Goal: Task Accomplishment & Management: Manage account settings

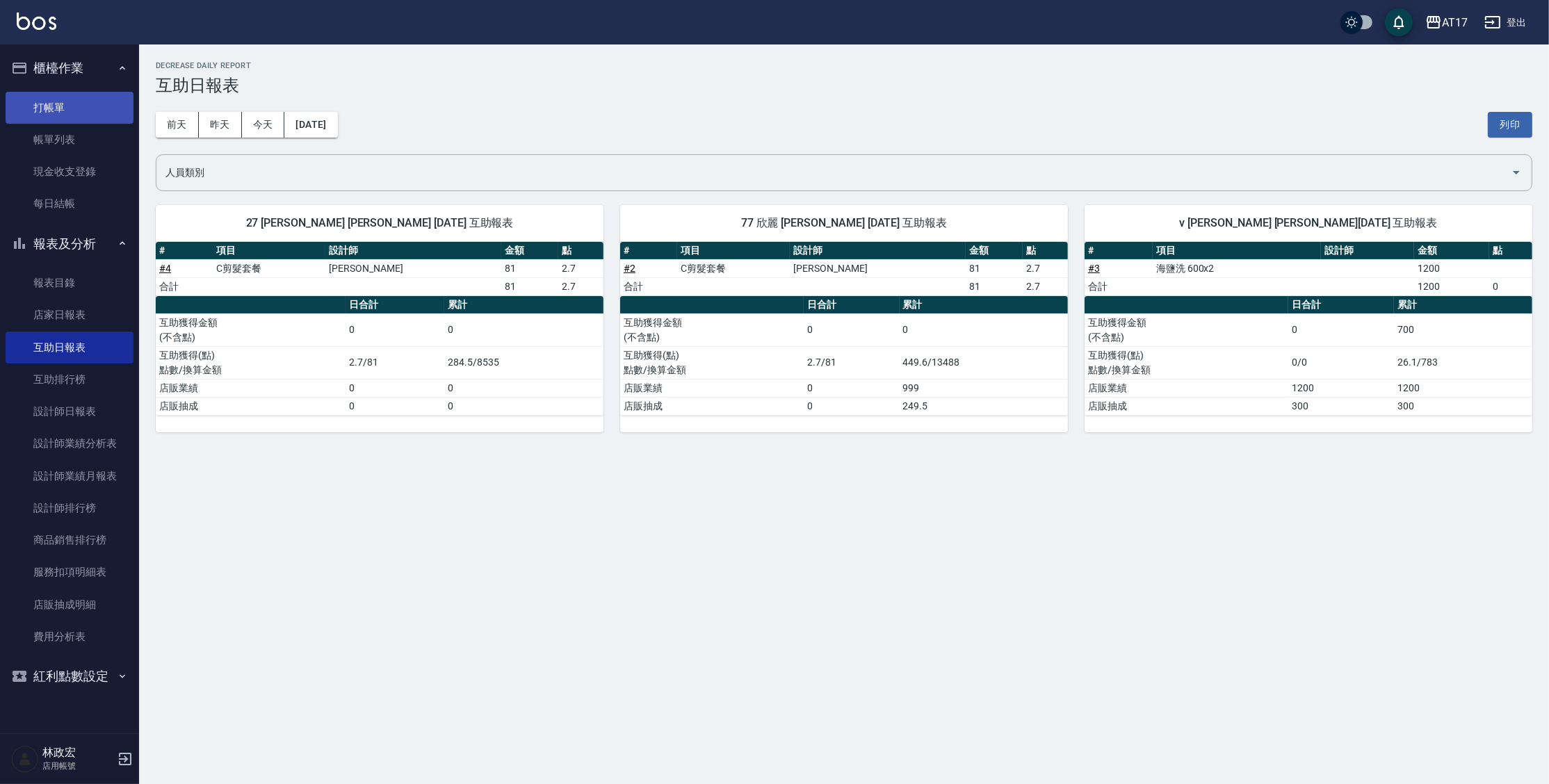
click at [67, 106] on link "打帳單" at bounding box center [69, 108] width 128 height 32
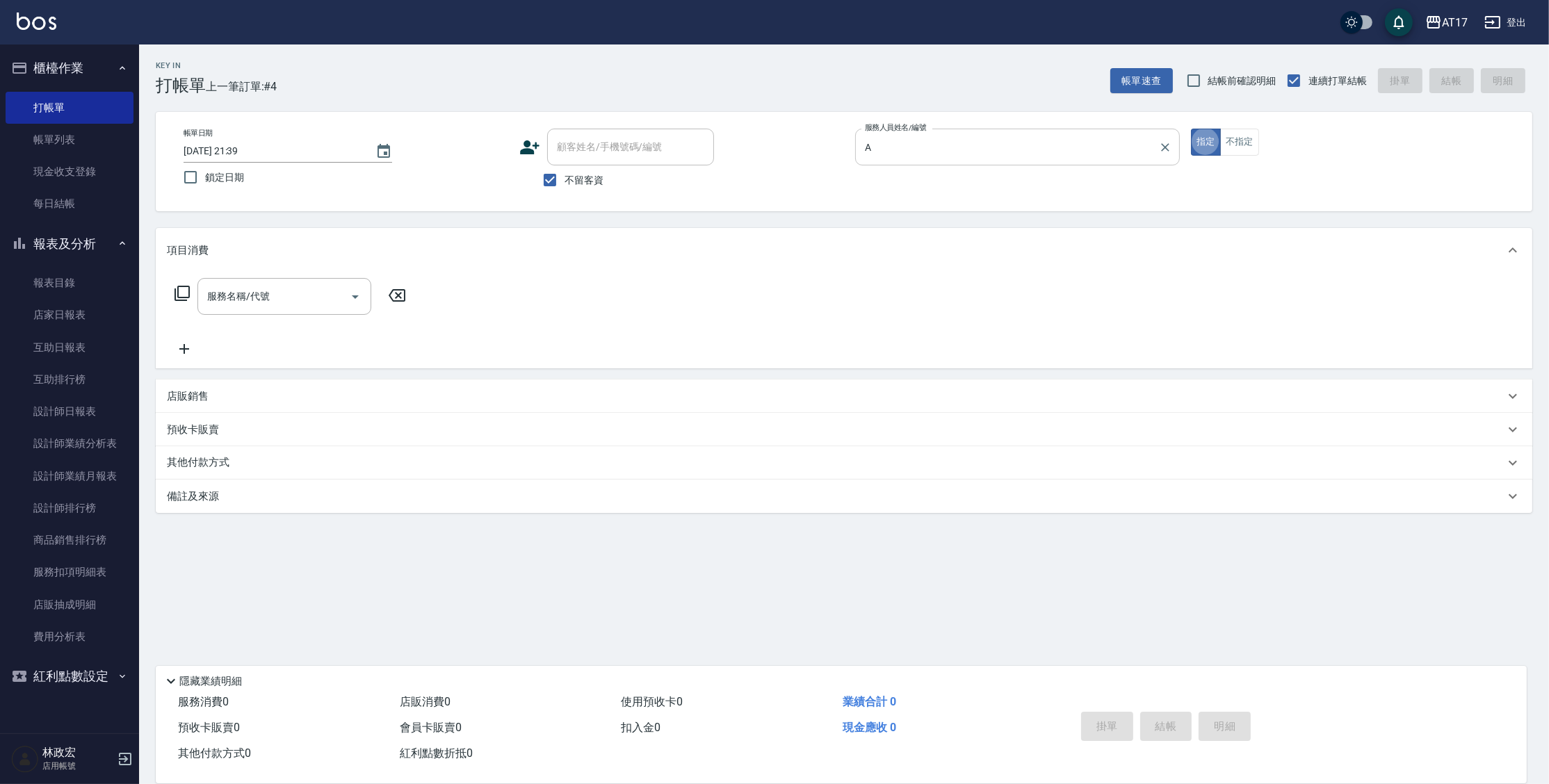
type input "Allie-A"
type button "true"
type input "C剪髮套餐(2450)"
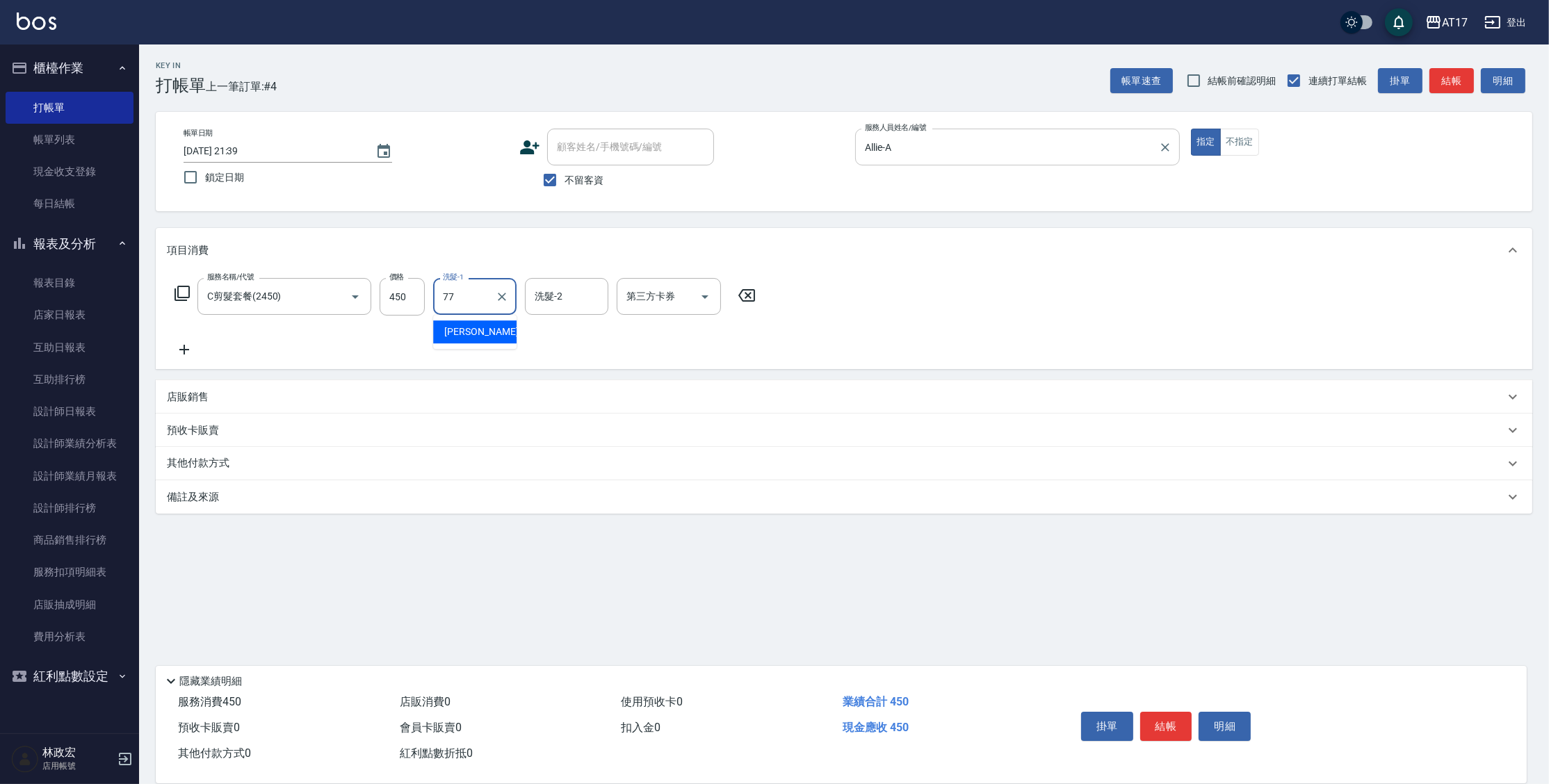
type input "欣麗-77"
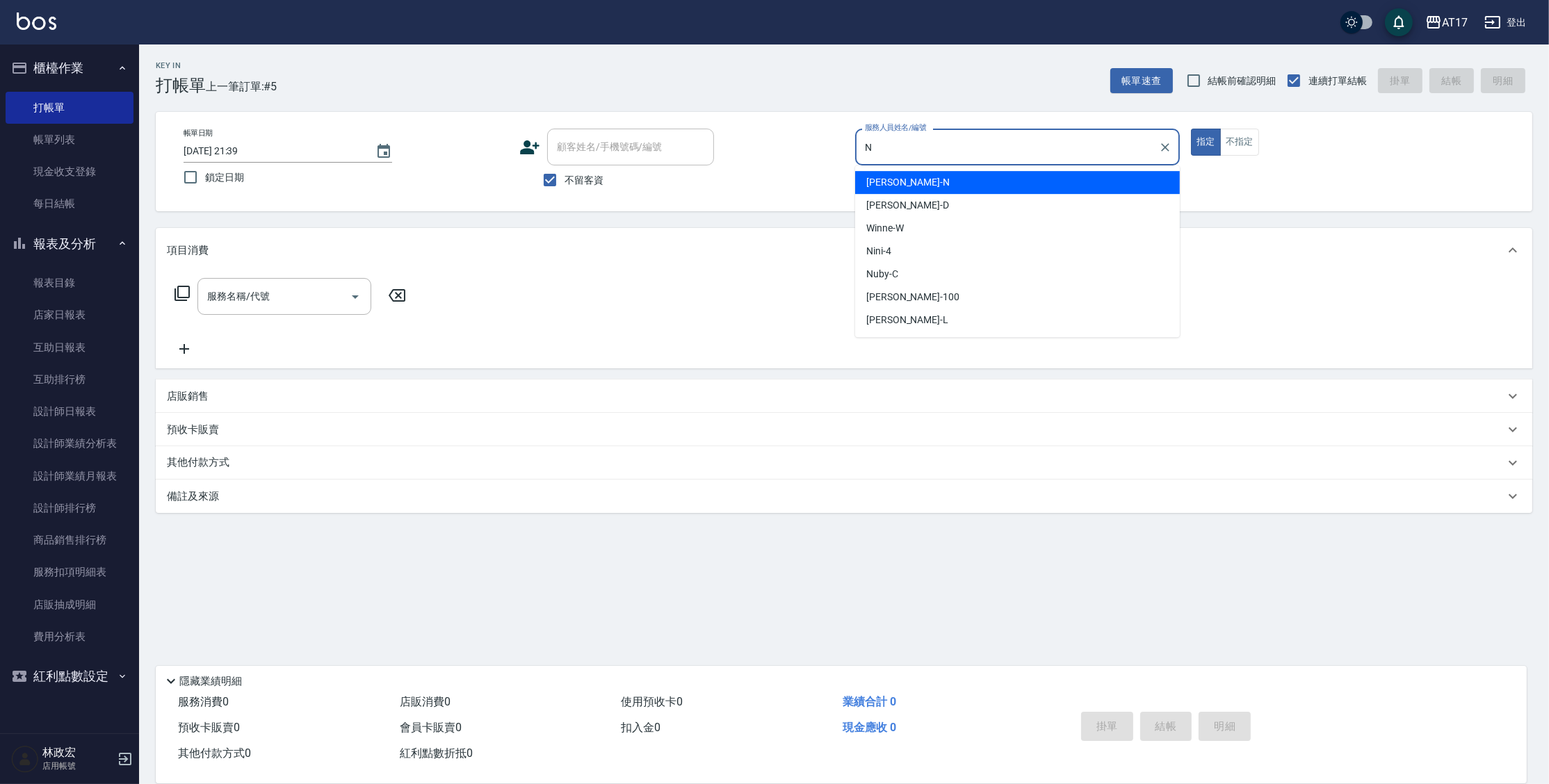
type input "Nina-N"
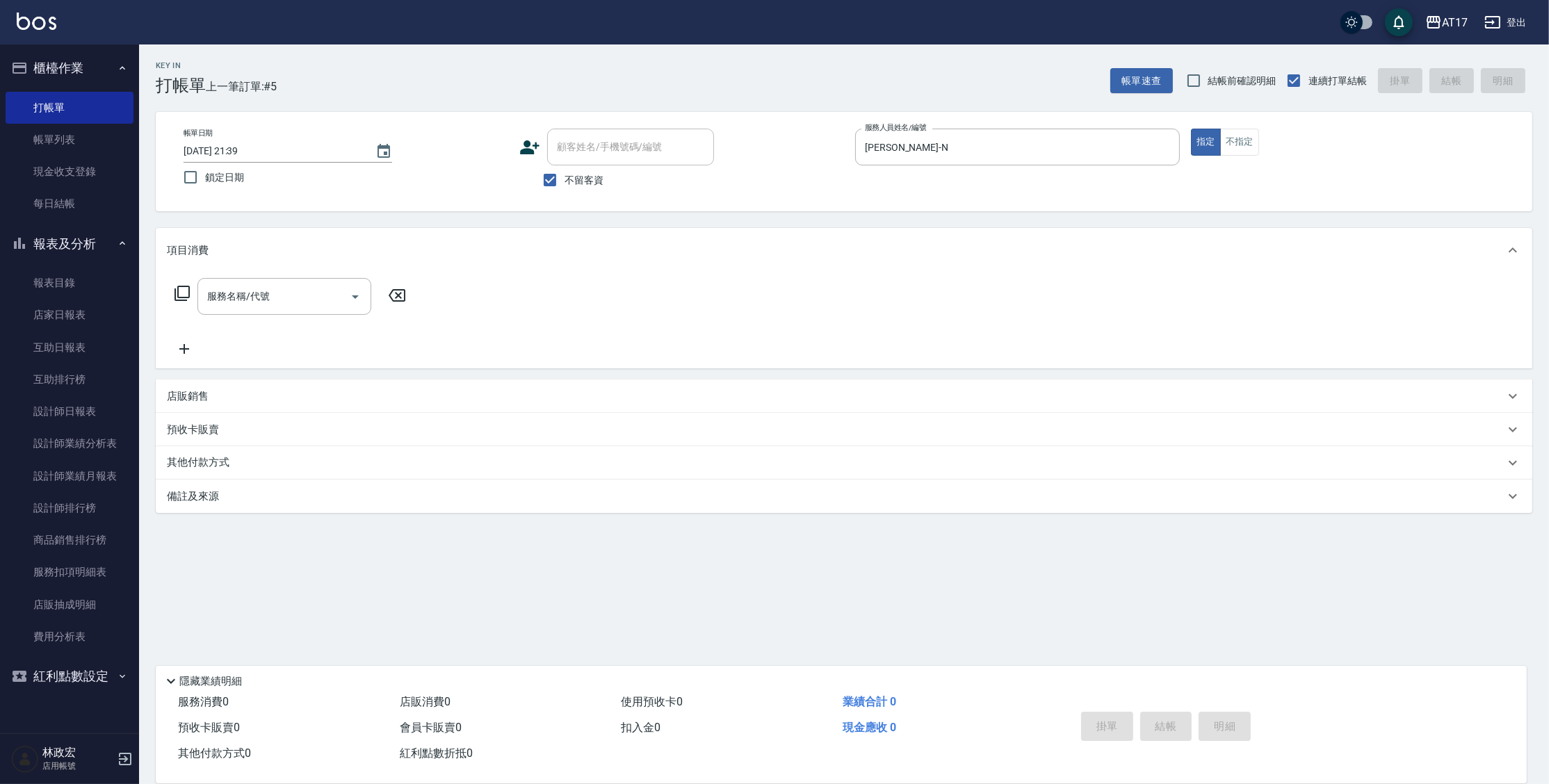
click at [180, 295] on icon at bounding box center [182, 293] width 17 height 17
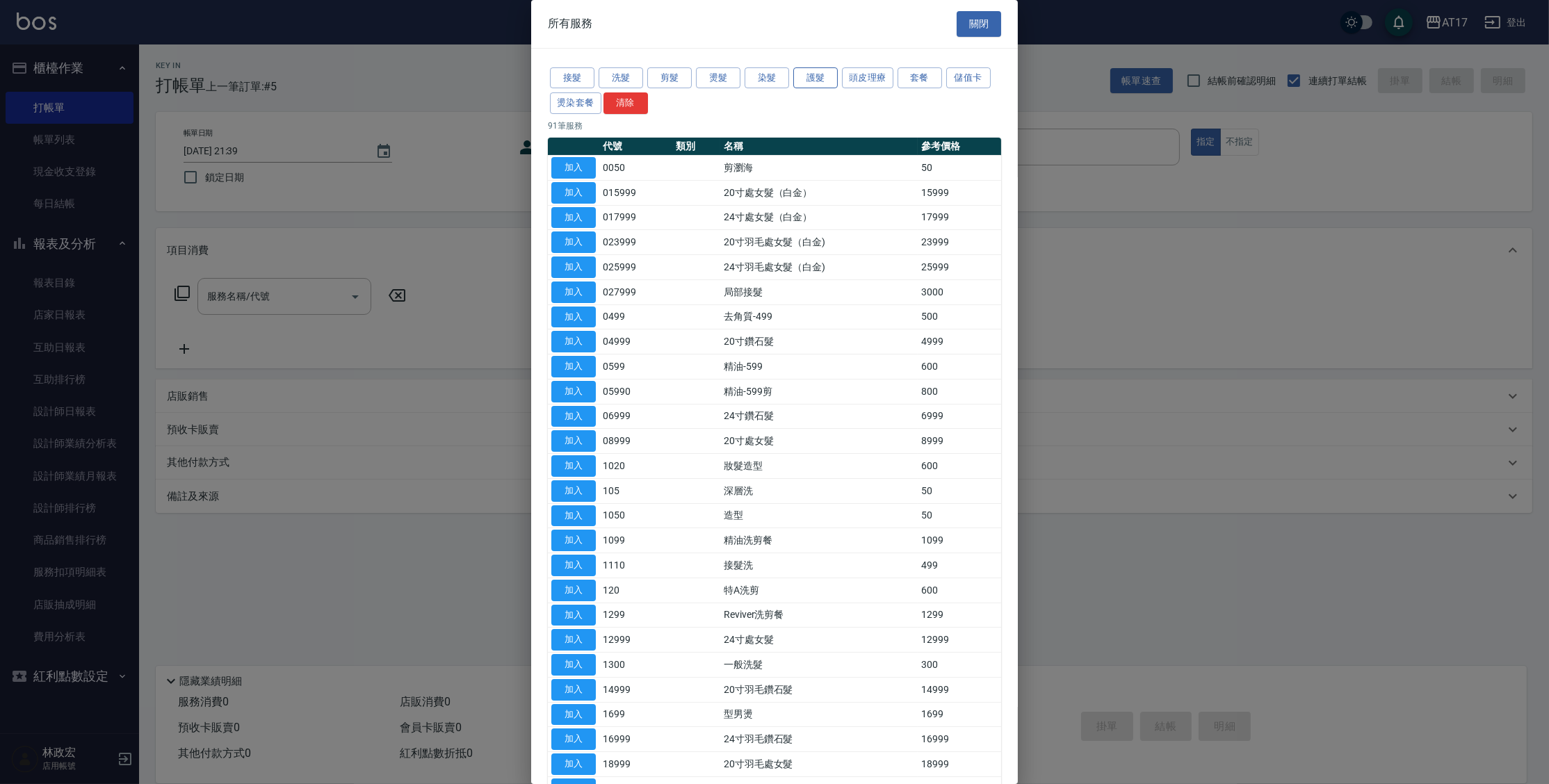
click at [807, 87] on button "護髮" at bounding box center [815, 78] width 44 height 22
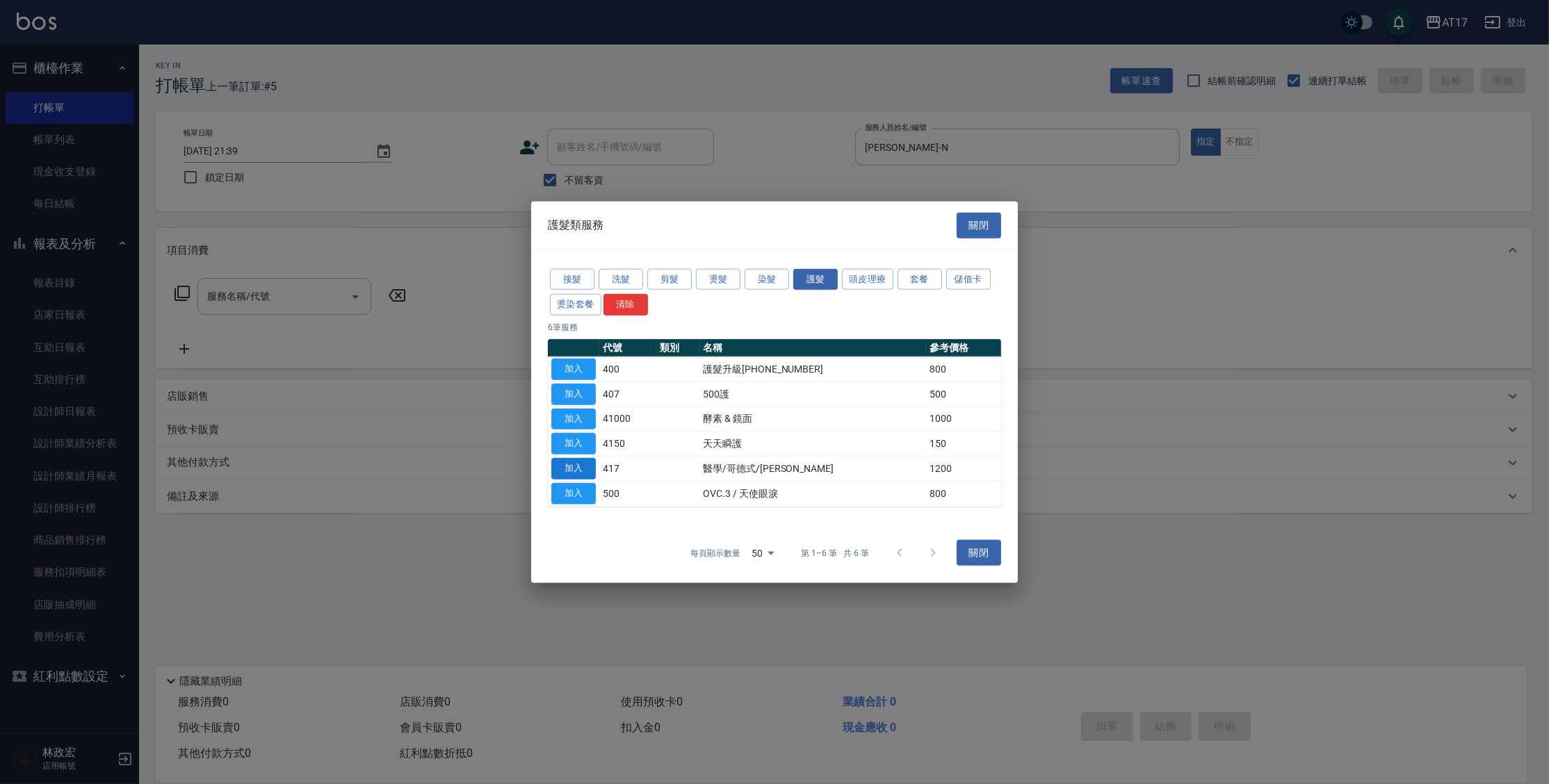
click at [584, 467] on button "加入" at bounding box center [573, 469] width 44 height 22
type input "醫學/哥德式/龐德(417)"
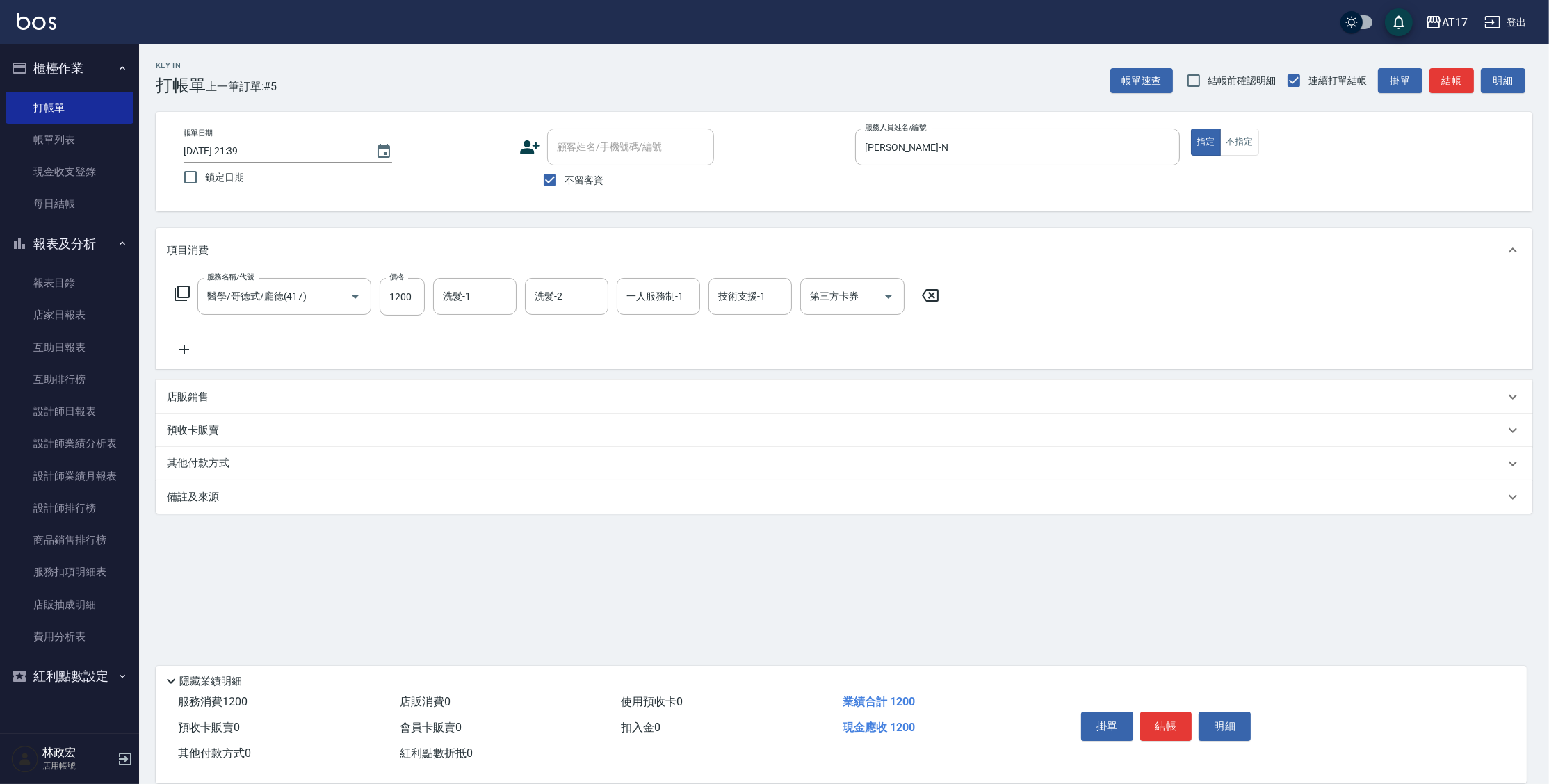
click at [181, 289] on icon at bounding box center [182, 293] width 17 height 17
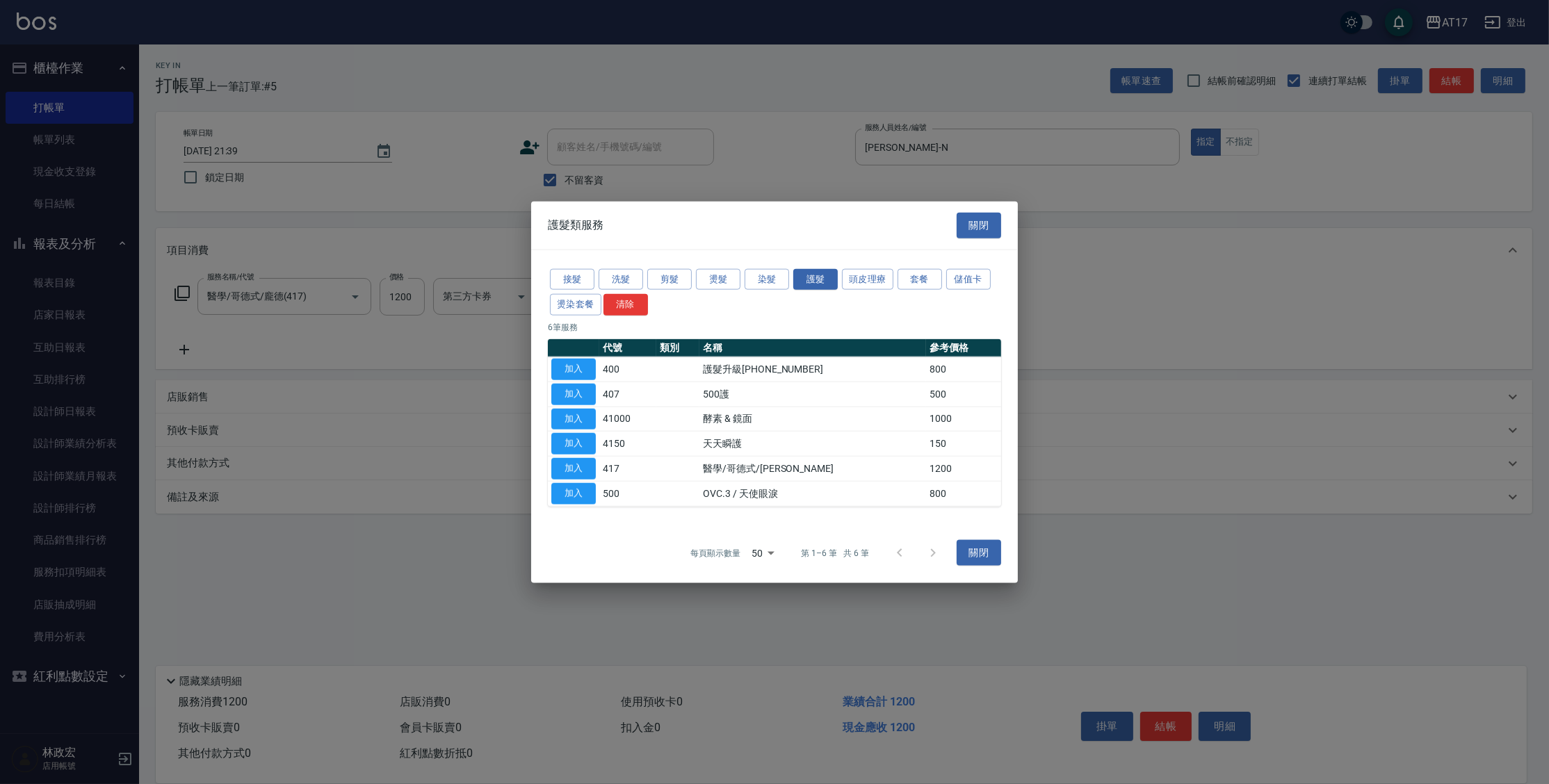
click at [993, 225] on button "關閉" at bounding box center [978, 225] width 44 height 26
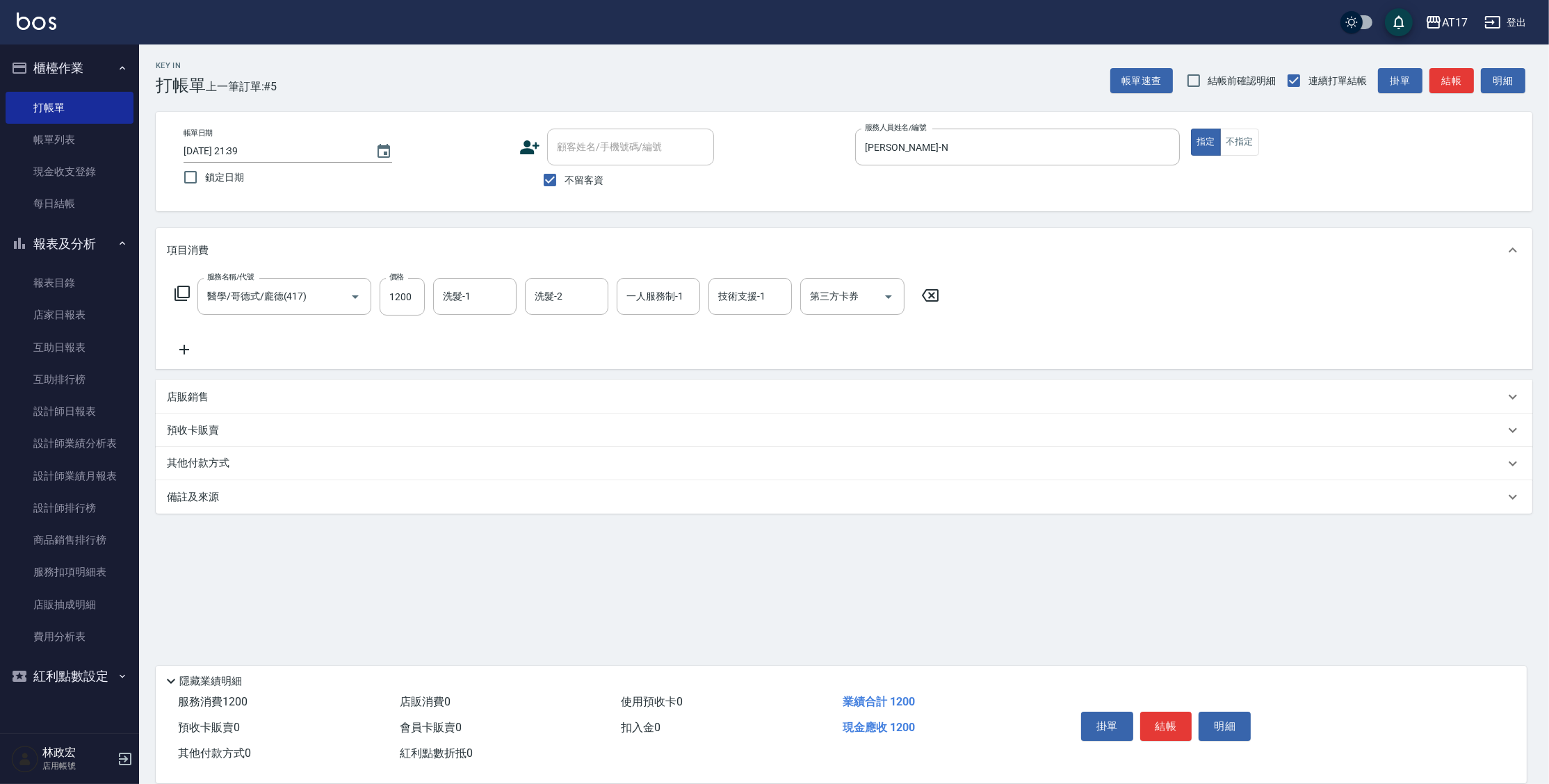
click at [196, 350] on icon at bounding box center [184, 349] width 35 height 17
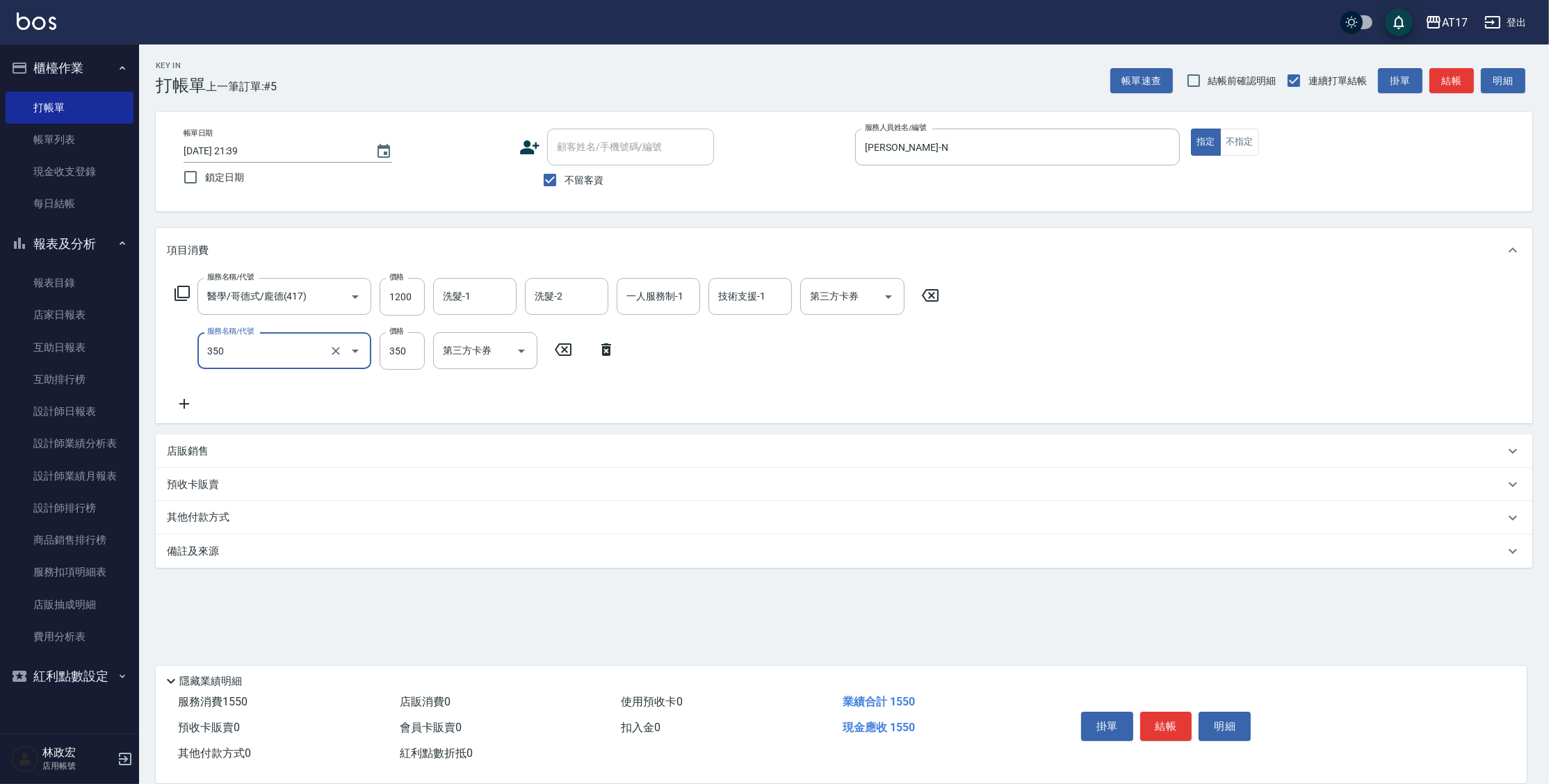
type input "350洗髮(350)"
type input "77"
click at [397, 364] on input "350" at bounding box center [402, 351] width 45 height 38
type input "400"
type input "欣麗-77"
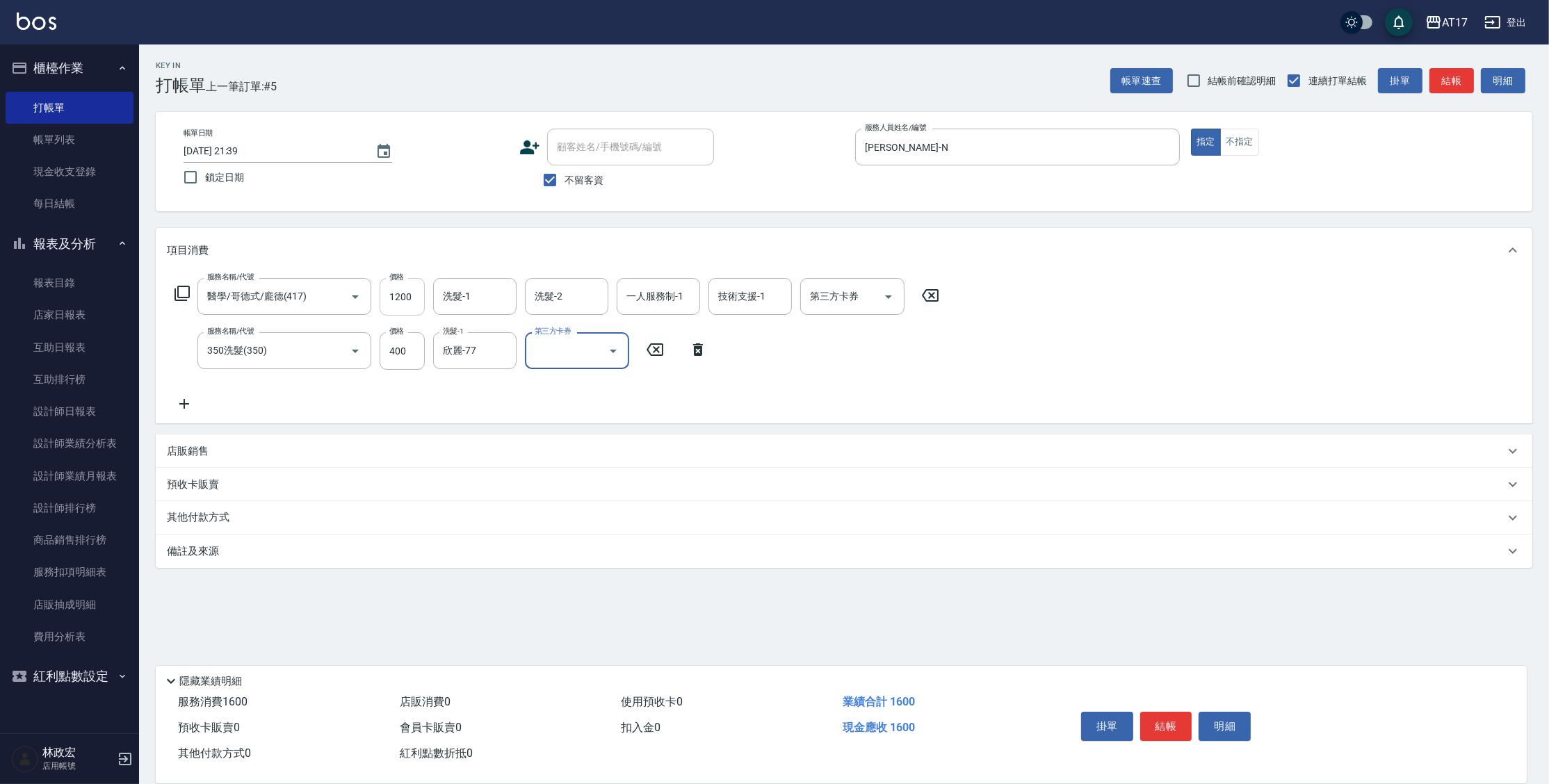
click at [397, 292] on input "1200" at bounding box center [402, 296] width 45 height 38
type input "1000"
click at [486, 299] on input "洗髮-1" at bounding box center [474, 296] width 71 height 24
type input "欣麗-77"
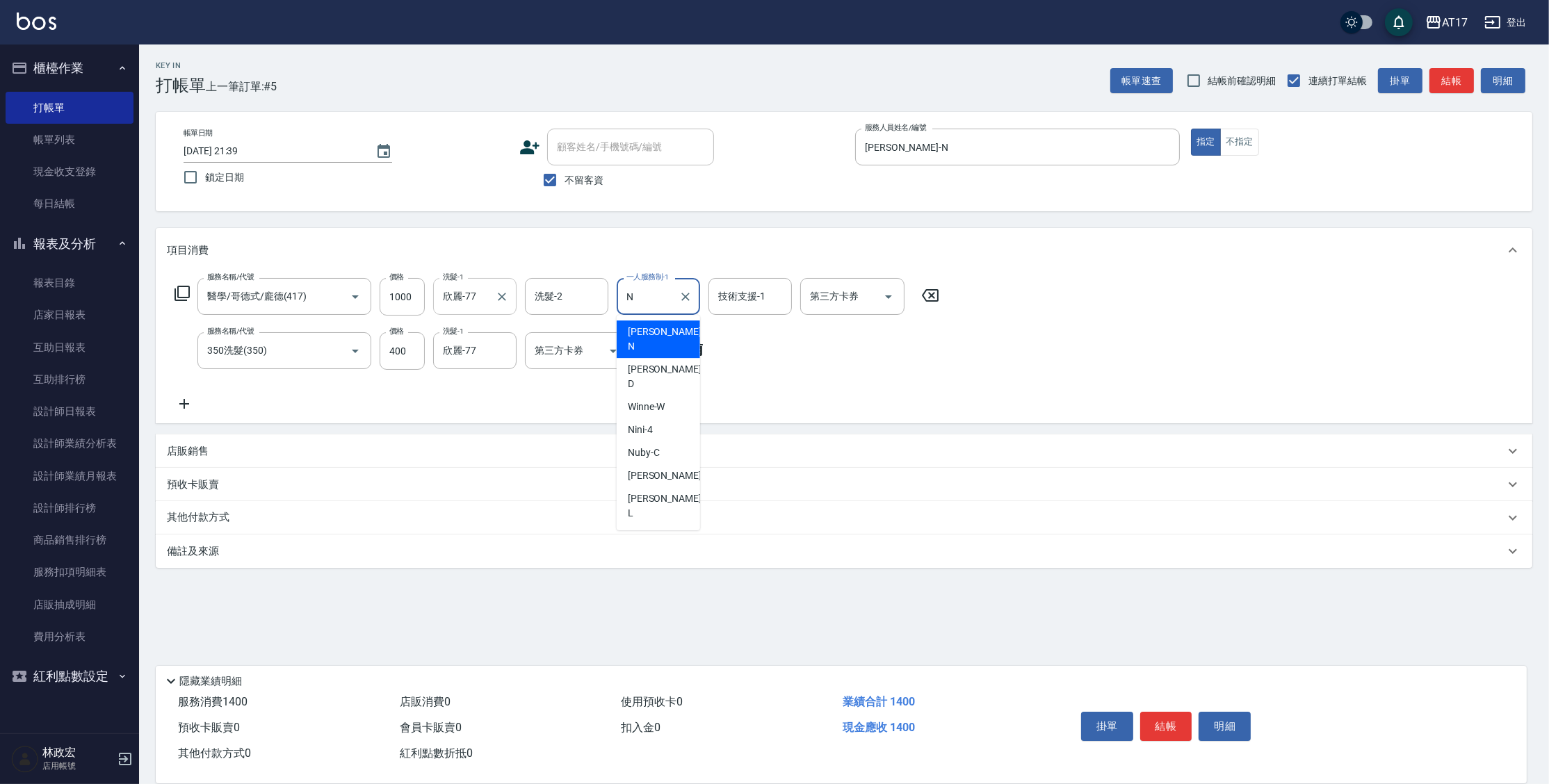
type input "Nina-N"
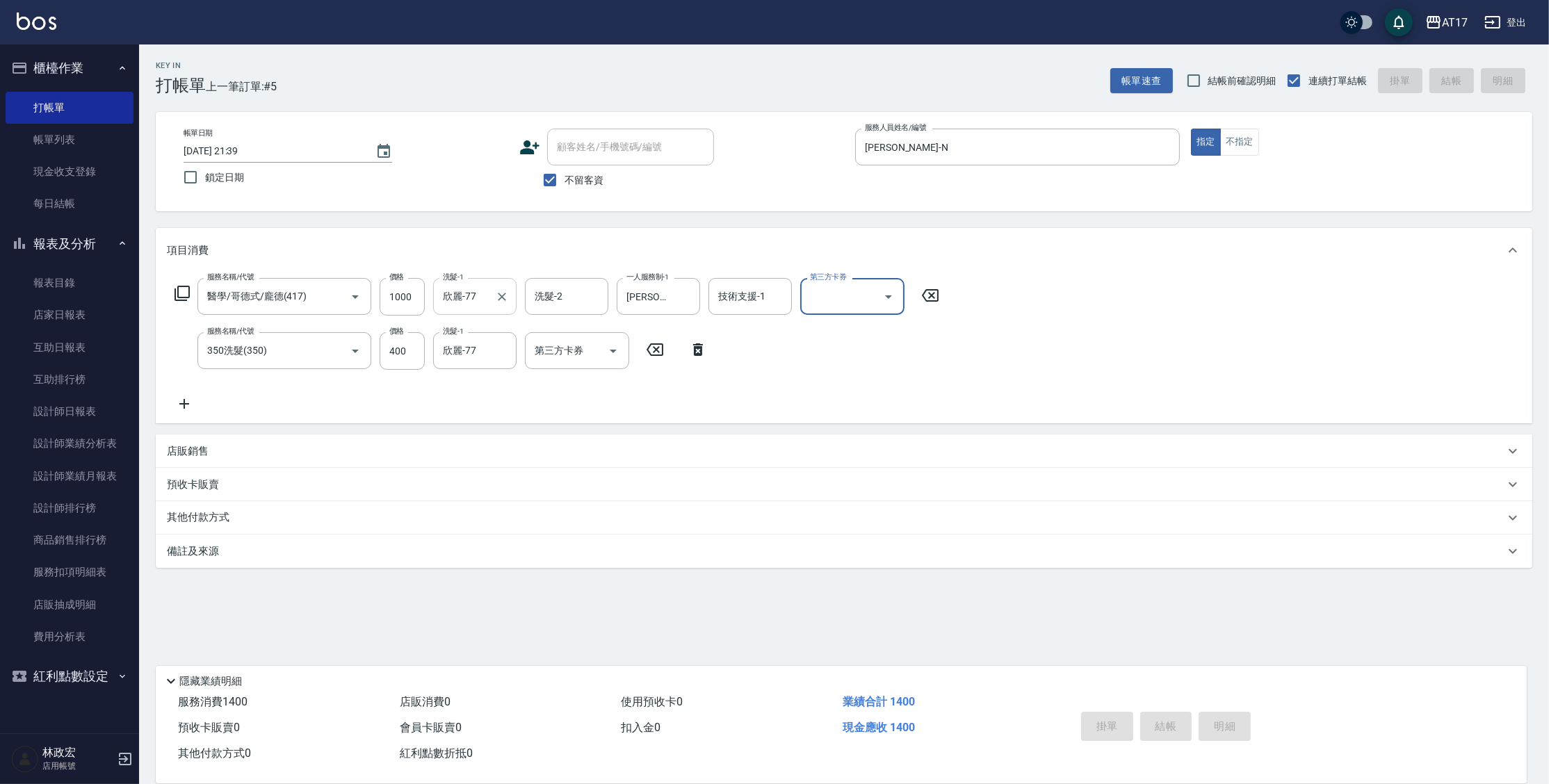
type input "2025/09/17 21:40"
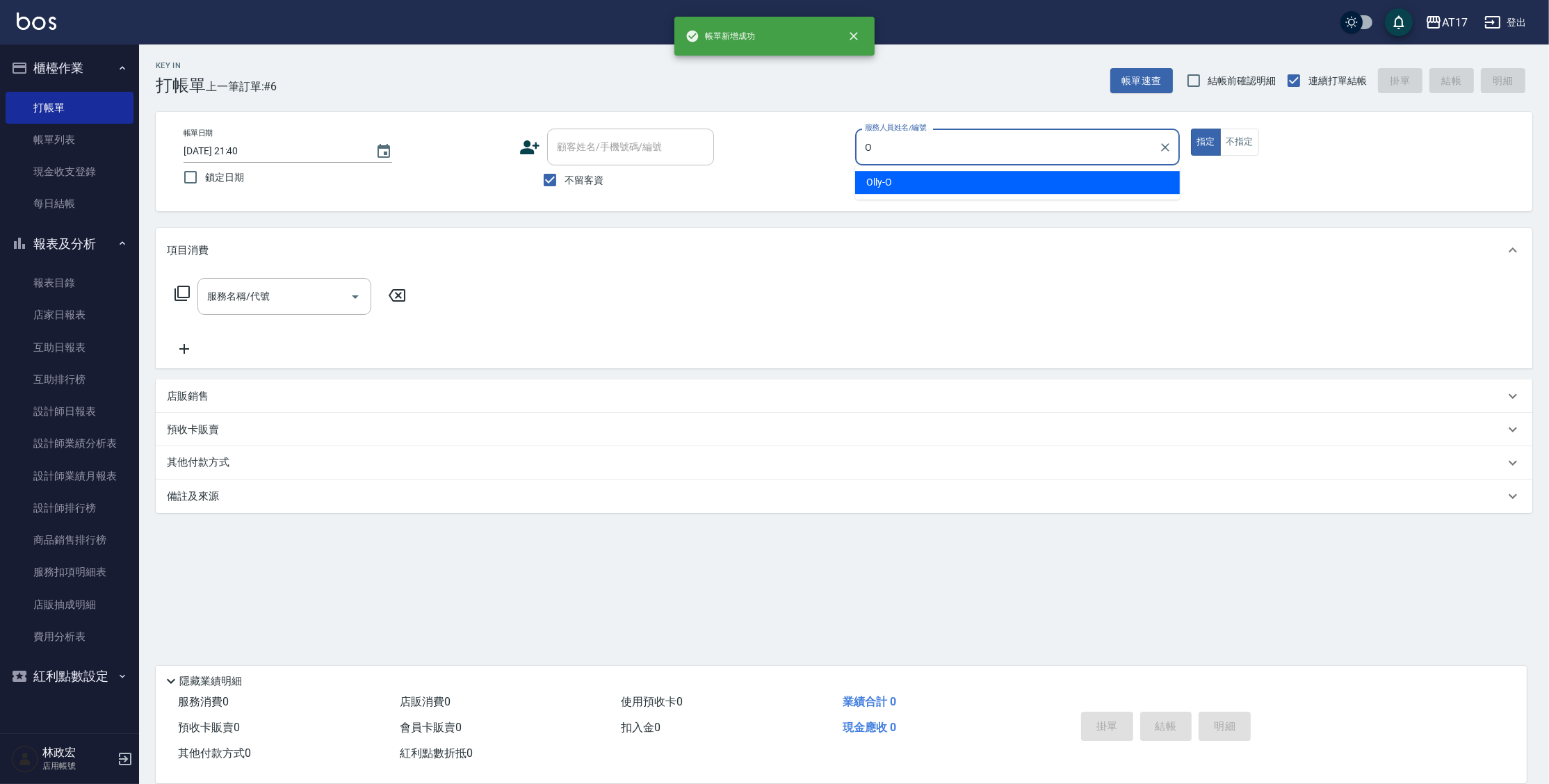
type input "Olly-O"
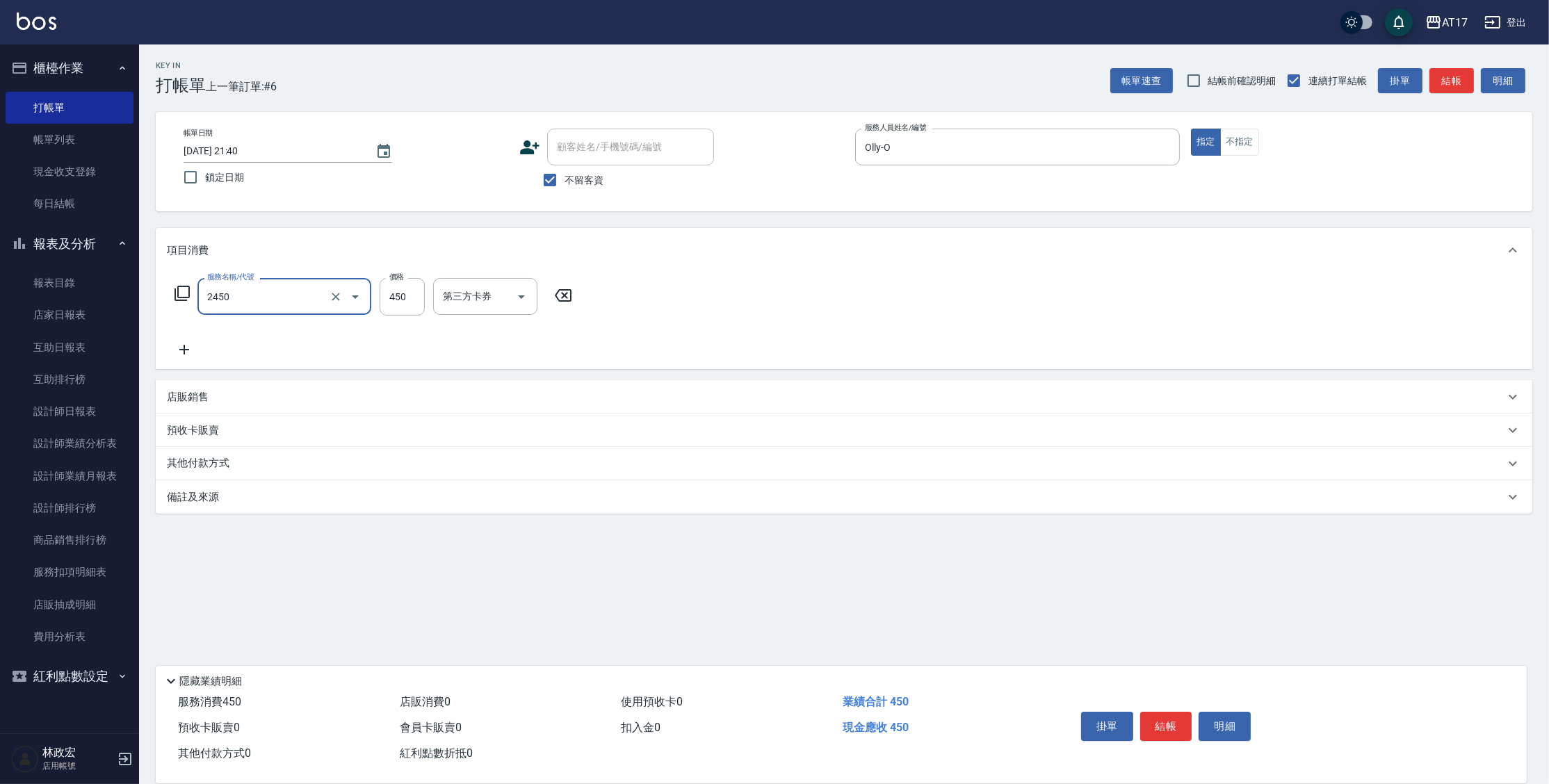
type input "C剪髮套餐(2450)"
type input "500"
type input "陳思妤-22"
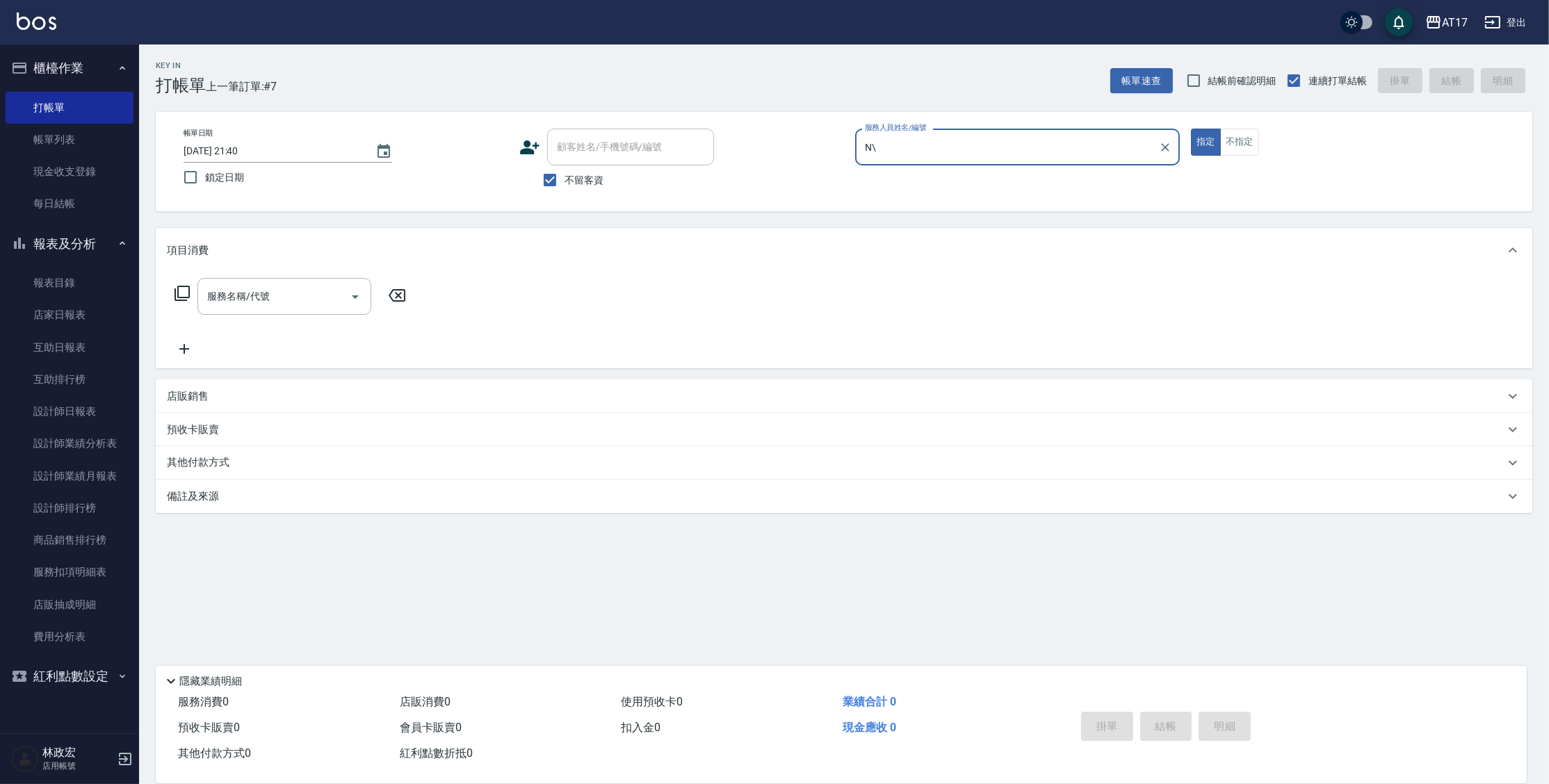
type input "N"
type input "Kai Kai-v"
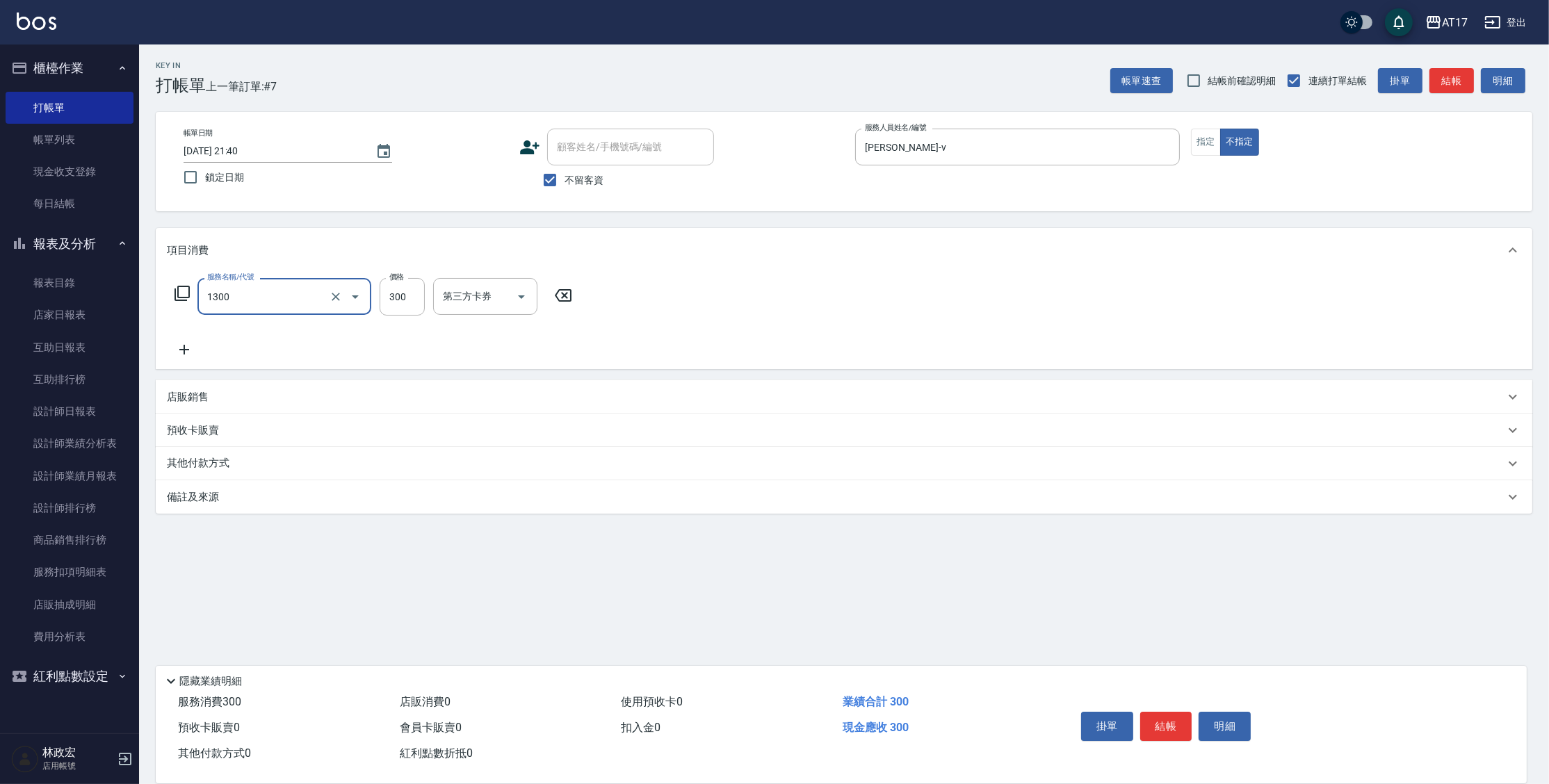
type input "一般洗髮(1300)"
type input "299"
type input "瑄-27"
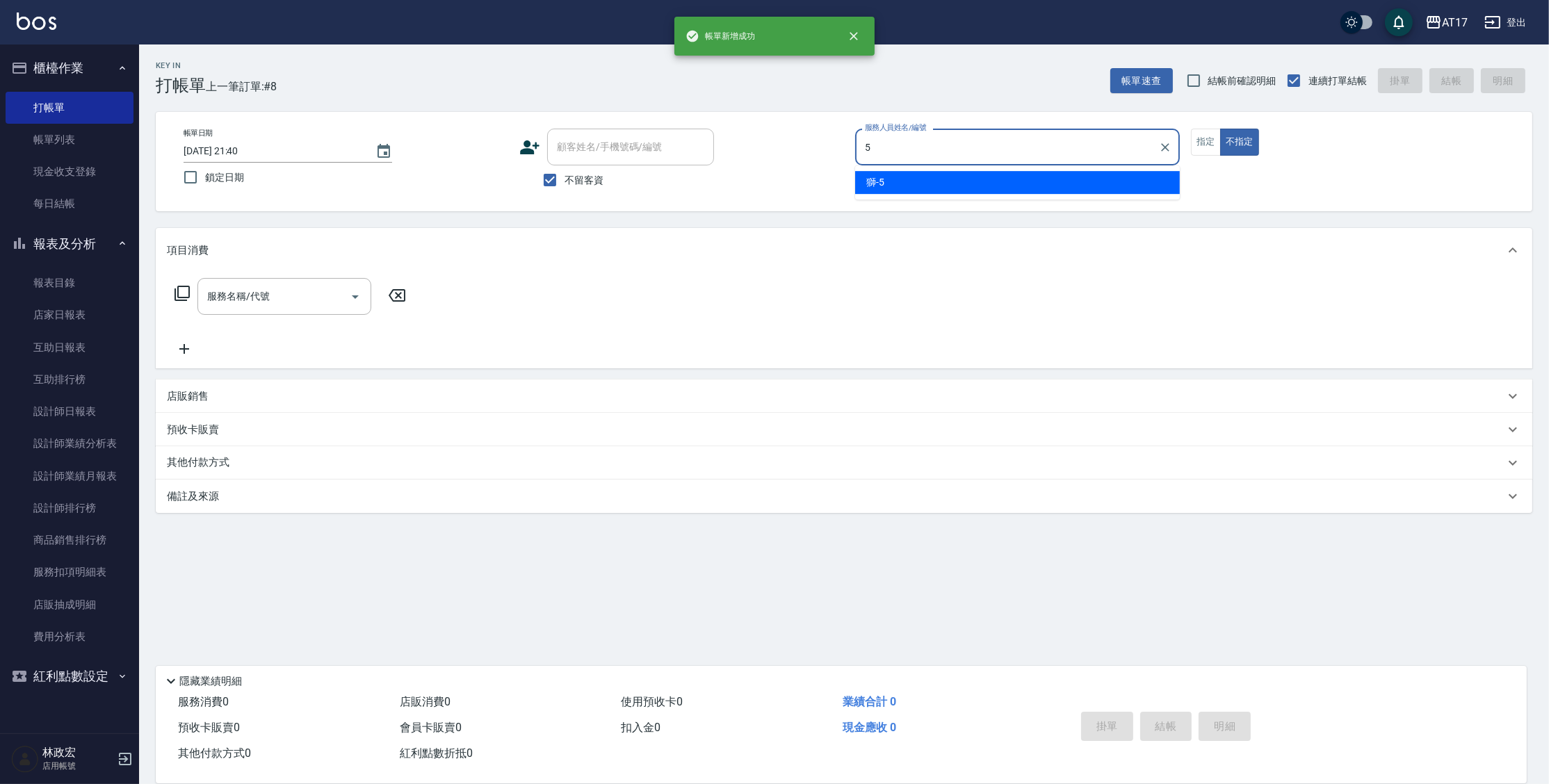
type input "獅-5"
type button "false"
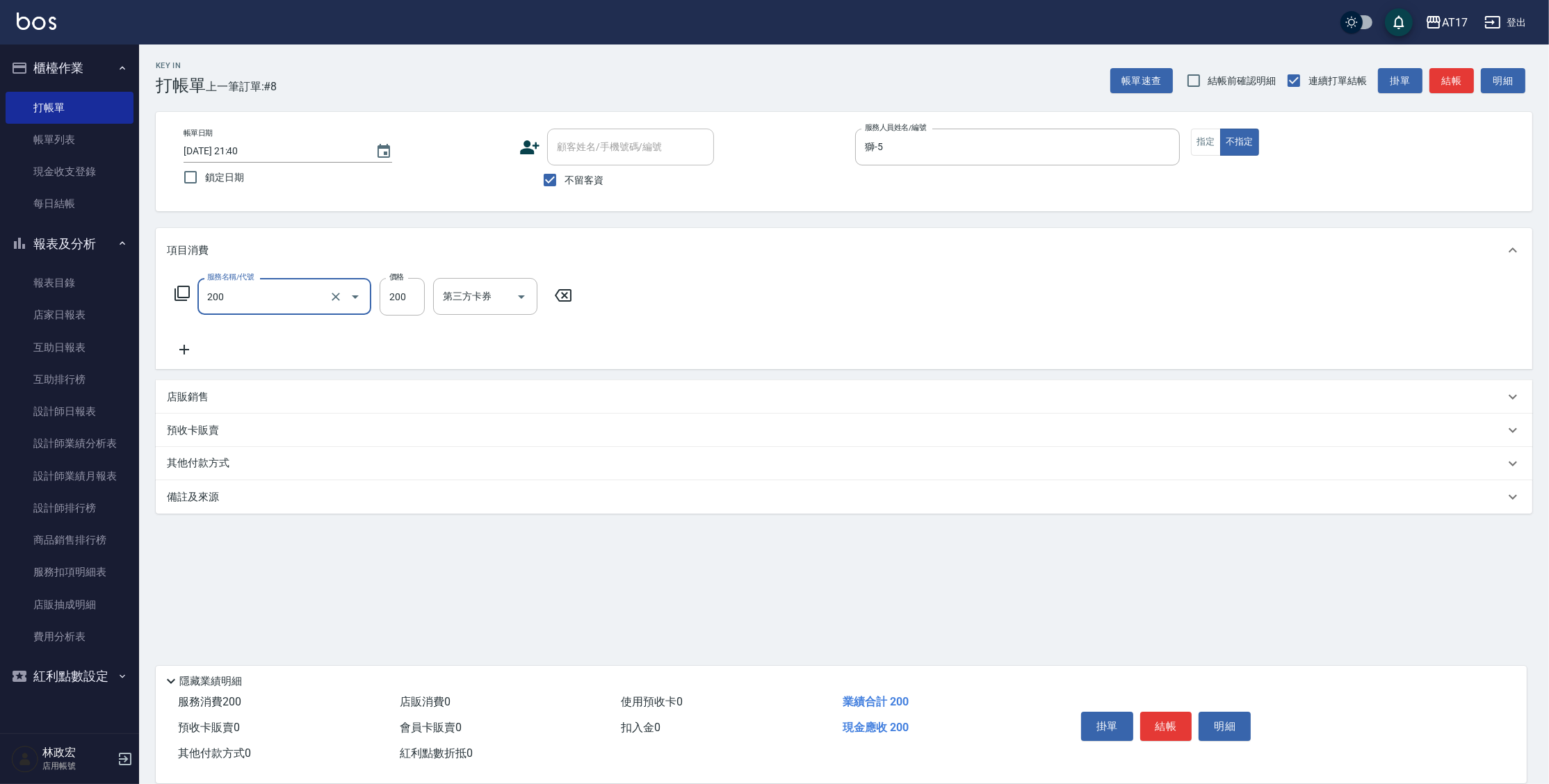
type input "剪髮(200)"
type input "199"
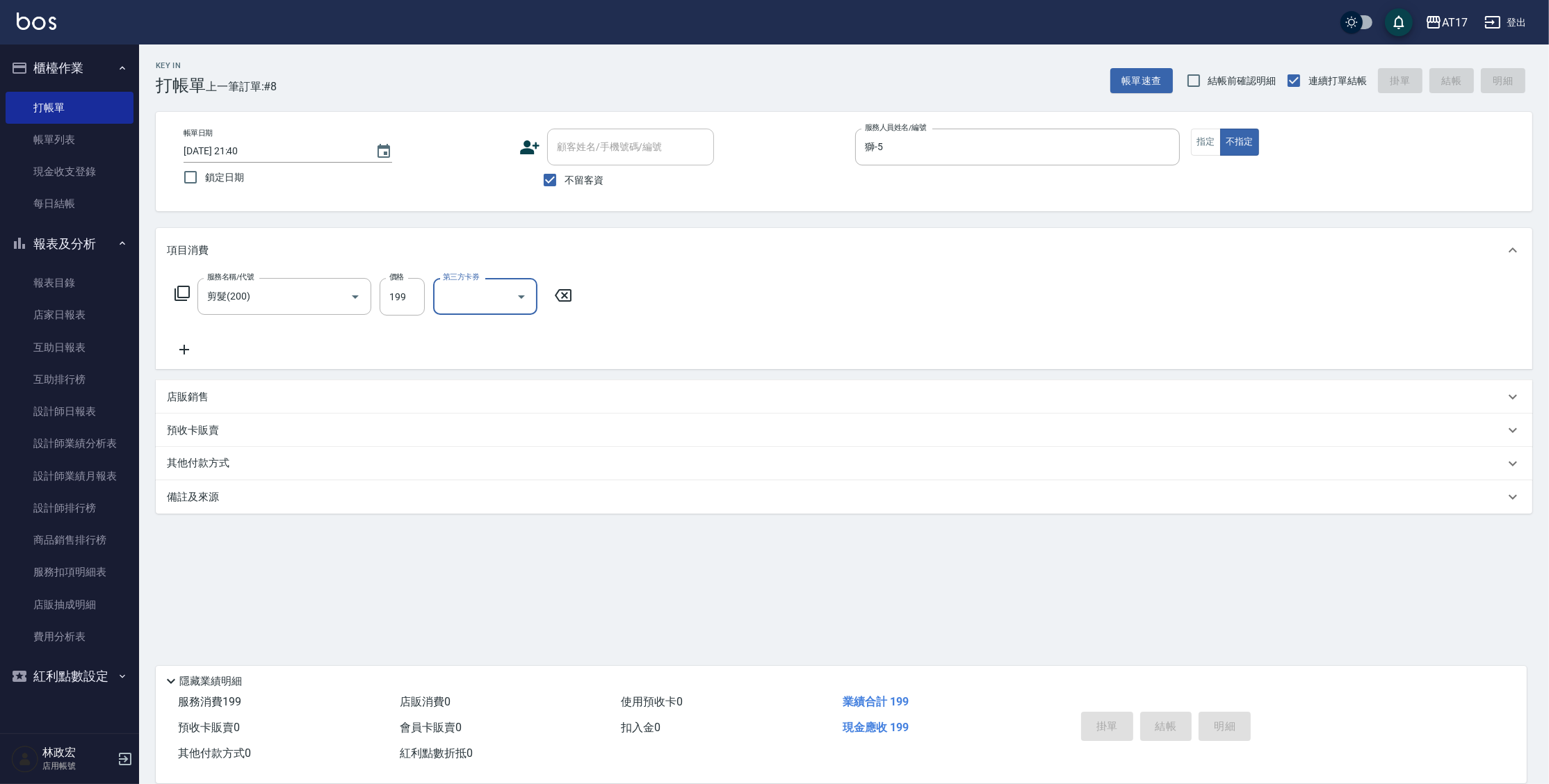
type input "2025/09/17 21:41"
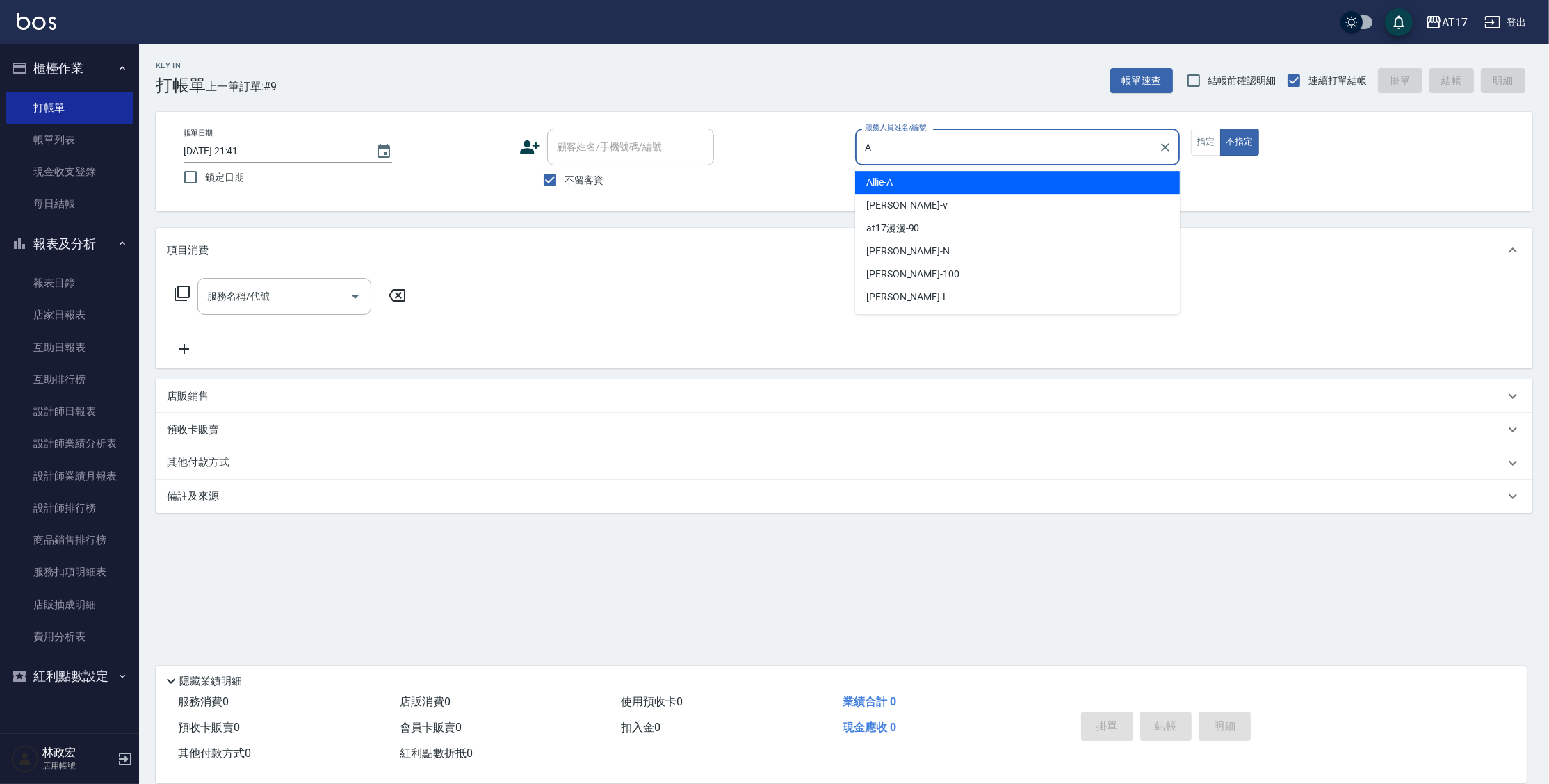
type input "Allie-A"
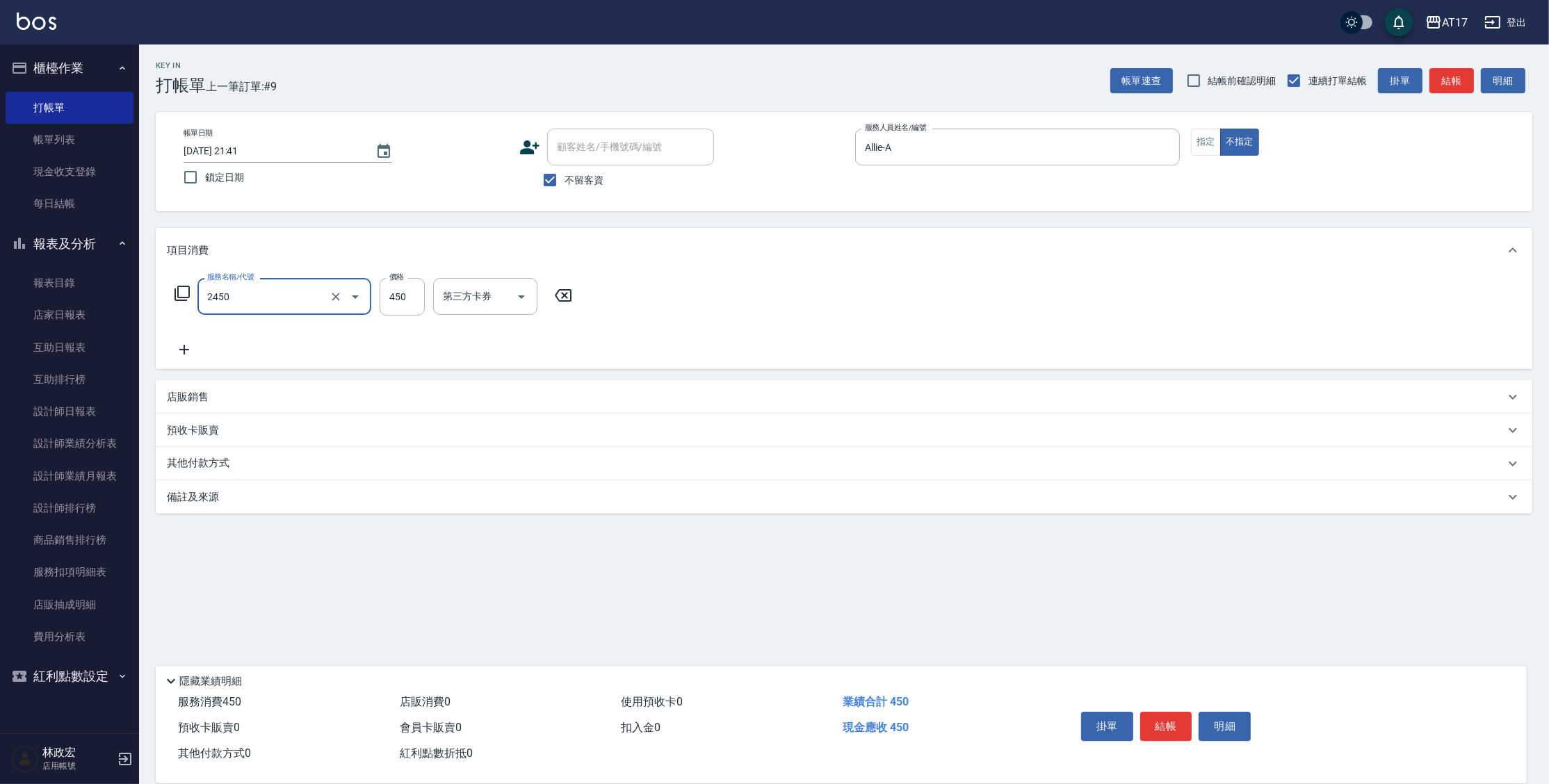
type input "C剪髮套餐(2450)"
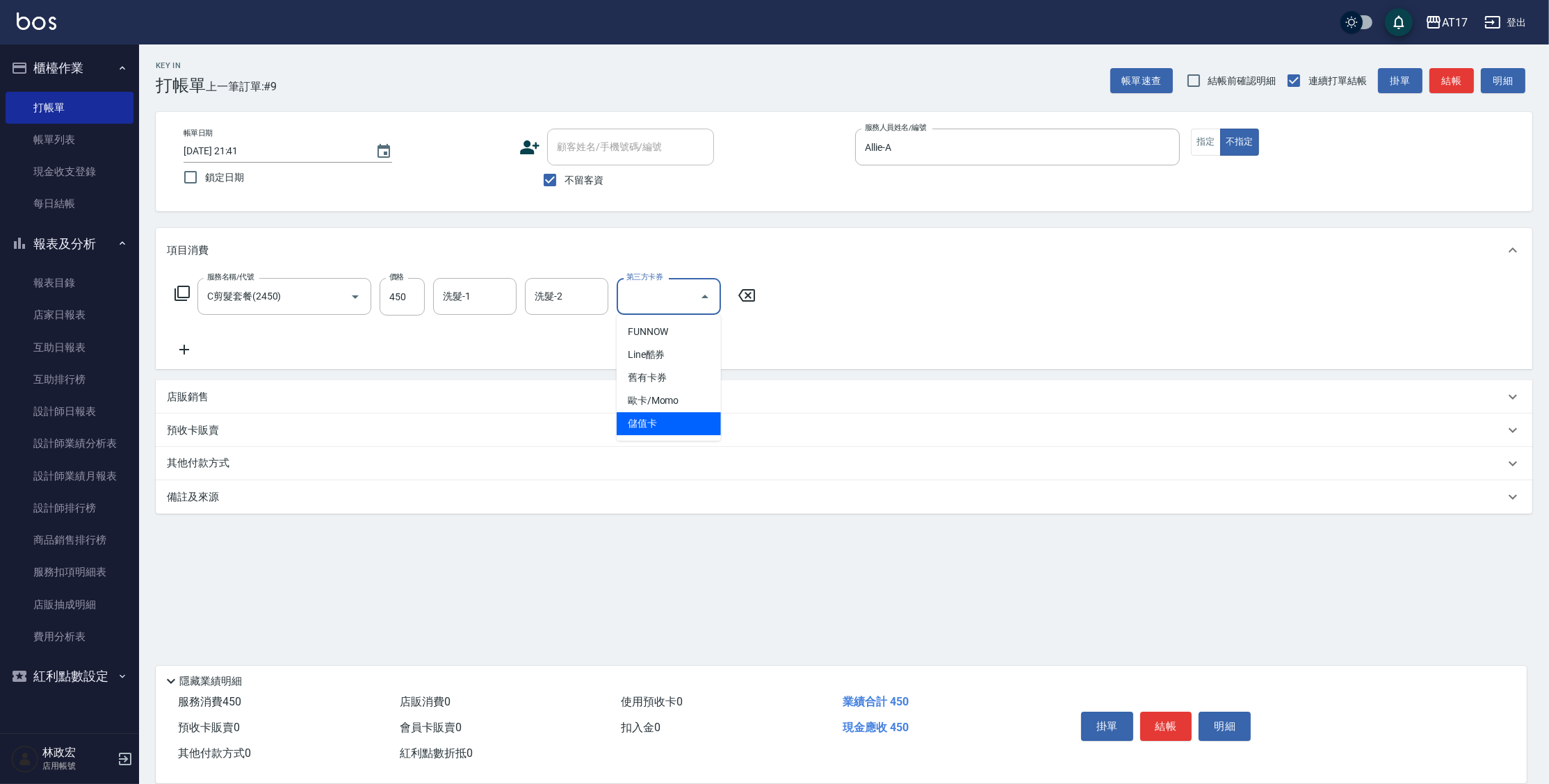
type input "儲值卡"
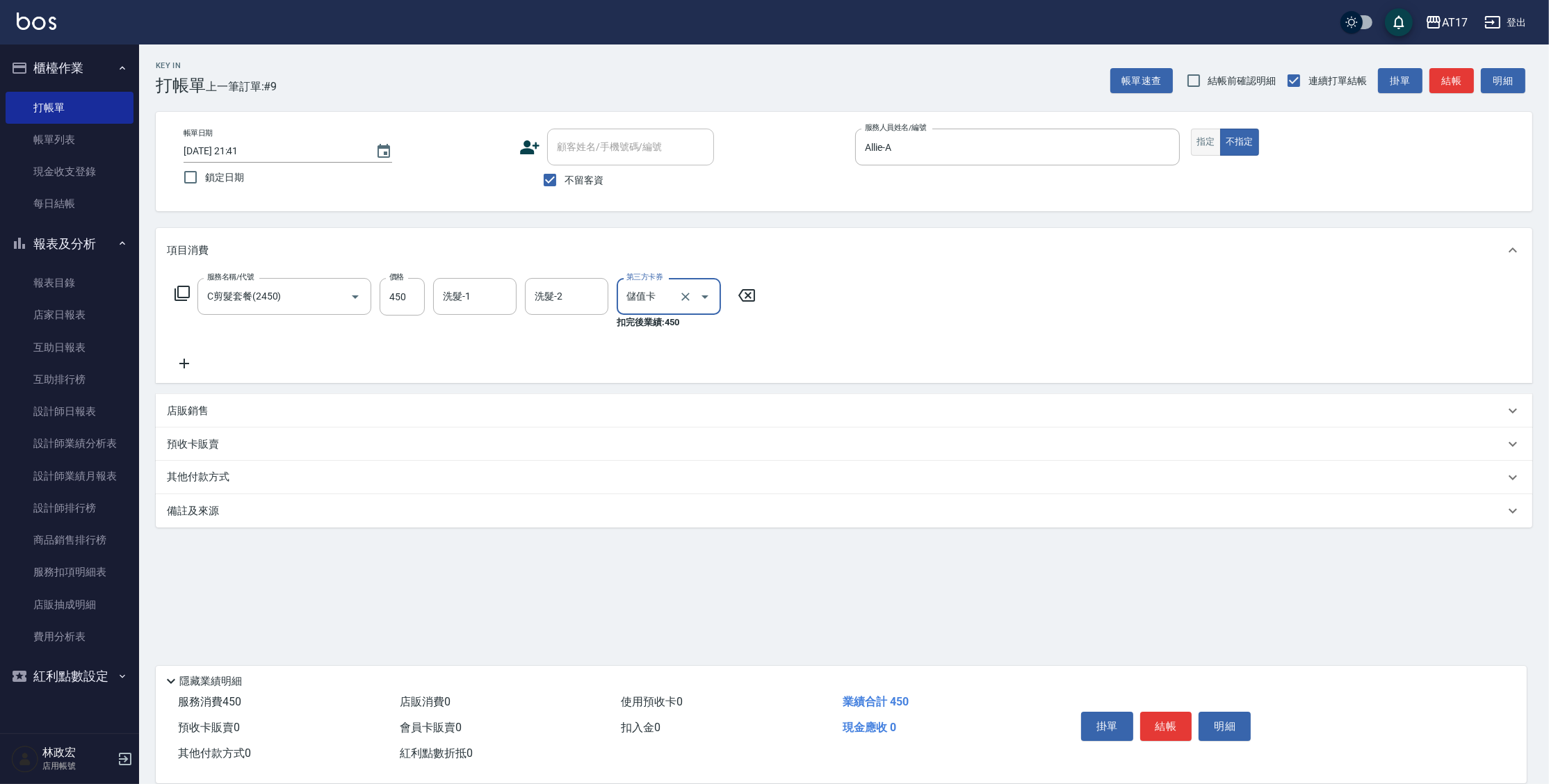
click at [1196, 145] on button "指定" at bounding box center [1205, 142] width 30 height 27
click at [1171, 723] on button "結帳" at bounding box center [1166, 726] width 52 height 29
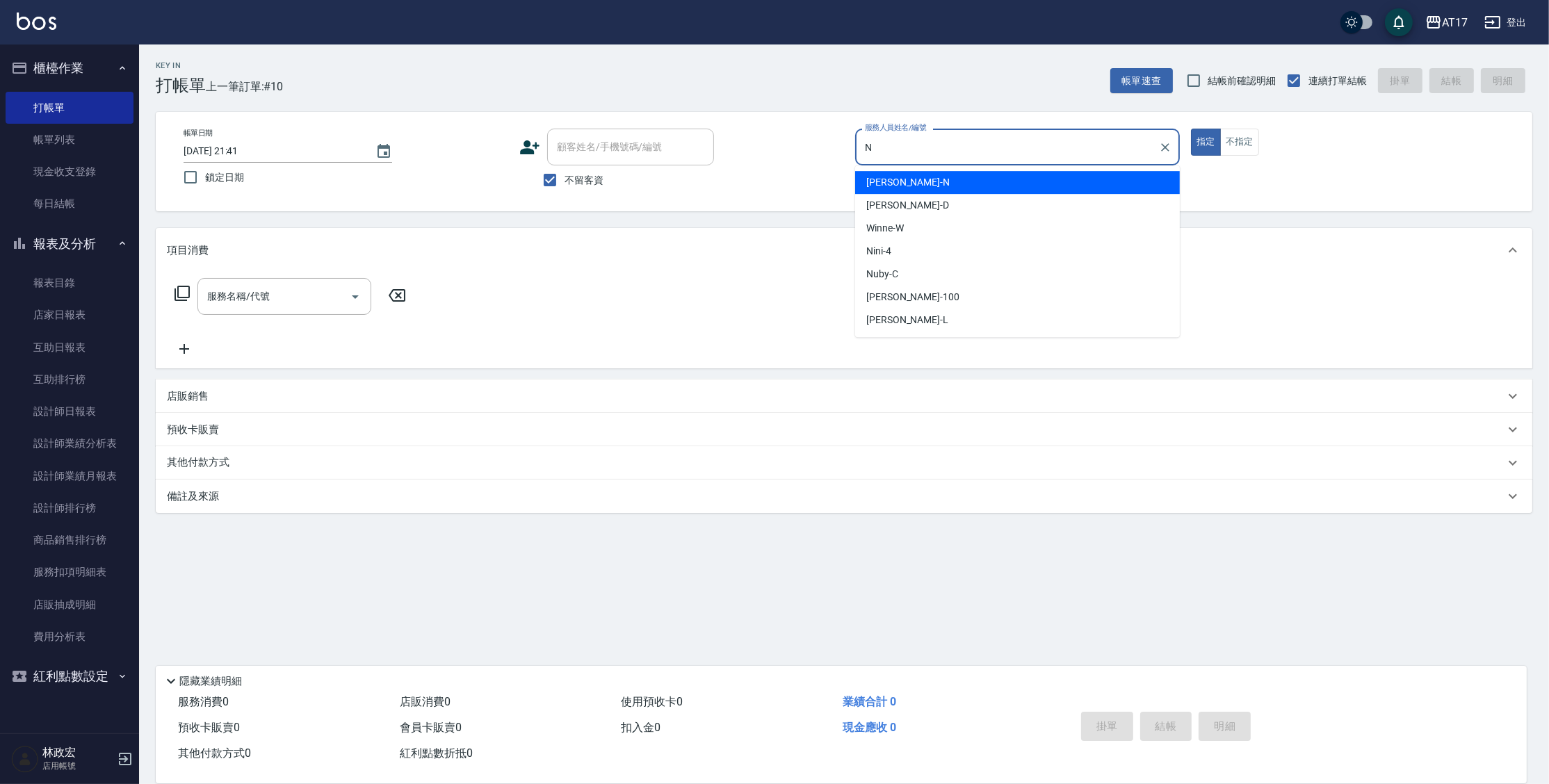
type input "Nina-N"
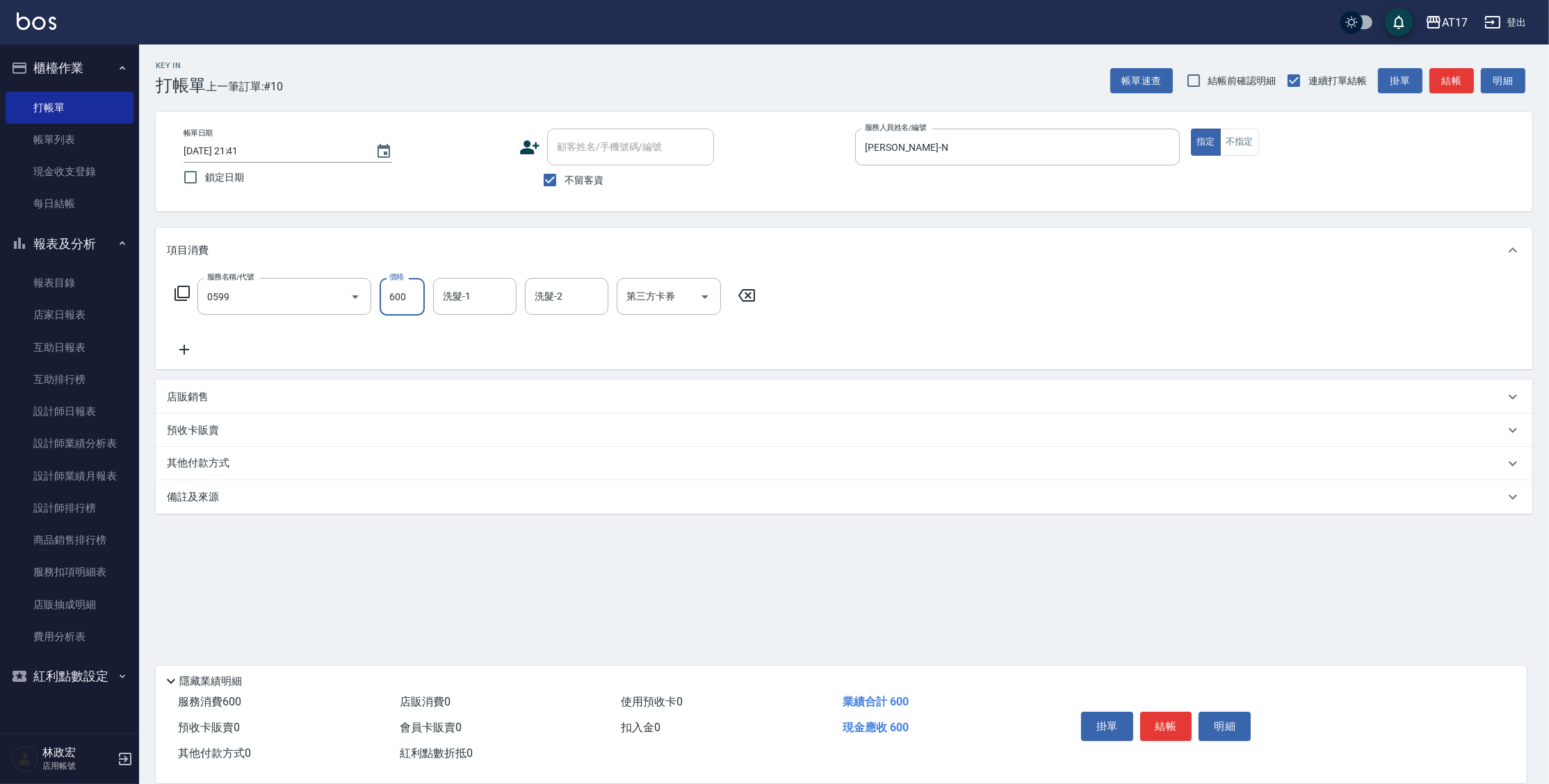
type input "精油-599(0599)"
type input "900"
type input "瑄-27"
drag, startPoint x: 276, startPoint y: 405, endPoint x: 270, endPoint y: 409, distance: 7.2
click at [276, 405] on div "店販銷售" at bounding box center [844, 397] width 1376 height 34
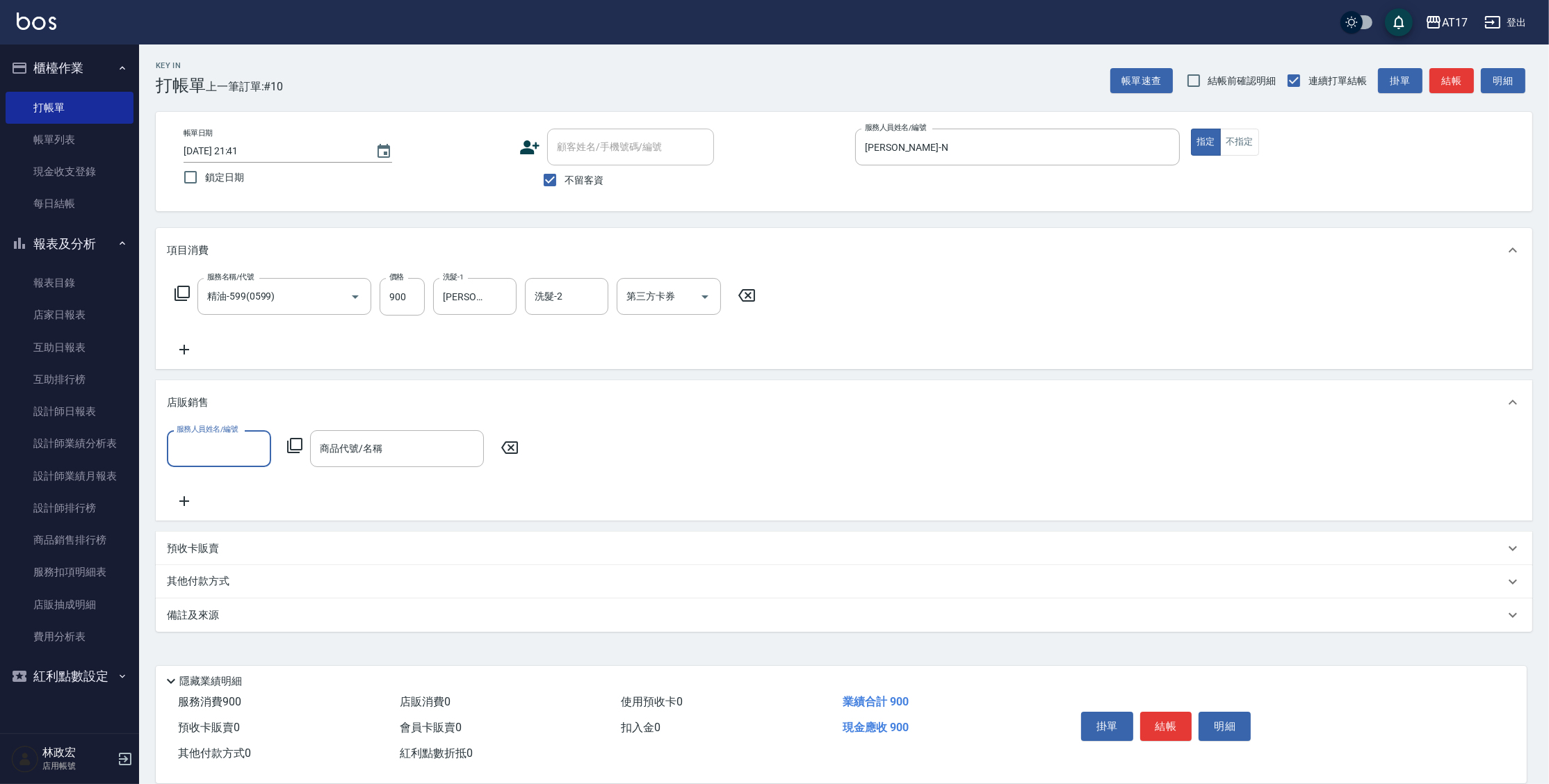
click at [293, 445] on icon at bounding box center [295, 445] width 17 height 17
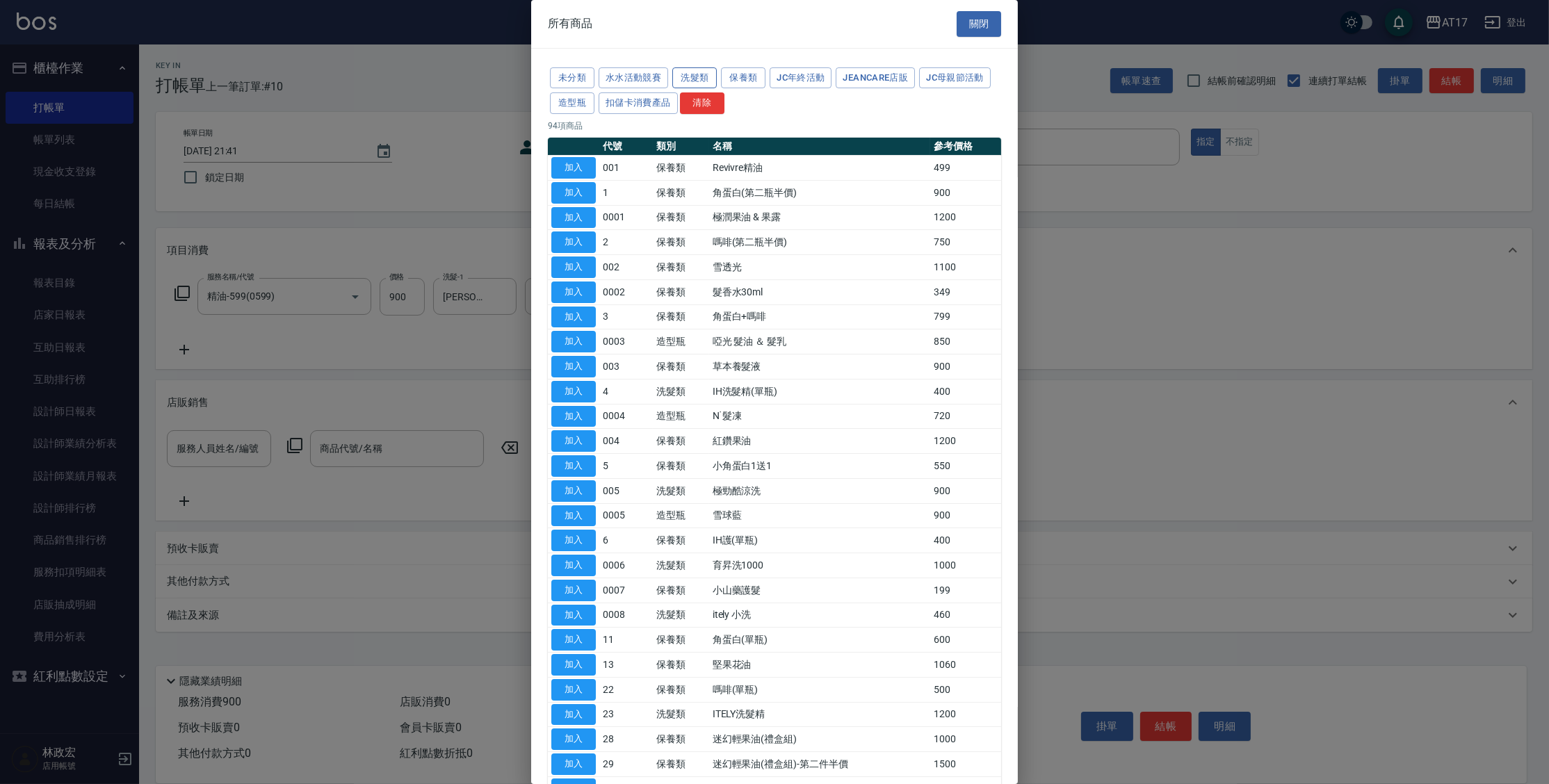
click at [701, 76] on button "洗髮類" at bounding box center [694, 78] width 44 height 22
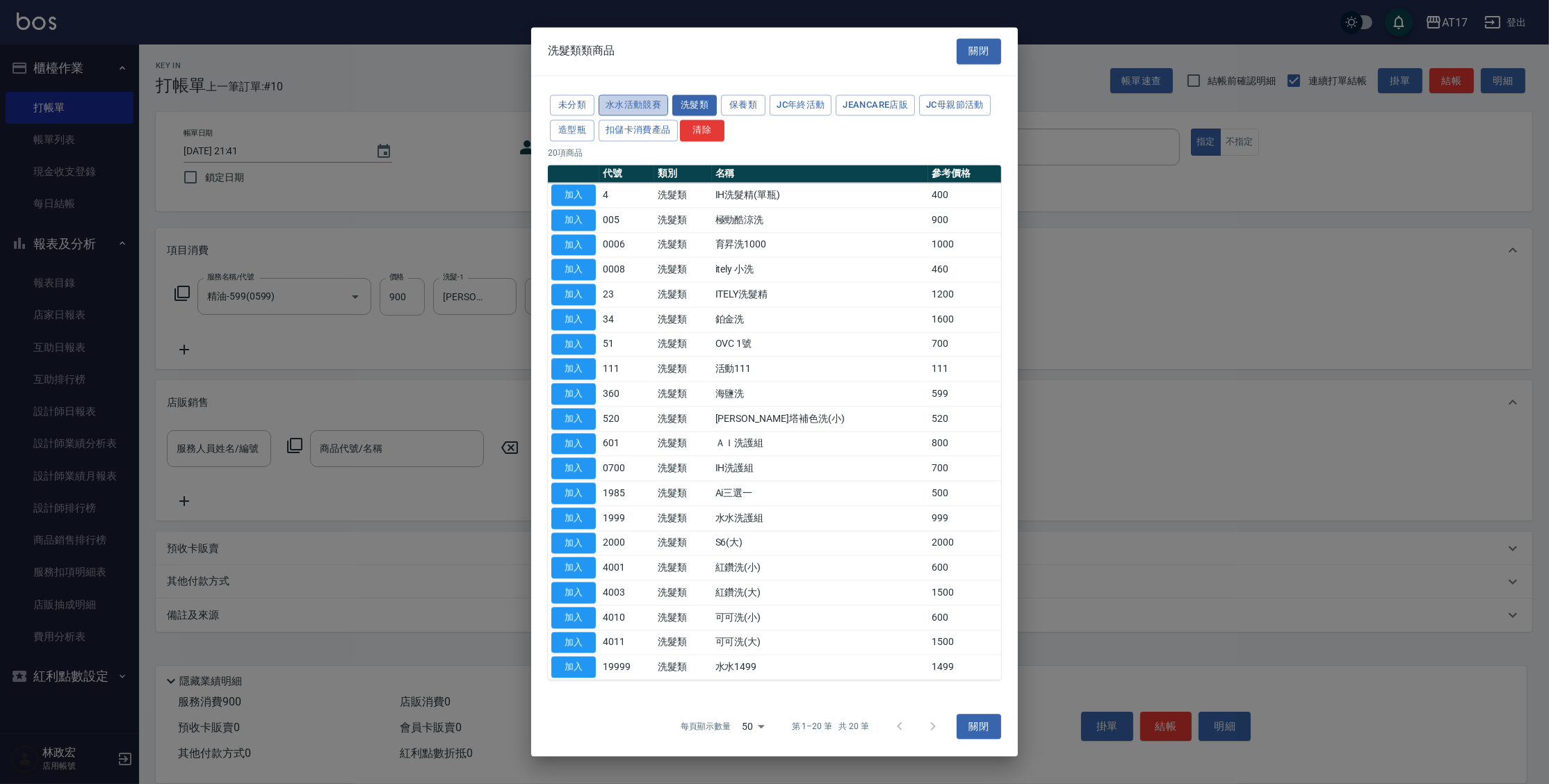
click at [616, 109] on button "水水活動競賽" at bounding box center [633, 105] width 70 height 22
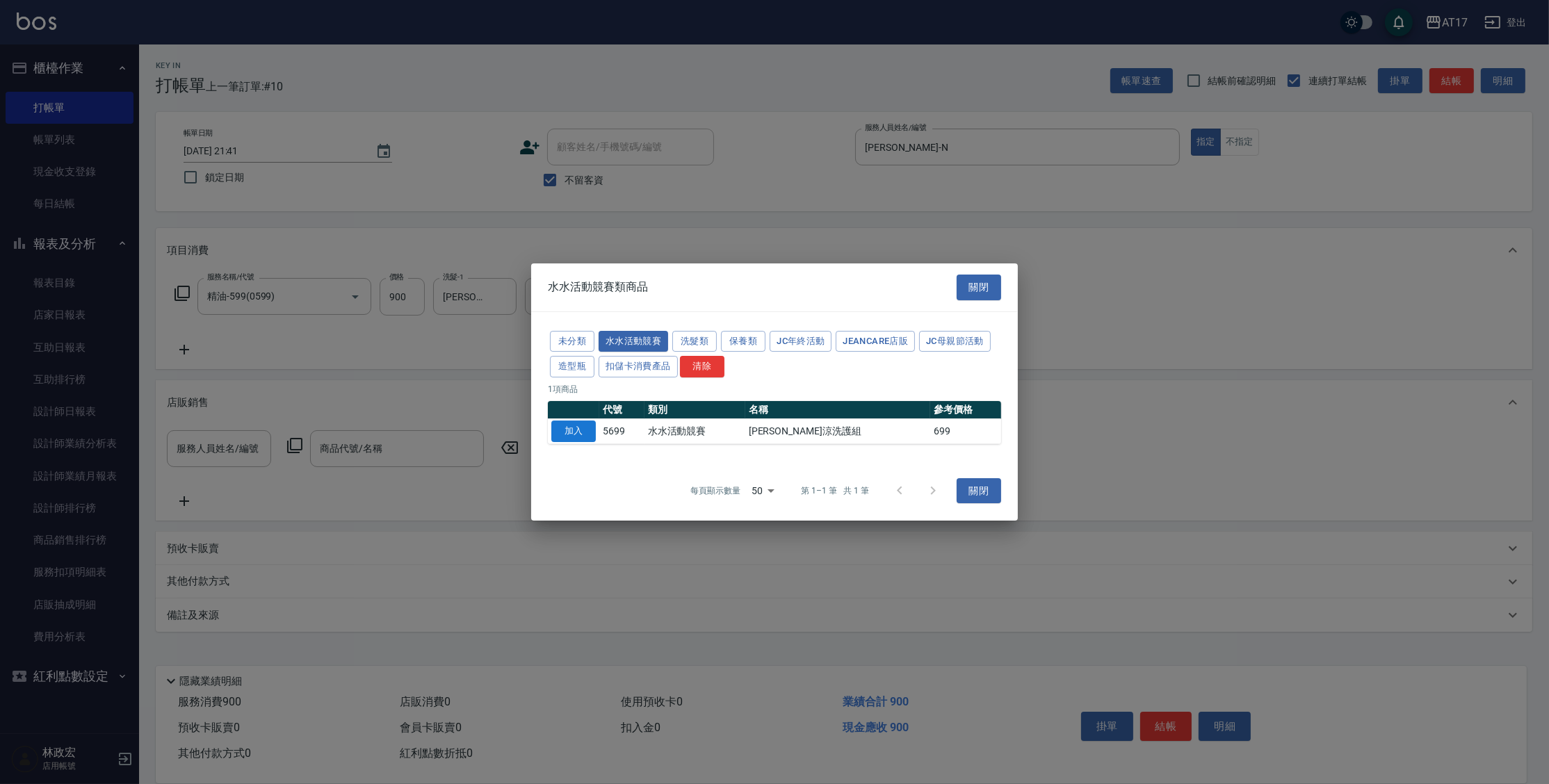
click at [589, 433] on button "加入" at bounding box center [573, 431] width 44 height 22
type input "[PERSON_NAME]涼洗護組"
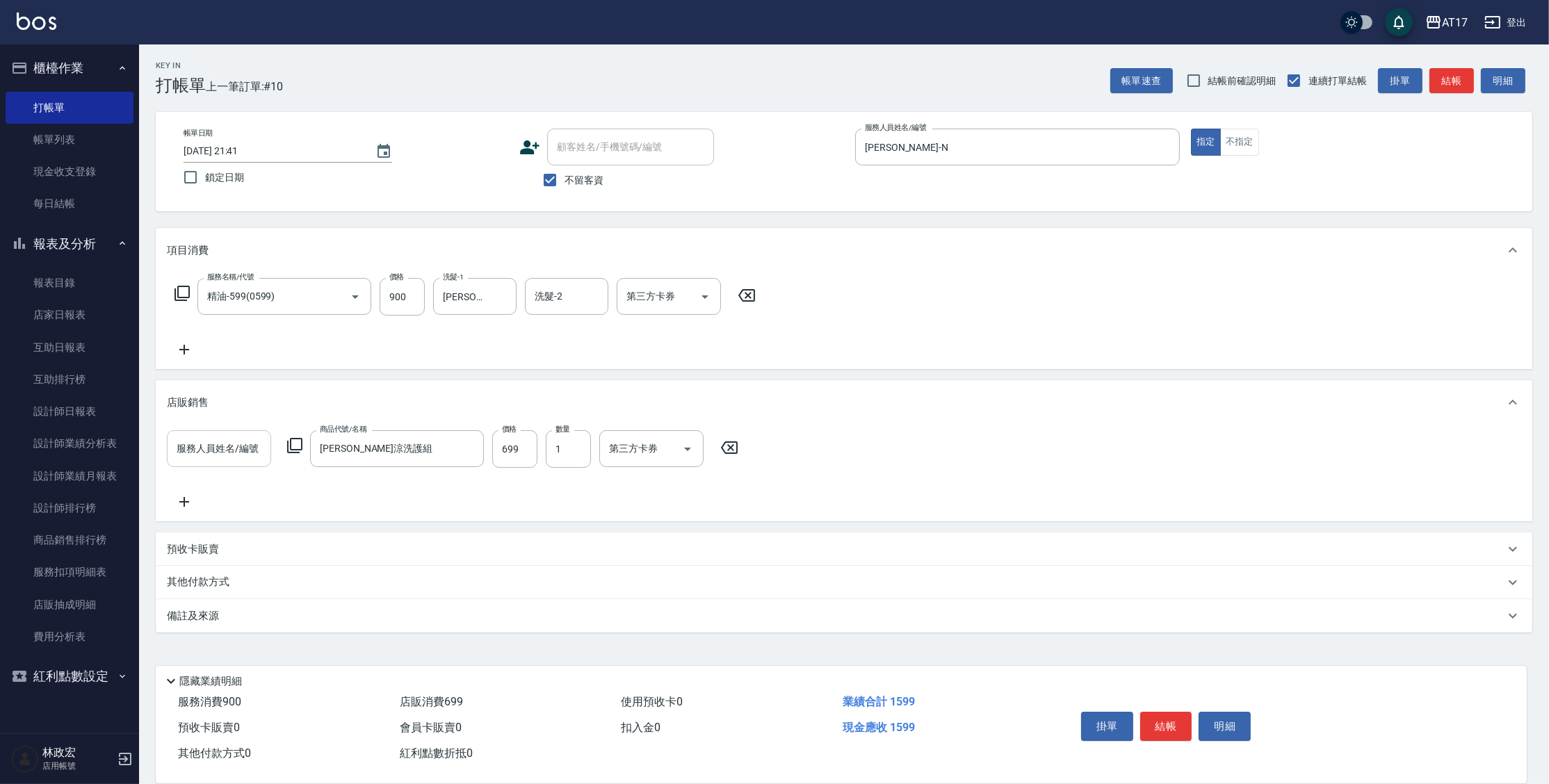
click at [239, 464] on div "服務人員姓名/編號" at bounding box center [219, 449] width 104 height 37
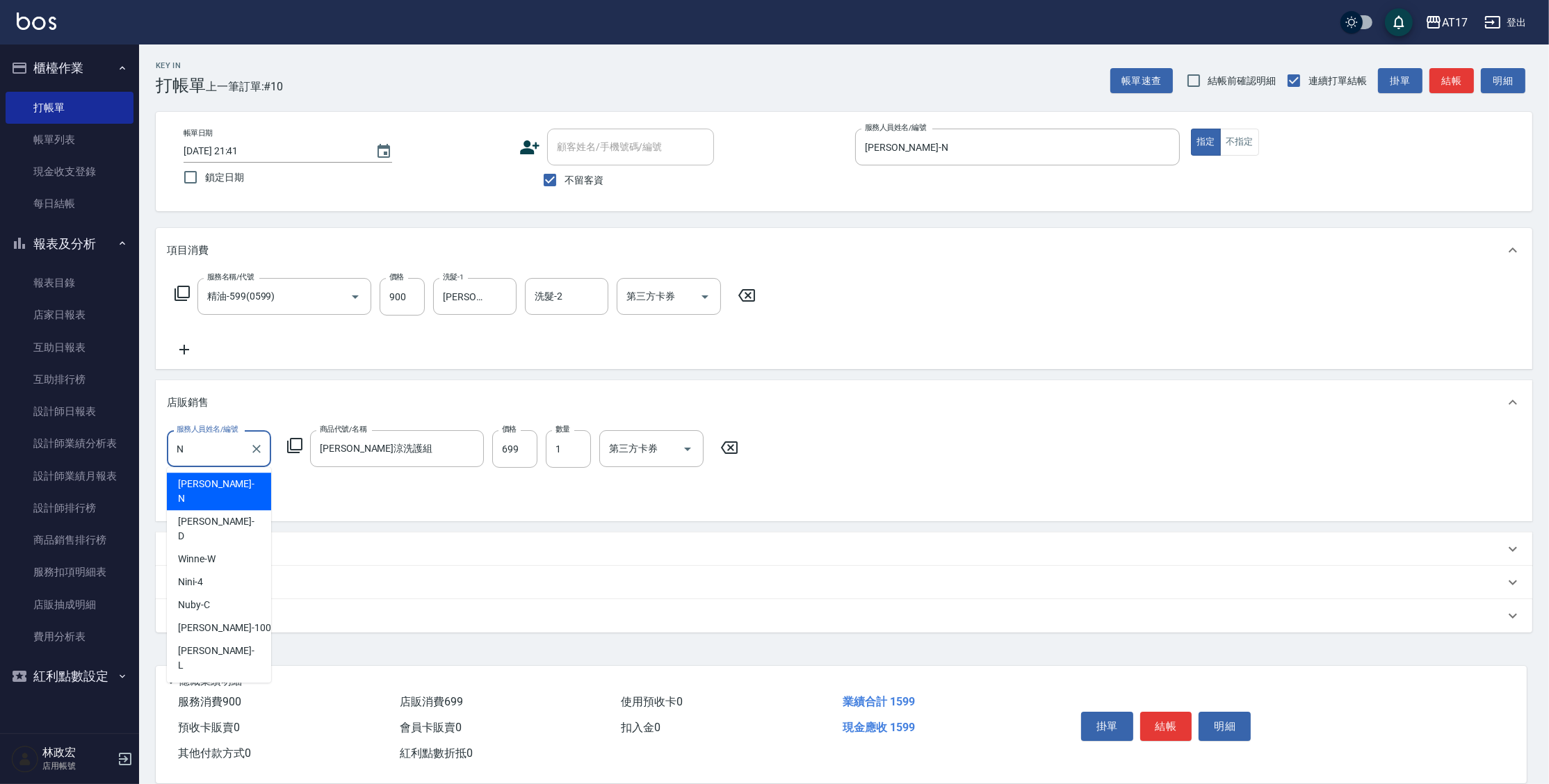
type input "Nina-N"
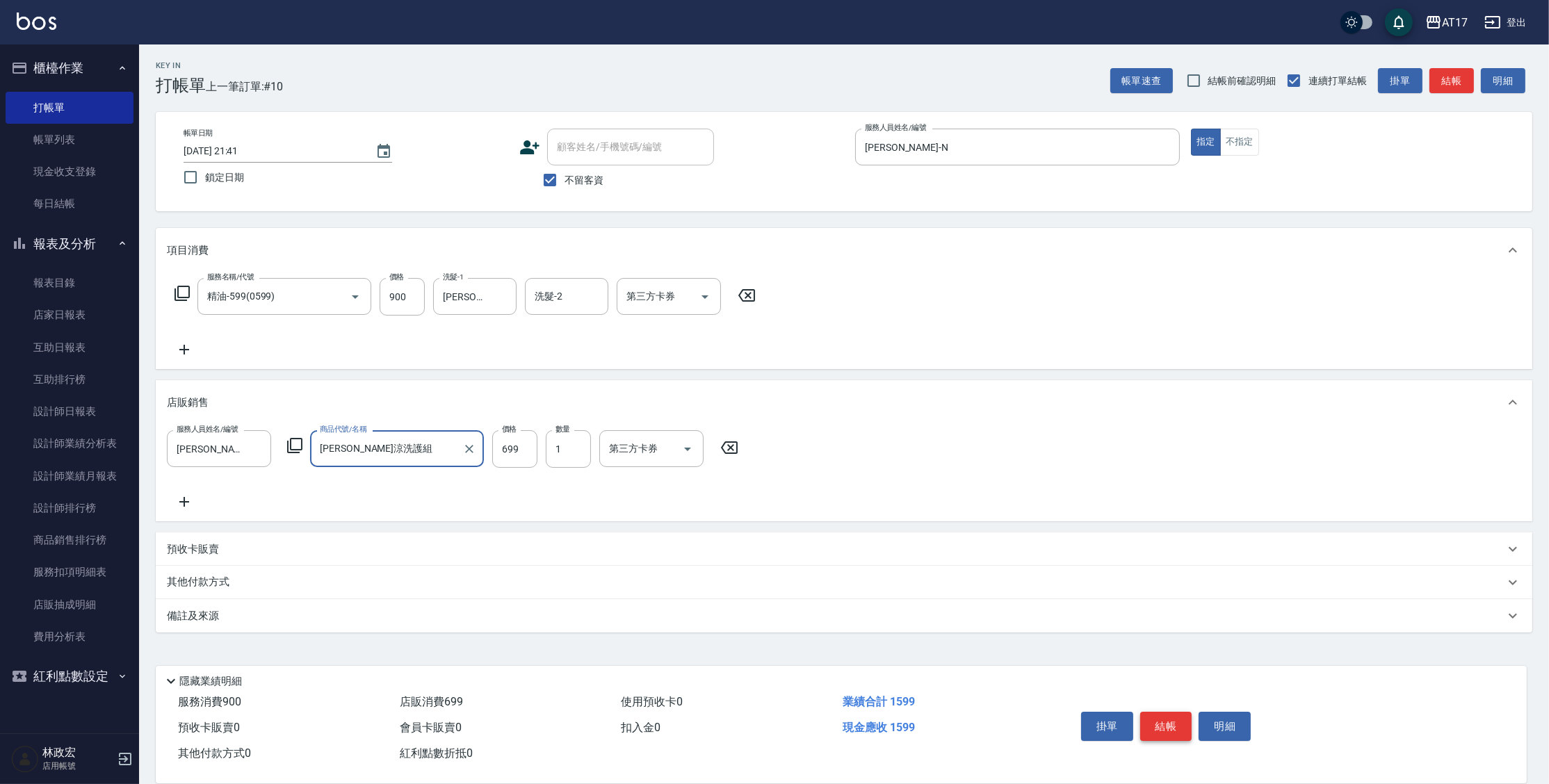
click at [1186, 733] on button "結帳" at bounding box center [1166, 726] width 52 height 29
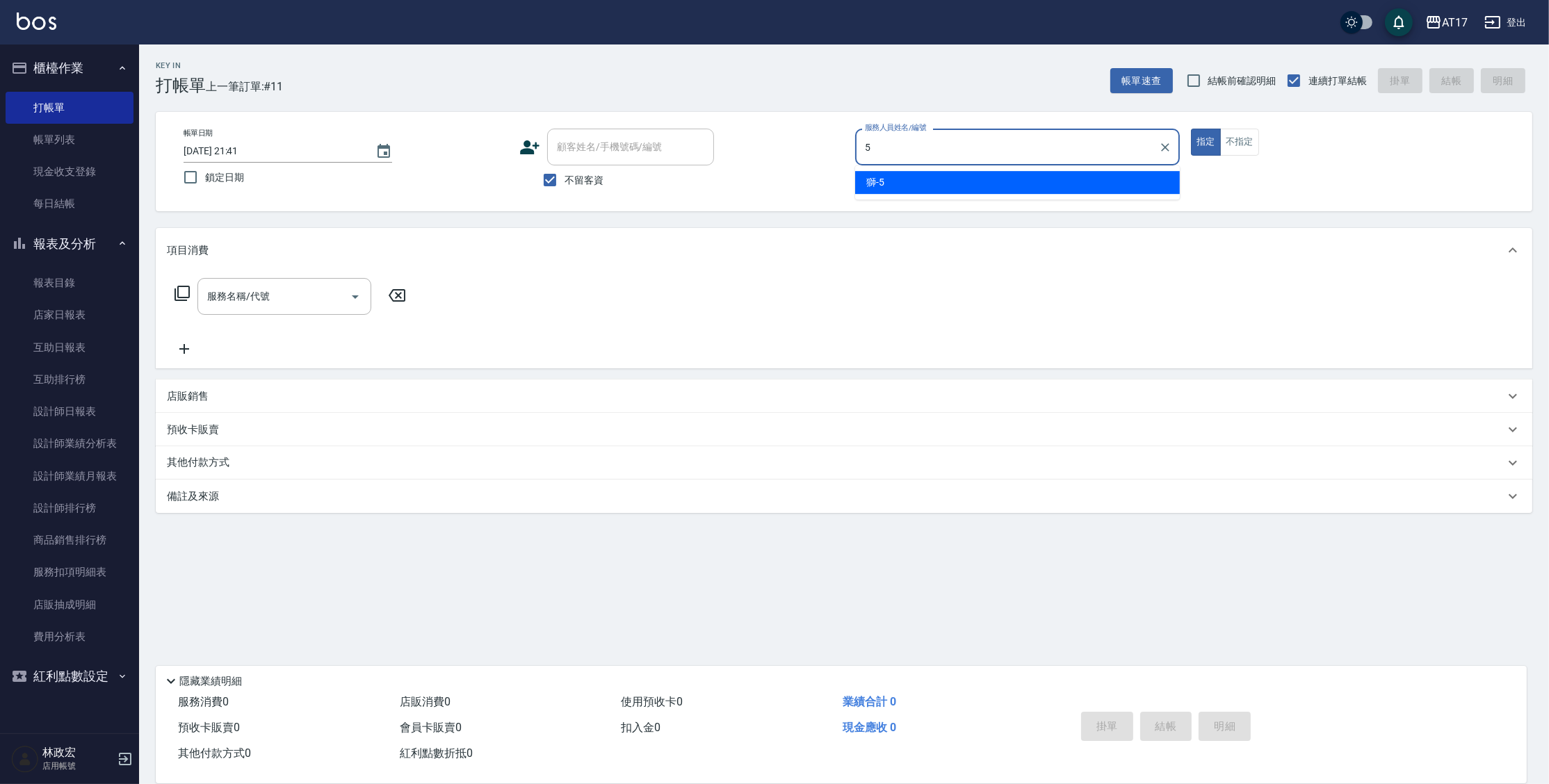
type input "獅-5"
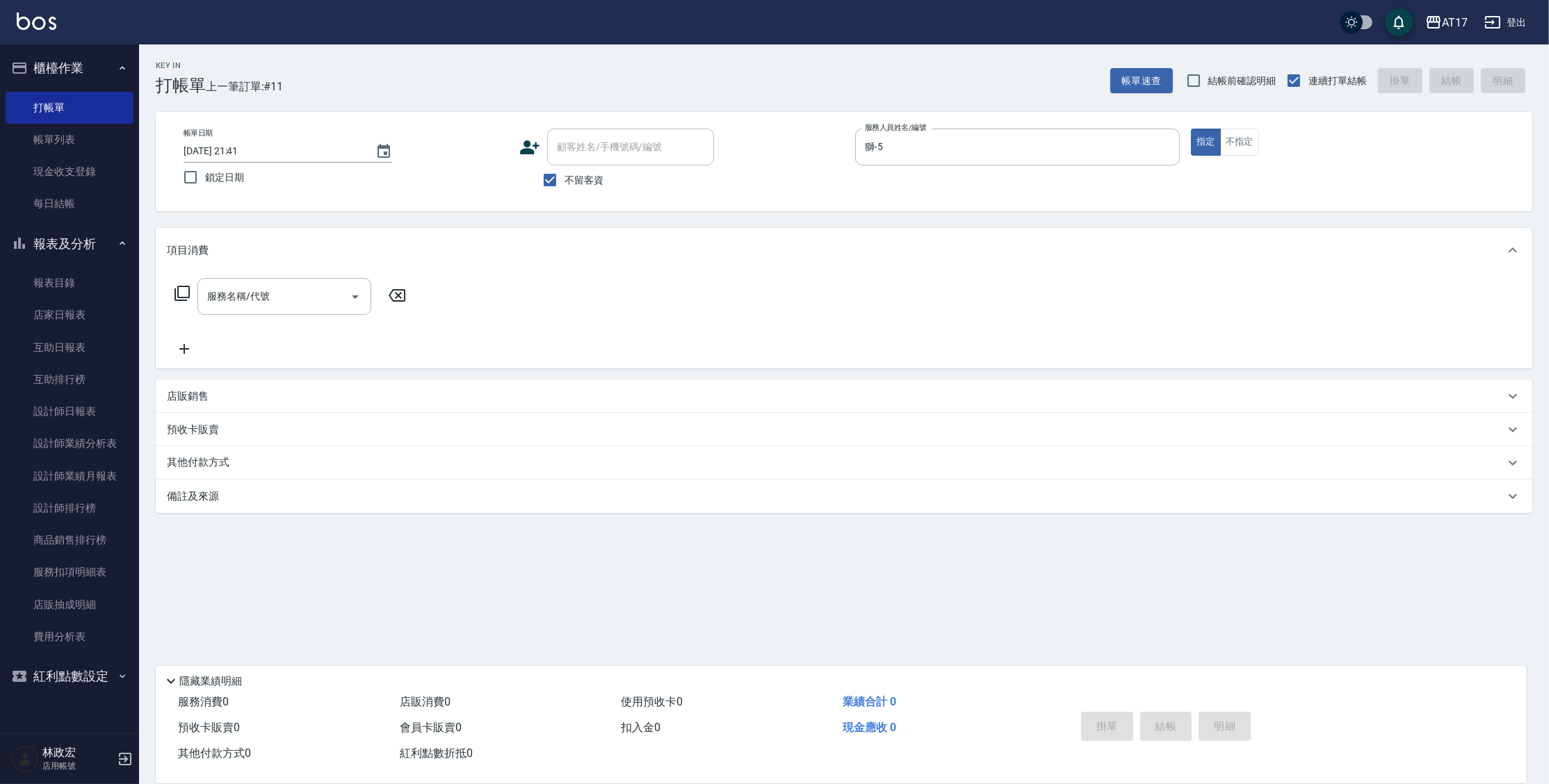
click at [185, 295] on icon at bounding box center [182, 293] width 17 height 17
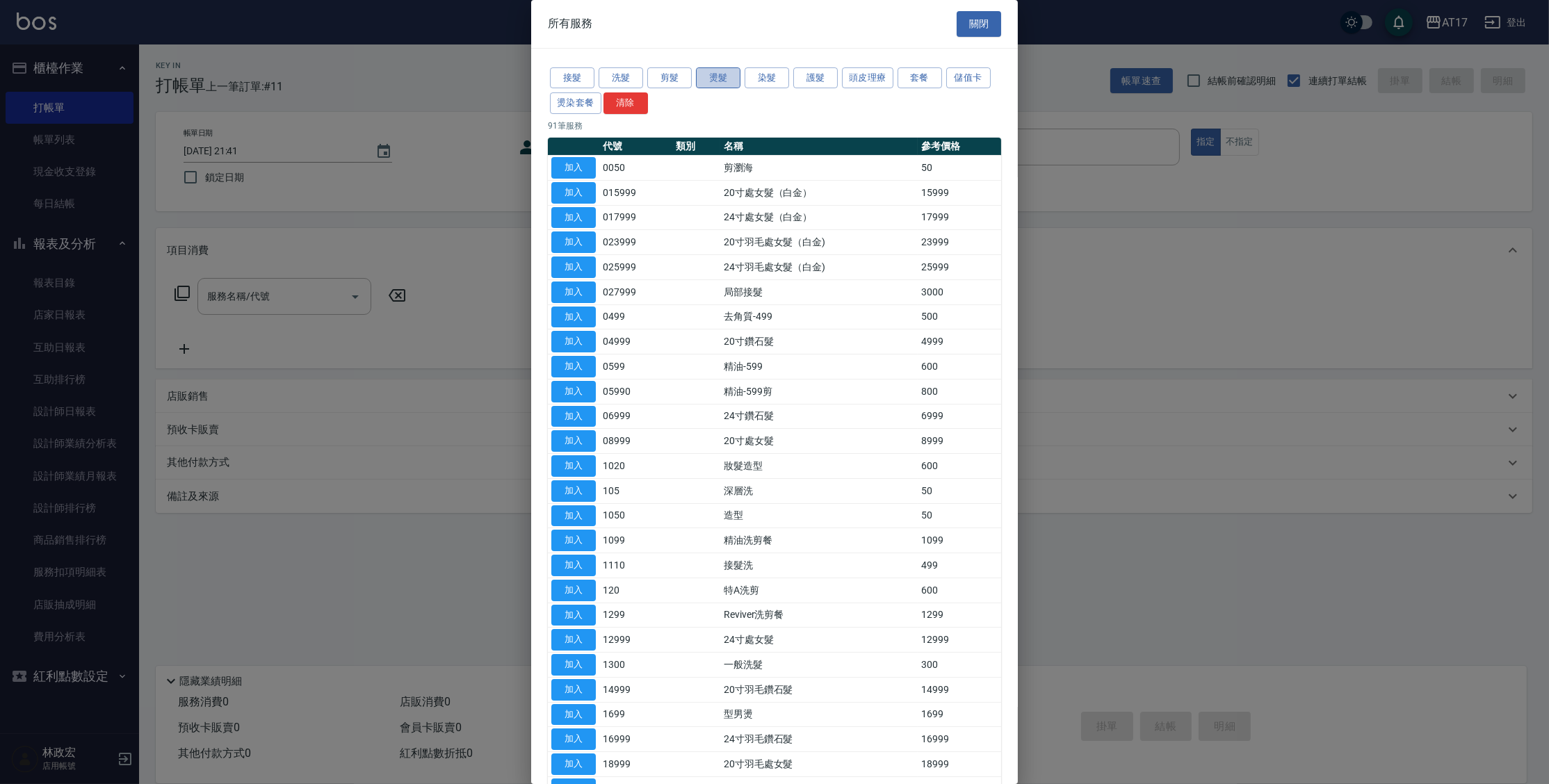
click at [728, 75] on button "燙髮" at bounding box center [718, 78] width 44 height 22
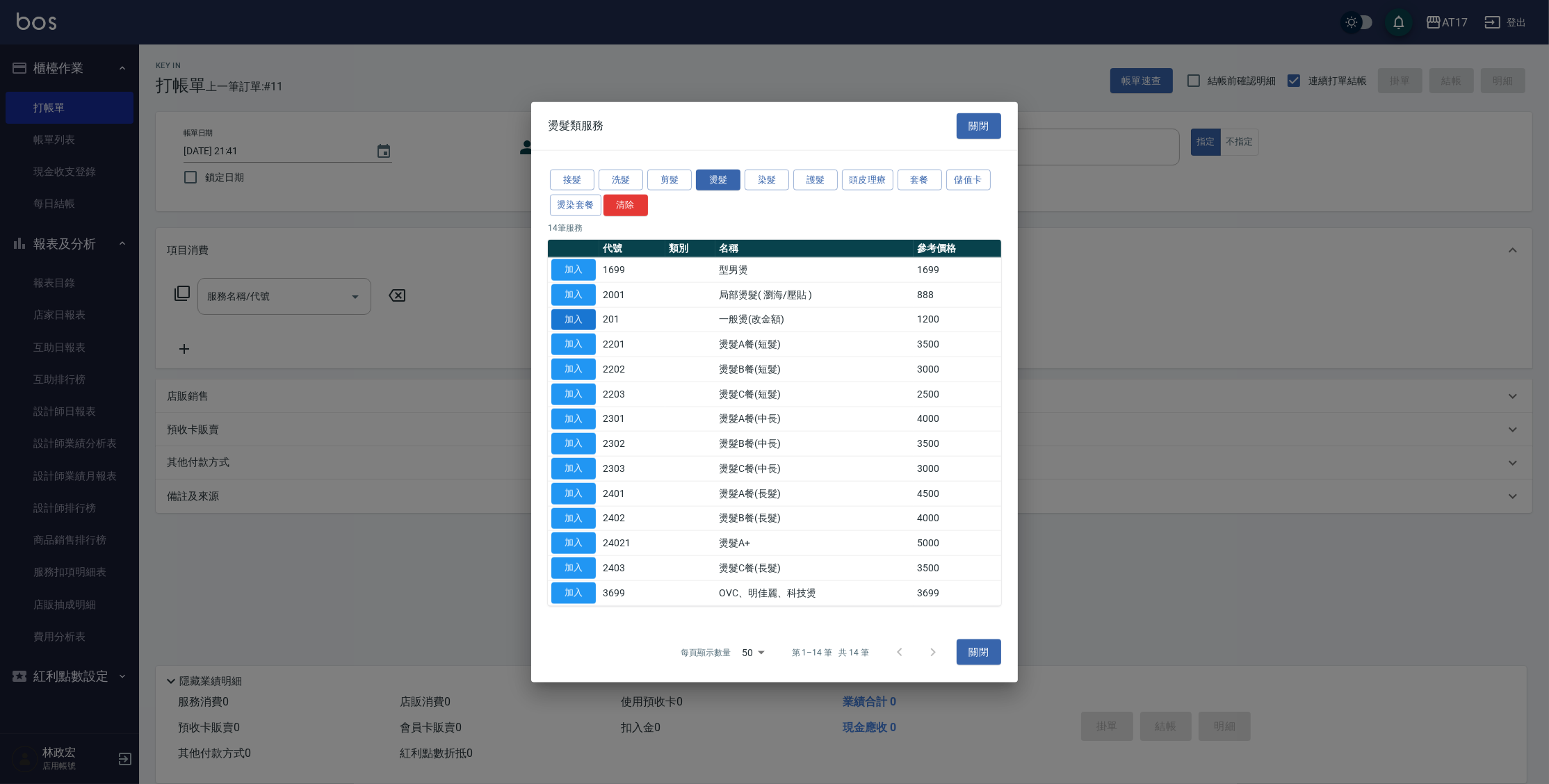
click at [569, 319] on button "加入" at bounding box center [573, 319] width 44 height 22
type input "一般燙(改金額)(201)"
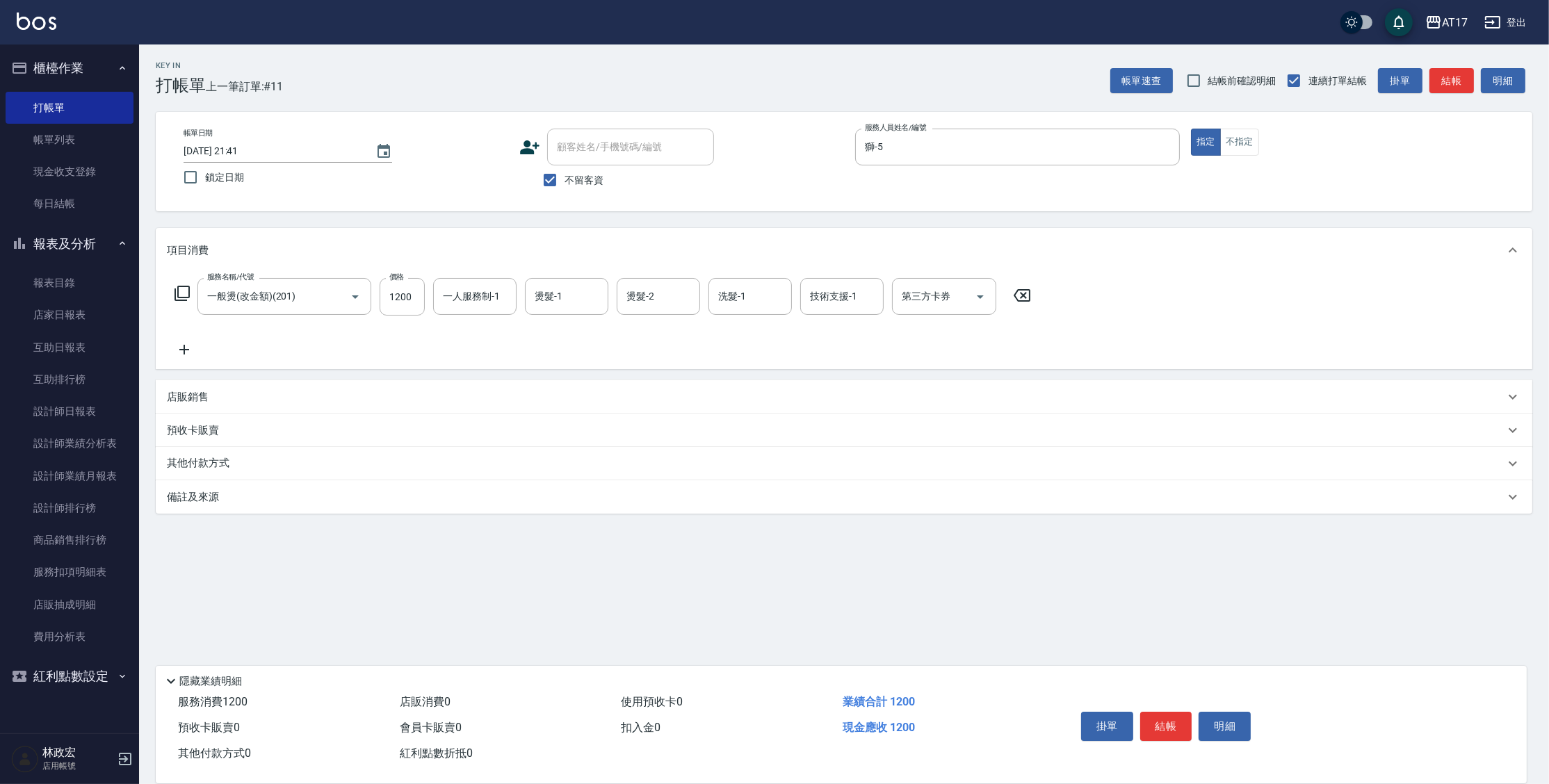
click at [181, 294] on icon at bounding box center [182, 293] width 17 height 17
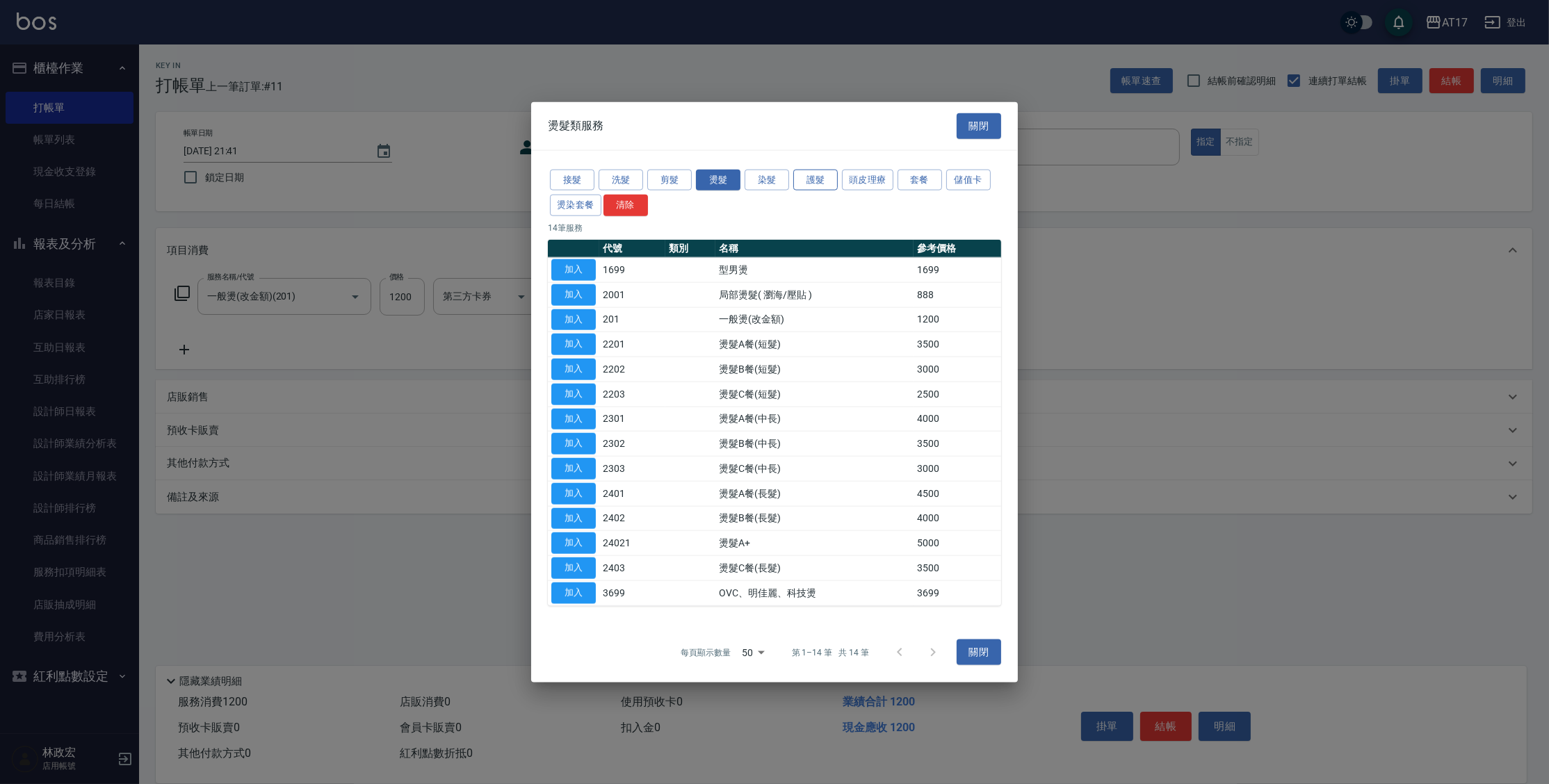
click at [811, 180] on button "護髮" at bounding box center [815, 179] width 44 height 22
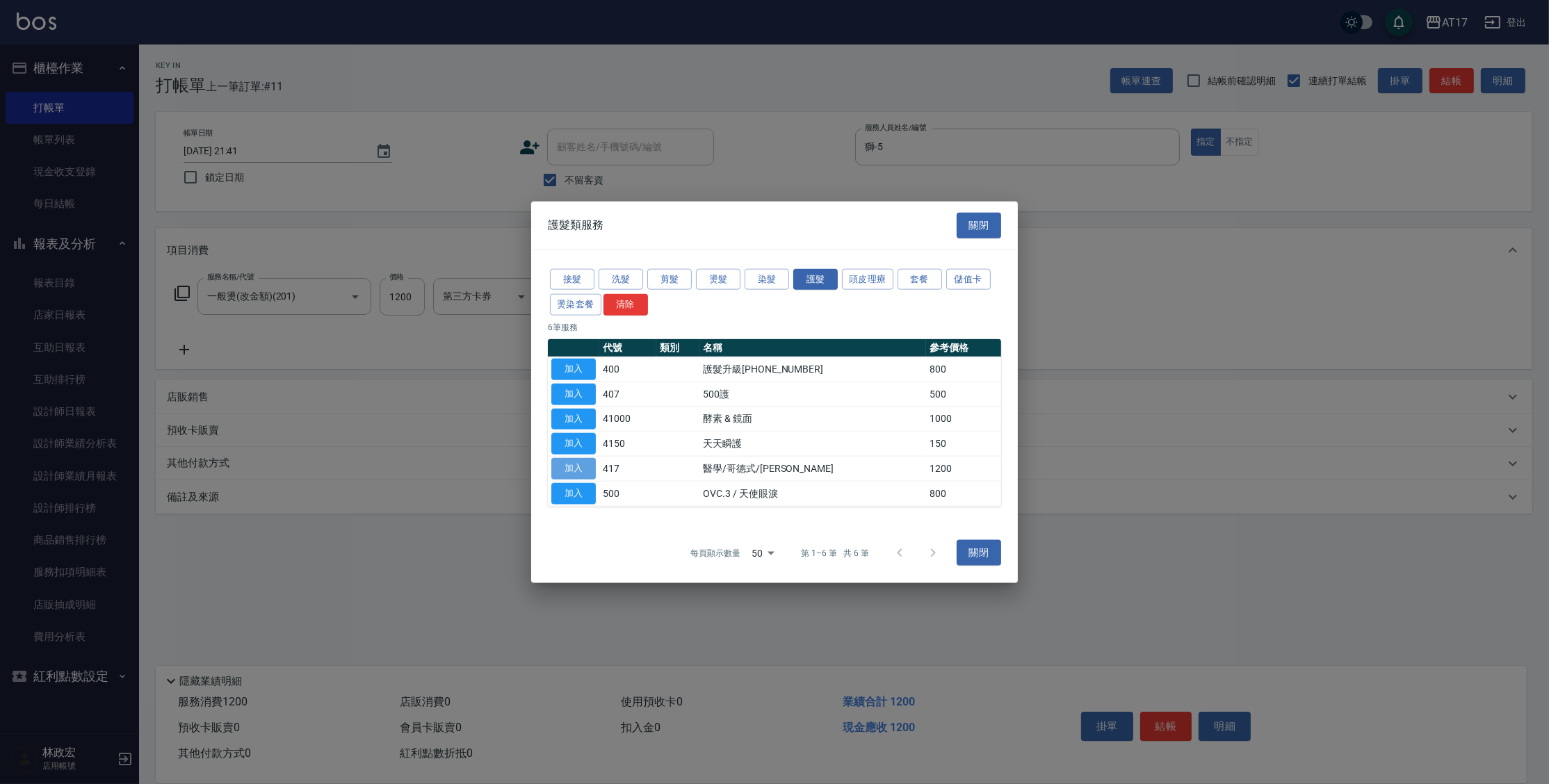
click at [579, 470] on button "加入" at bounding box center [573, 469] width 44 height 22
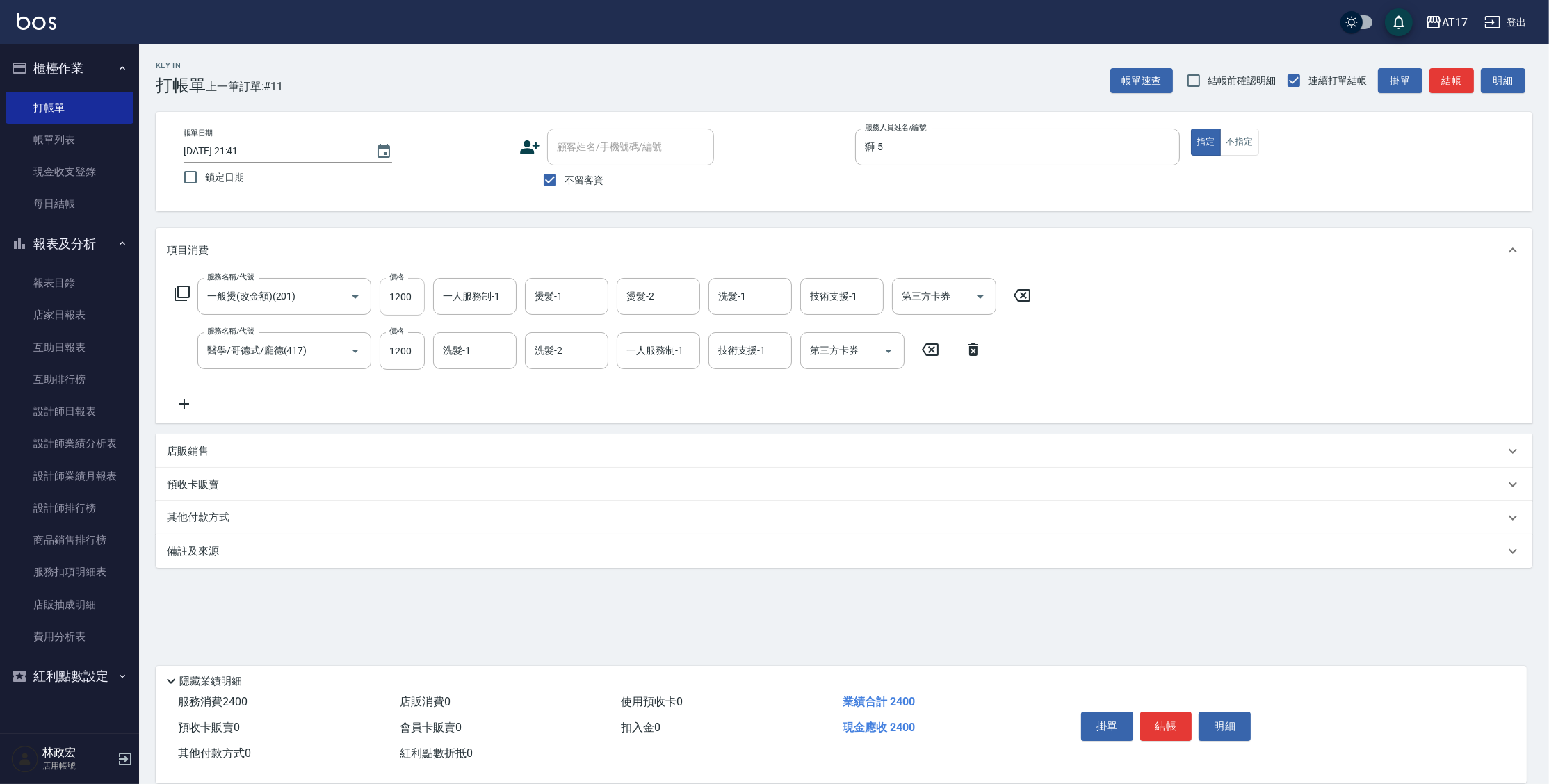
click at [410, 299] on input "1200" at bounding box center [402, 296] width 45 height 38
type input "1500"
click at [410, 290] on input "1200" at bounding box center [402, 296] width 45 height 38
type input "1299"
type input "獅-5"
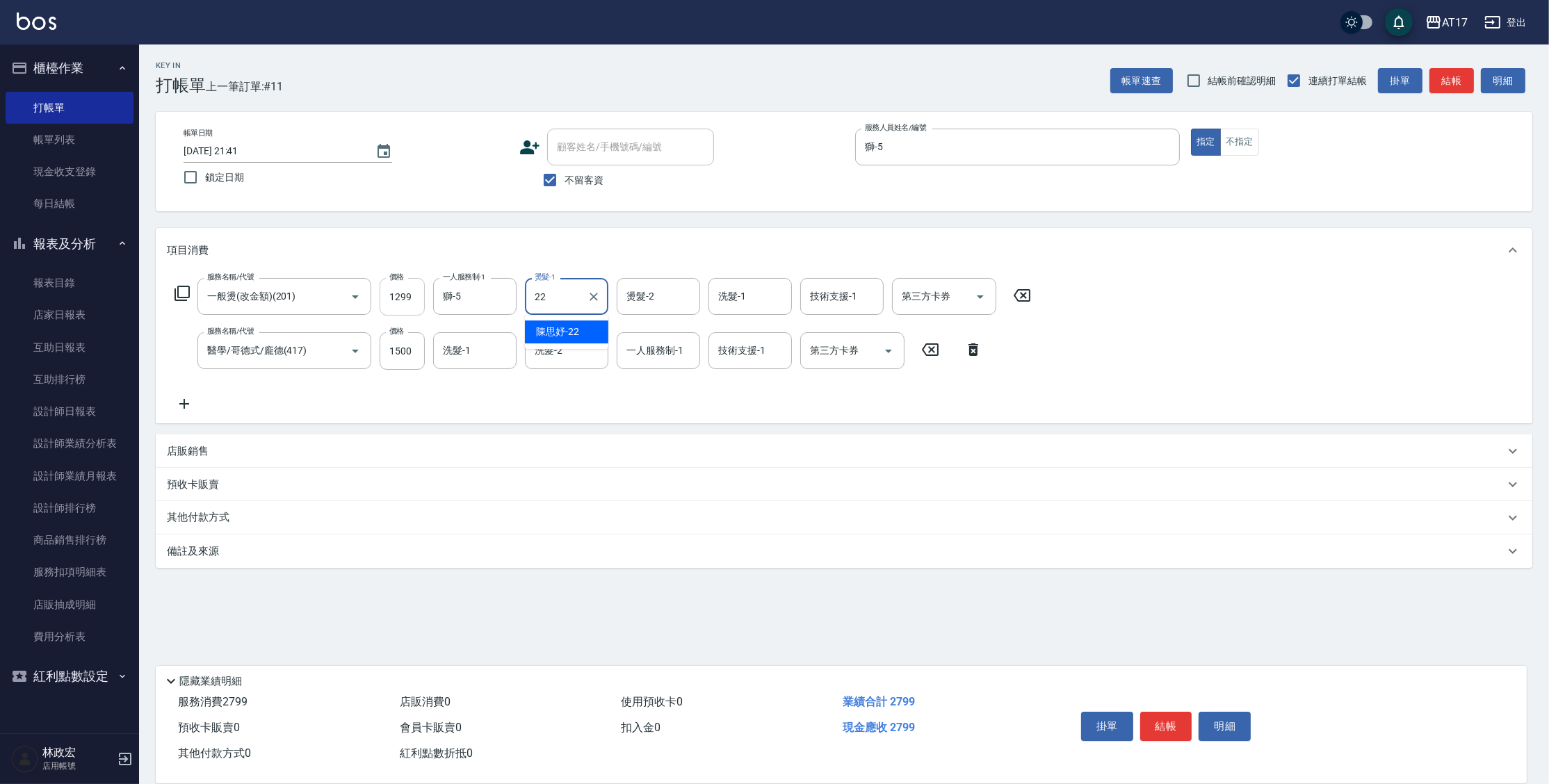
type input "陳思妤-22"
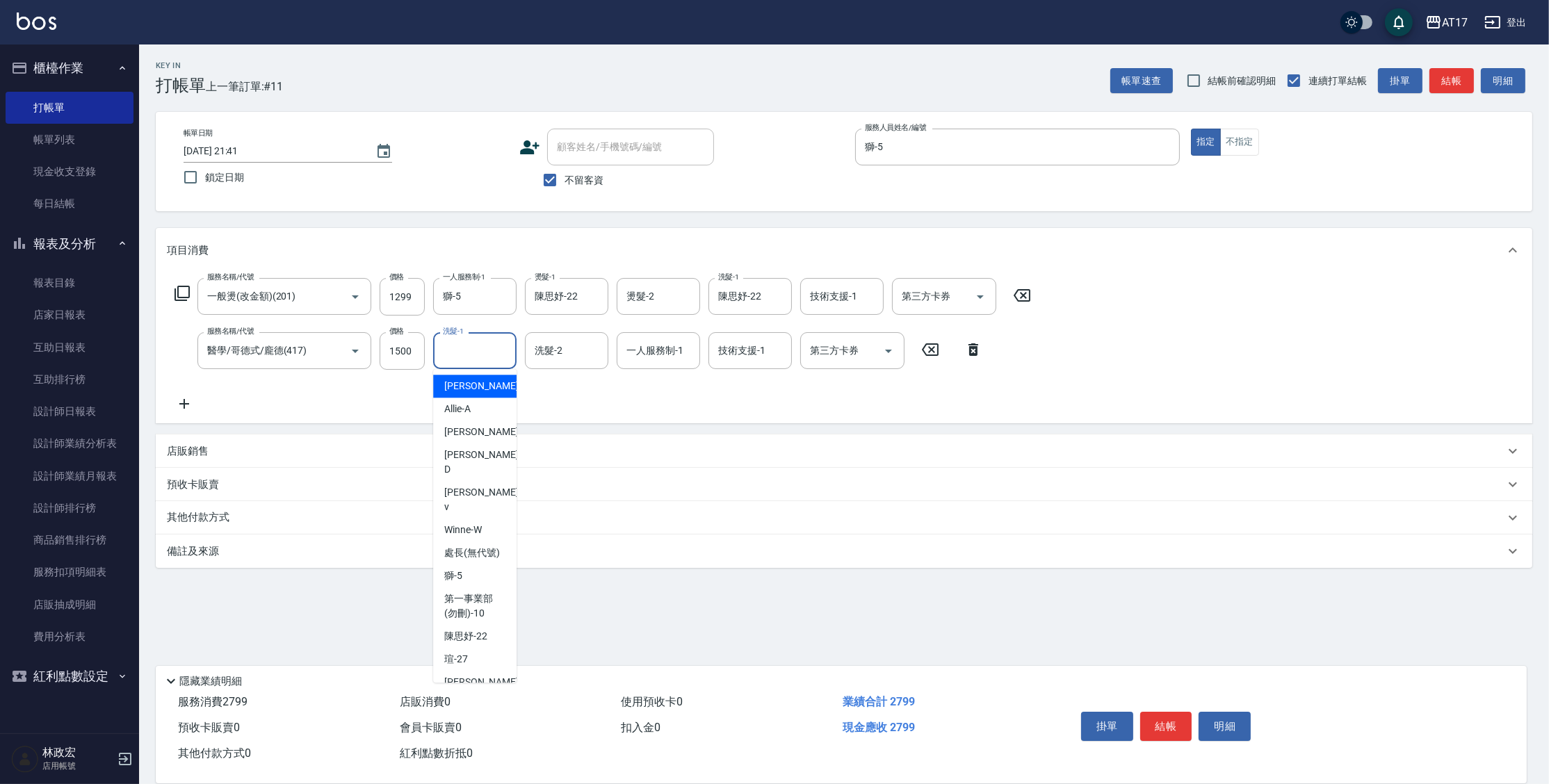
click at [491, 351] on input "洗髮-1" at bounding box center [474, 351] width 71 height 24
type input "陳思妤-22"
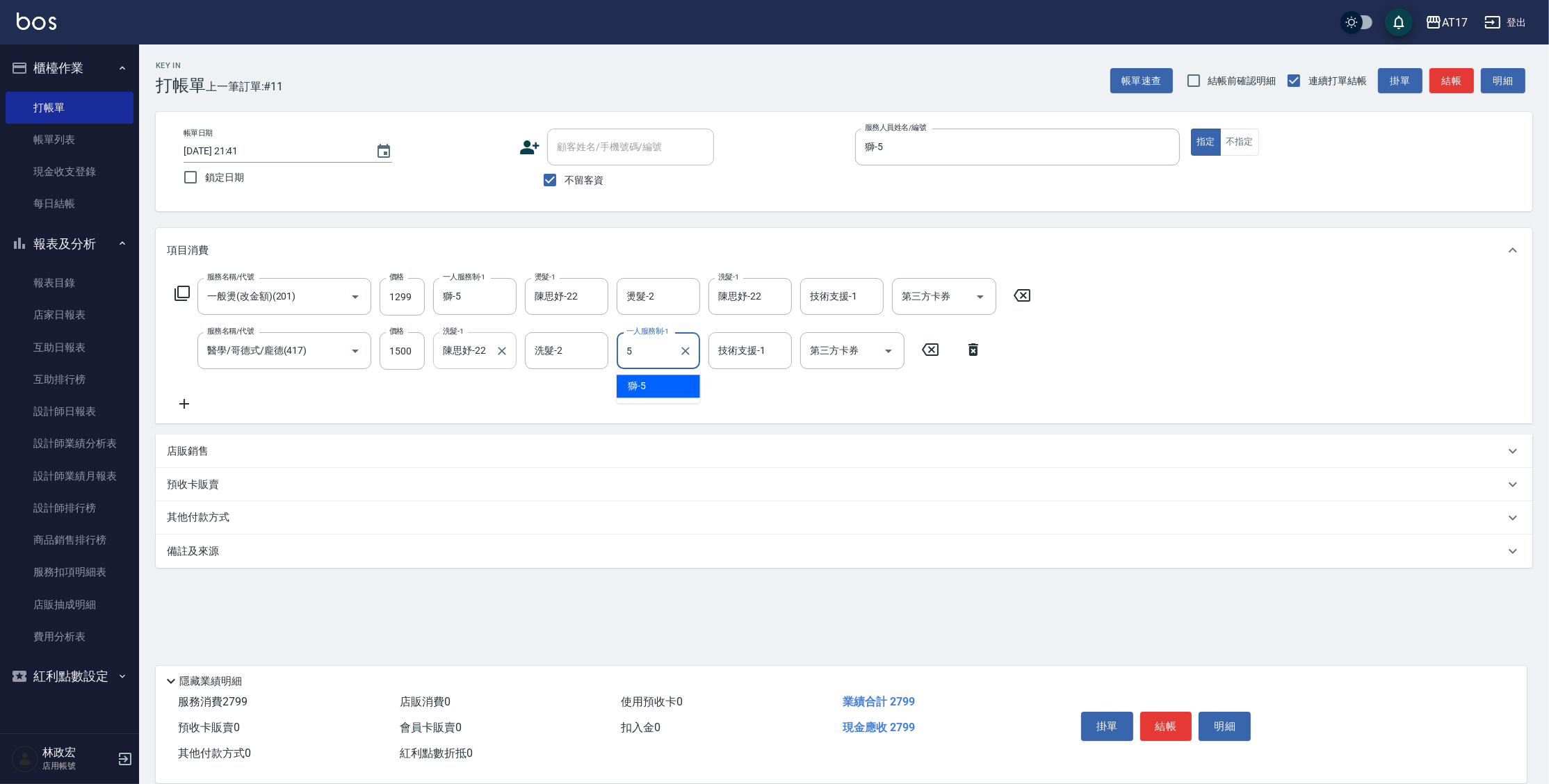
type input "獅-5"
click at [1173, 720] on button "結帳" at bounding box center [1166, 726] width 52 height 29
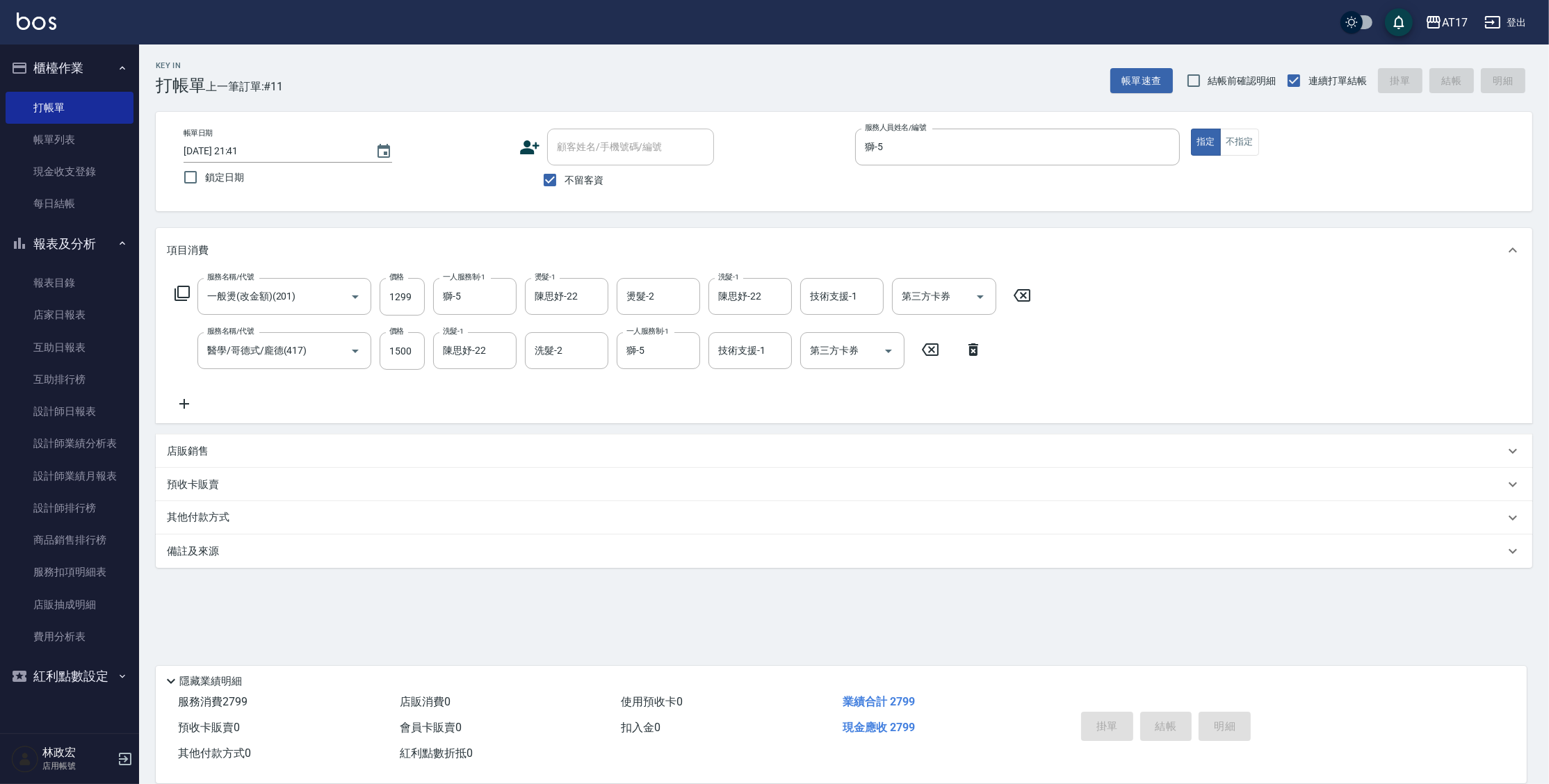
type input "2025/09/17 21:42"
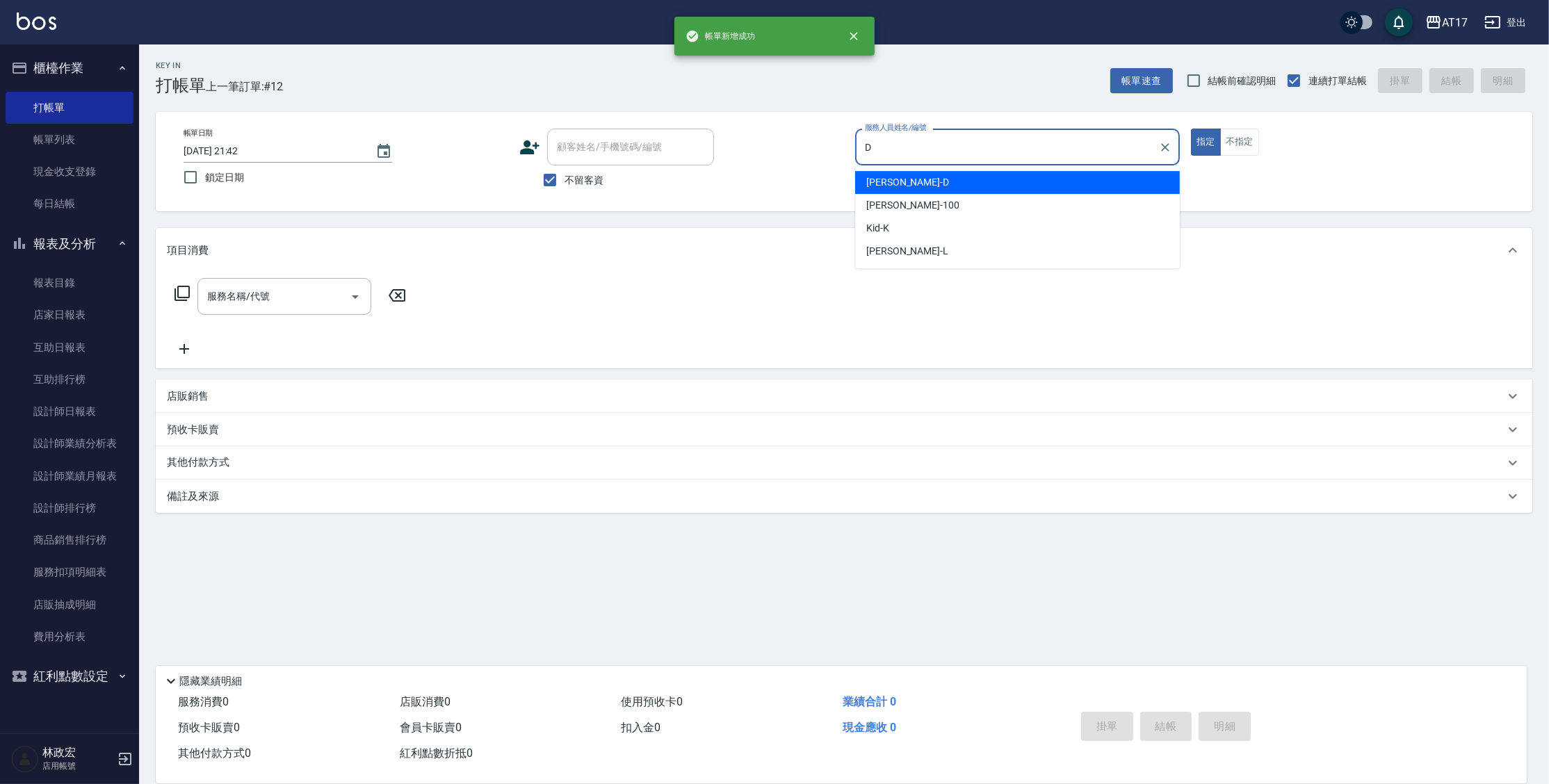
type input "Benny-D"
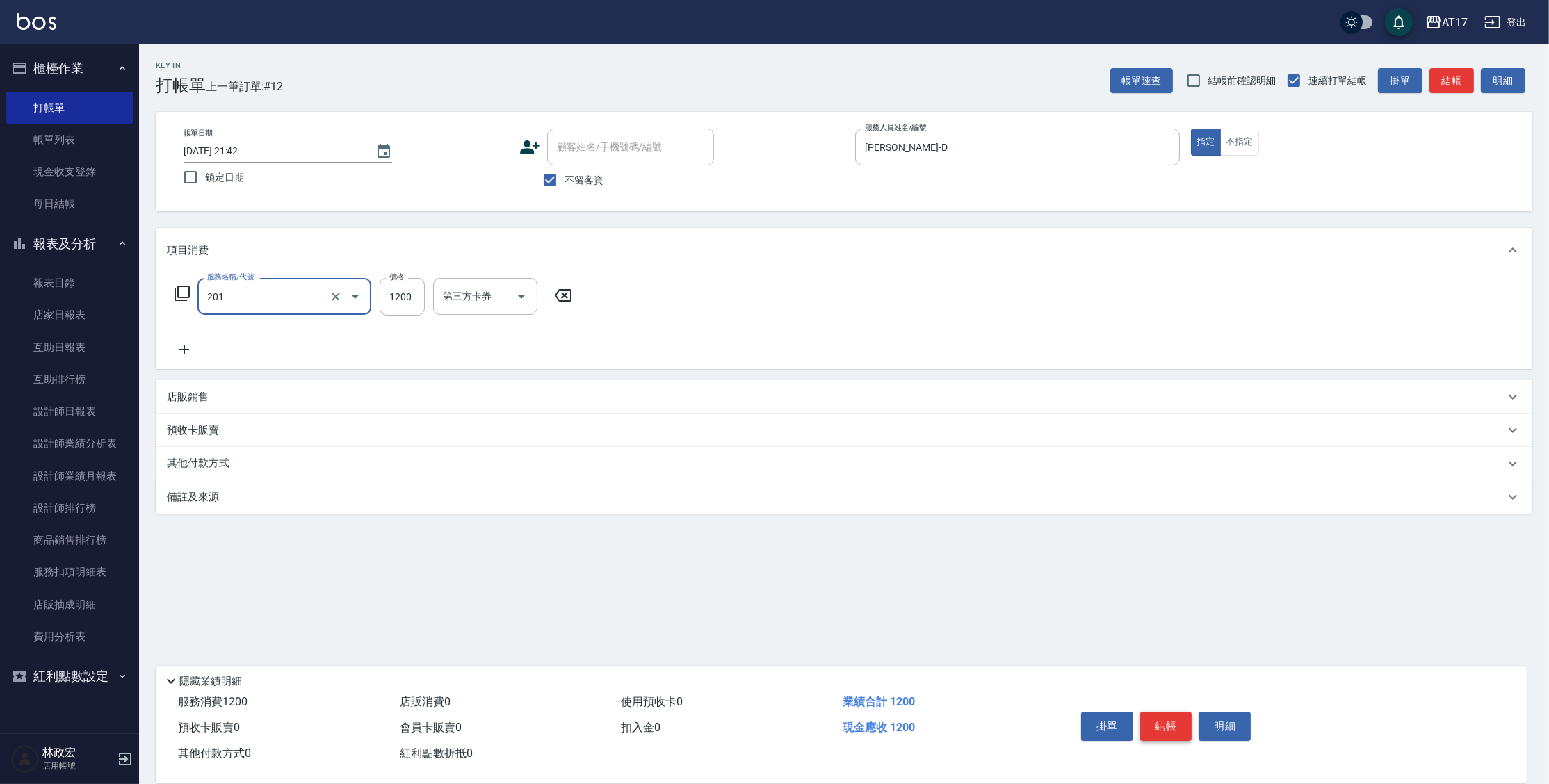
type input "一般燙(改金額)(201)"
type input "1000"
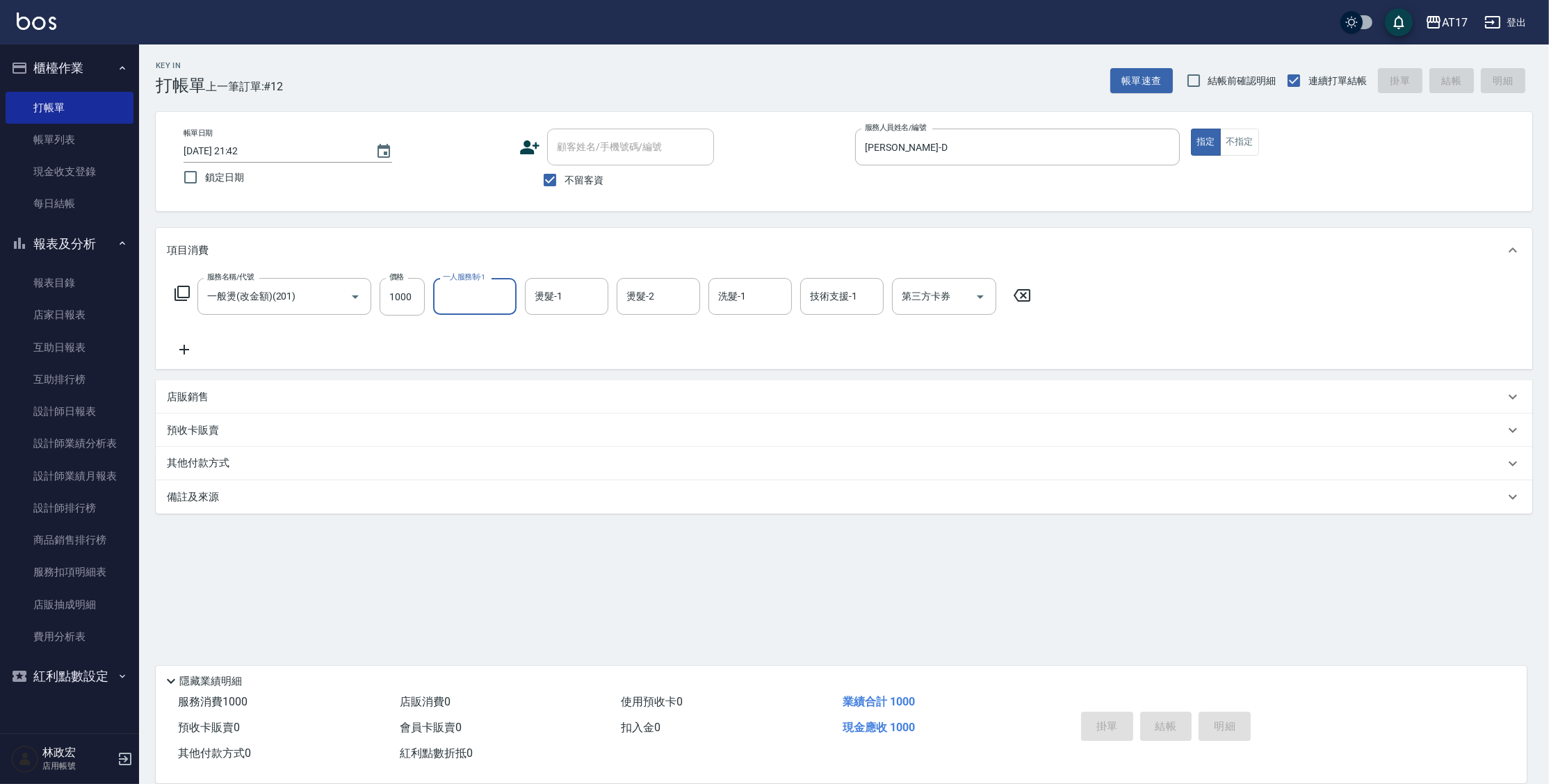
type input "2025/09/17 21:43"
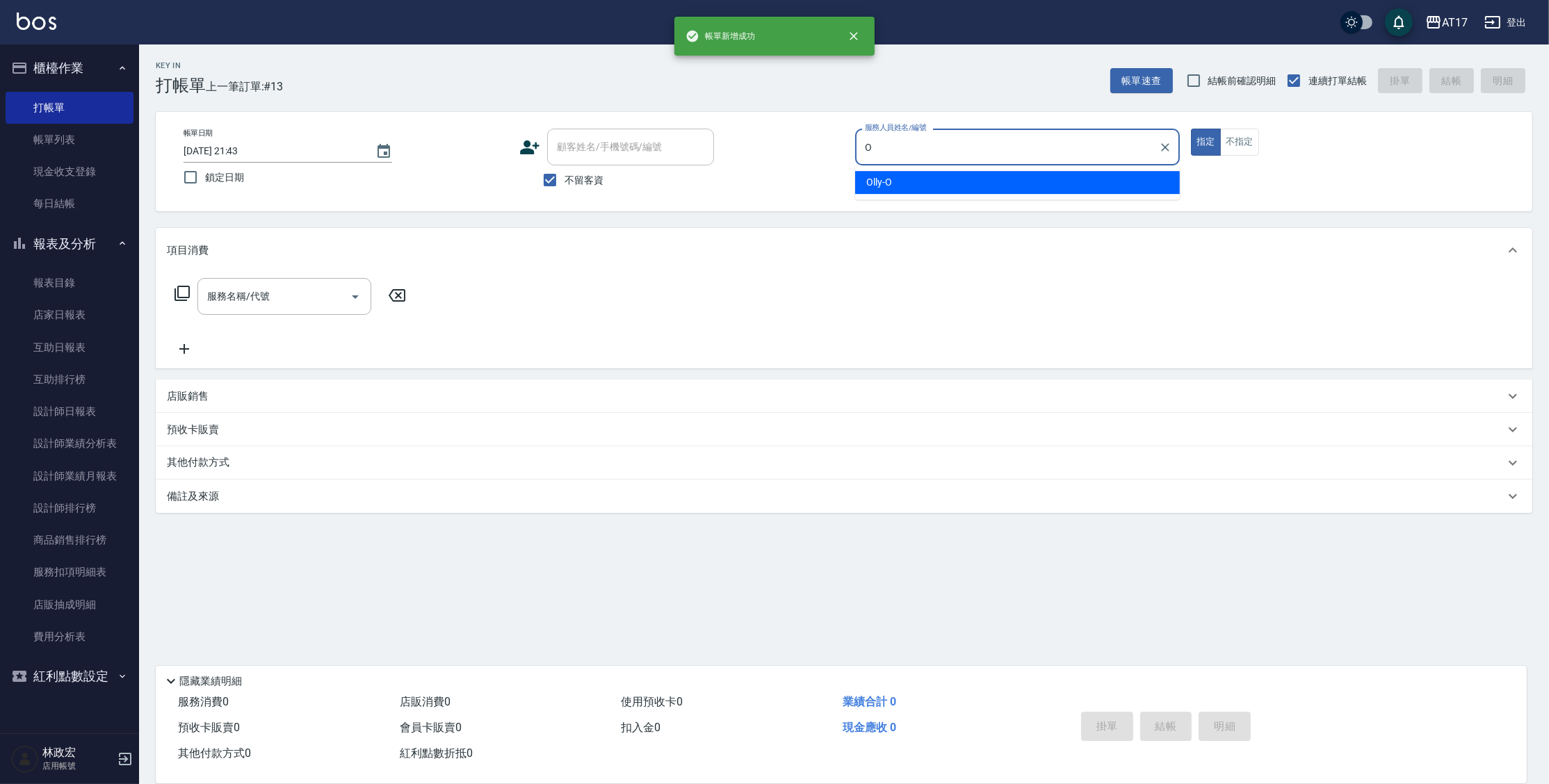
type input "Olly-O"
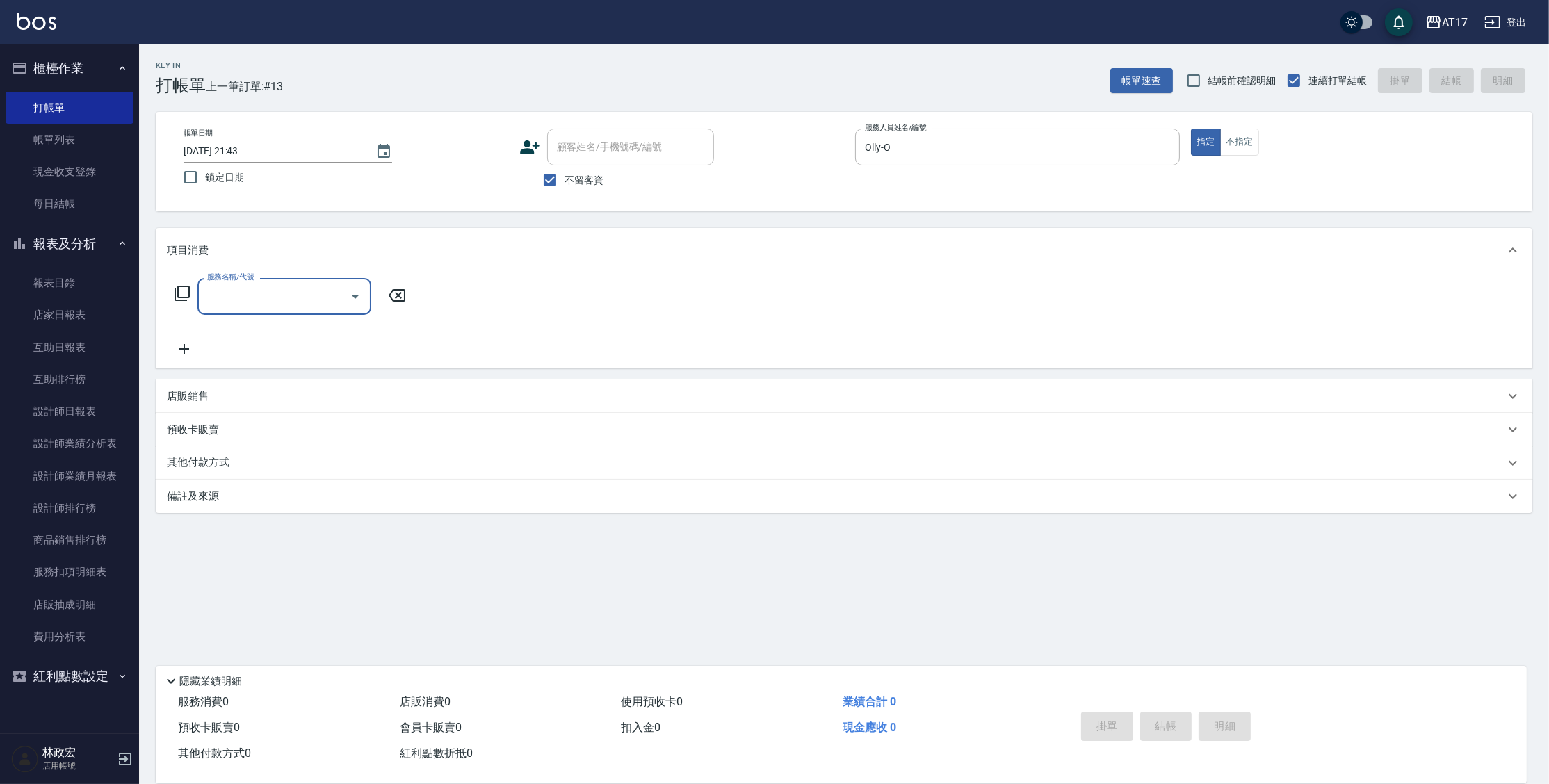
type input "2"
click at [179, 285] on icon at bounding box center [182, 293] width 17 height 17
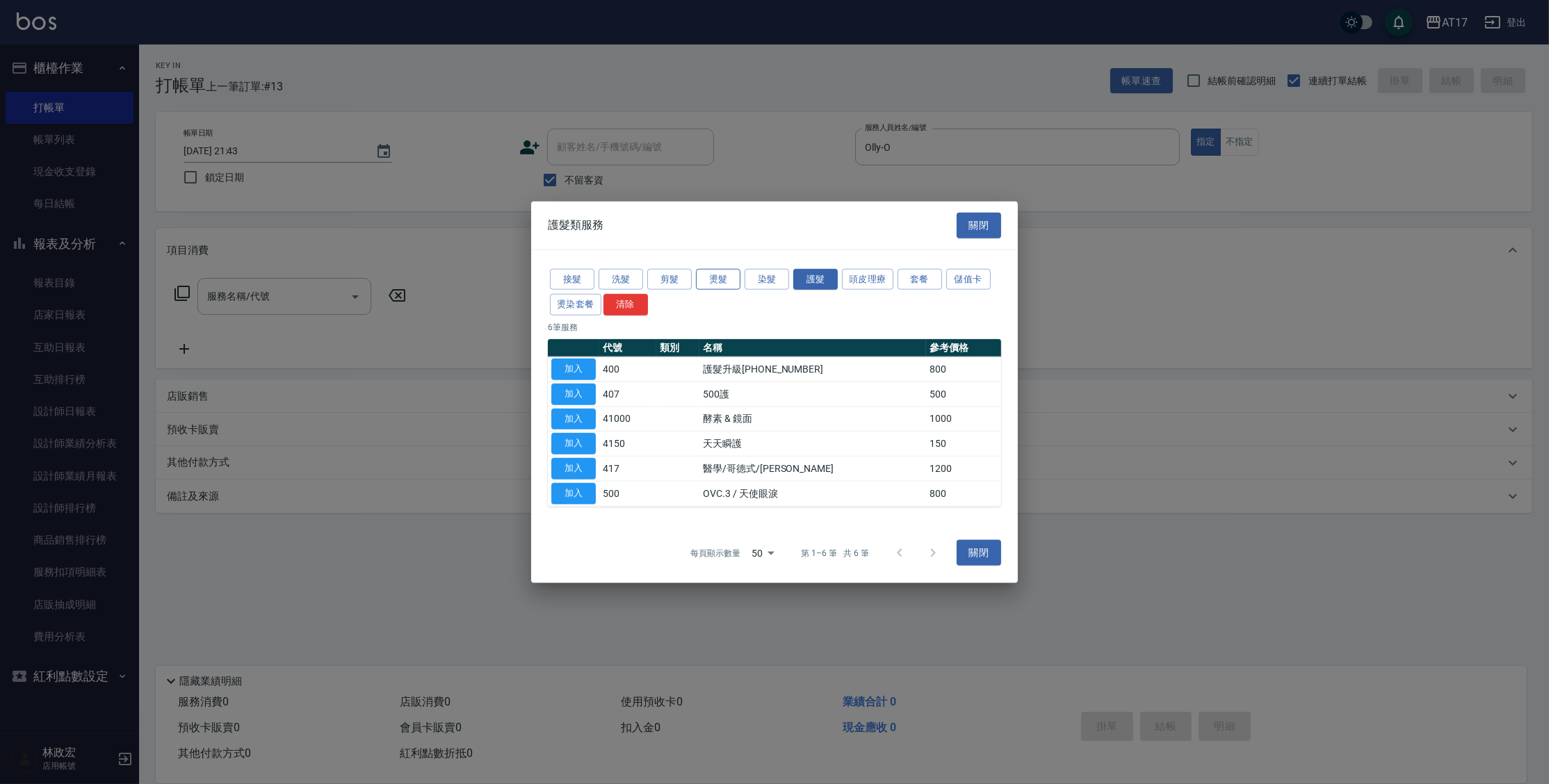
click at [723, 283] on button "燙髮" at bounding box center [718, 278] width 44 height 22
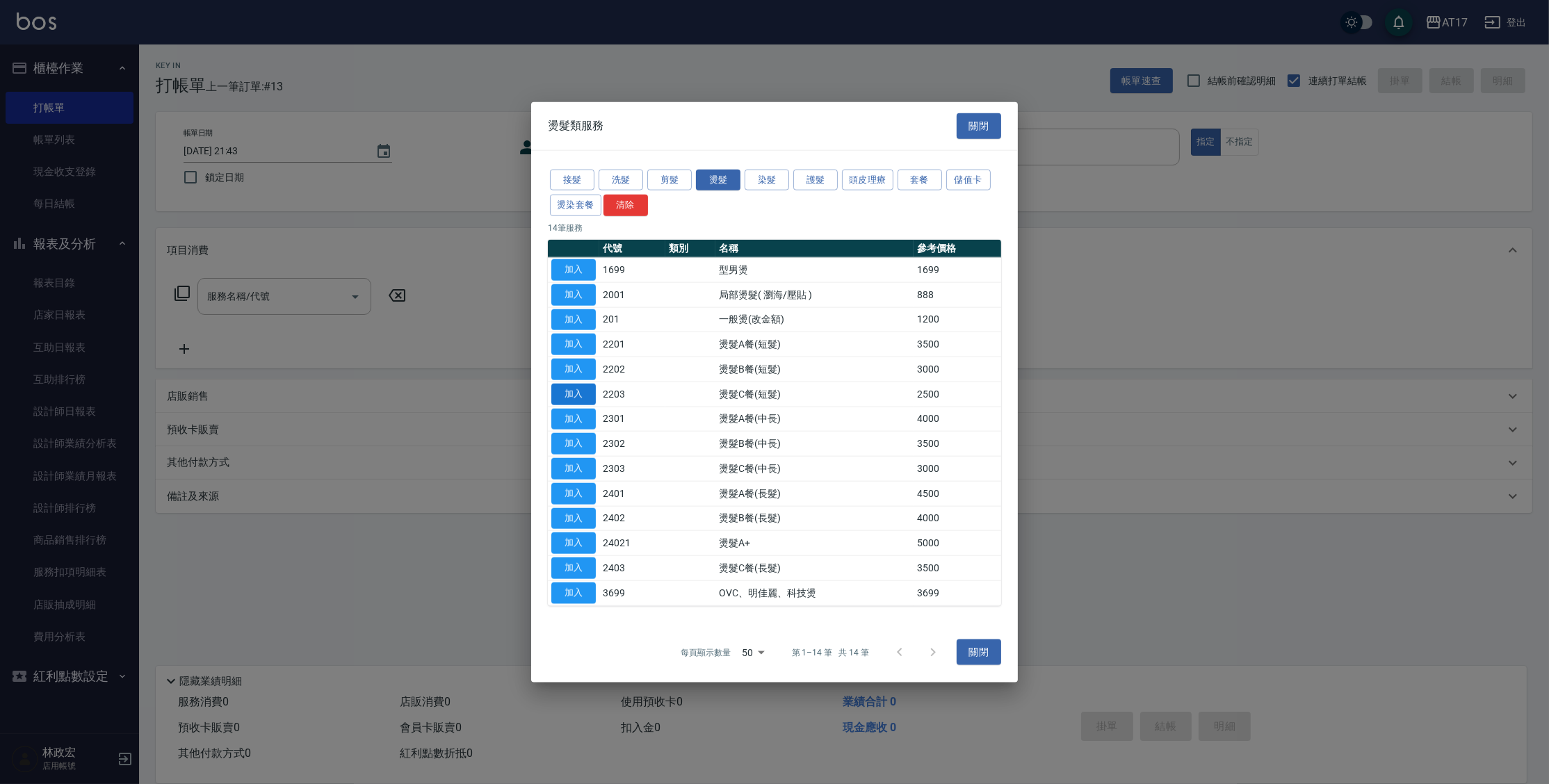
click at [587, 387] on button "加入" at bounding box center [573, 393] width 44 height 22
type input "燙髮C餐(短髮)(2203)"
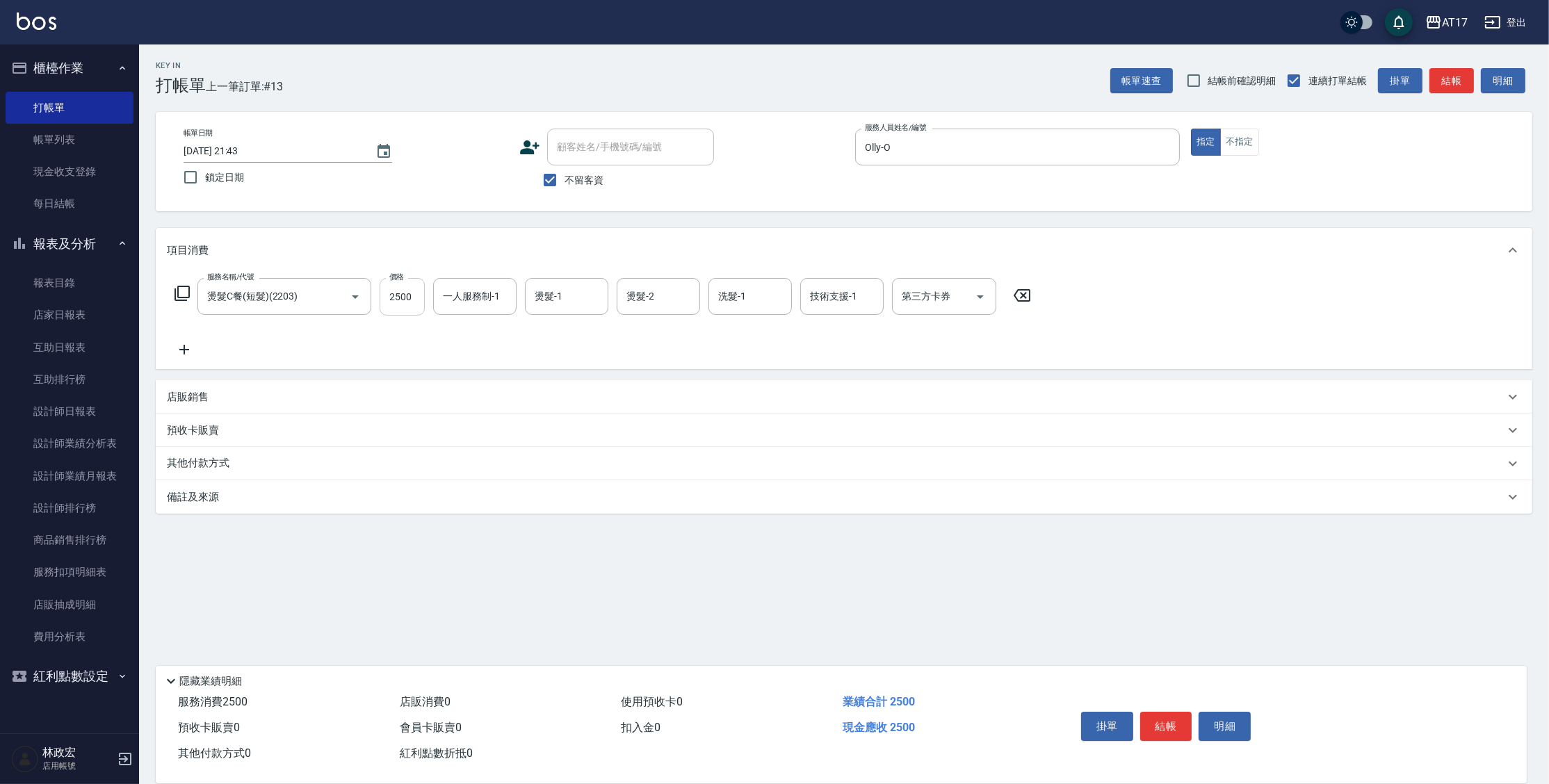
click at [395, 304] on input "2500" at bounding box center [402, 296] width 45 height 38
type input "2000"
type input "Olly-O"
type input "欣麗-77"
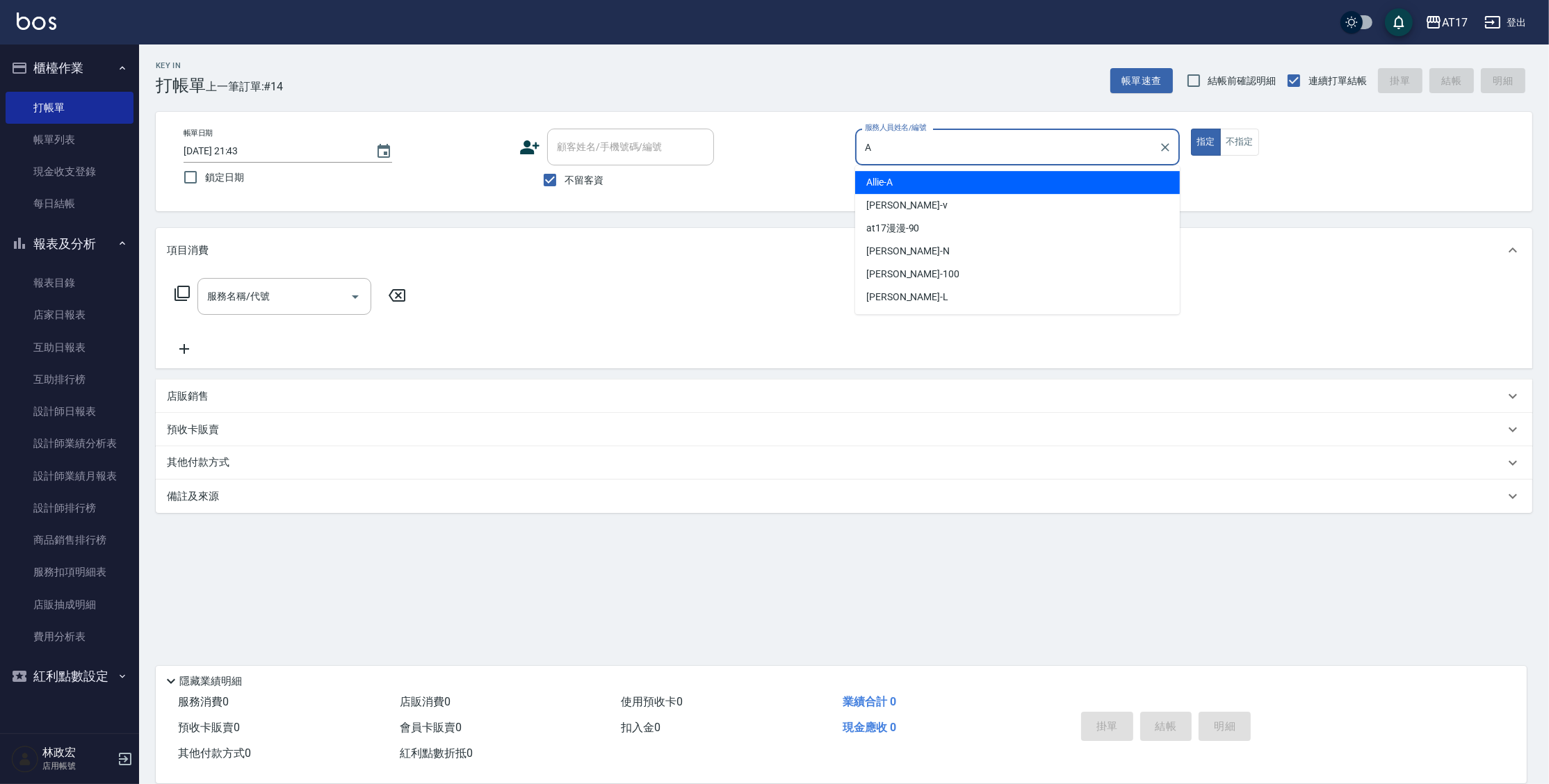
type input "Allie-A"
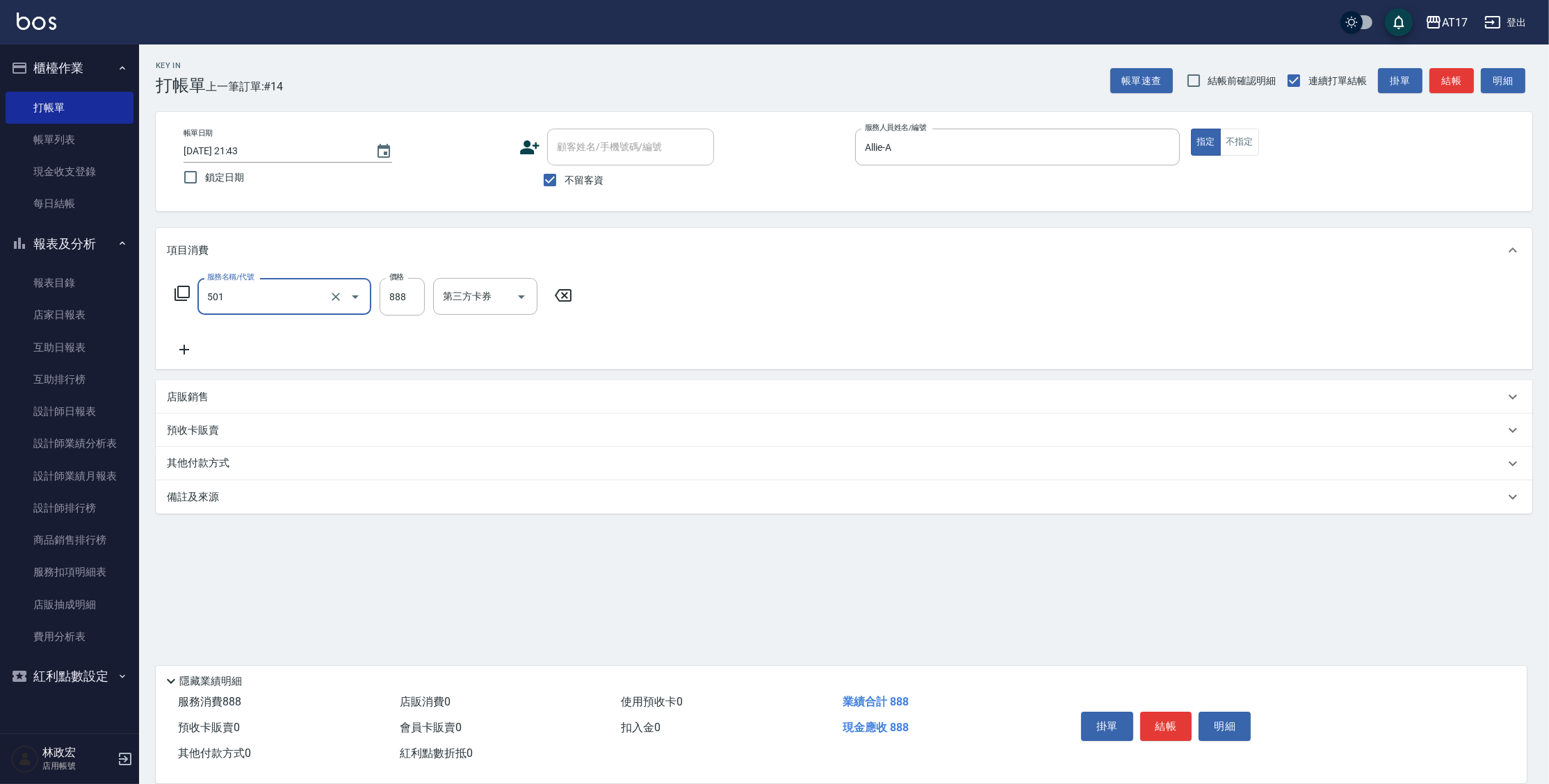
type input "一般染髮(改金額)(501)"
type input "1000"
type input "瑄-27"
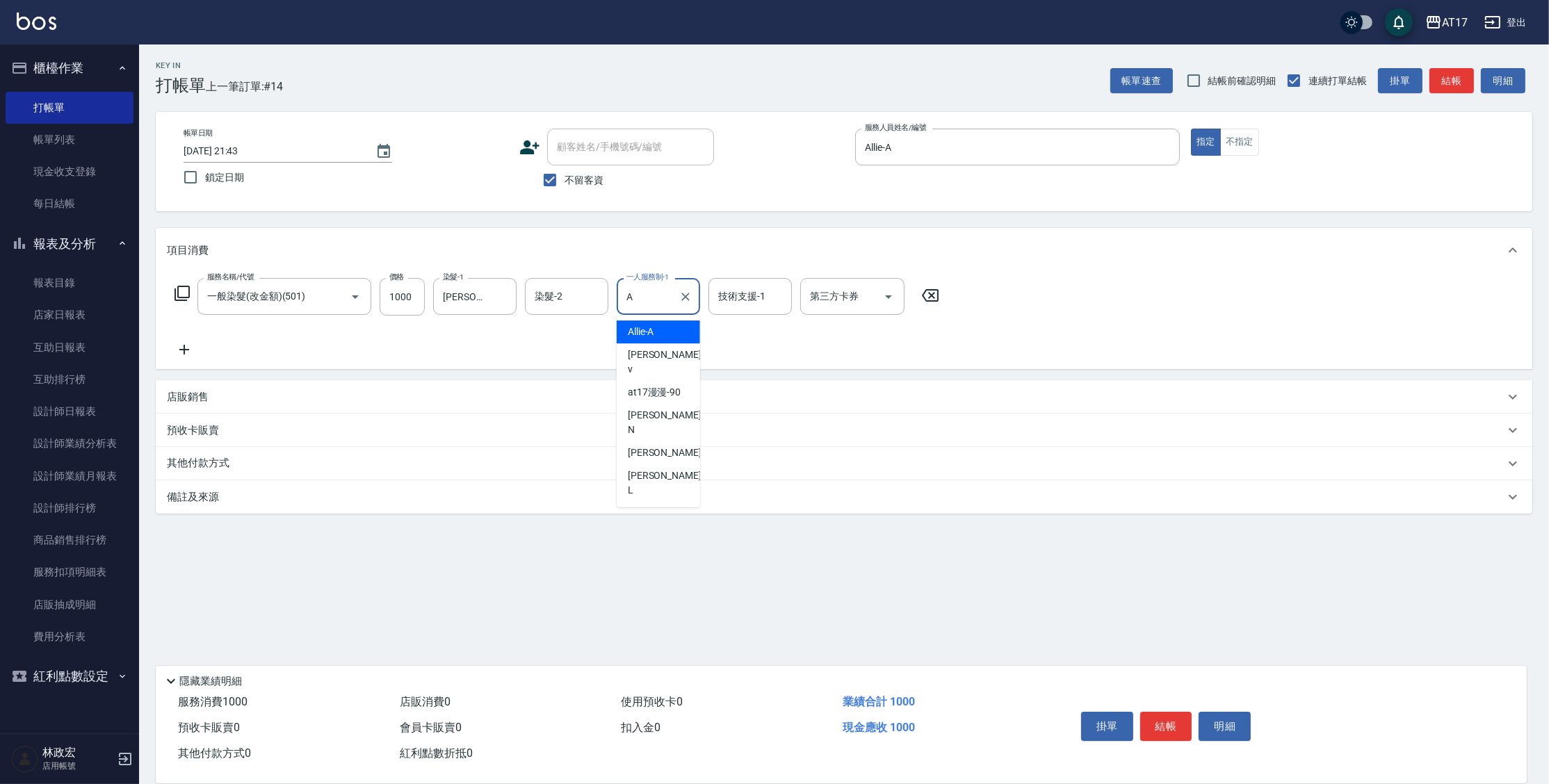
type input "Allie-A"
click at [176, 296] on icon at bounding box center [182, 293] width 17 height 17
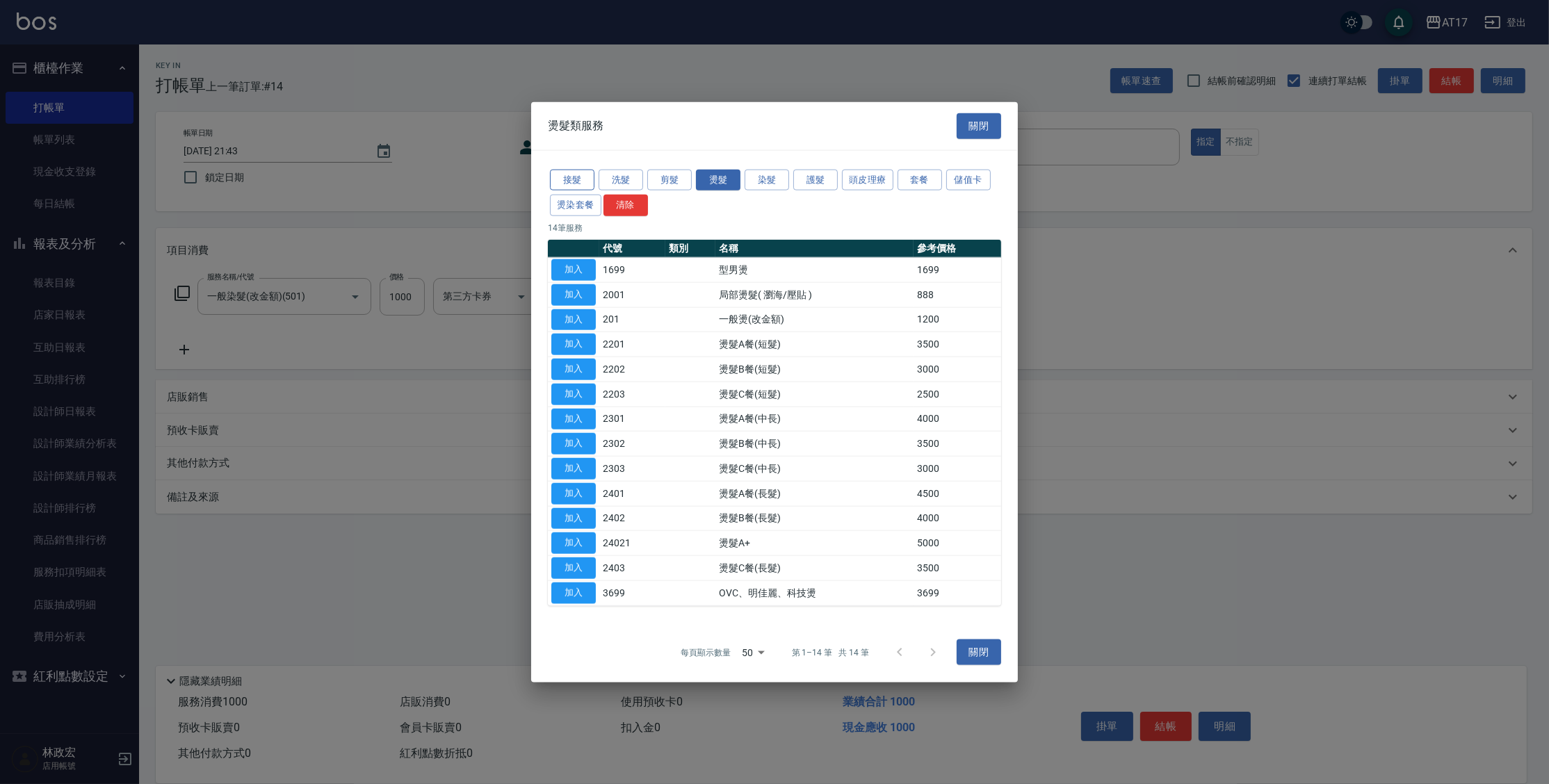
click at [560, 179] on button "接髮" at bounding box center [571, 179] width 44 height 22
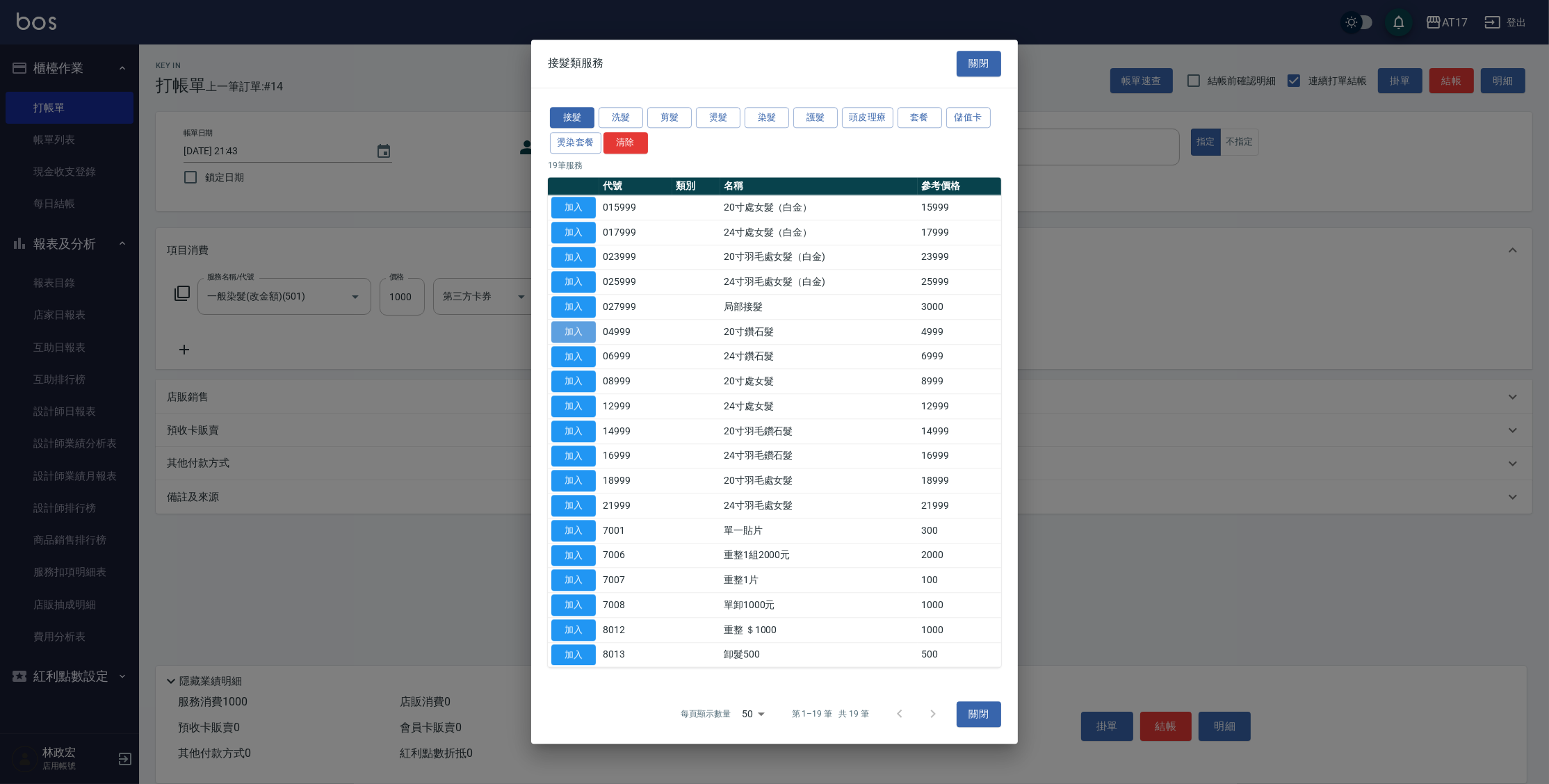
click at [572, 336] on button "加入" at bounding box center [573, 331] width 44 height 22
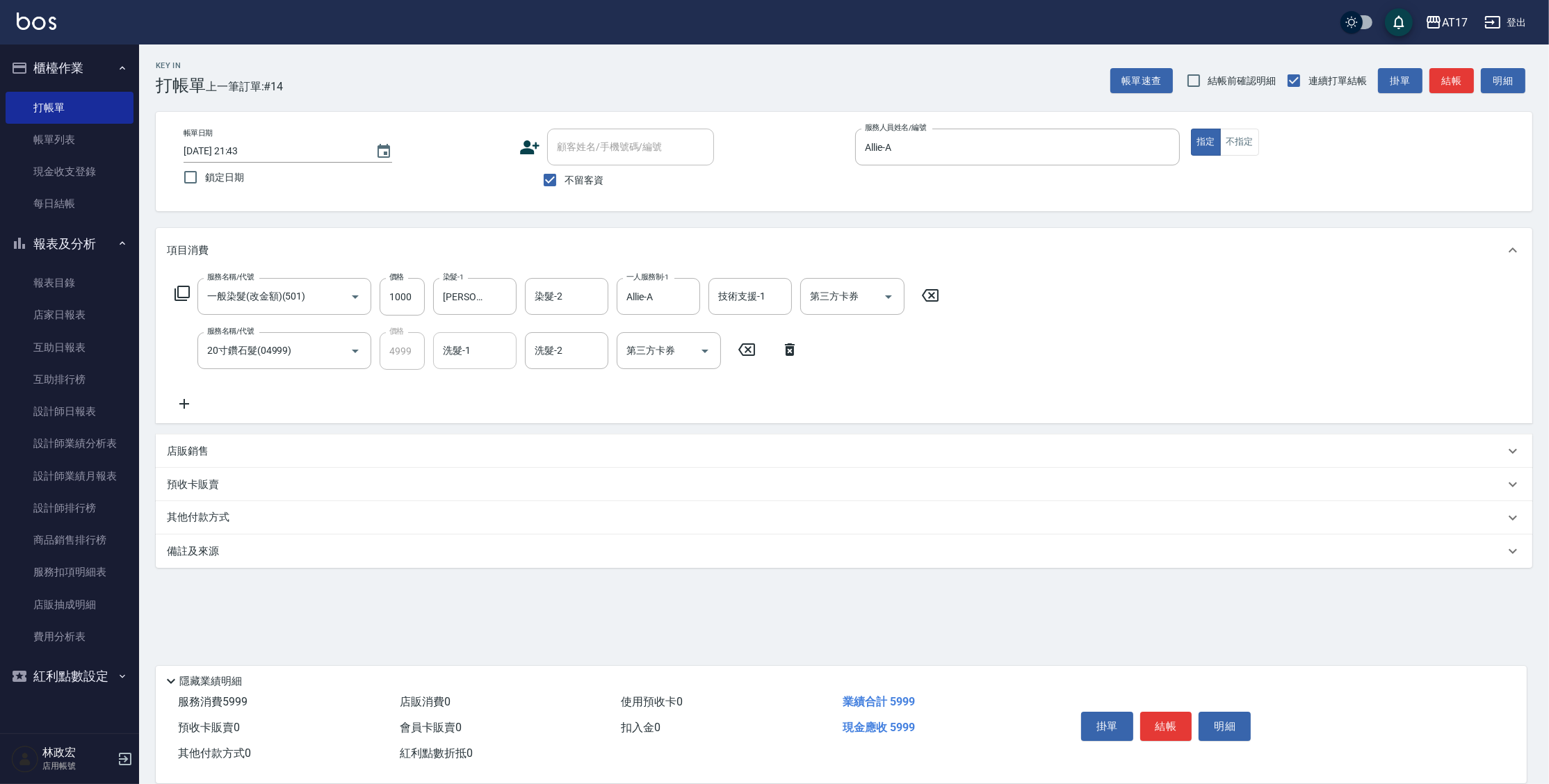
click at [461, 360] on input "洗髮-1" at bounding box center [474, 351] width 71 height 24
type input "瑄-27"
click at [1161, 720] on button "結帳" at bounding box center [1166, 726] width 52 height 29
type input "2025/09/17 21:45"
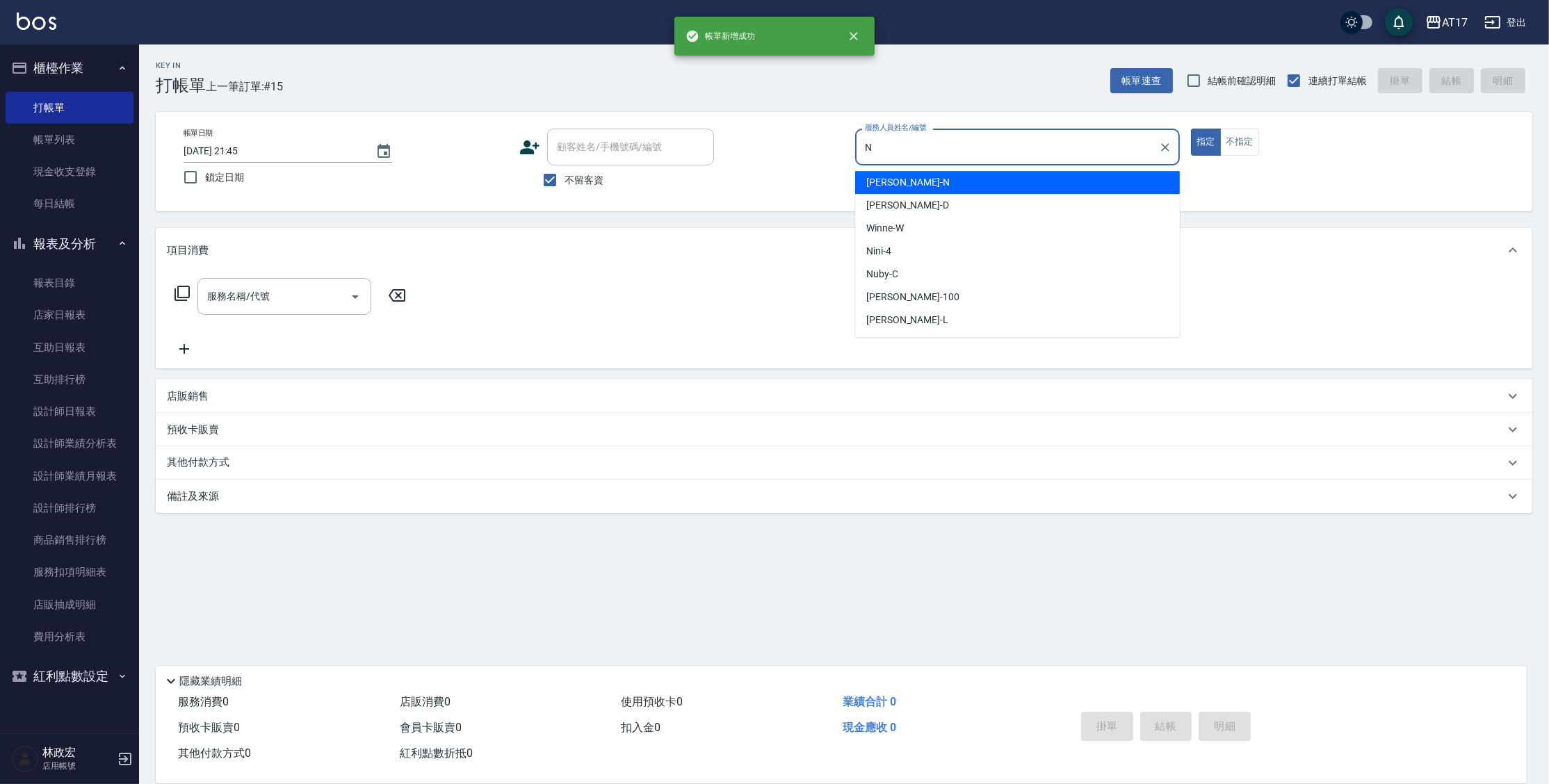
type input "Nina-N"
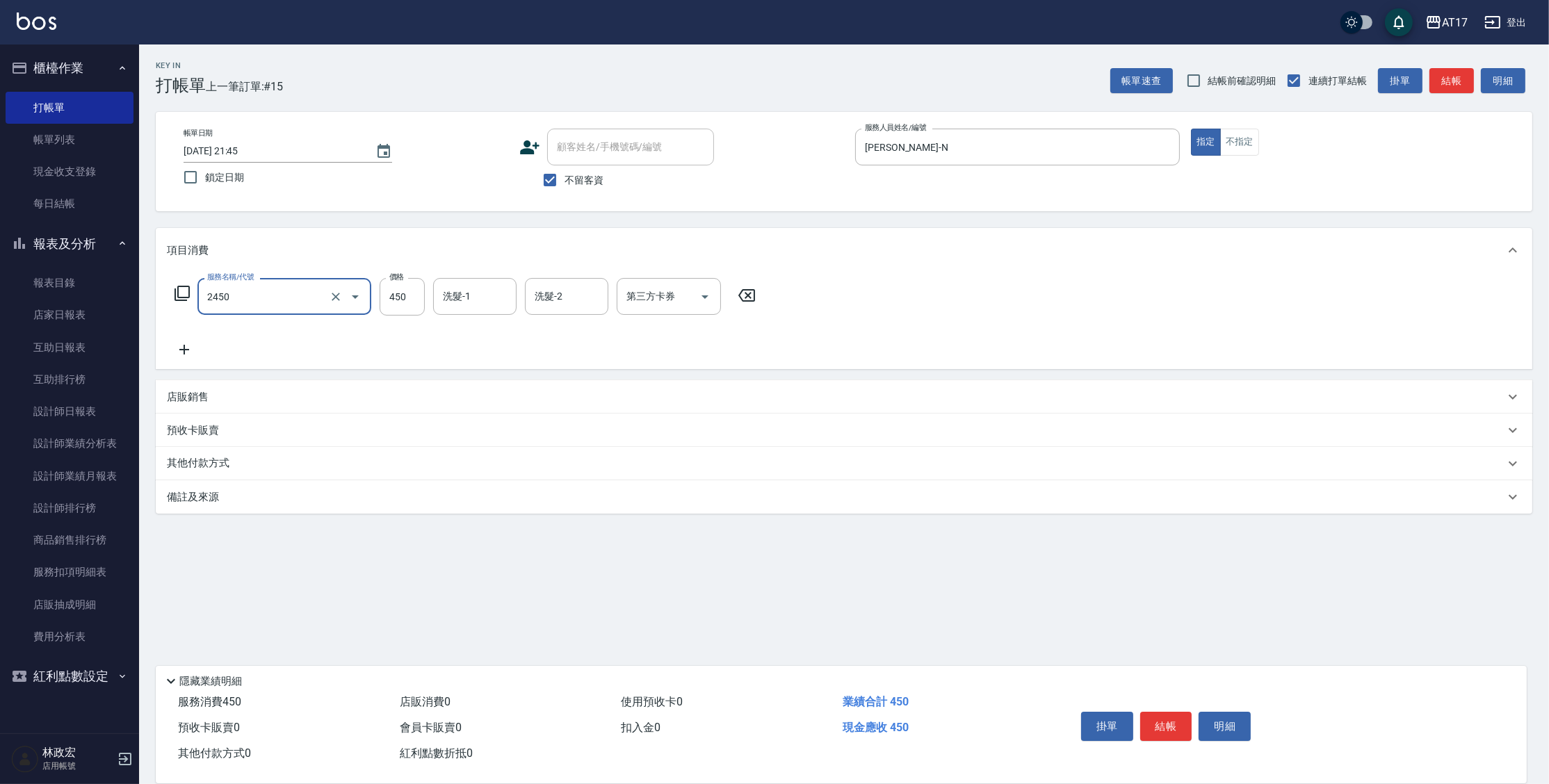
type input "C剪髮套餐(2450)"
type input "欣麗-77"
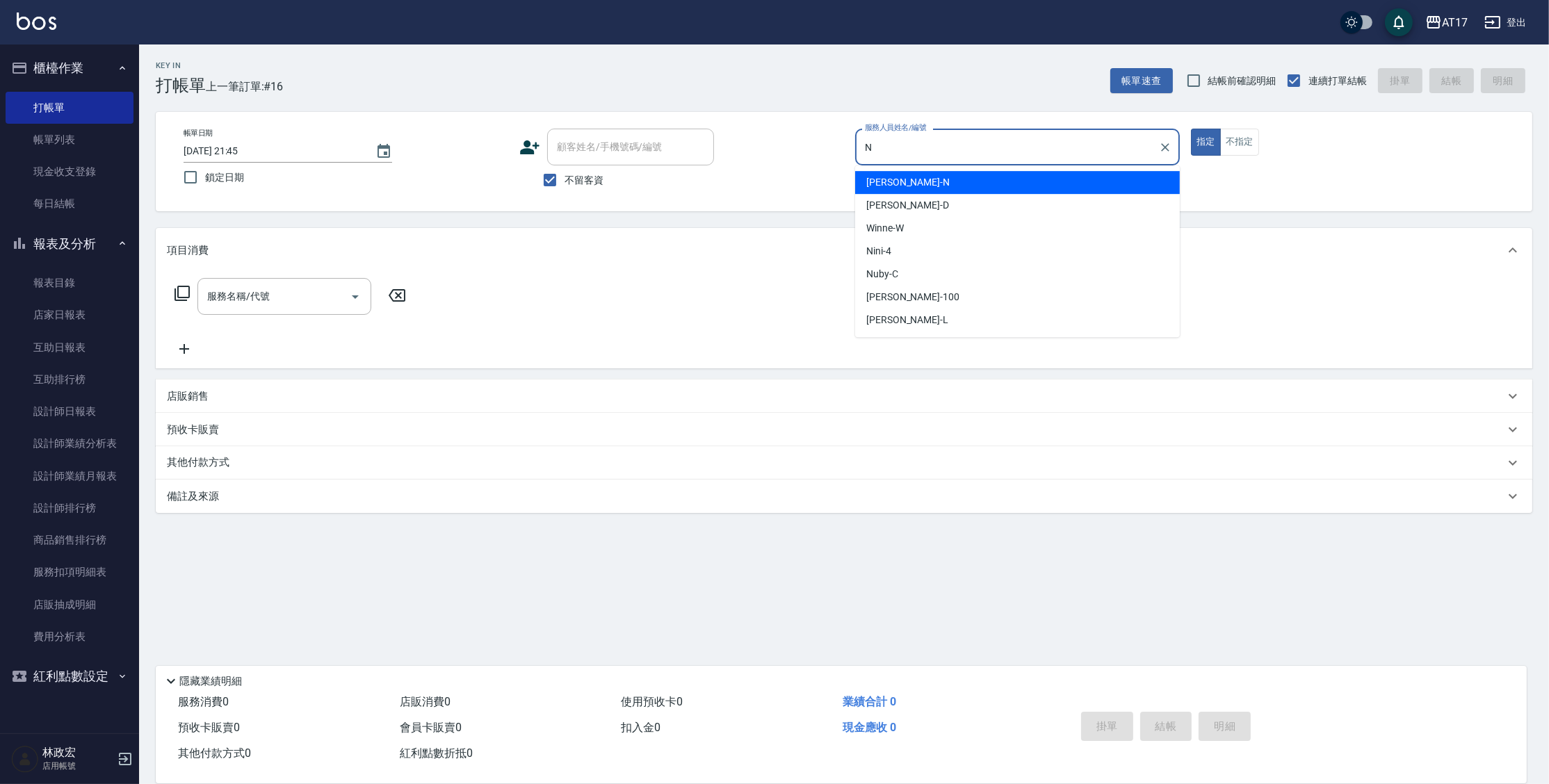
type input "Nina-N"
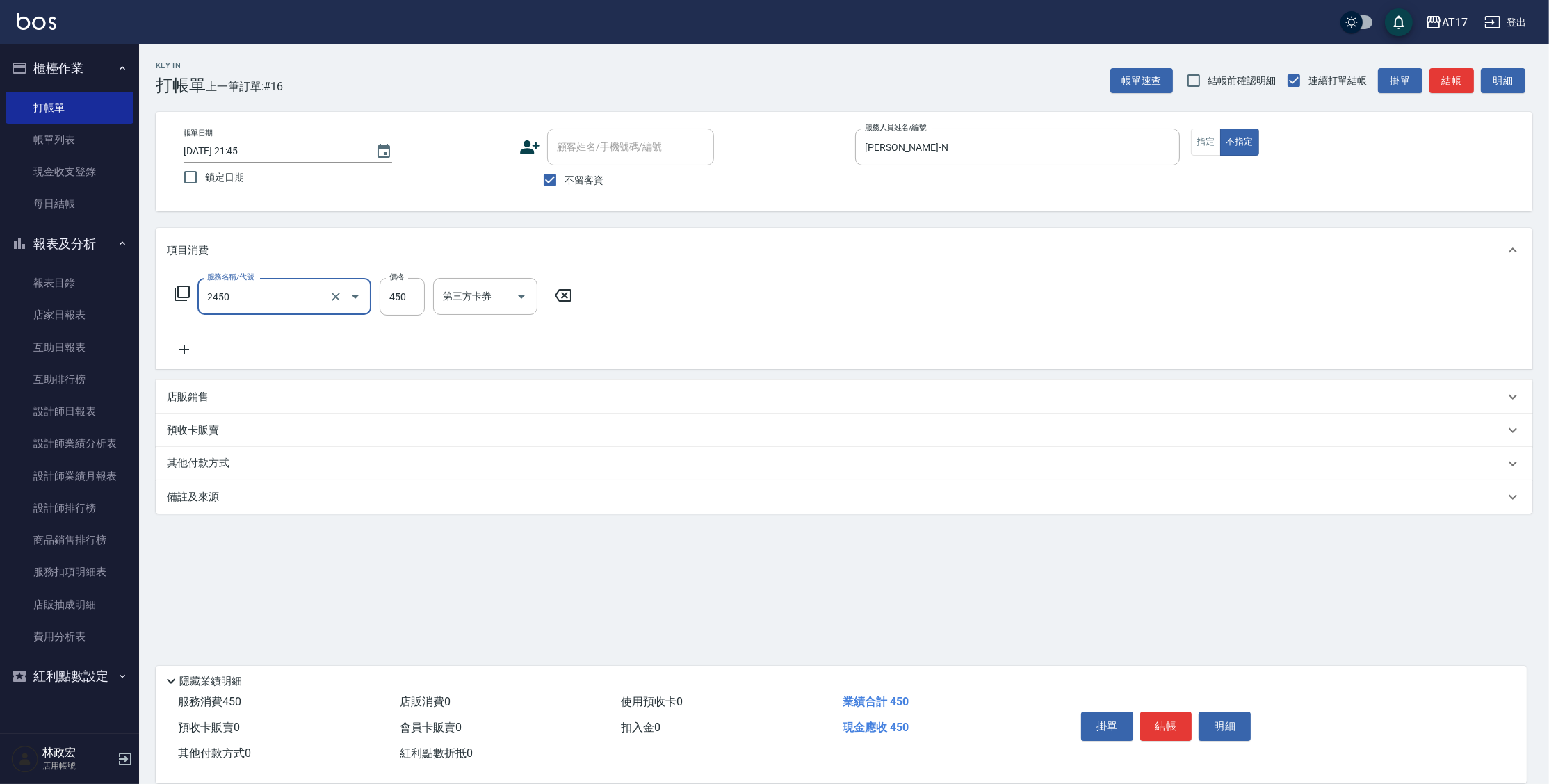
type input "C剪髮套餐(2450)"
type input "瑄-27"
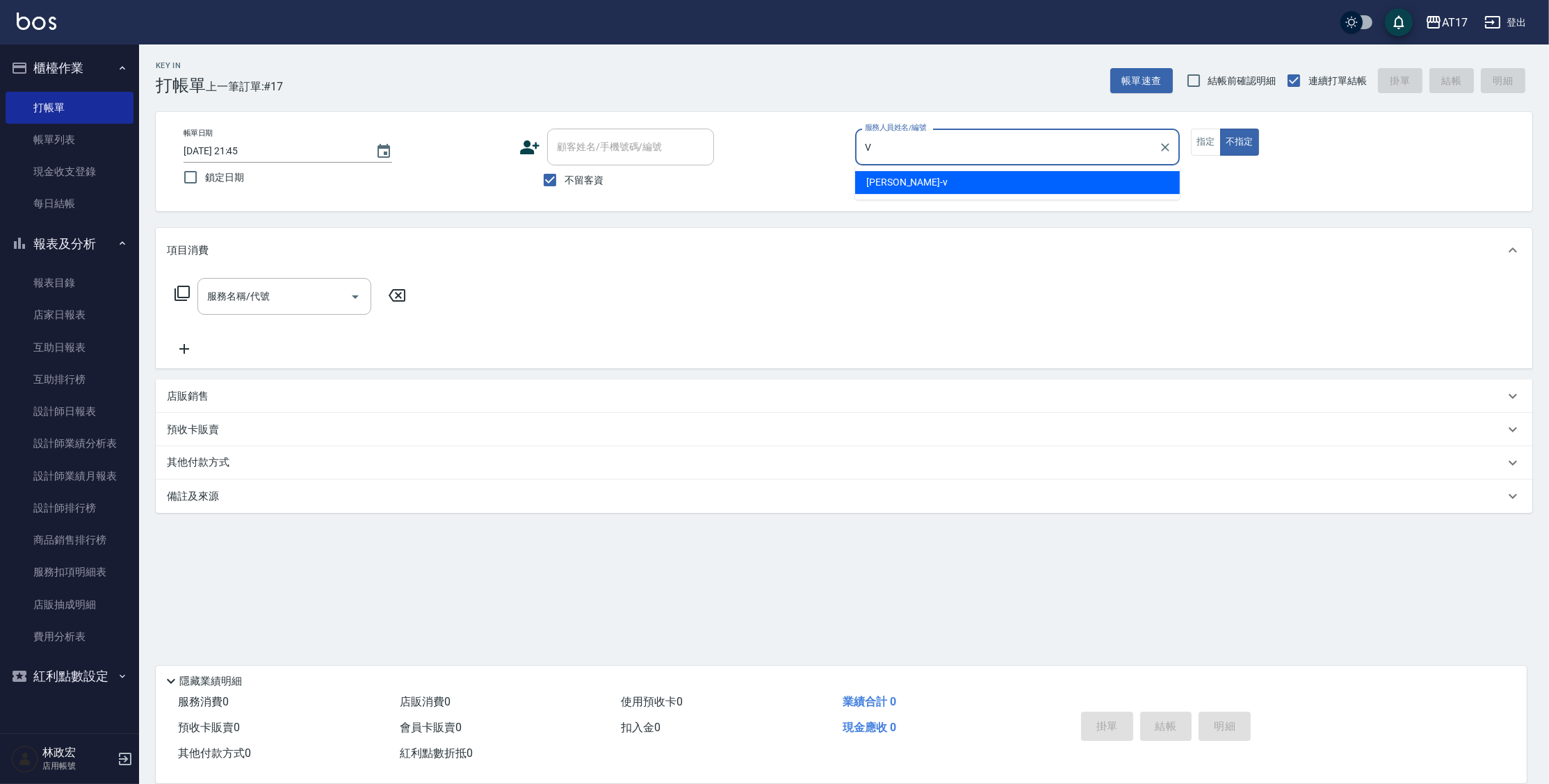
type input "Kai Kai-v"
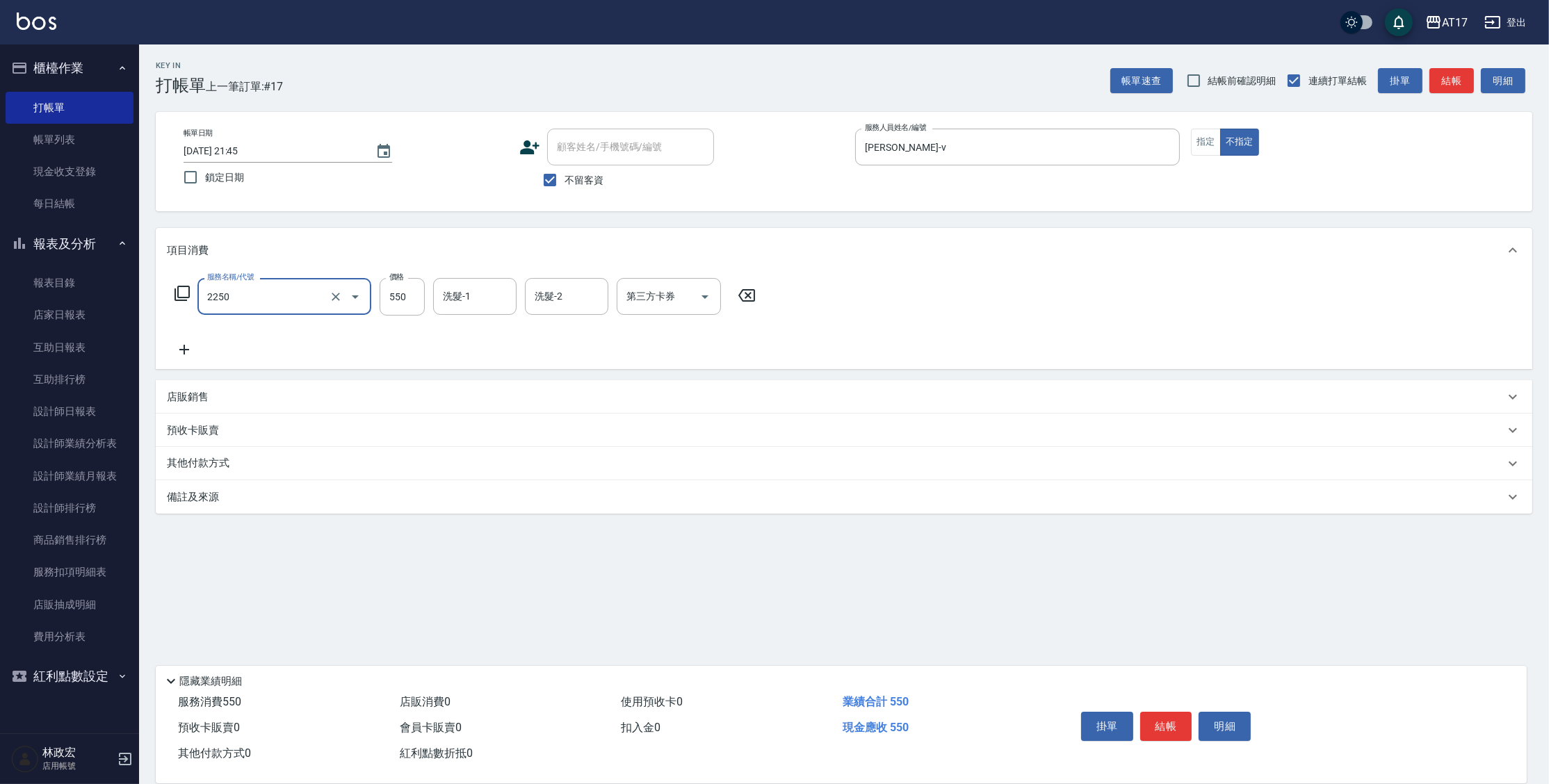
type input "B剪髮套餐(2250)"
type input "陳思妤-22"
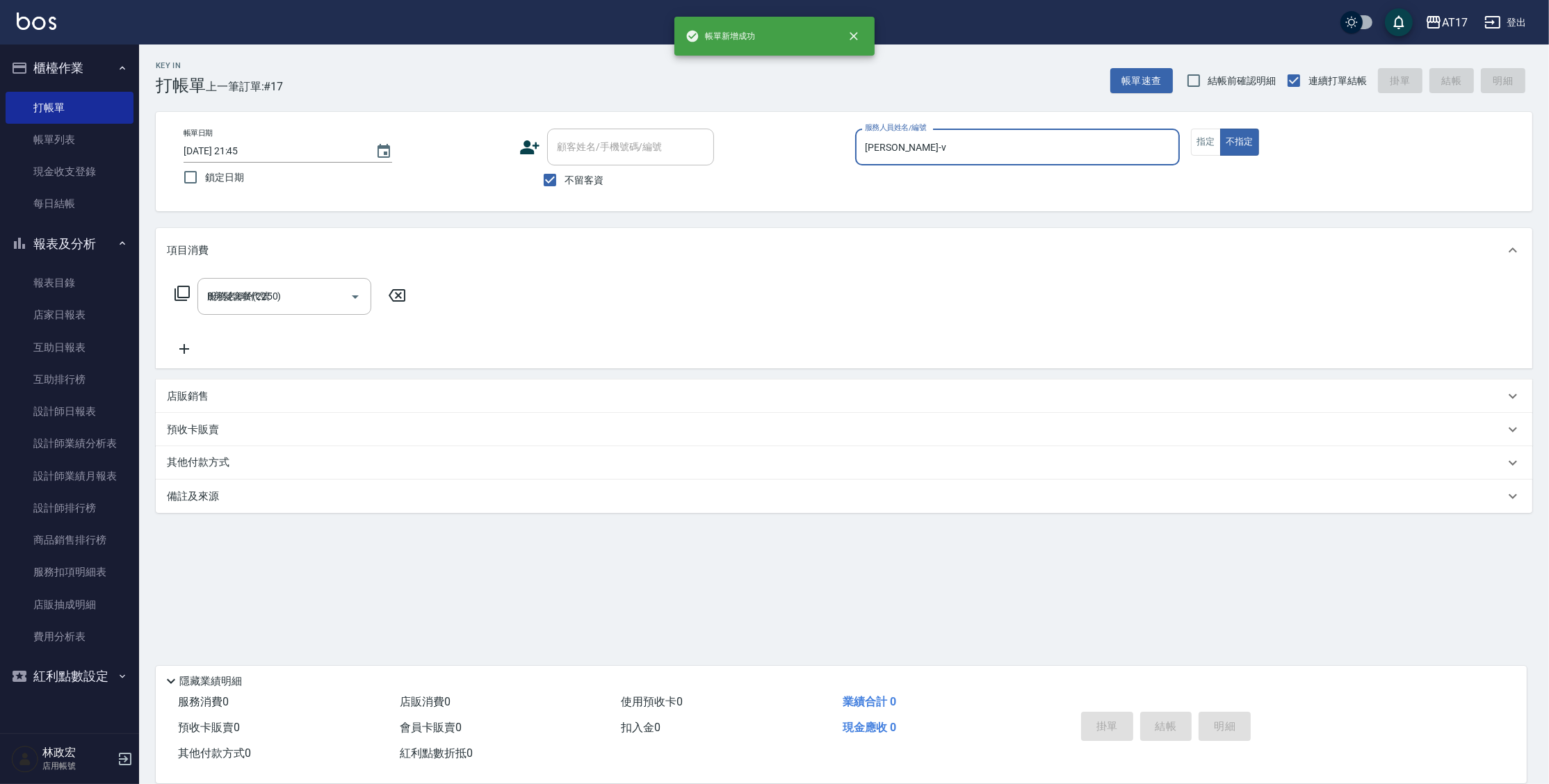
type input "2025/09/17 21:46"
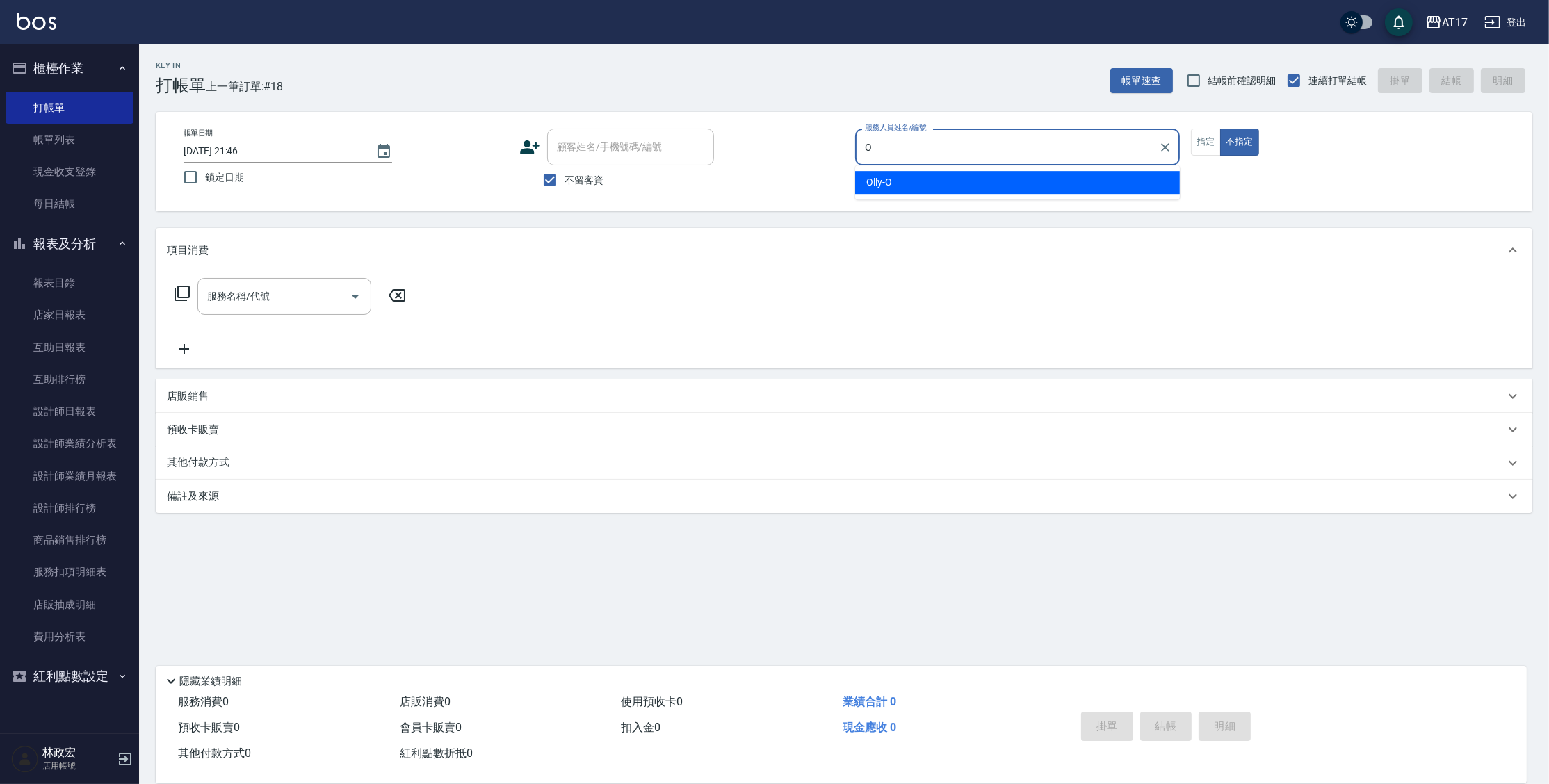
type input "Olly-O"
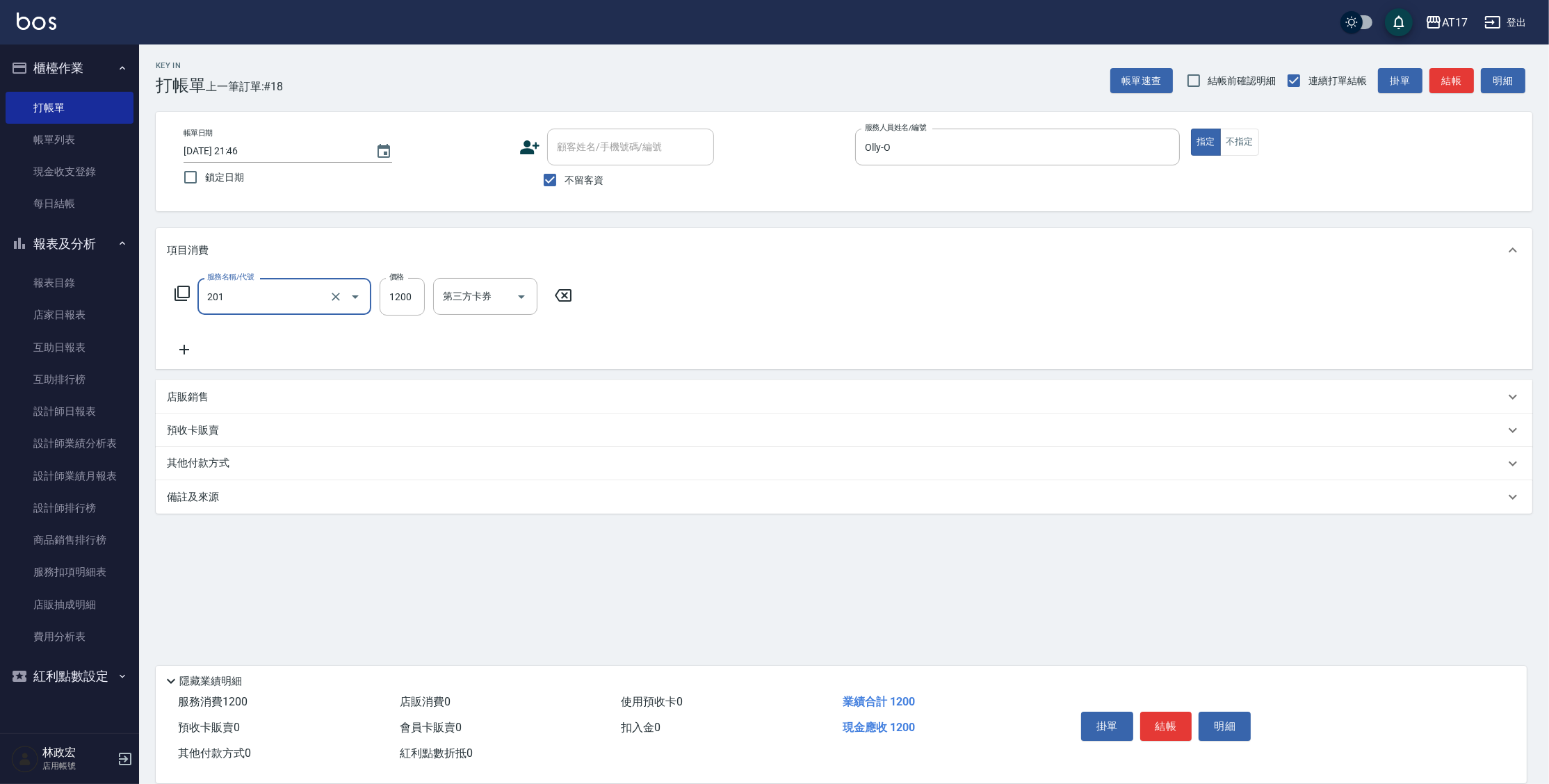
type input "一般燙(改金額)(201)"
type input "800"
type input "Olly-O"
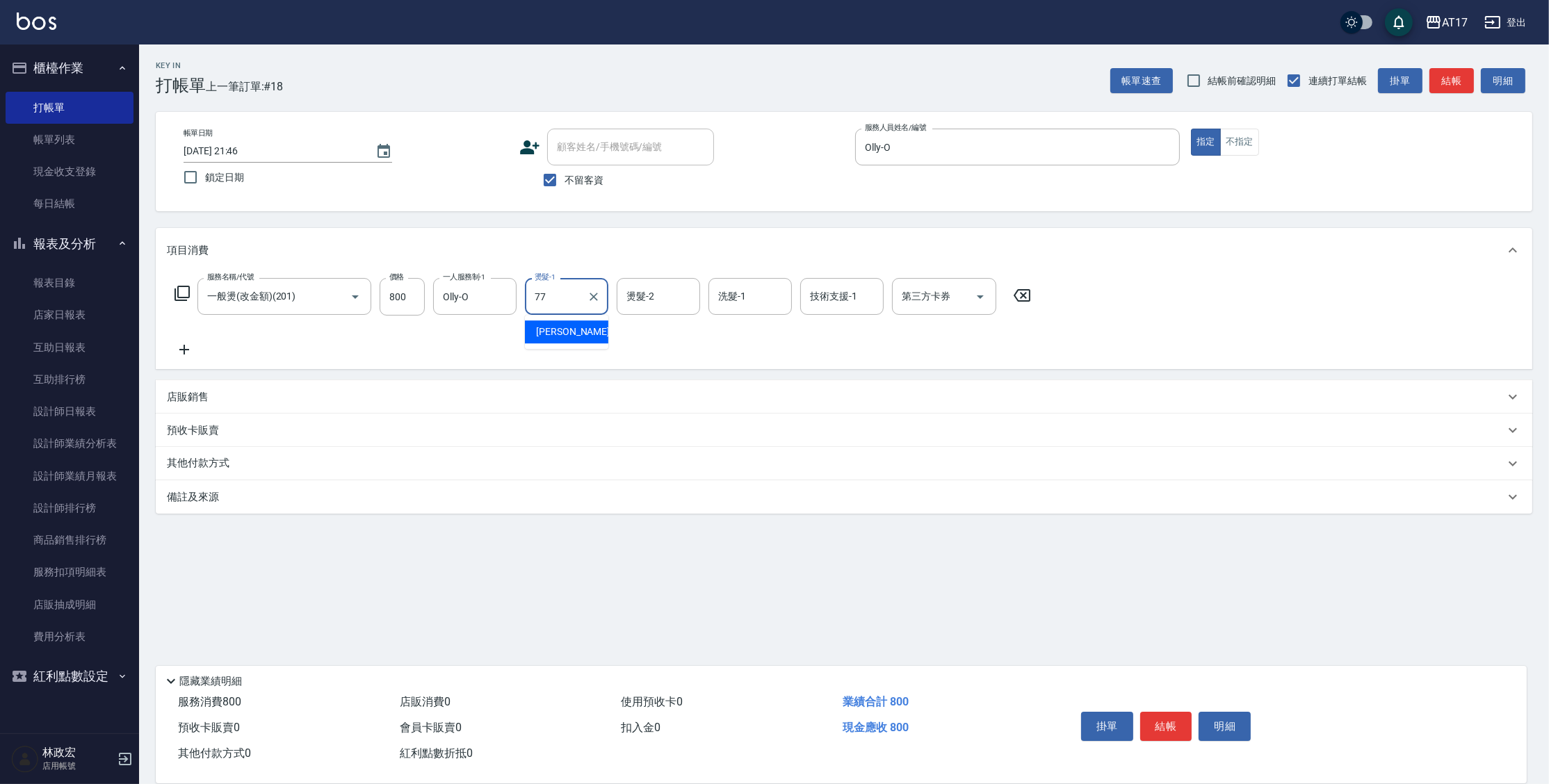
type input "欣麗-77"
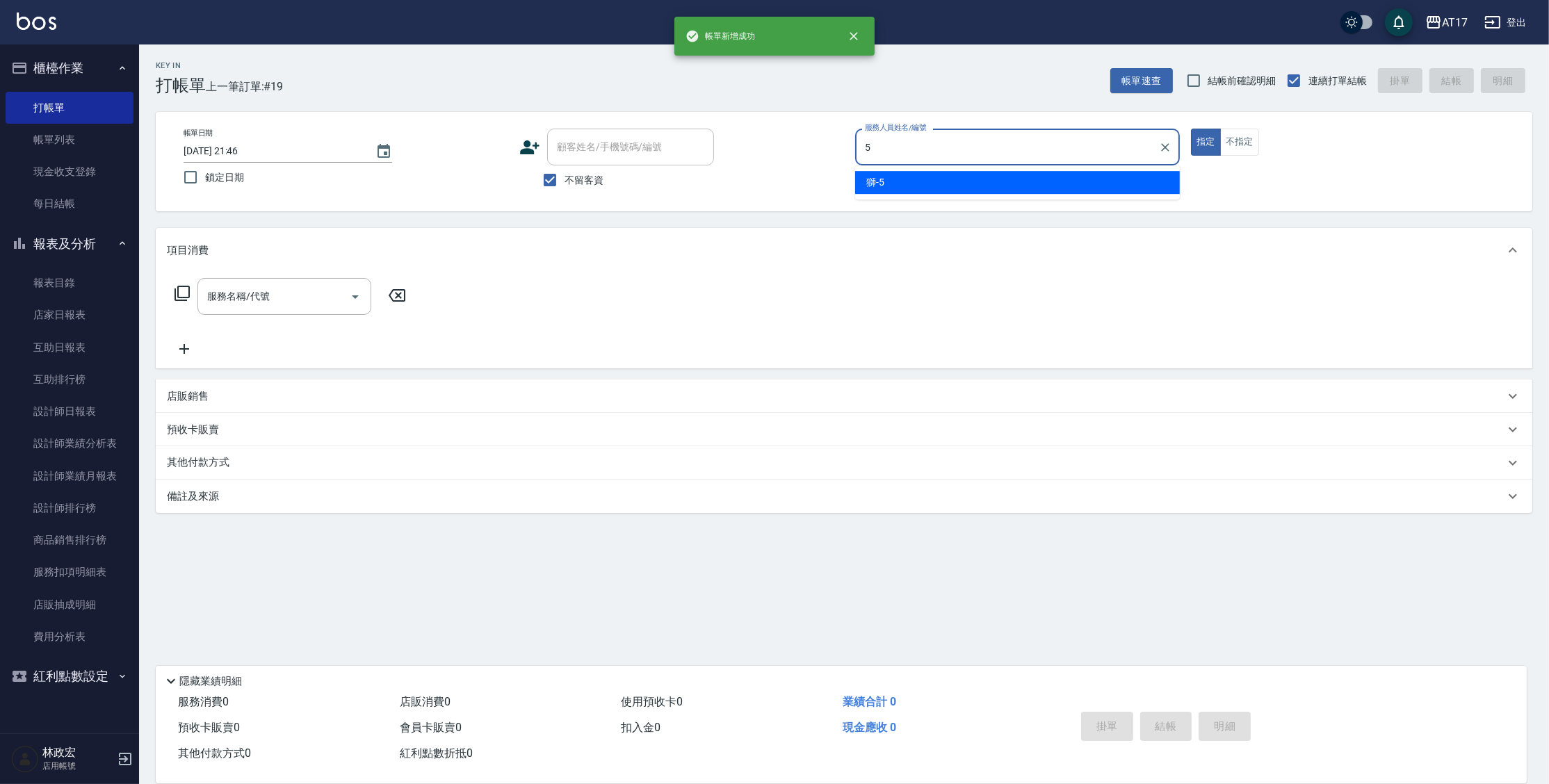
type input "獅-5"
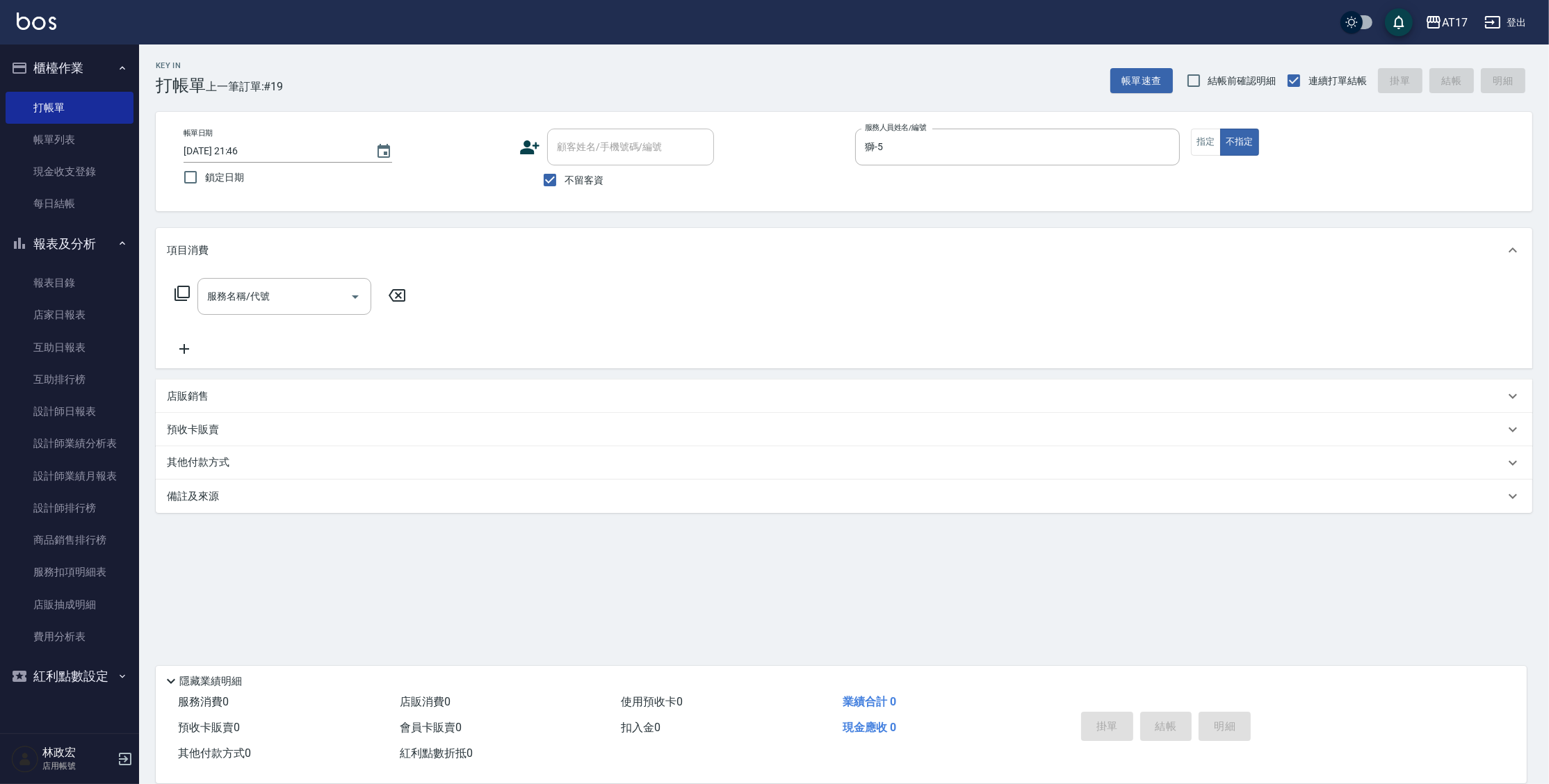
click at [178, 289] on icon at bounding box center [181, 293] width 15 height 15
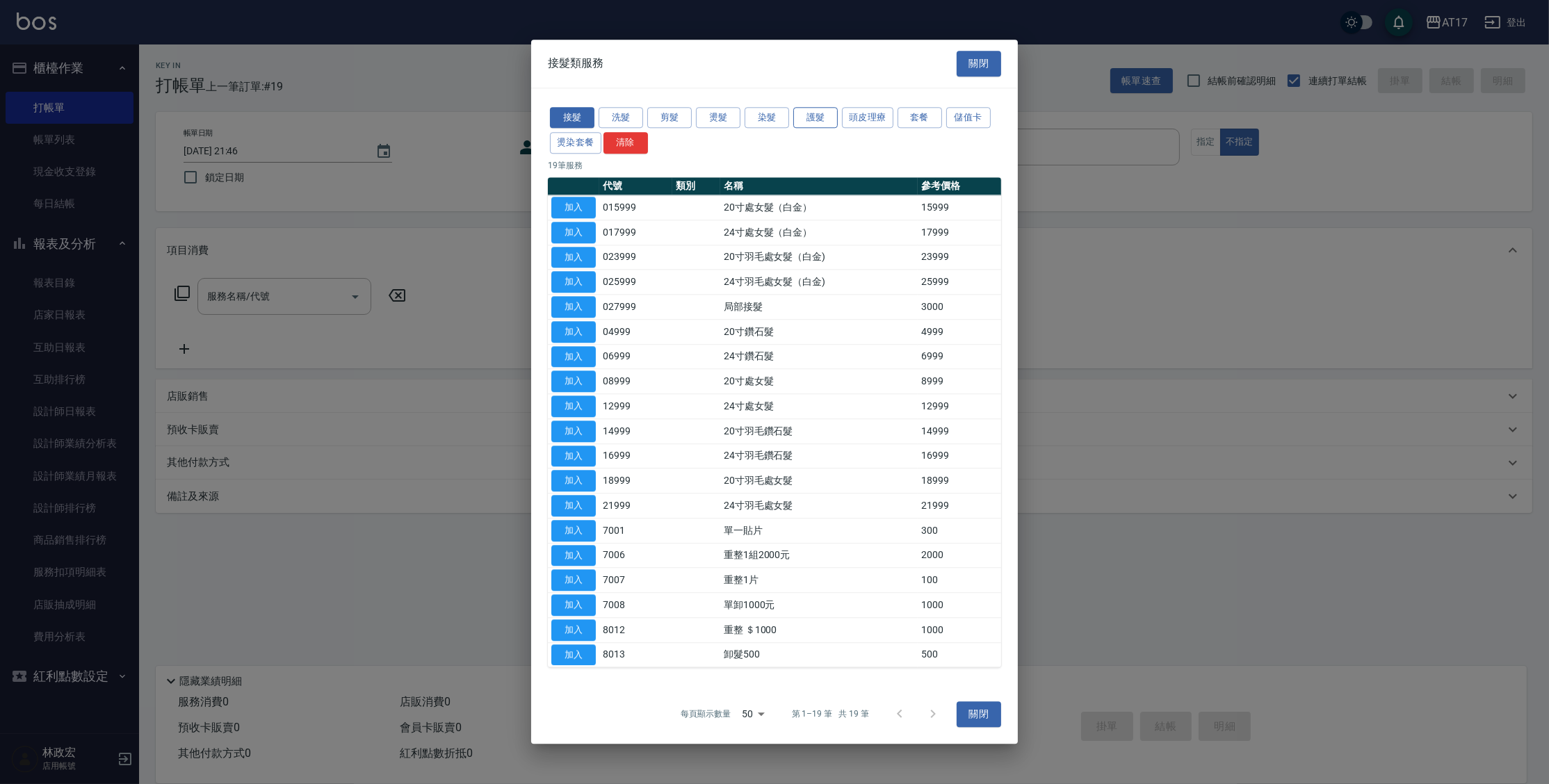
click at [808, 119] on button "護髮" at bounding box center [815, 117] width 44 height 22
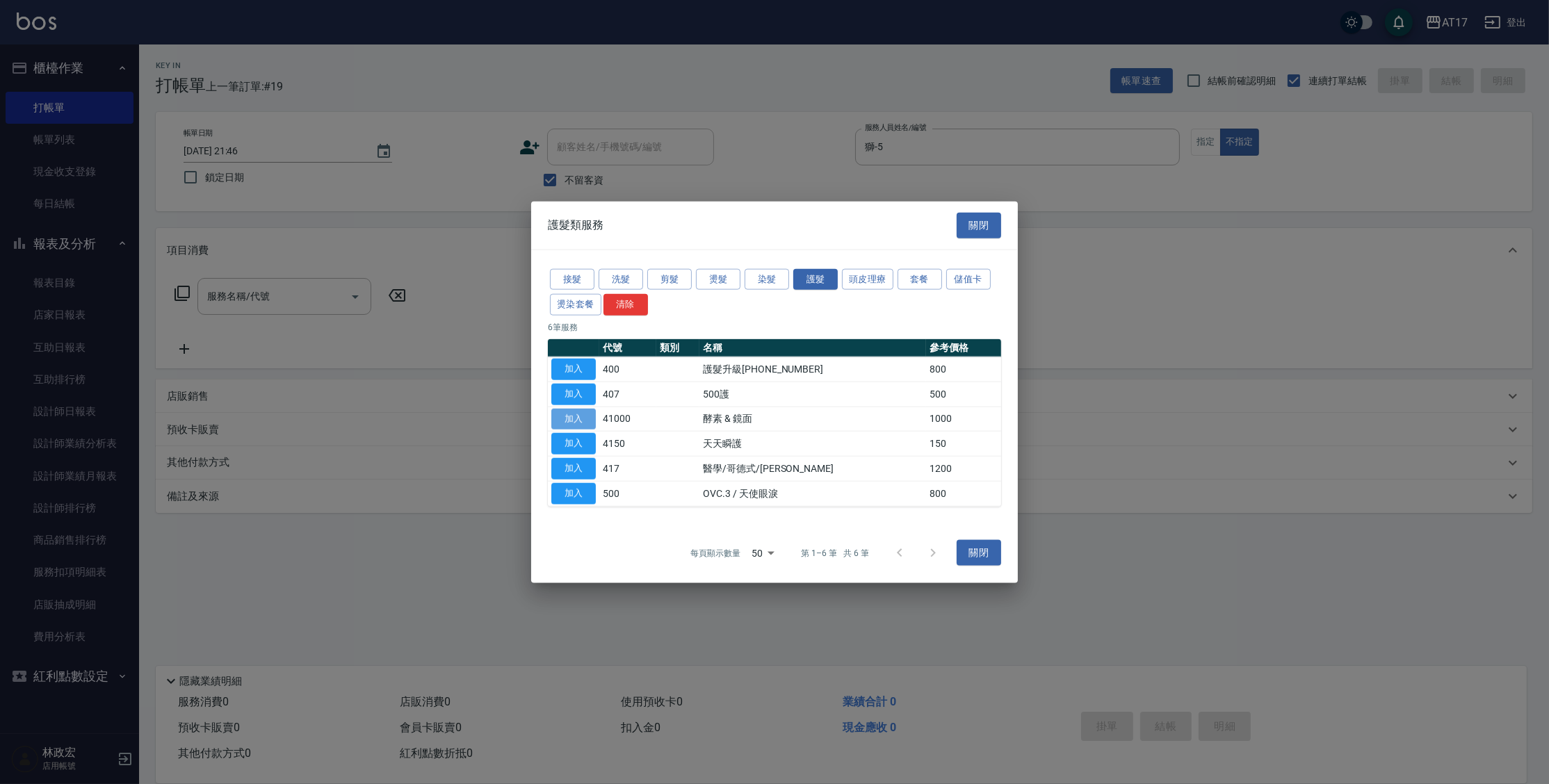
click at [577, 415] on button "加入" at bounding box center [573, 418] width 44 height 22
type input "酵素 & 鏡面(41000)"
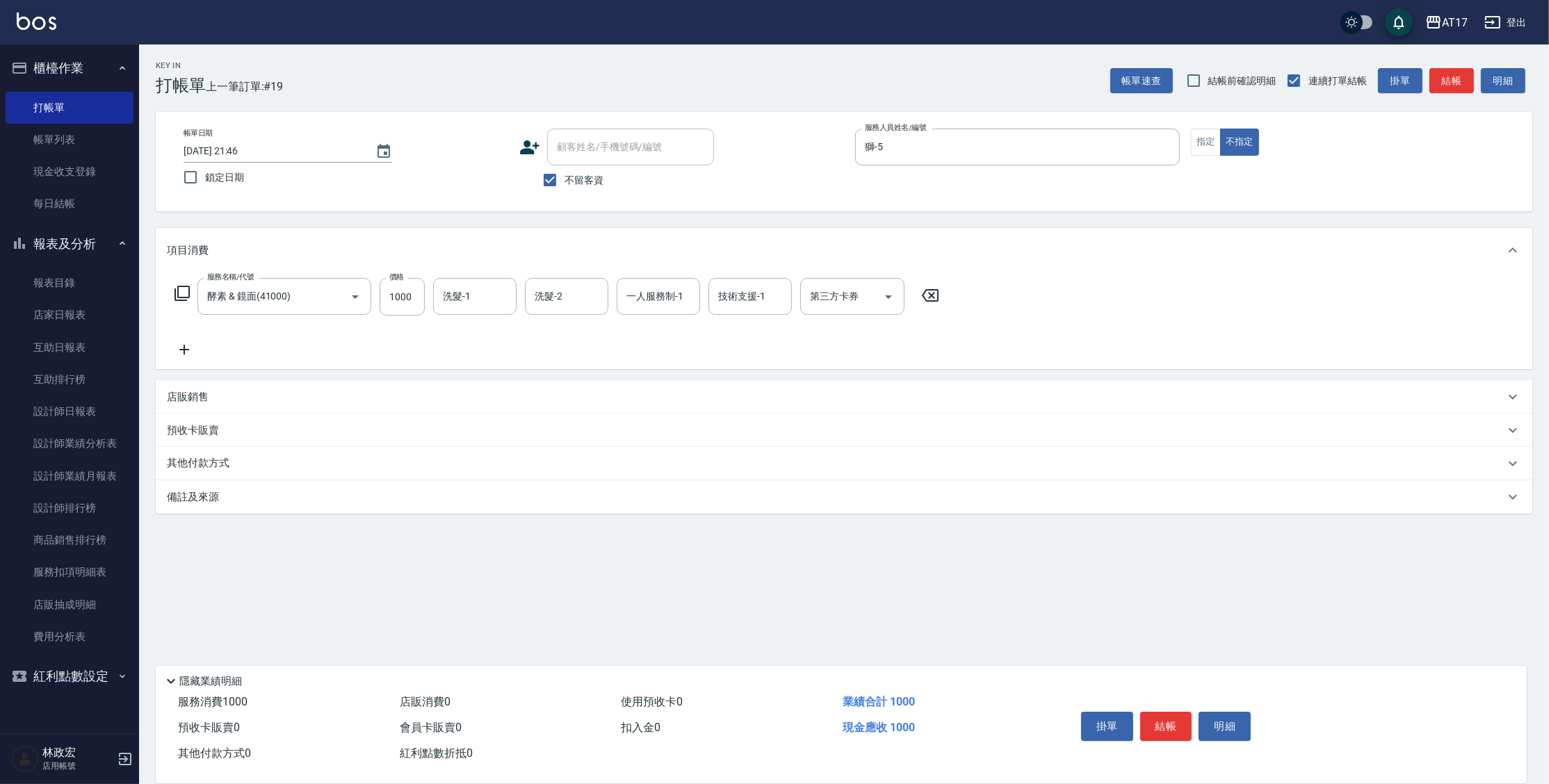
click at [189, 358] on icon at bounding box center [184, 349] width 35 height 17
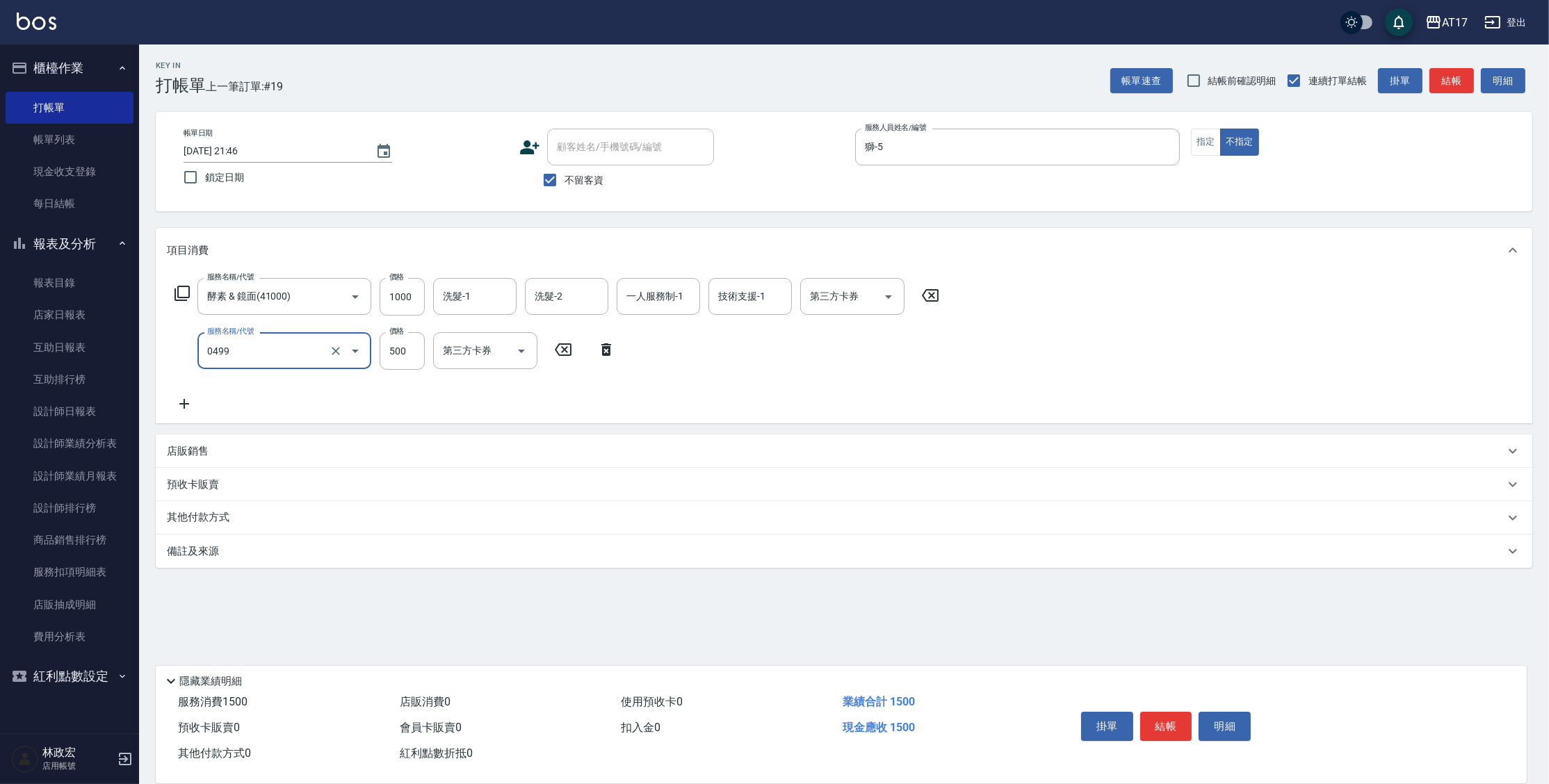
type input "去角質-499(0499)"
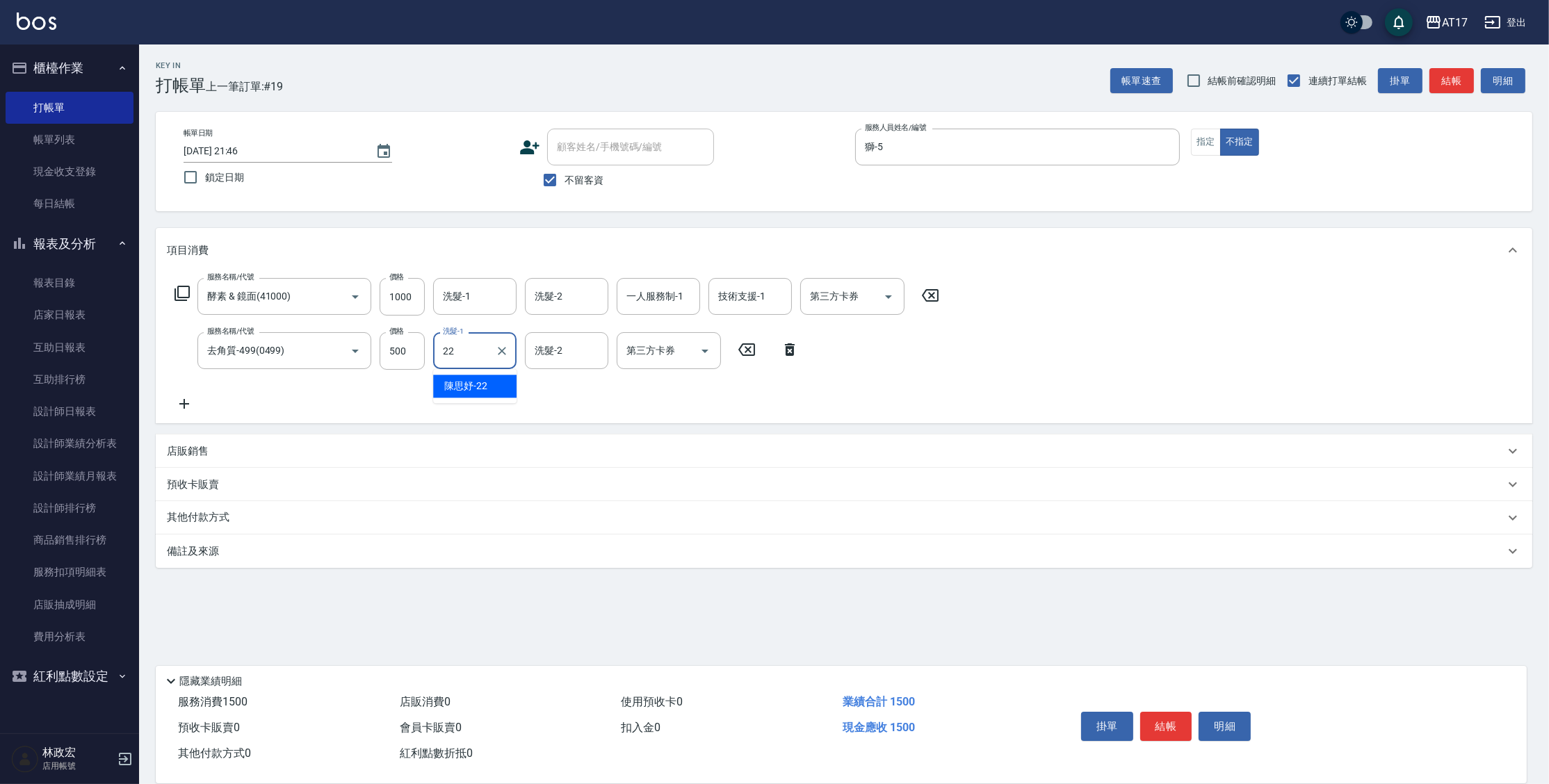
type input "陳思妤-22"
drag, startPoint x: 470, startPoint y: 291, endPoint x: 486, endPoint y: 290, distance: 16.0
click at [475, 290] on input "洗髮-1" at bounding box center [474, 296] width 71 height 24
type input "陳思妤-22"
type input "獅-5"
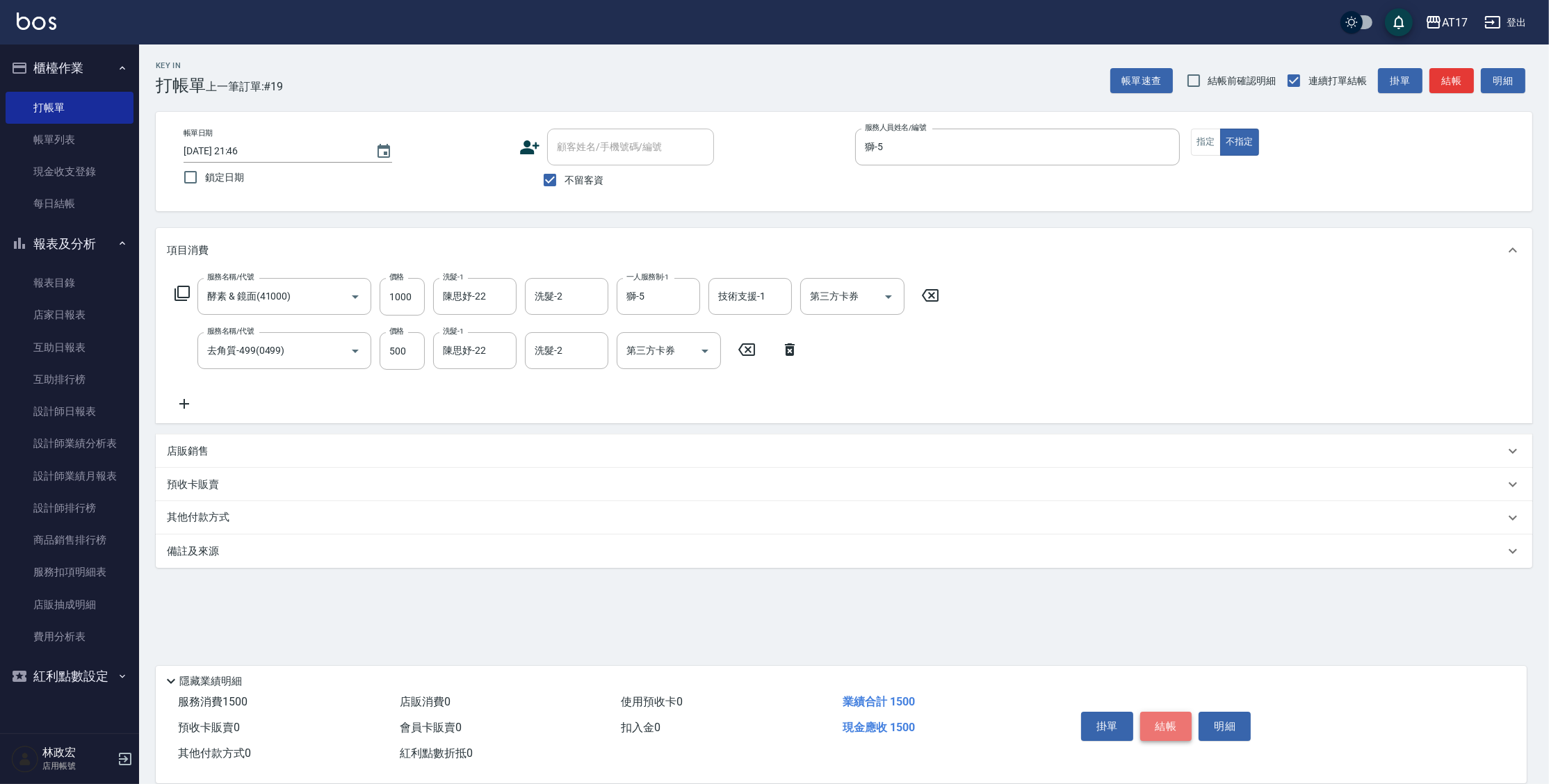
click at [1163, 716] on button "結帳" at bounding box center [1166, 726] width 52 height 29
type input "2025/09/17 21:47"
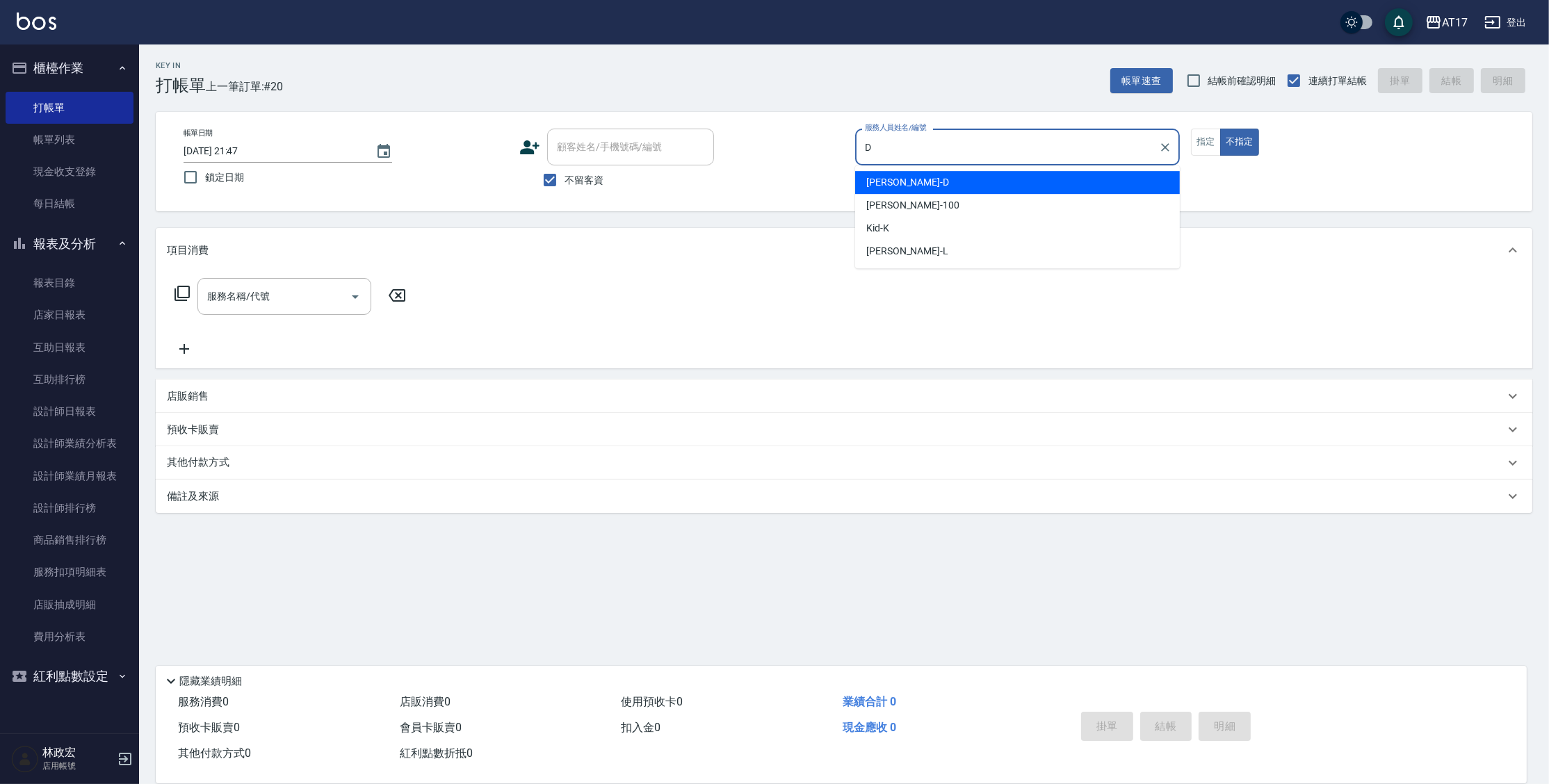
type input "Benny-D"
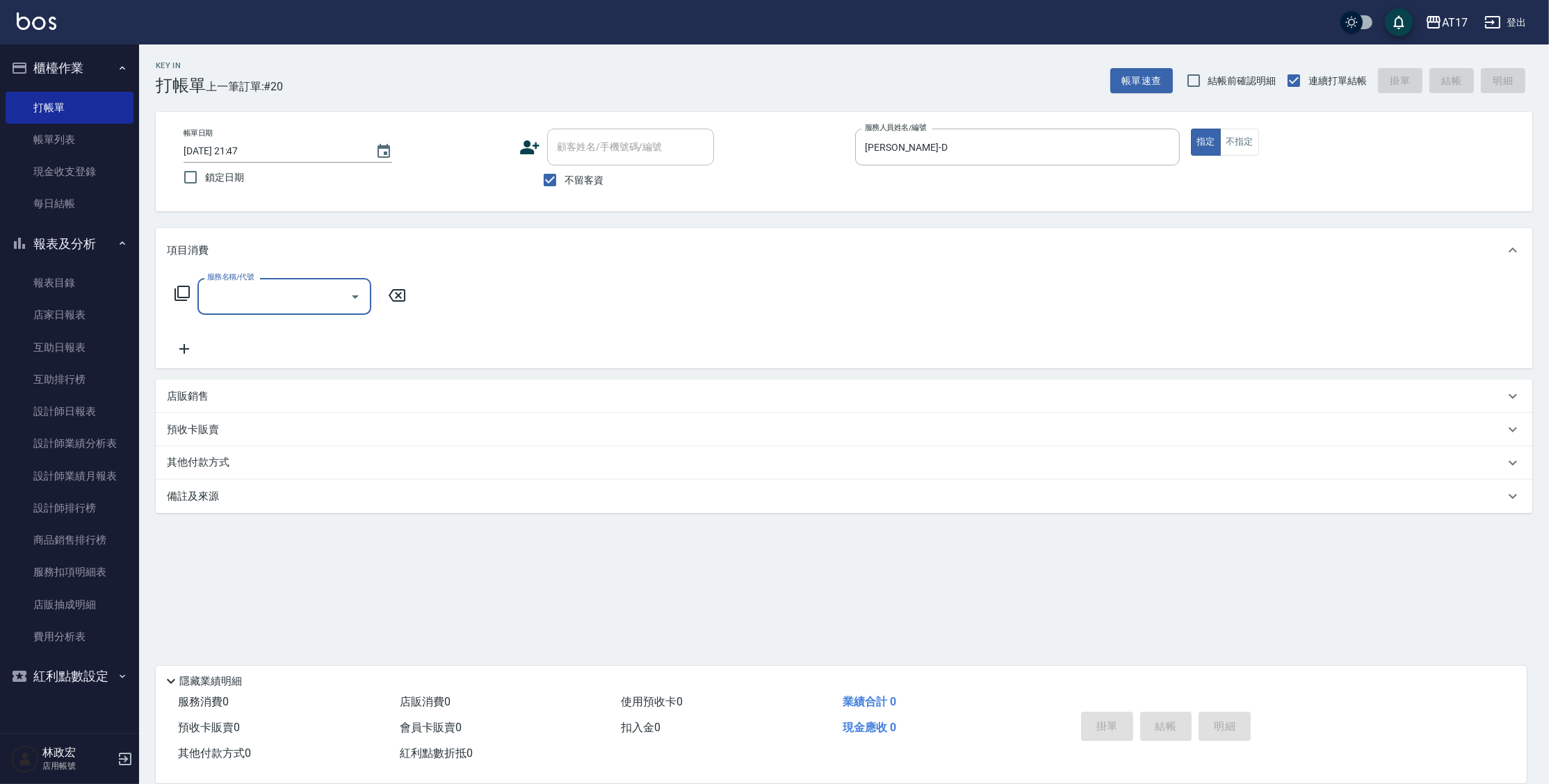
click at [184, 291] on icon at bounding box center [182, 293] width 17 height 17
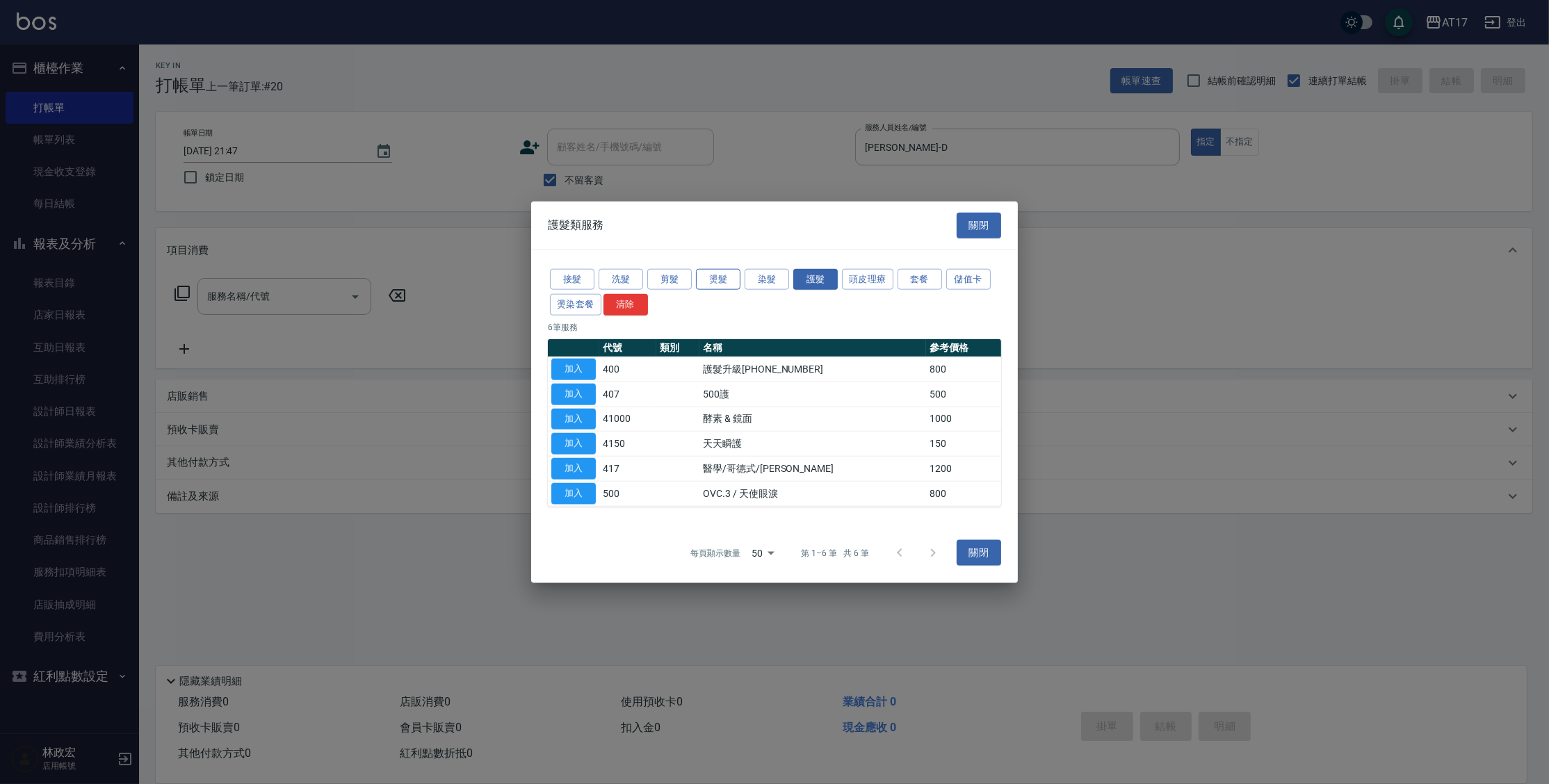
click at [709, 284] on button "燙髮" at bounding box center [718, 278] width 44 height 22
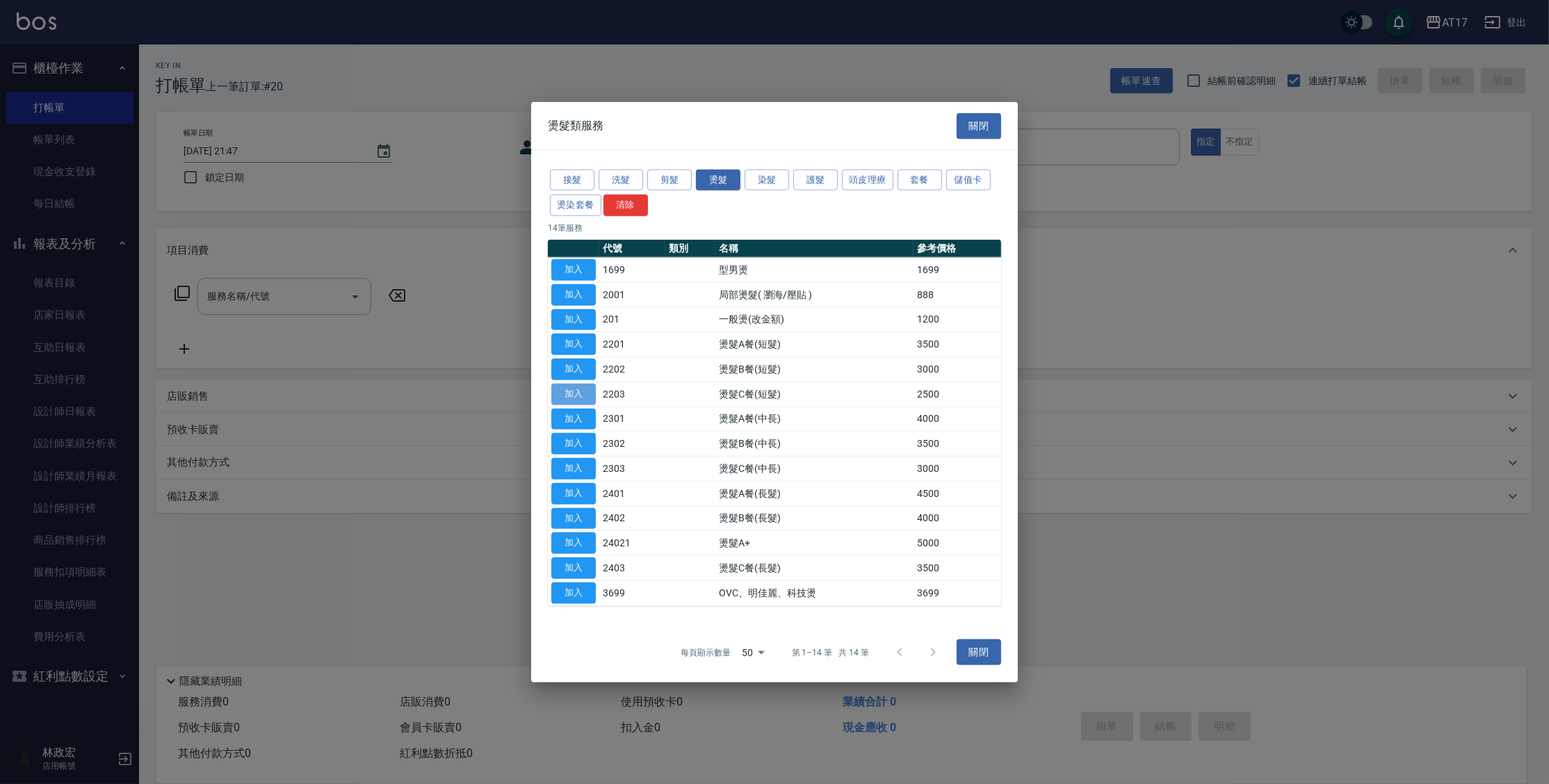
click at [571, 396] on button "加入" at bounding box center [573, 393] width 44 height 22
type input "燙髮C餐(短髮)(2203)"
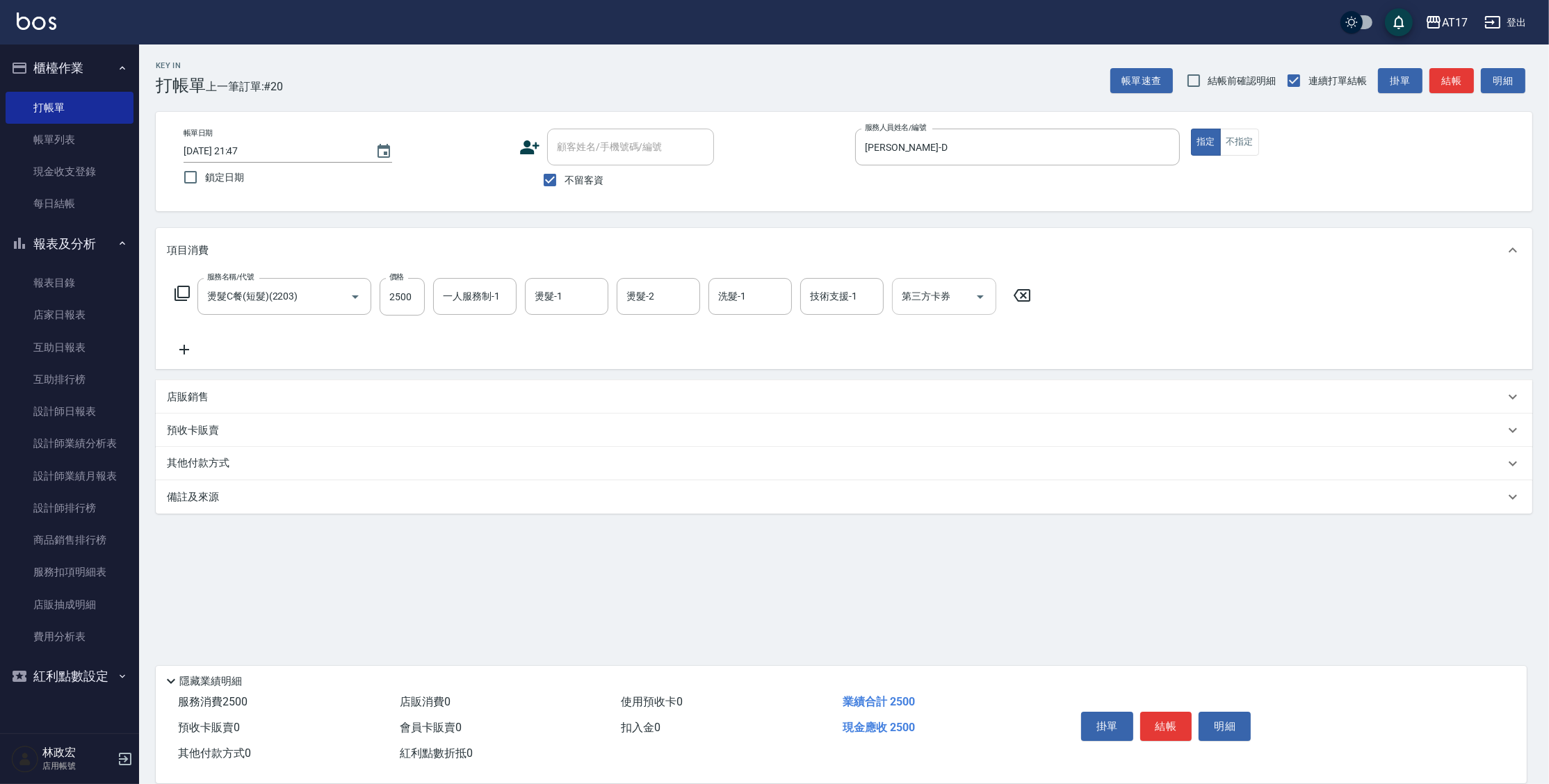
click at [446, 299] on input "一人服務制-1" at bounding box center [474, 296] width 71 height 24
type input "Benny-D"
type input "欣麗-77"
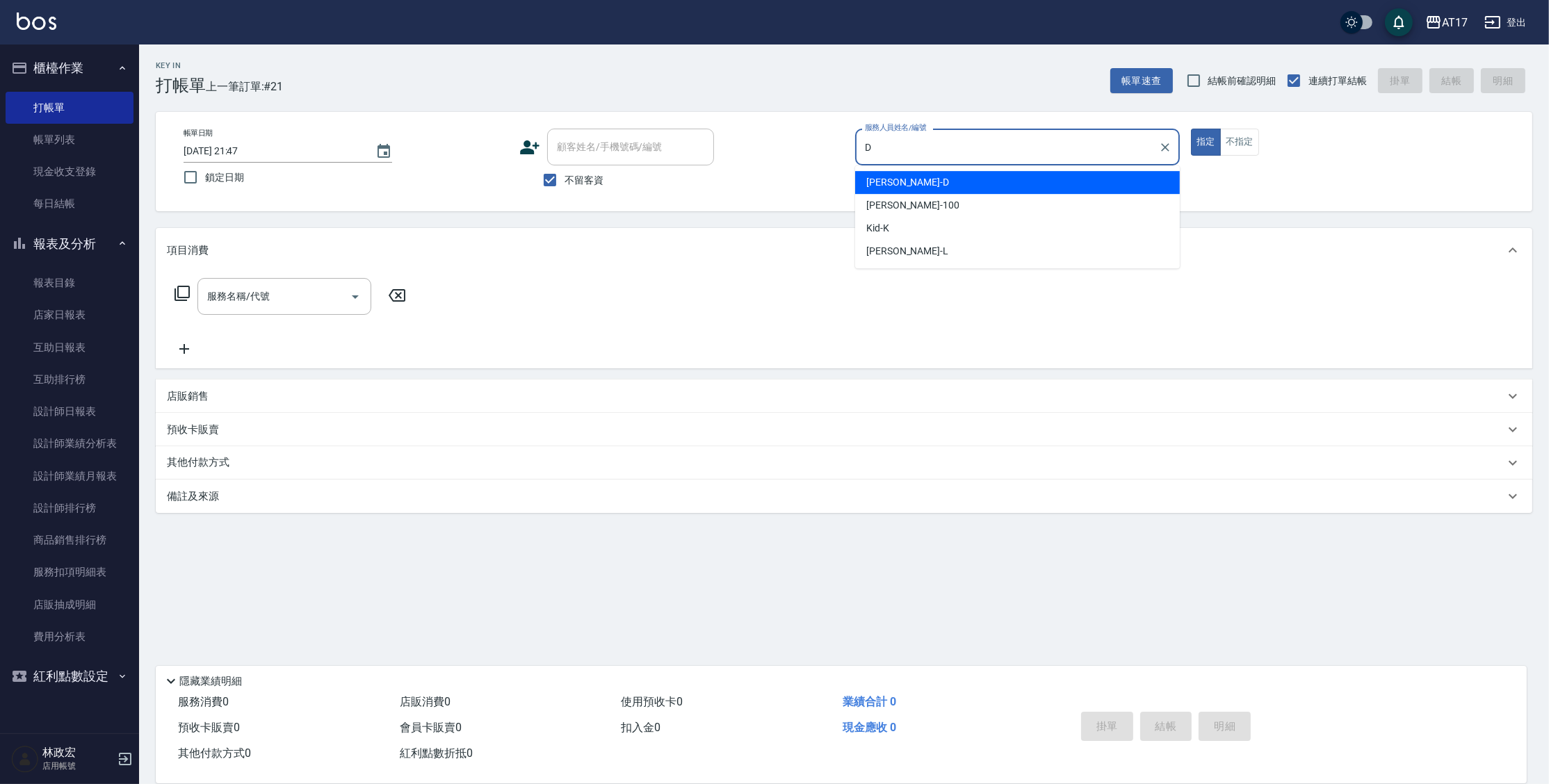
type input "Benny-D"
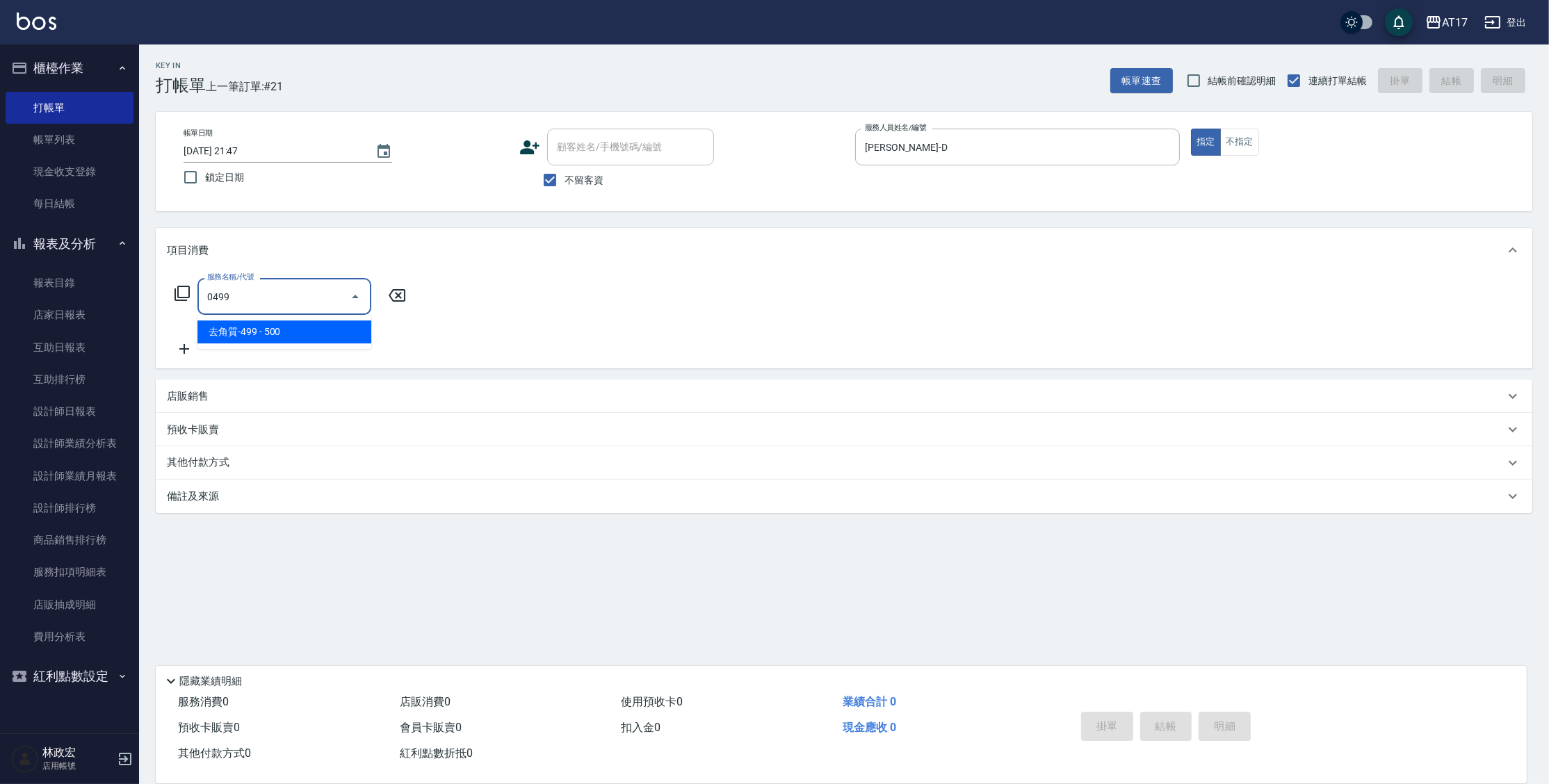
type input "去角質-499(0499)"
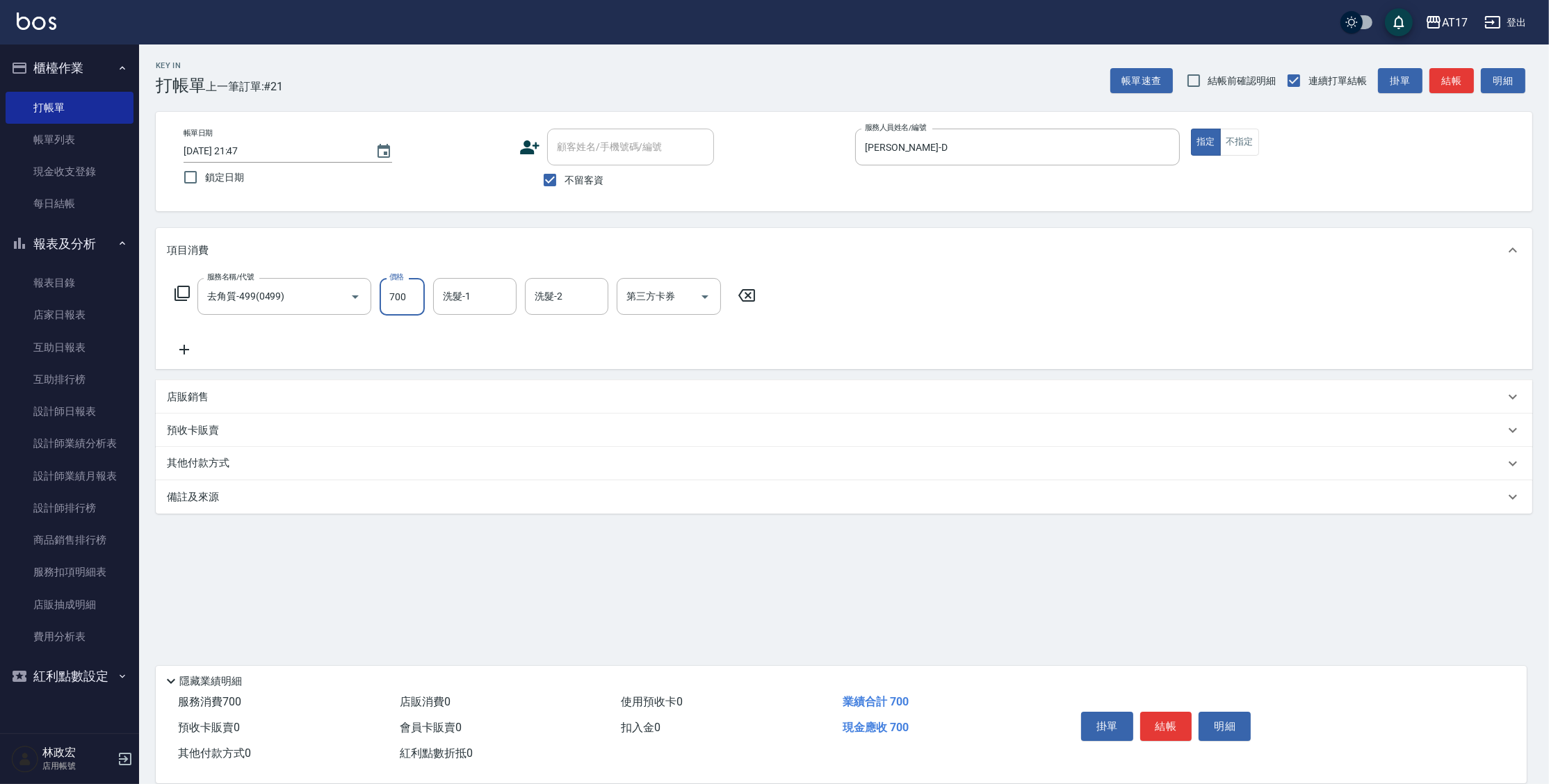
type input "700"
type input "欣麗-77"
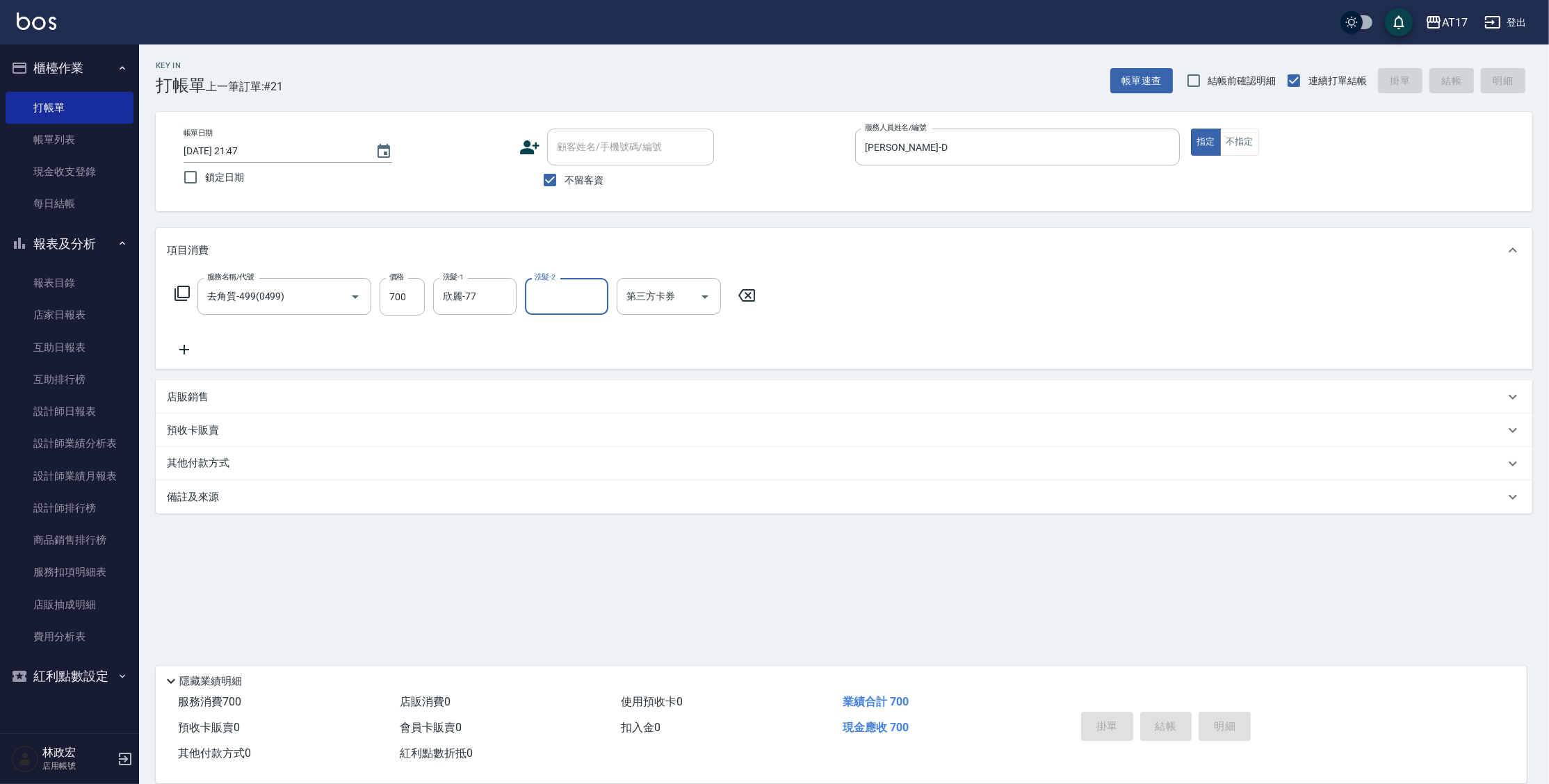
type input "2025/09/17 21:48"
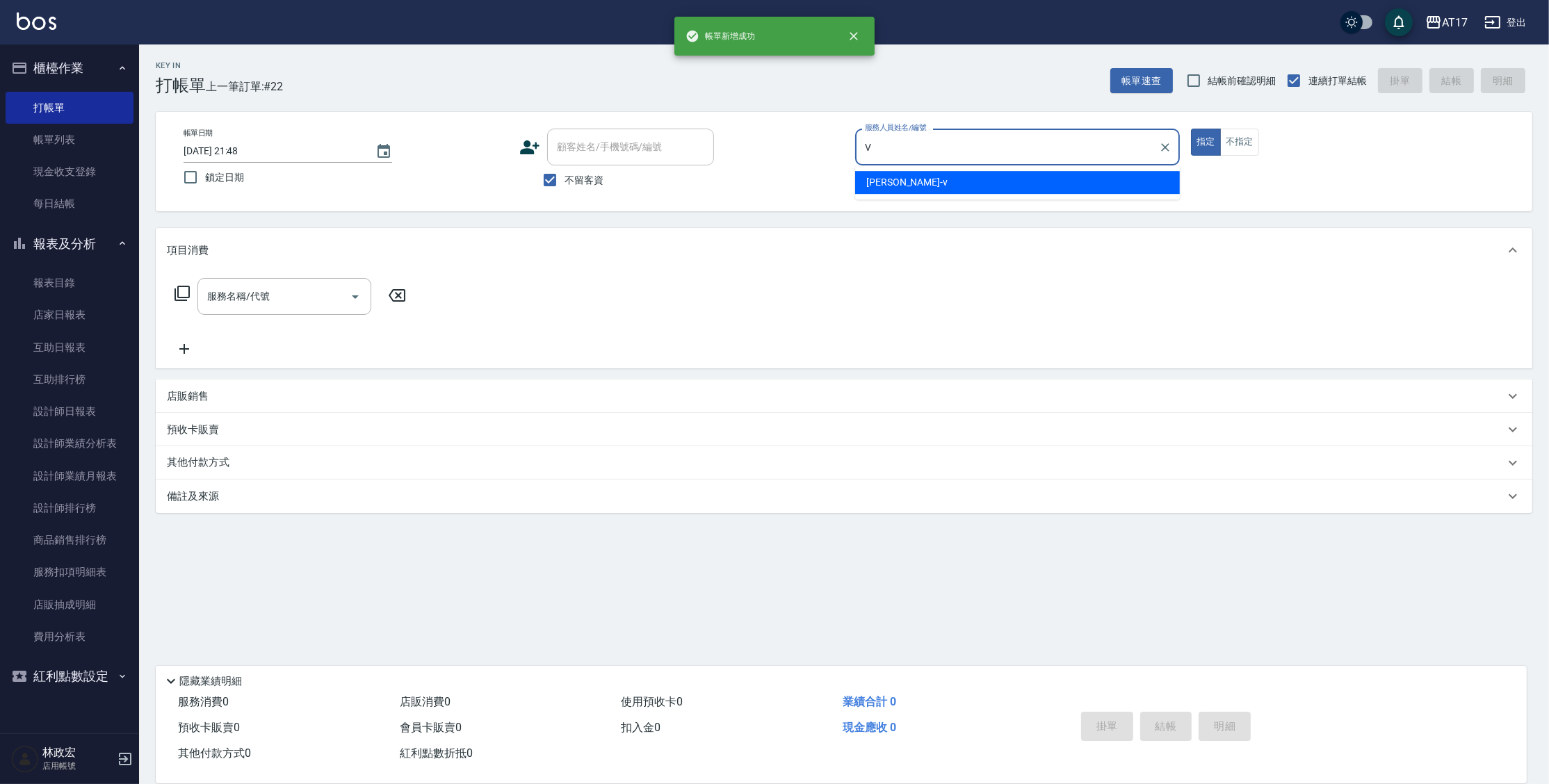
type input "Kai Kai-v"
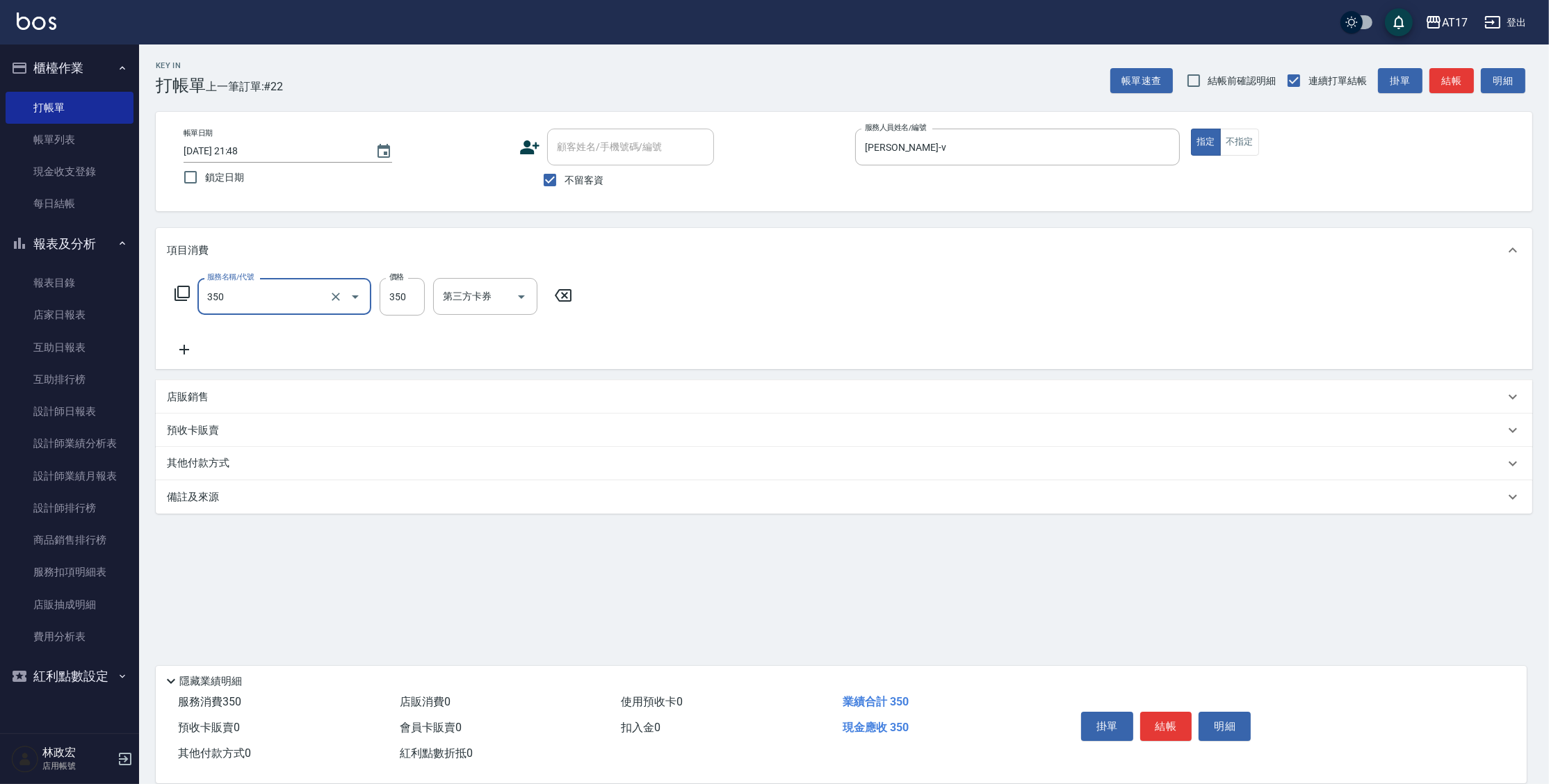
type input "350洗髮(350)"
type input "陳思妤-22"
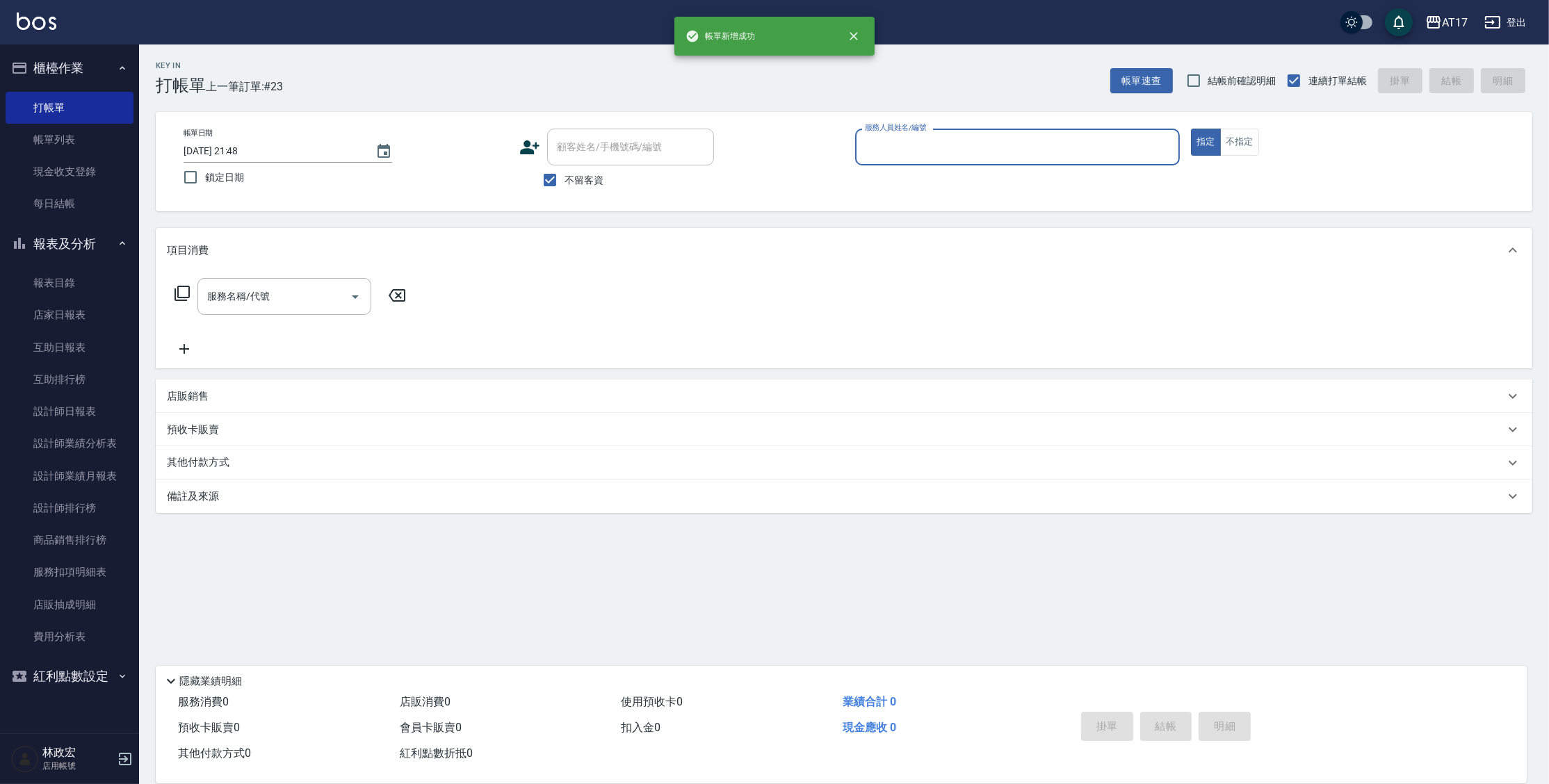
type input "V"
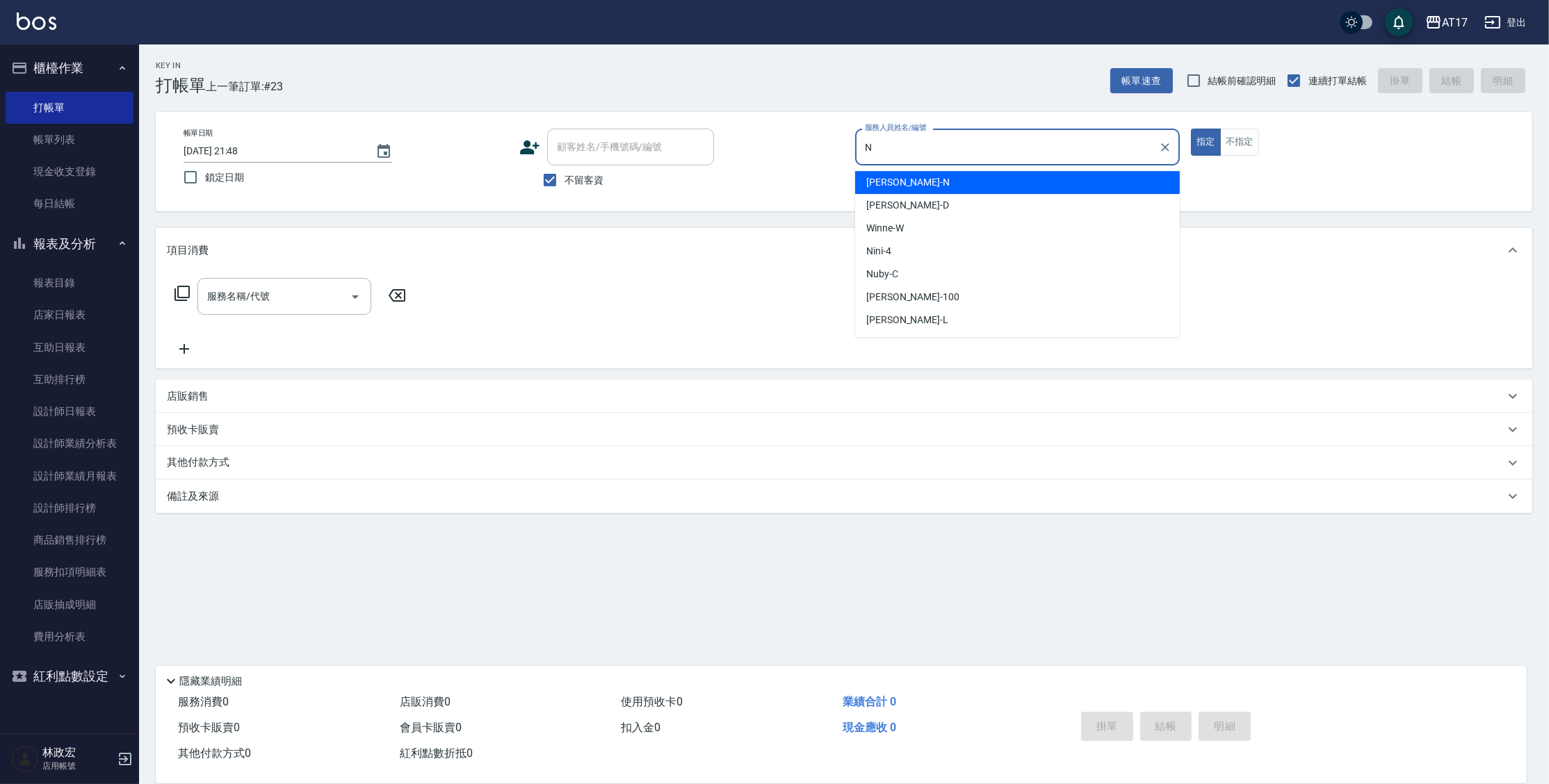
type input "Nina-N"
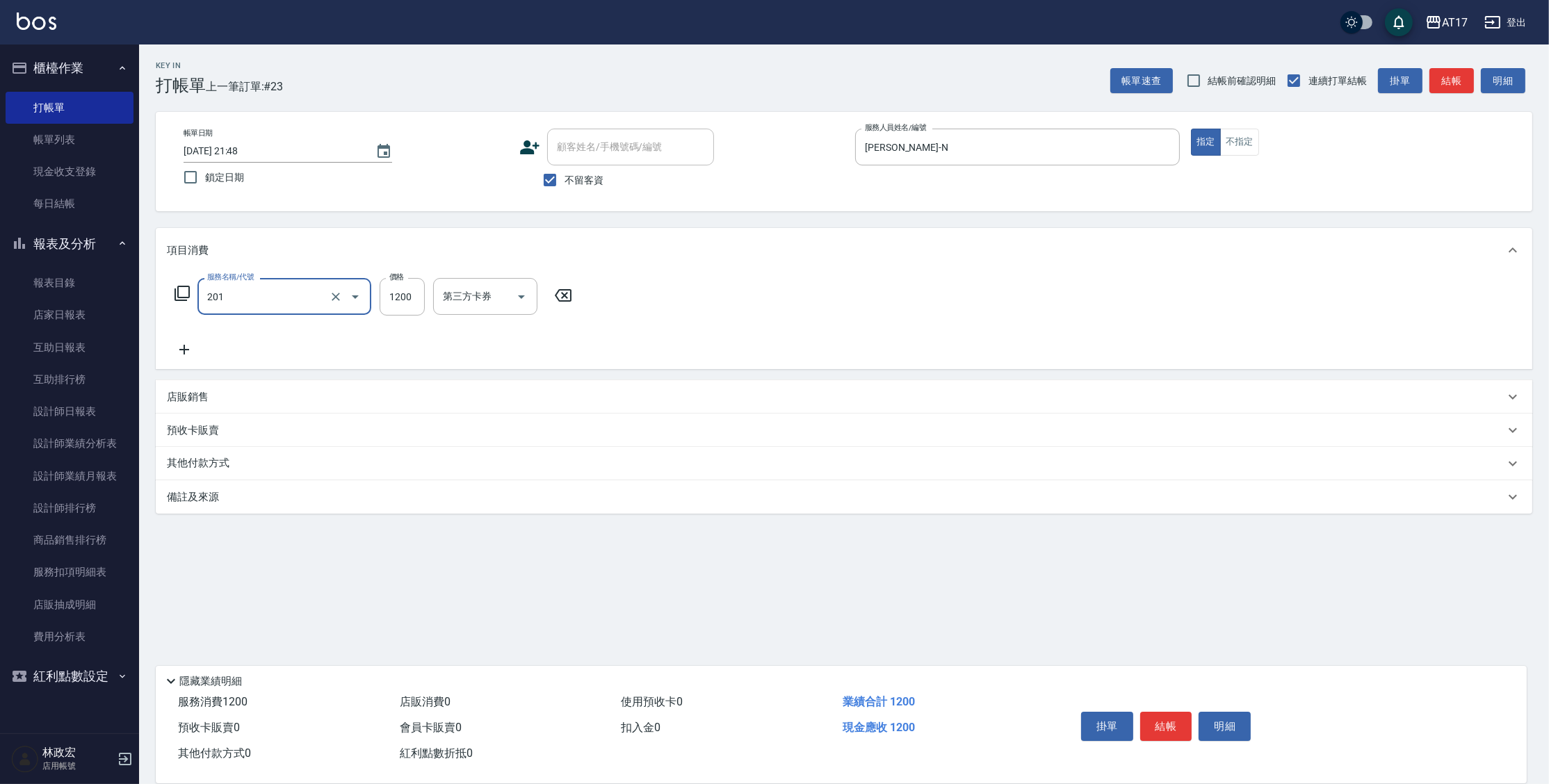
type input "一般燙(改金額)(201)"
type input "1299"
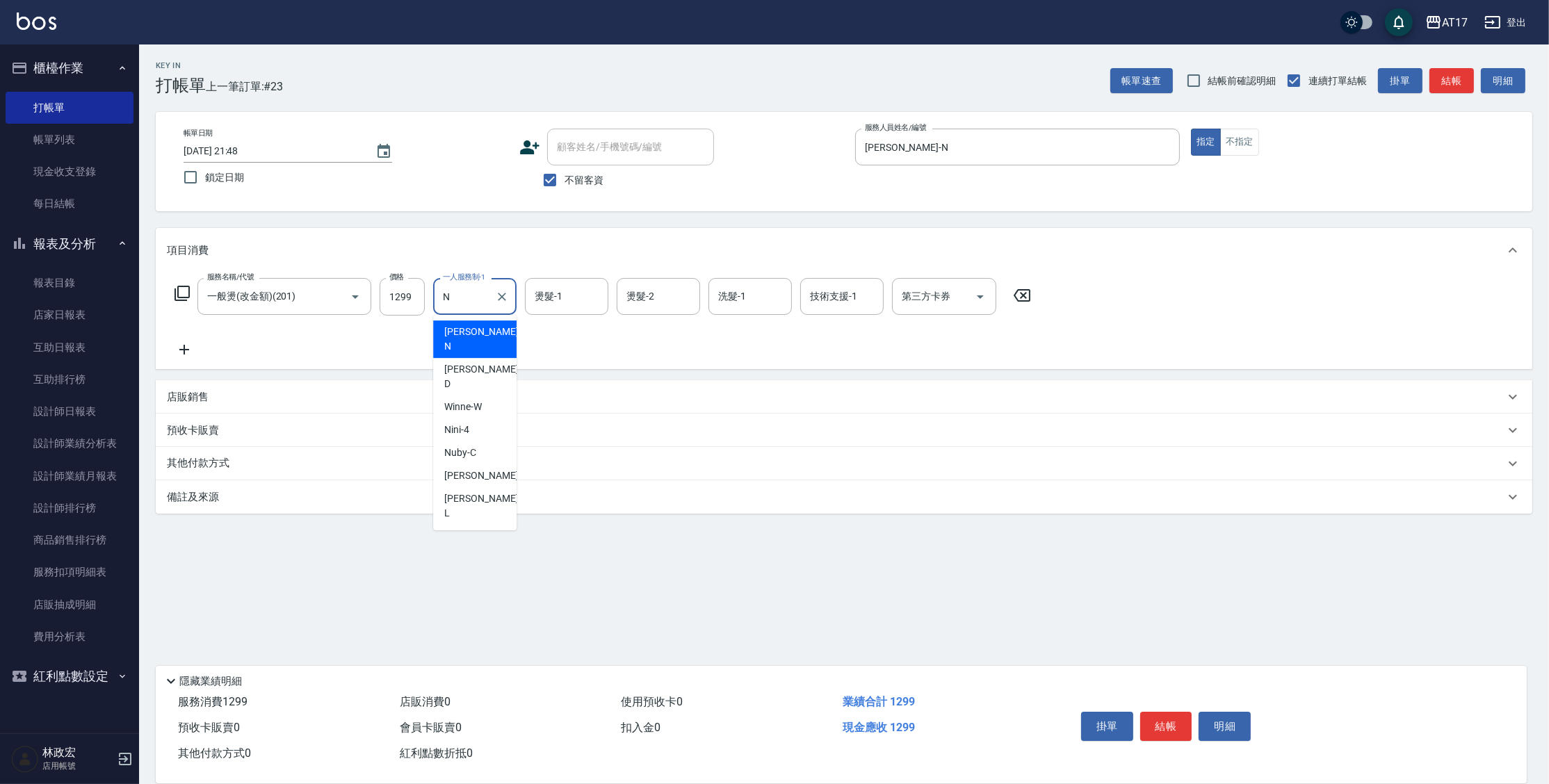
type input "Nina-N"
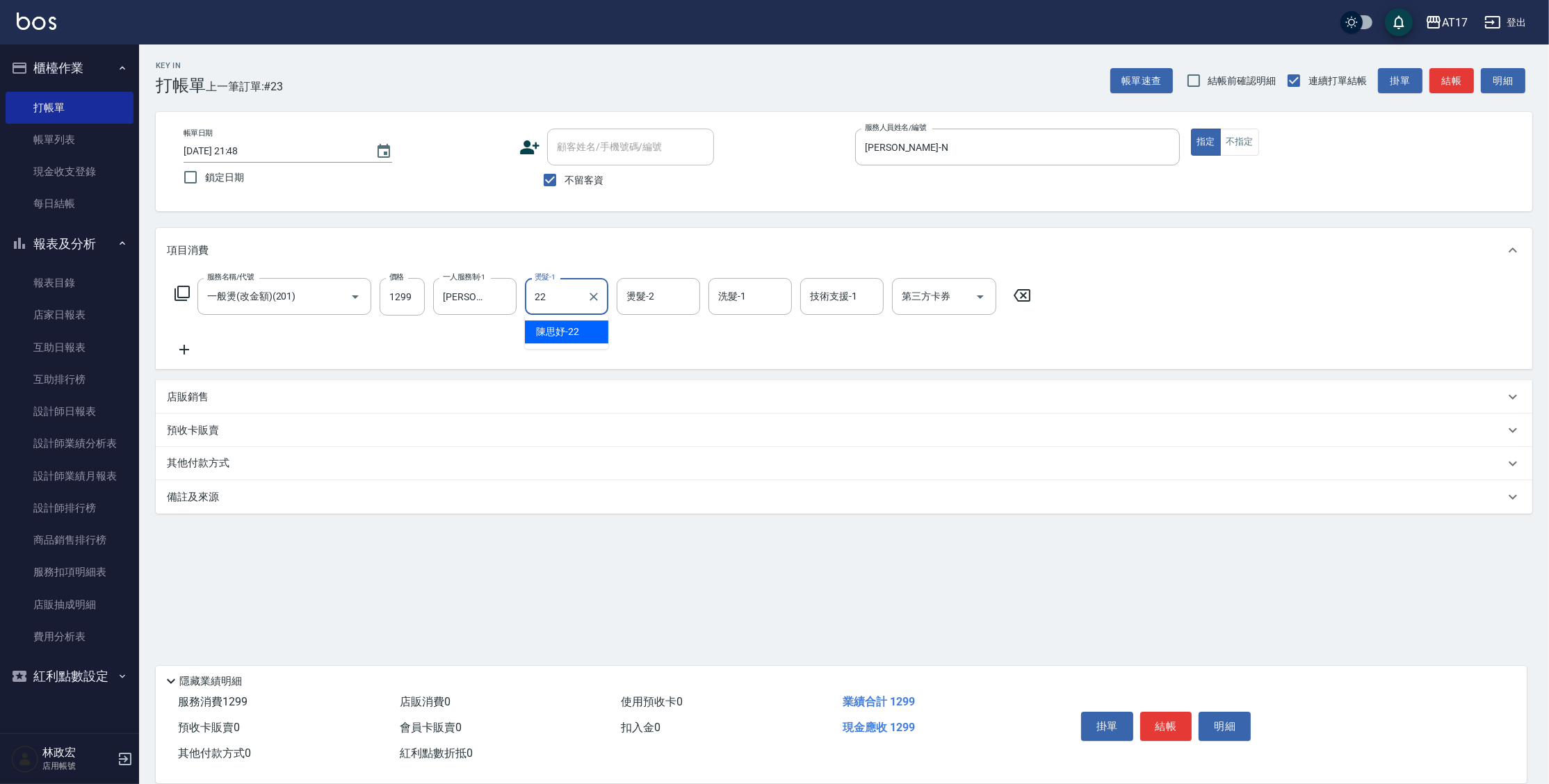
type input "陳思妤-22"
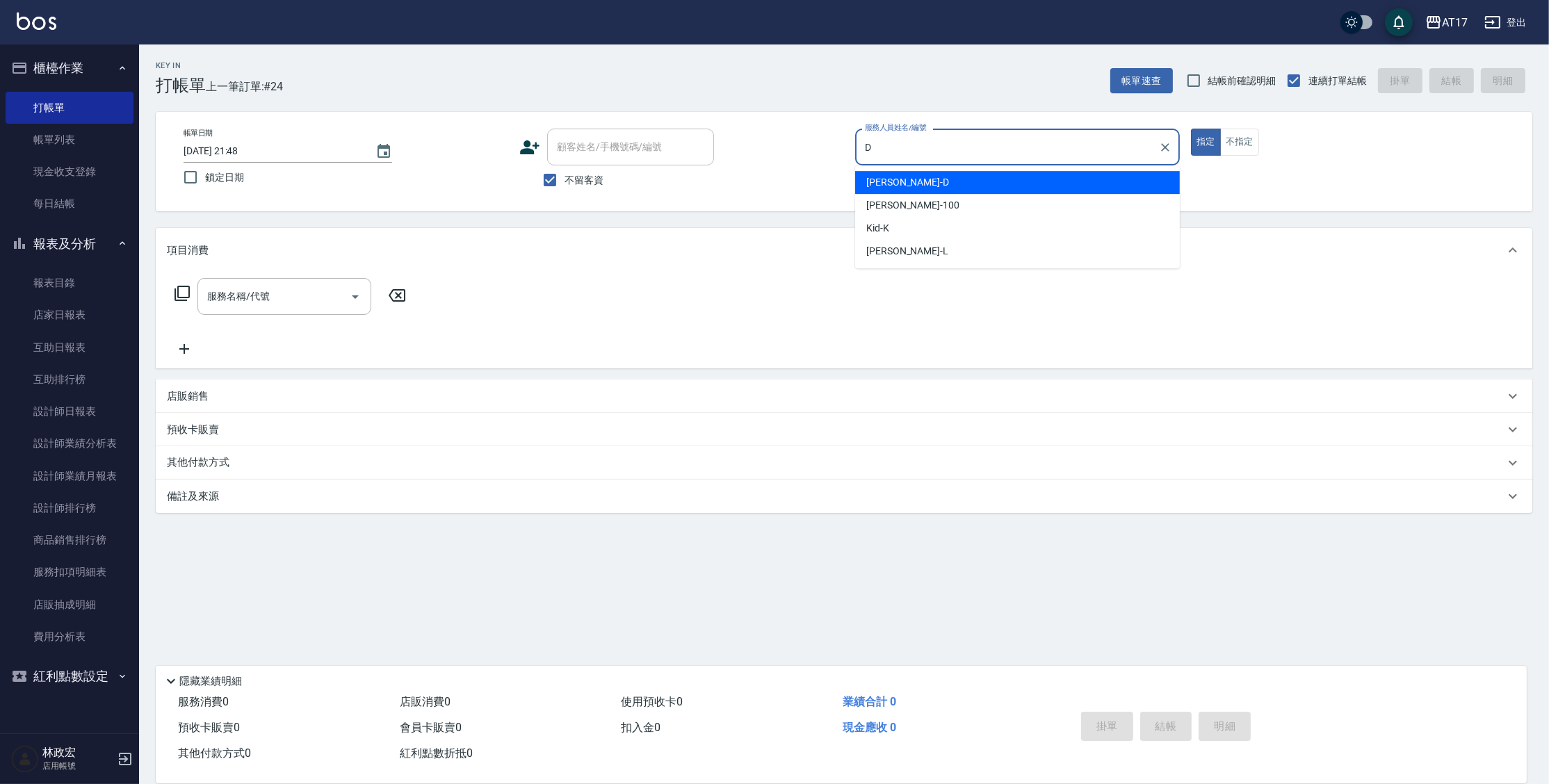
type input "Benny-D"
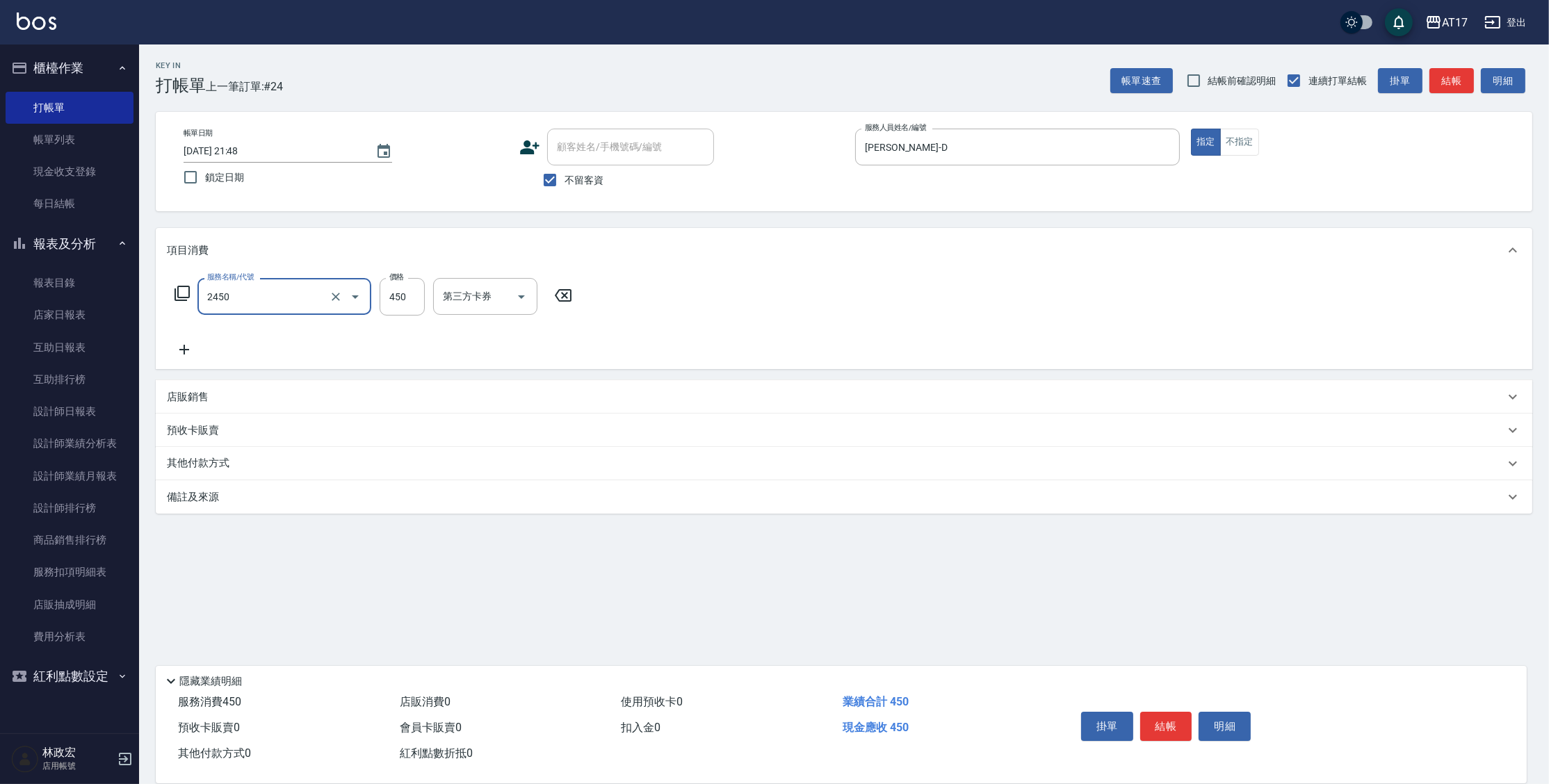
type input "C剪髮套餐(2450)"
type input "瑄-27"
type input "欣麗-77"
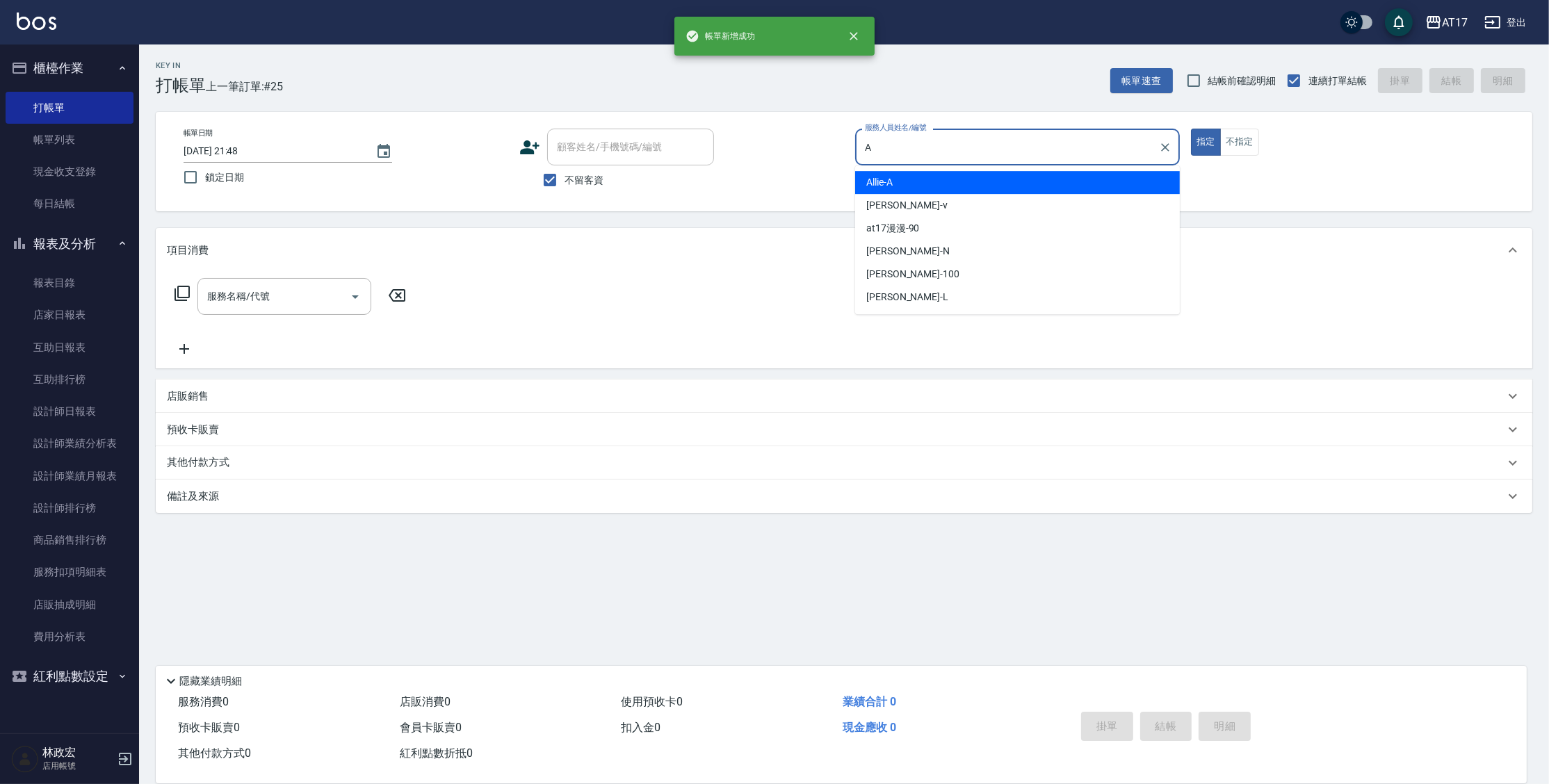
type input "Allie-A"
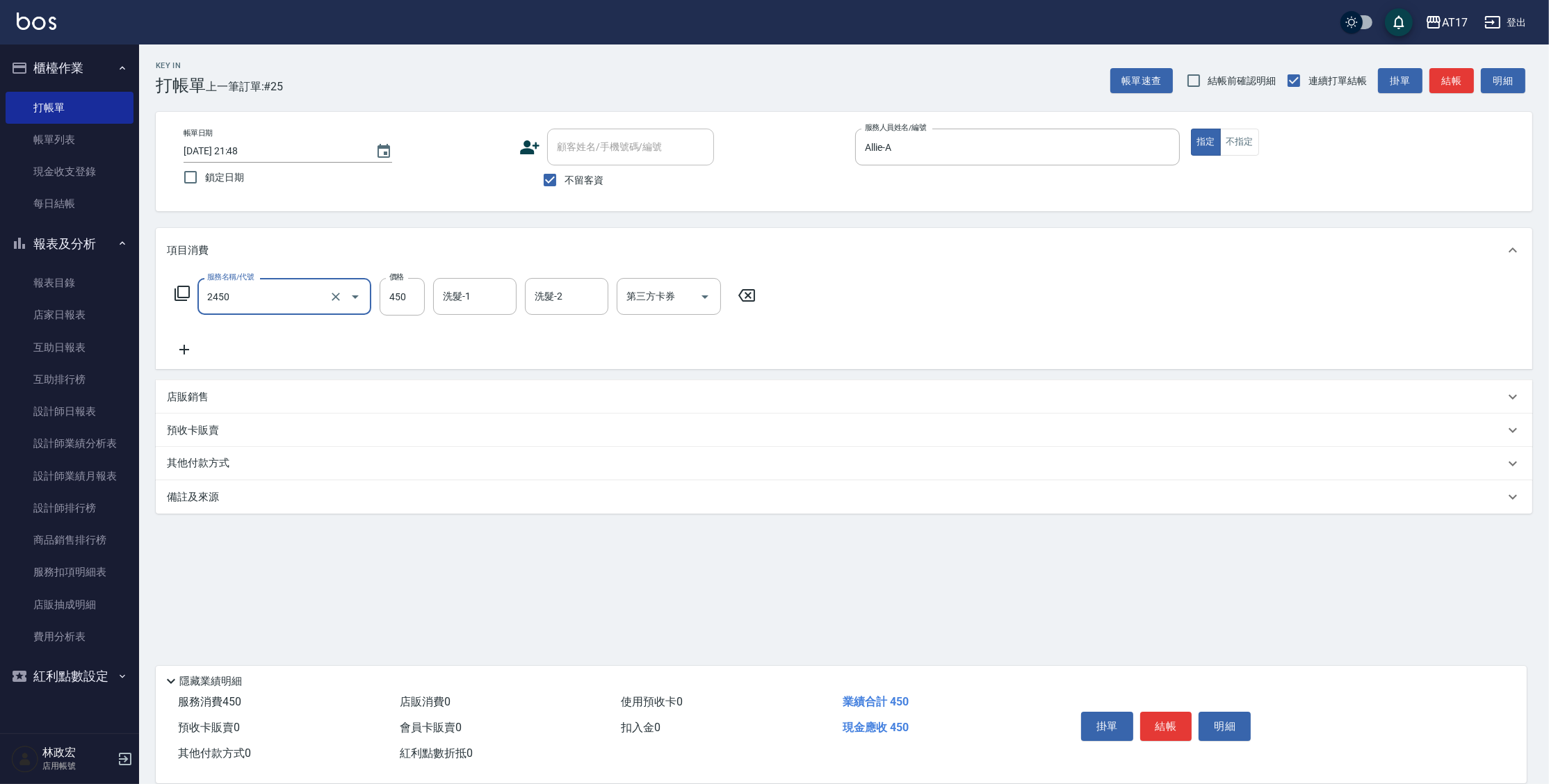
type input "C剪髮套餐(2450)"
type input "瑄-27"
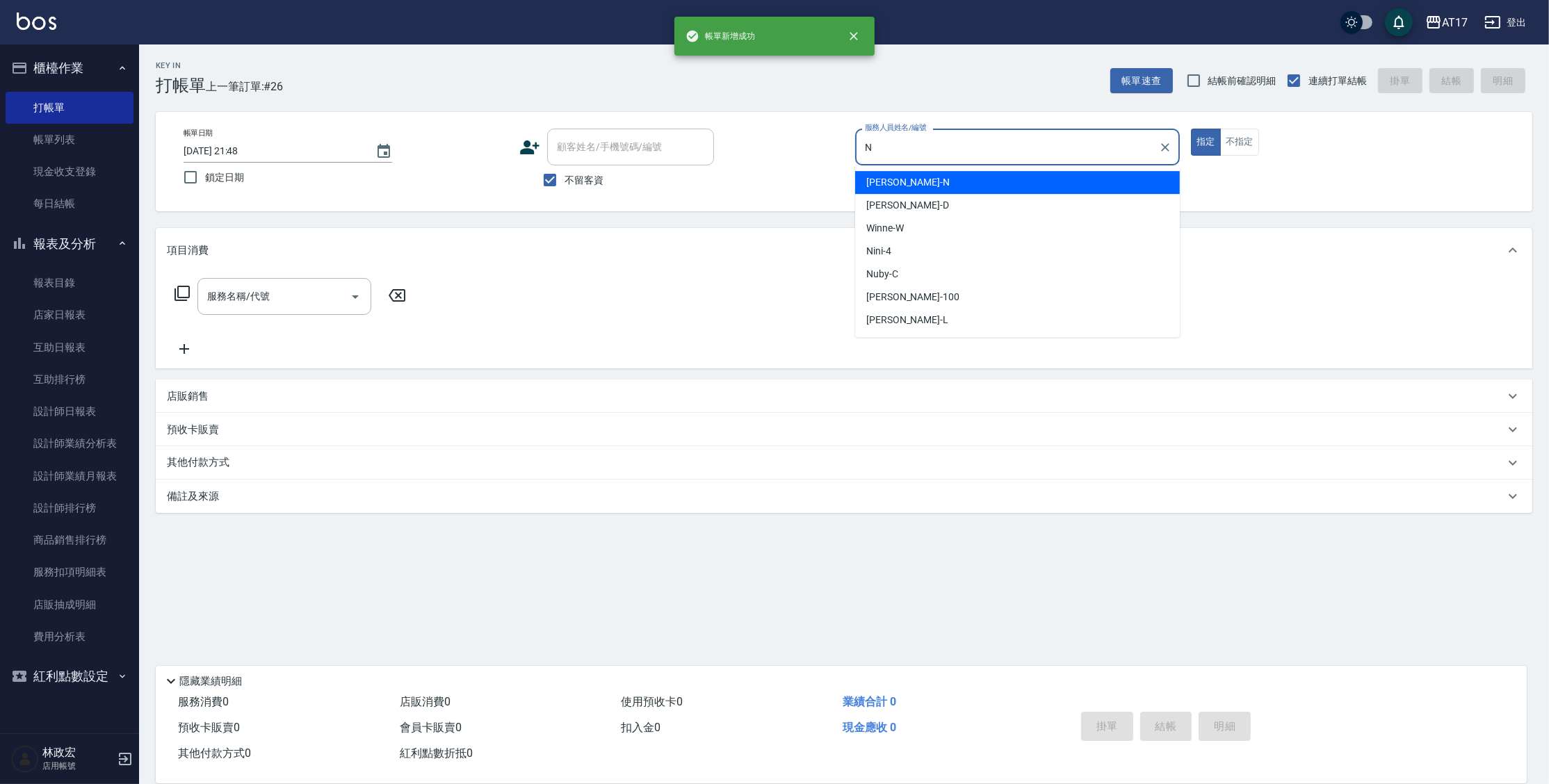
type input "Nina-N"
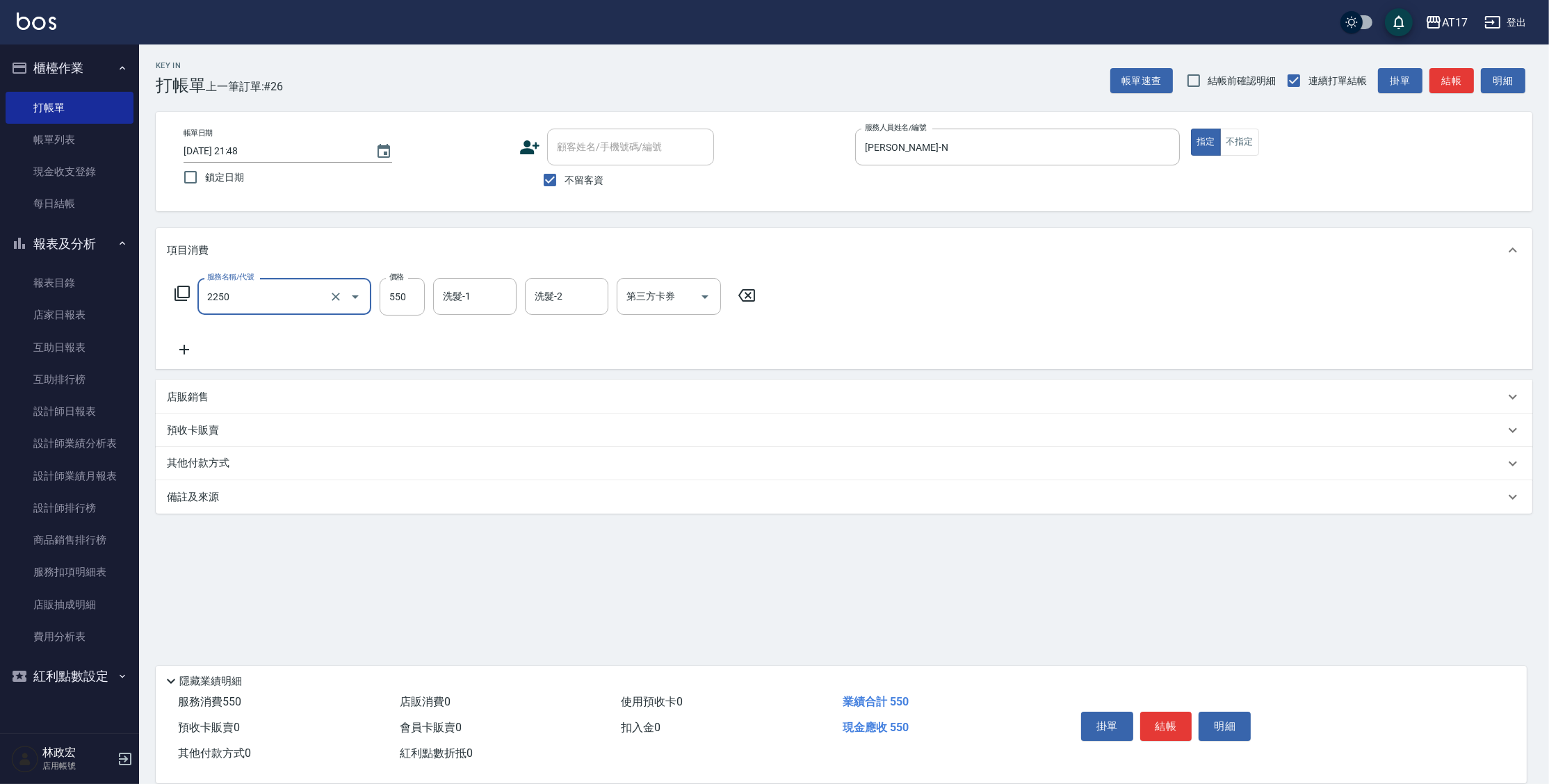
type input "B剪髮套餐(2250)"
type input "陳思妤-22"
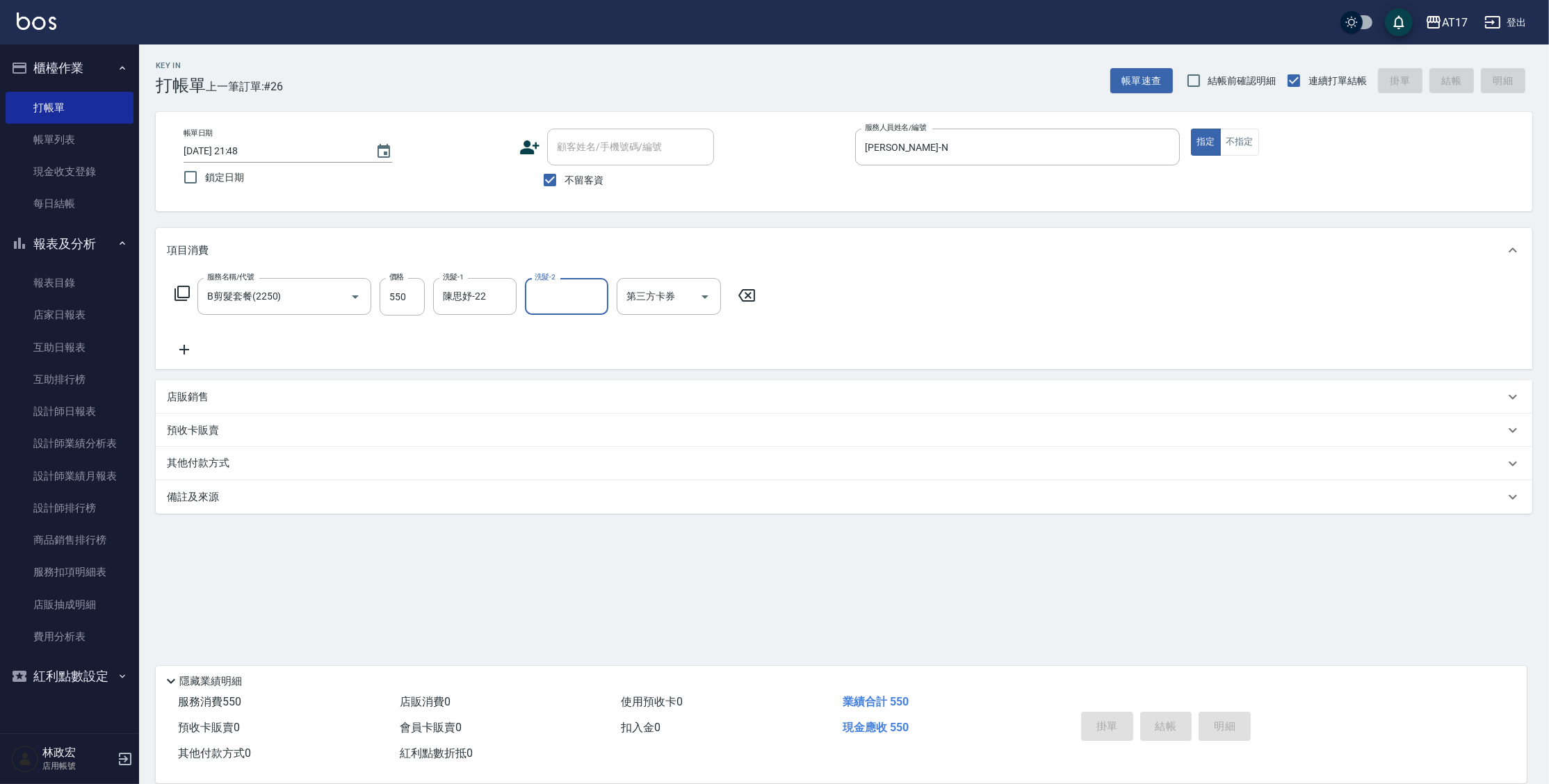
type input "2025/09/17 21:49"
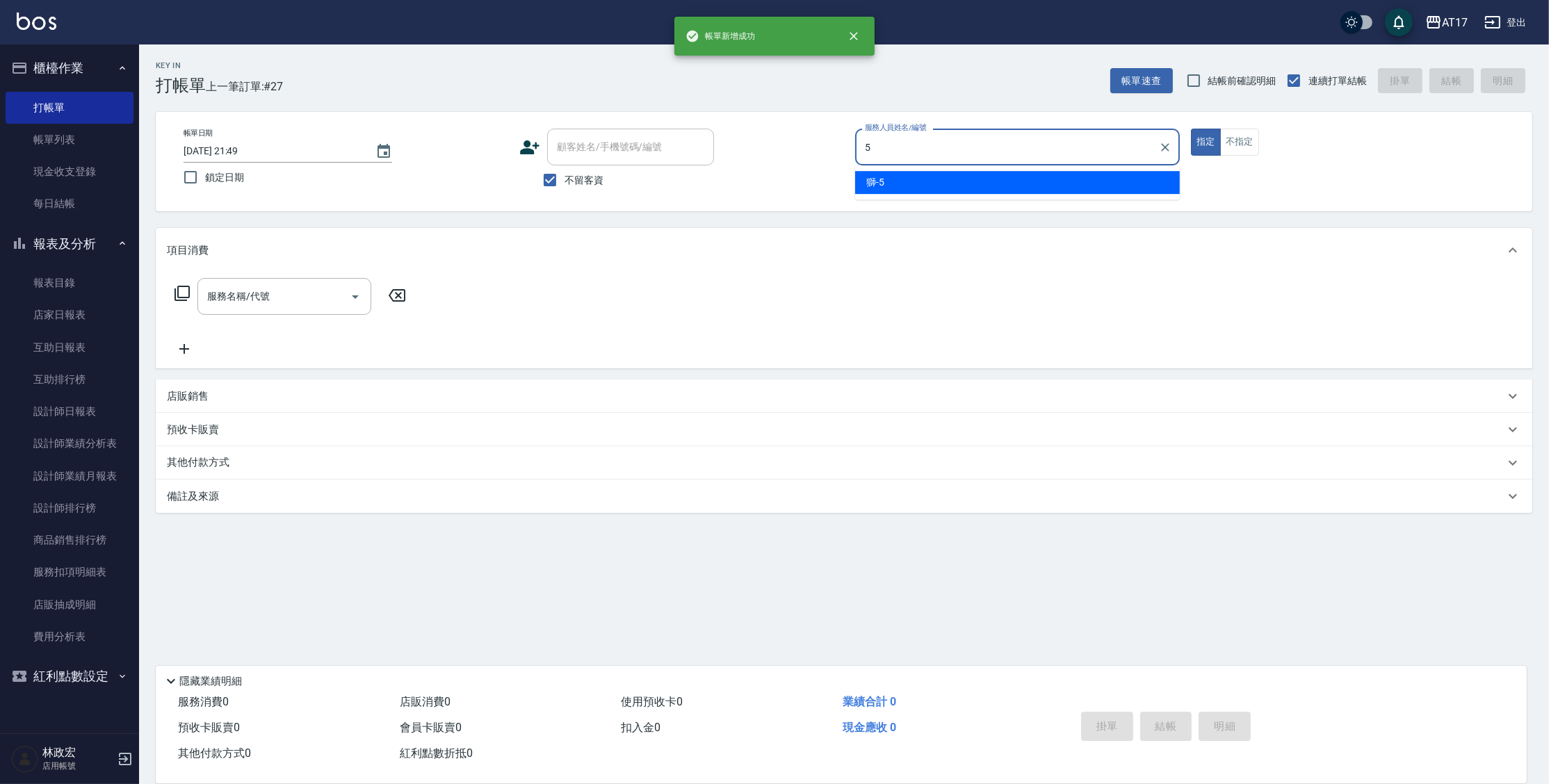
type input "獅-5"
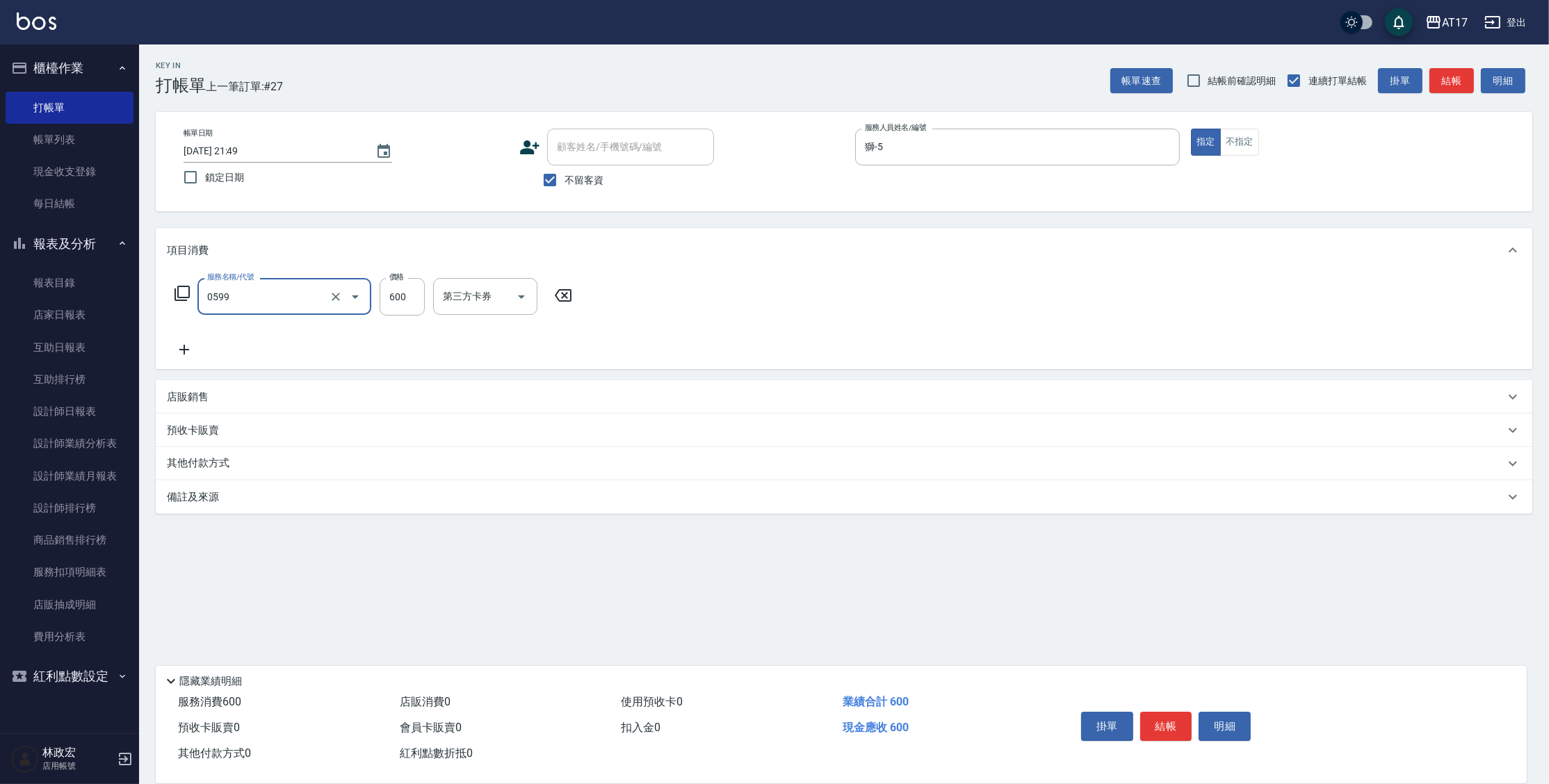
type input "精油-599(0599)"
type input "1000"
type input "瑄-27"
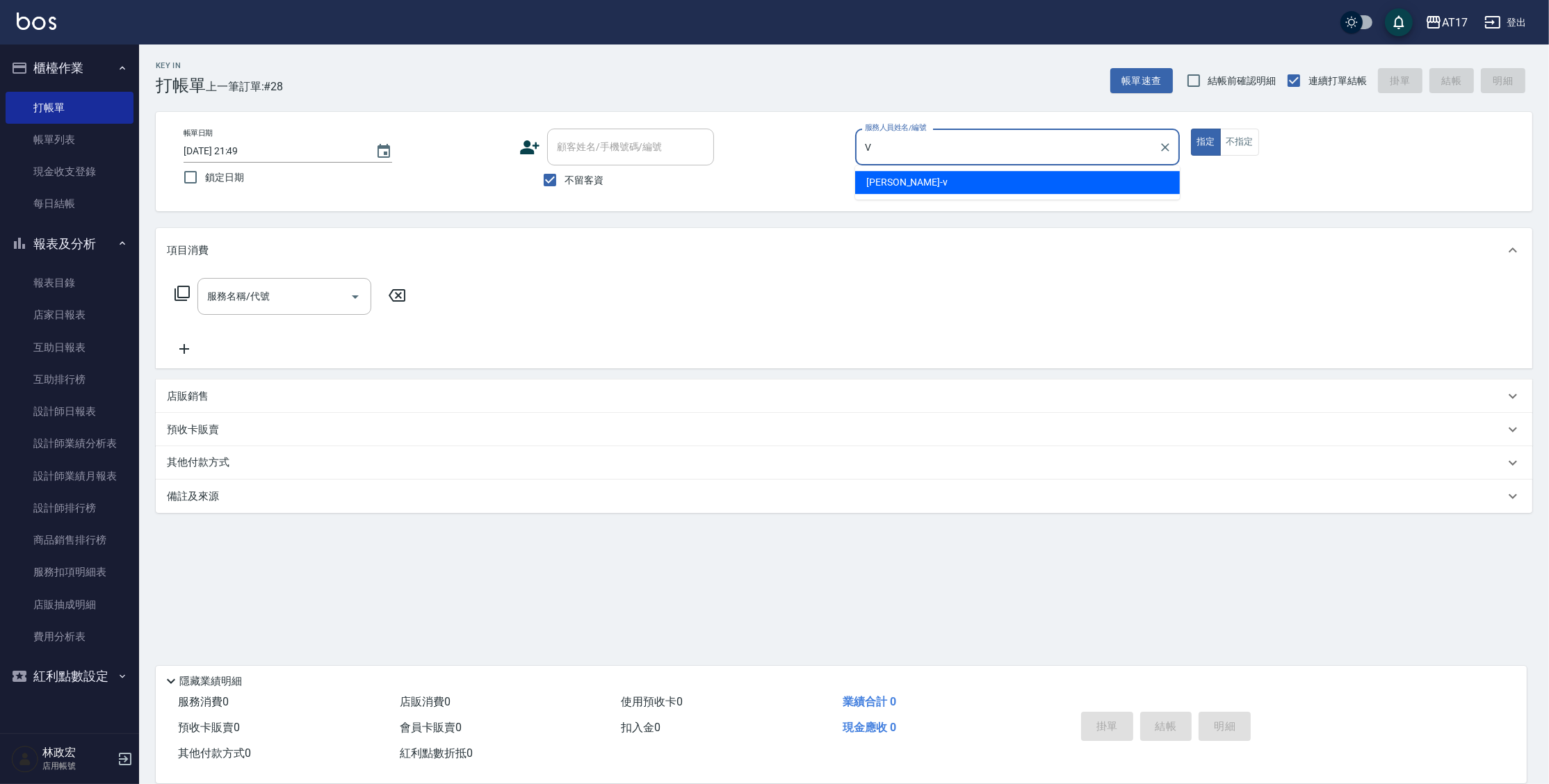
type input "Kai Kai-v"
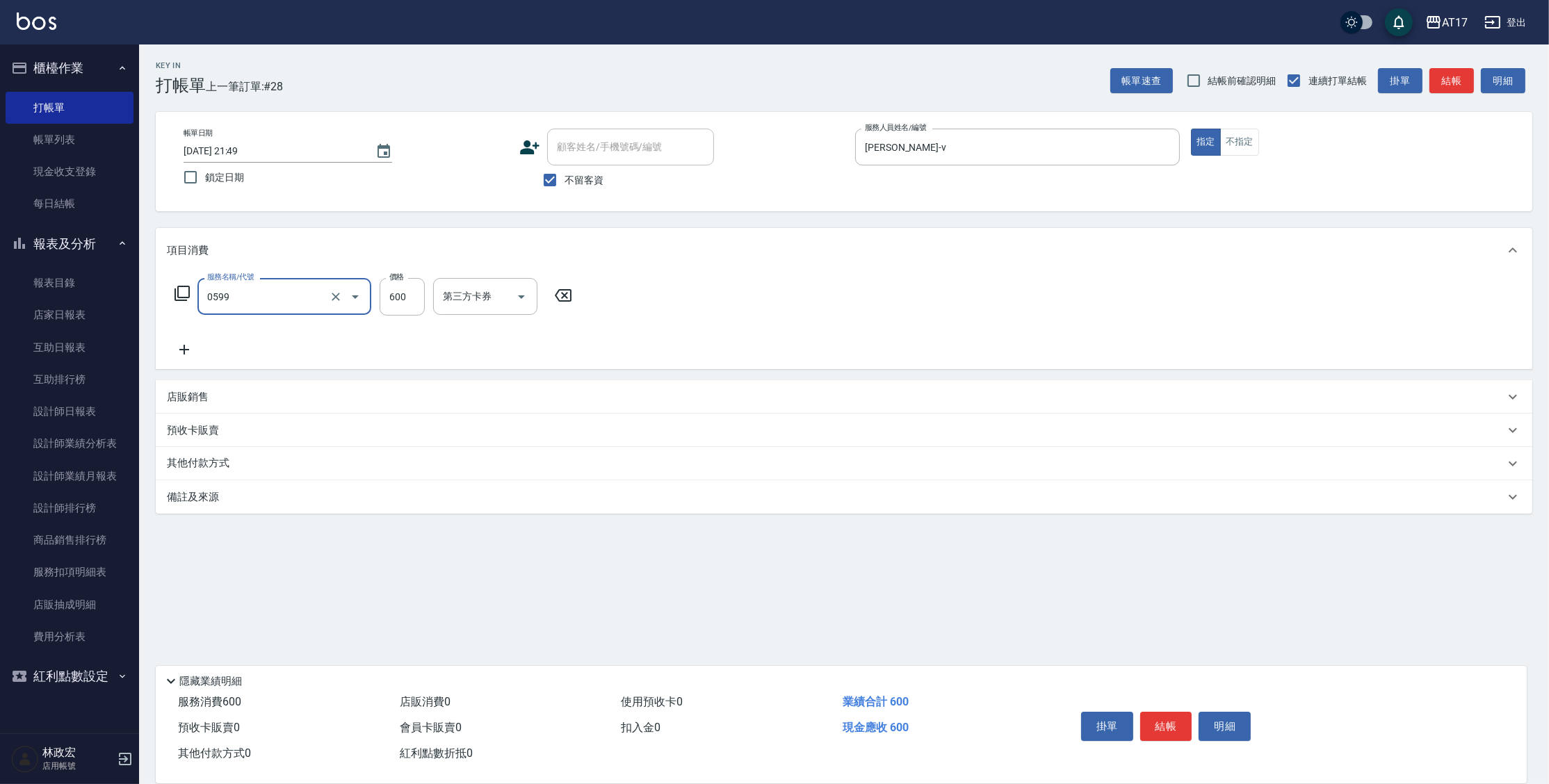
type input "精油-599(0599)"
type input "850"
type input "欣麗-77"
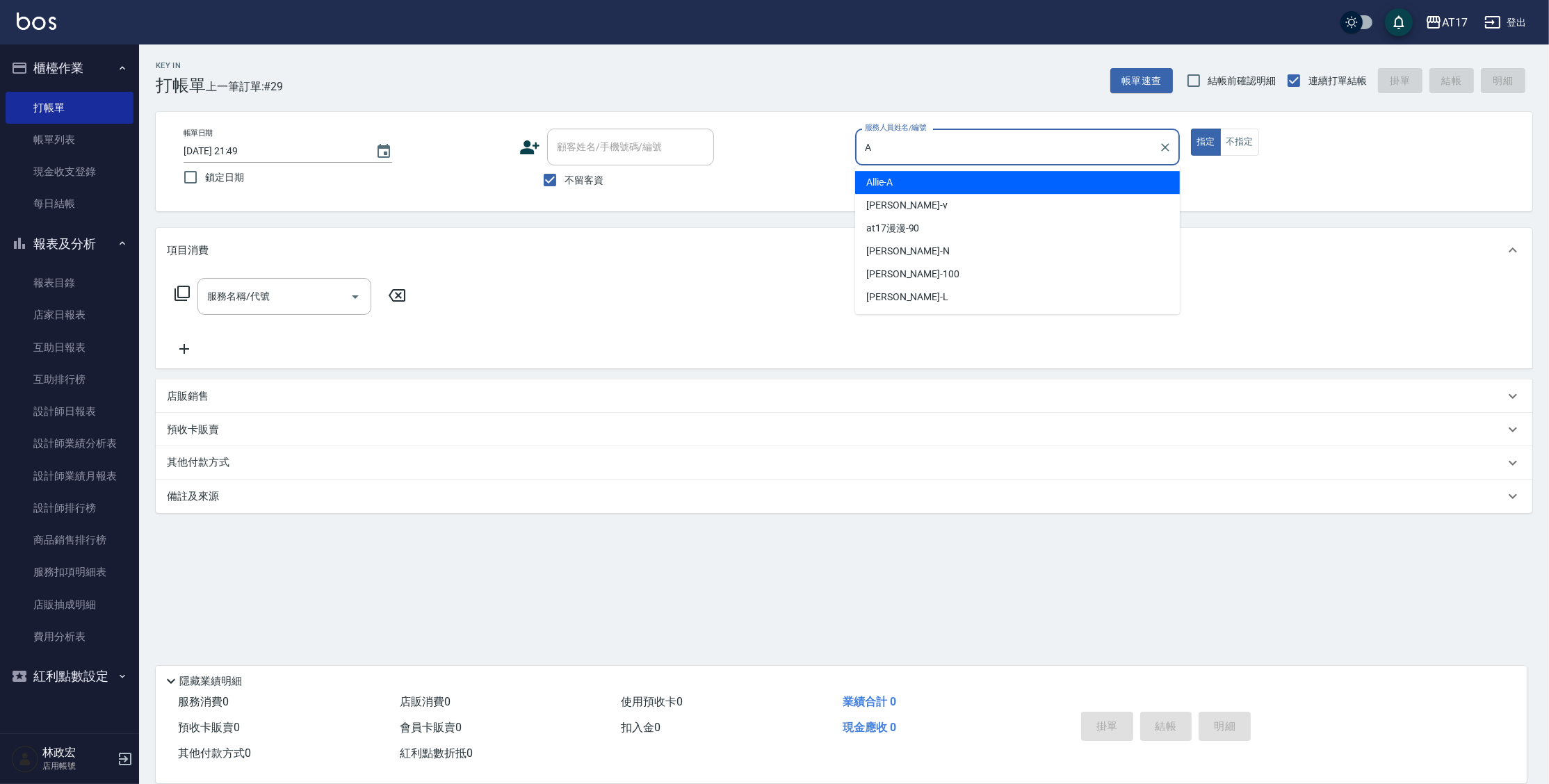
type input "Allie-A"
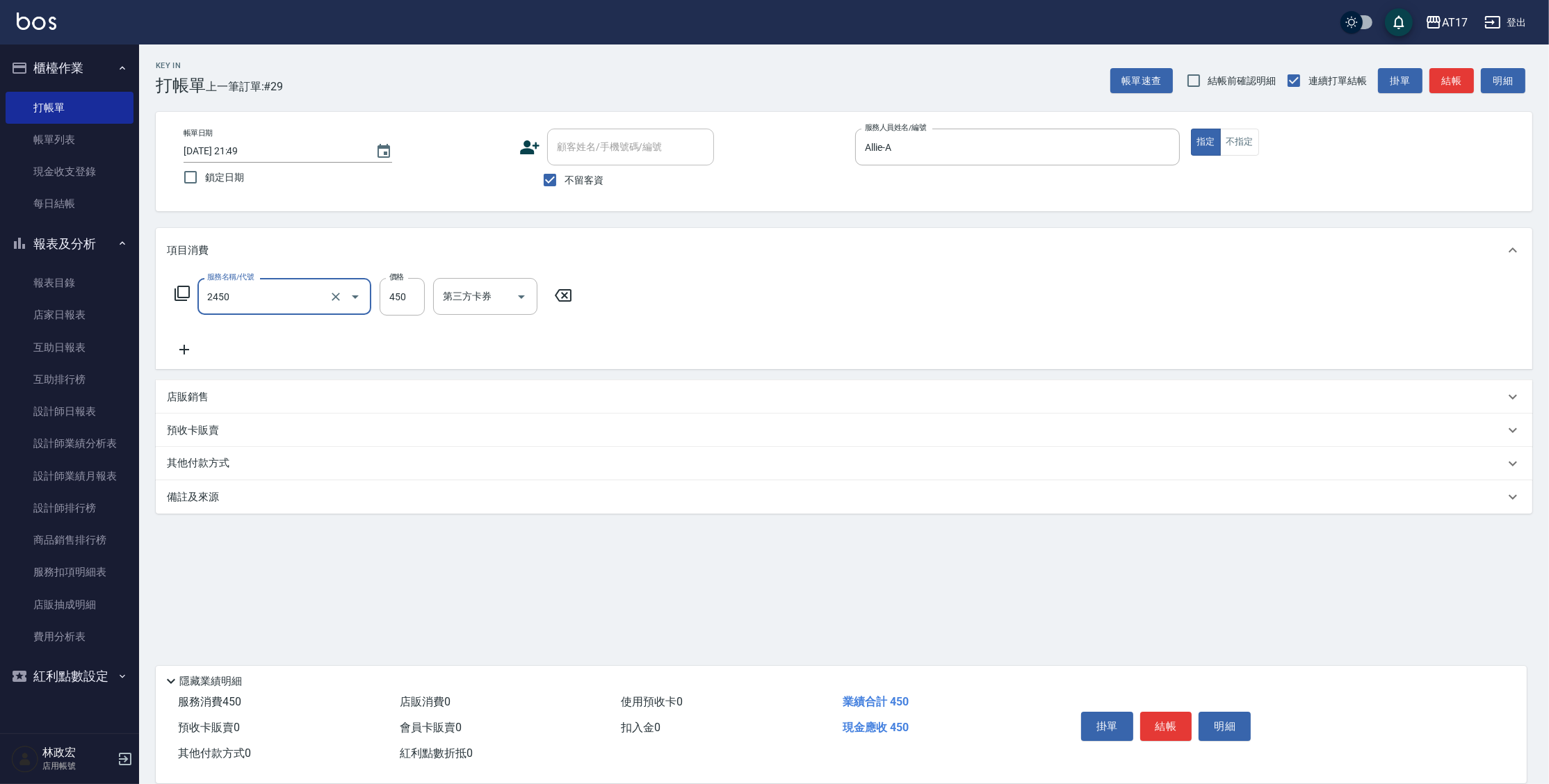
type input "C剪髮套餐(2450)"
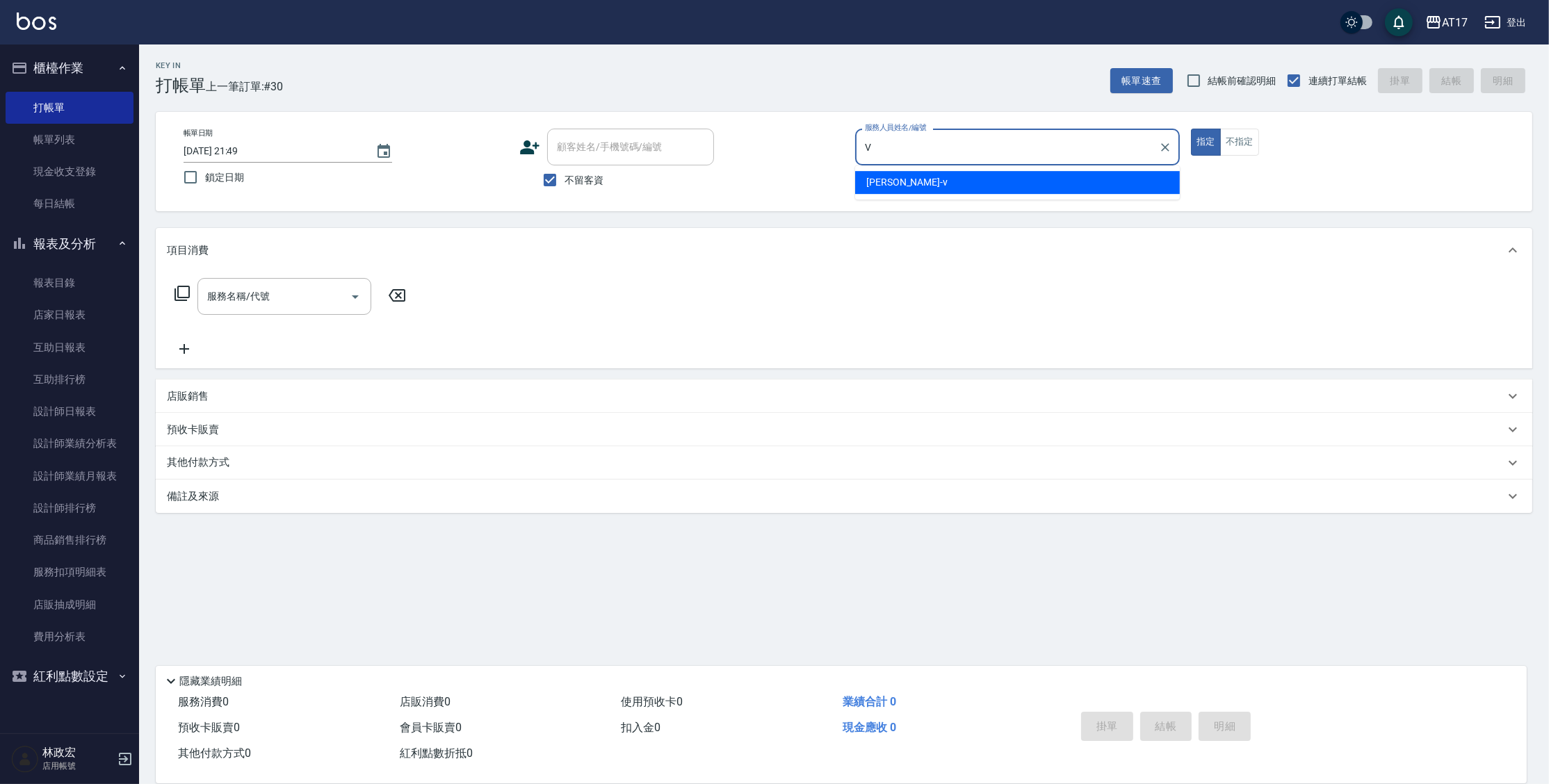
type input "Kai Kai-v"
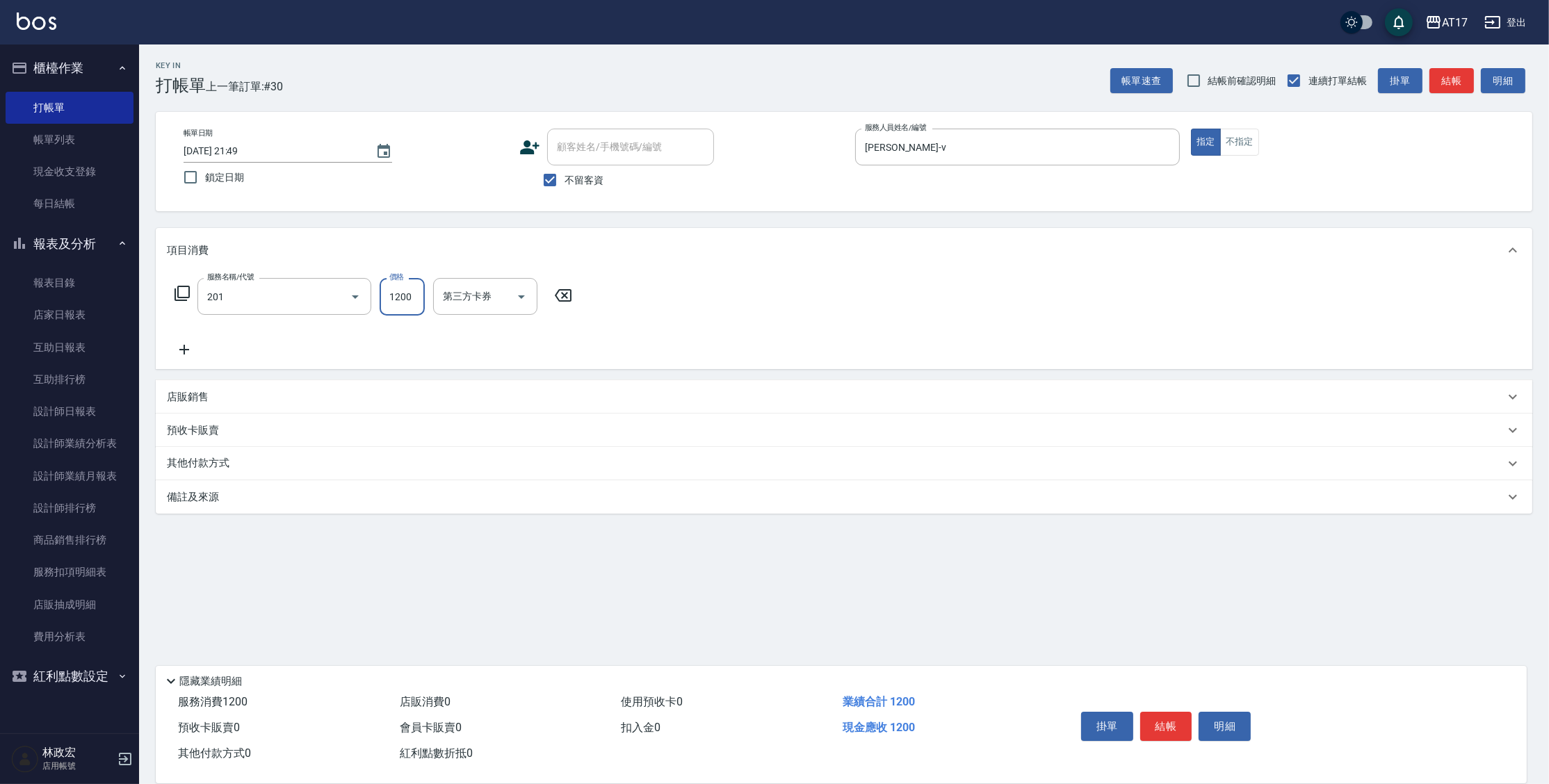
type input "一般燙(改金額)(201)"
type input "2100"
type input "Kai Kai-v"
type input "瑄-27"
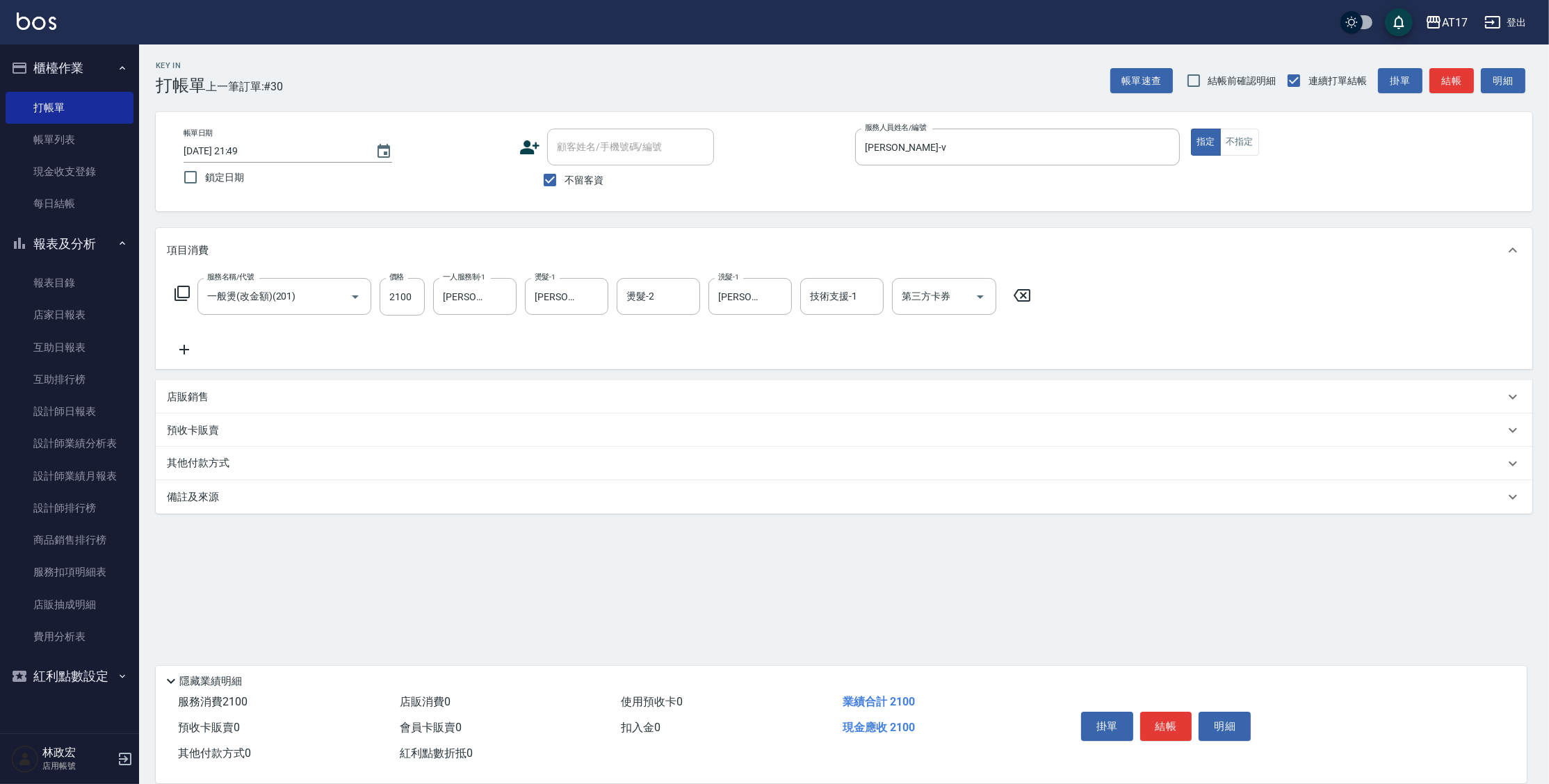
click at [179, 292] on icon at bounding box center [182, 293] width 17 height 17
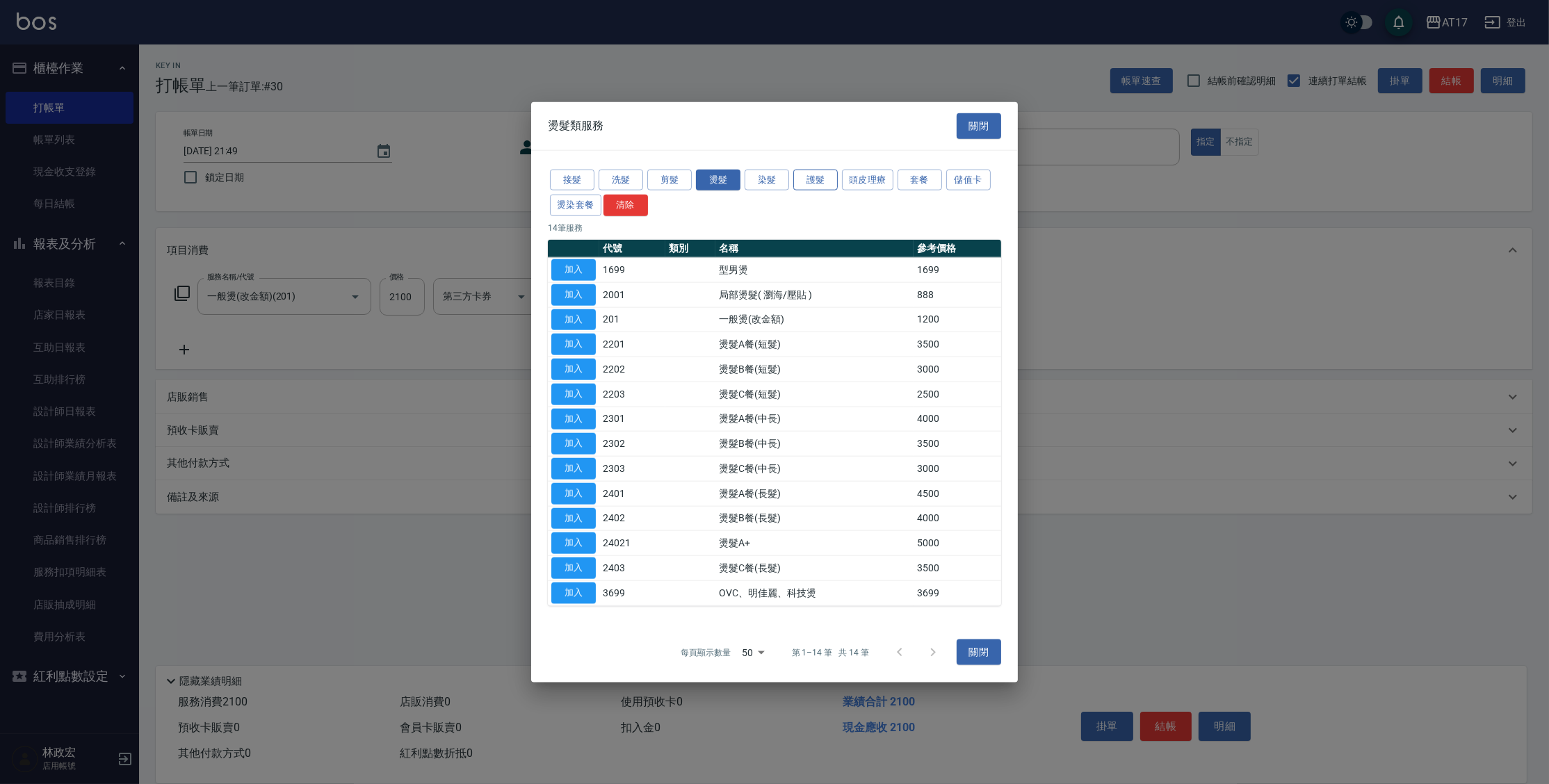
click at [813, 179] on button "護髮" at bounding box center [815, 179] width 44 height 22
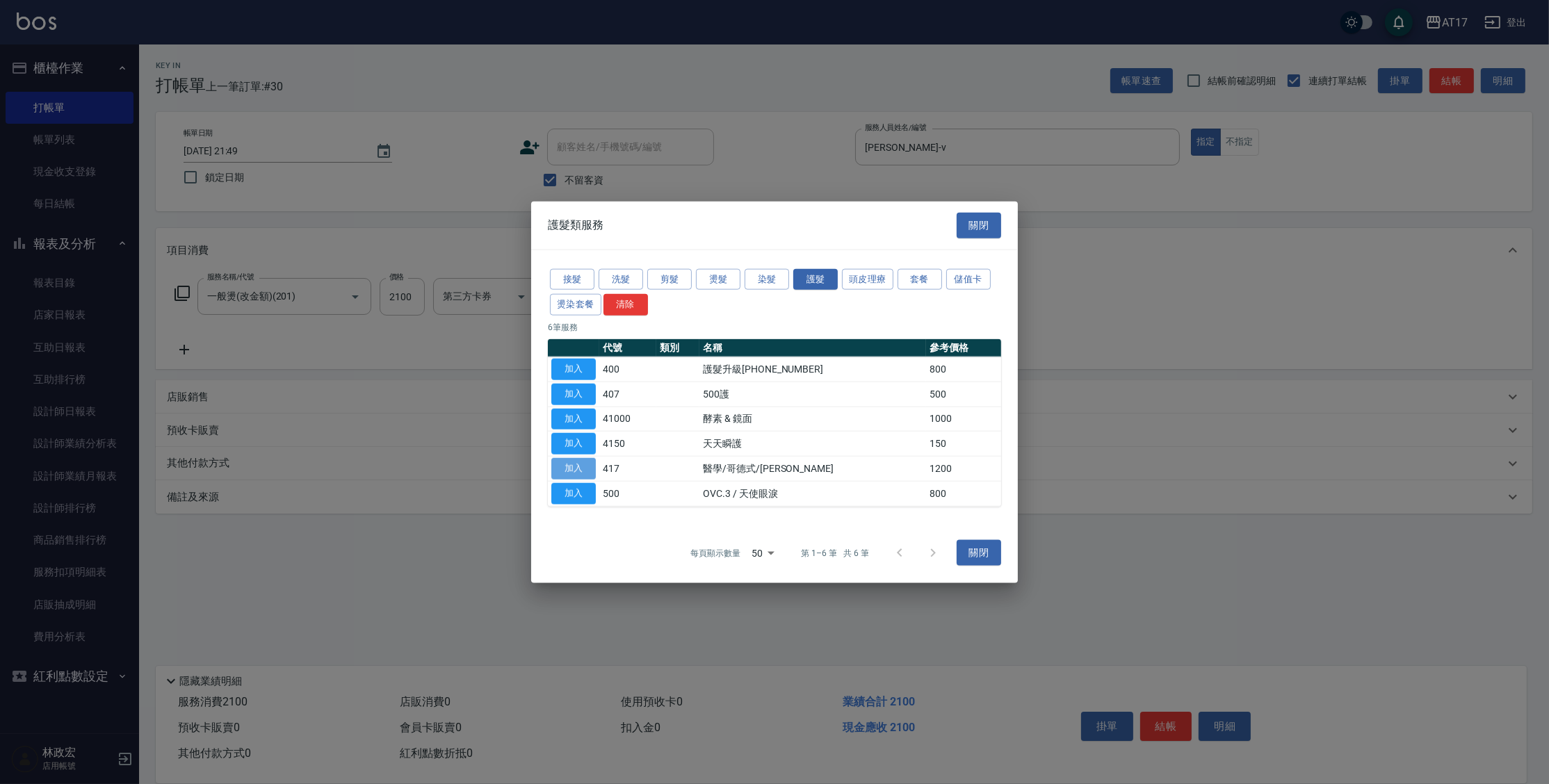
click at [585, 473] on button "加入" at bounding box center [573, 469] width 44 height 22
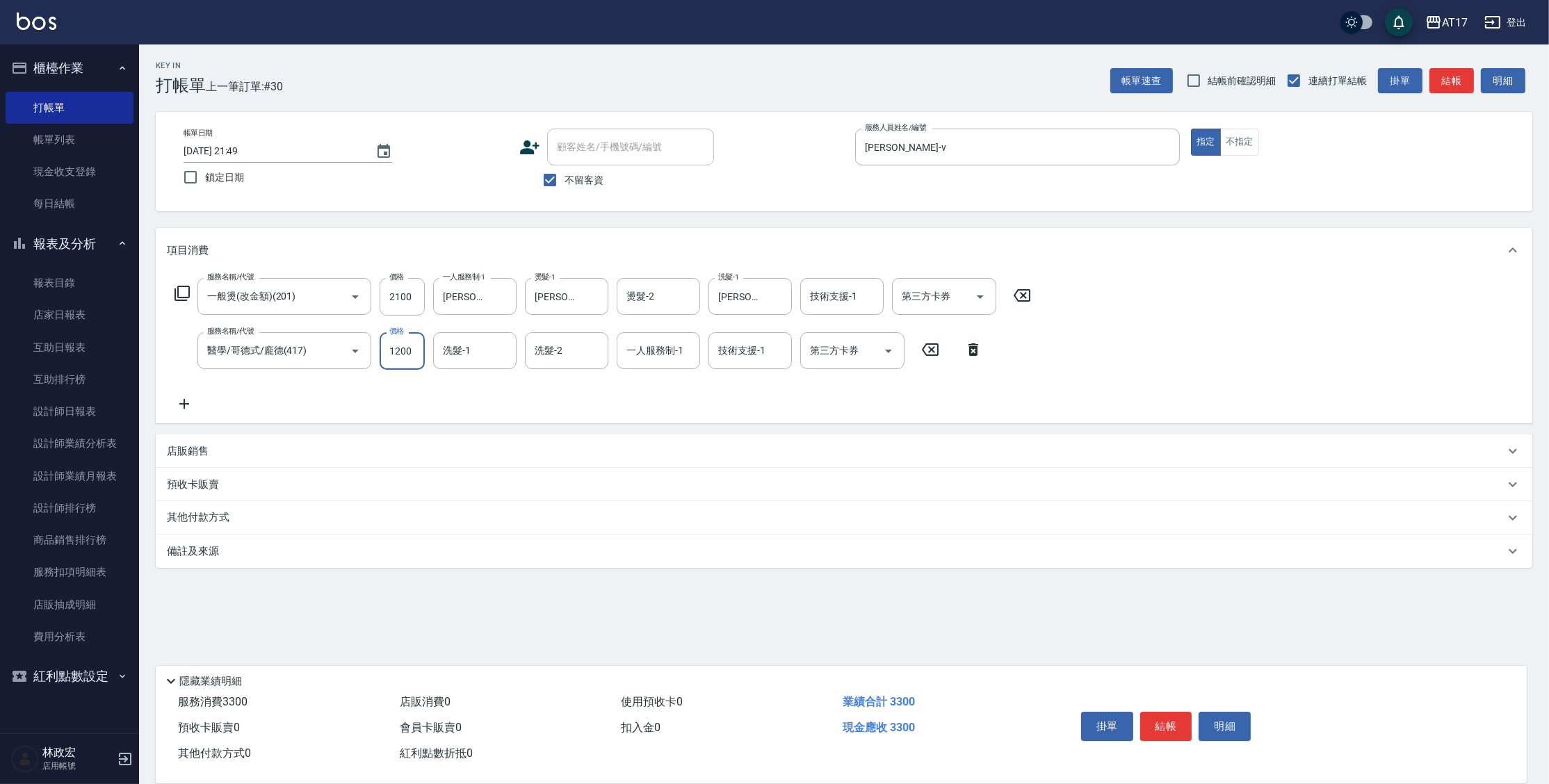
click at [405, 351] on input "1200" at bounding box center [402, 351] width 45 height 38
type input "1500"
type input "瑄-27"
type input "Kai Kai-v"
click at [1179, 723] on button "結帳" at bounding box center [1166, 726] width 52 height 29
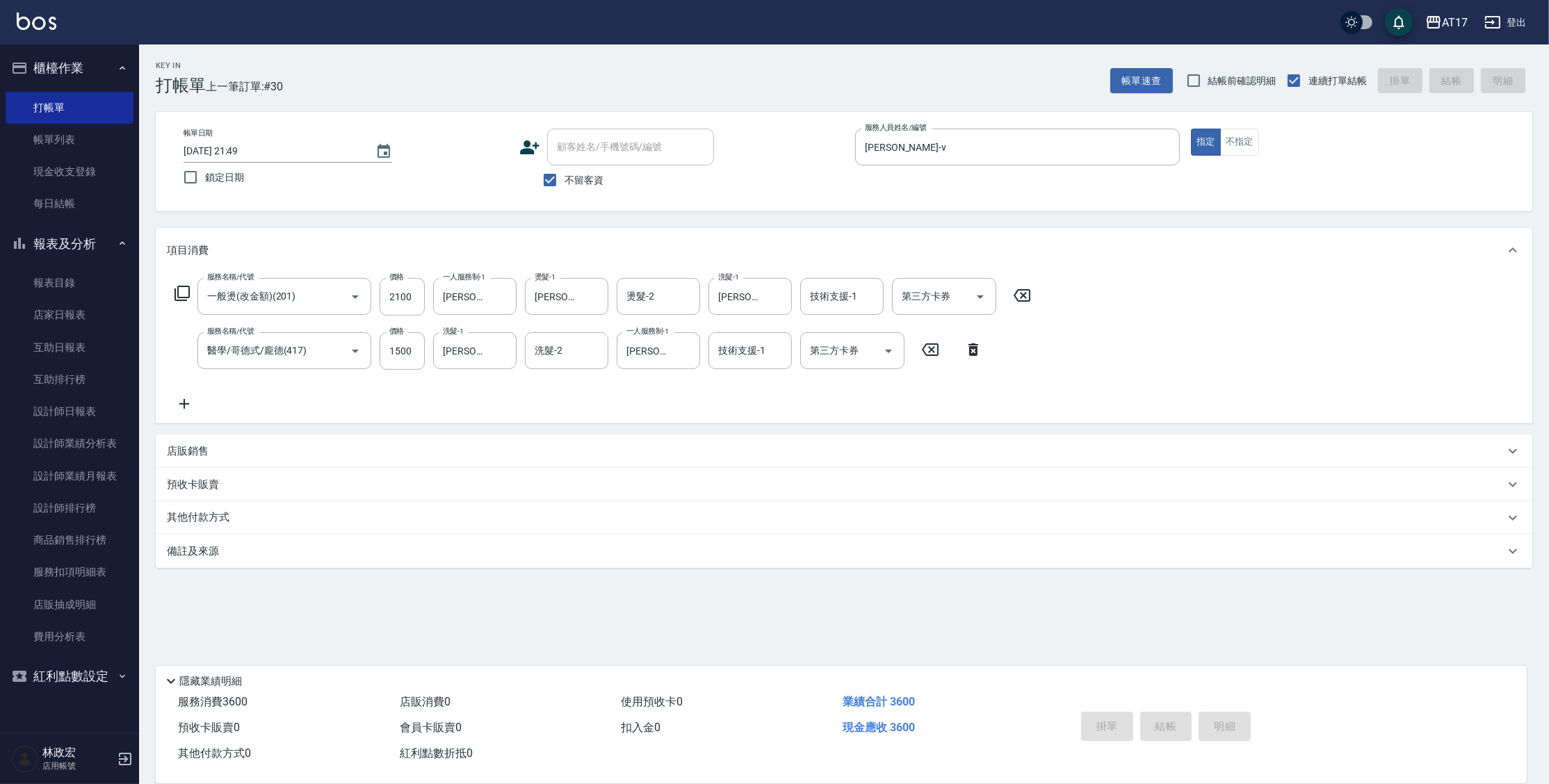
type input "2025/09/17 21:50"
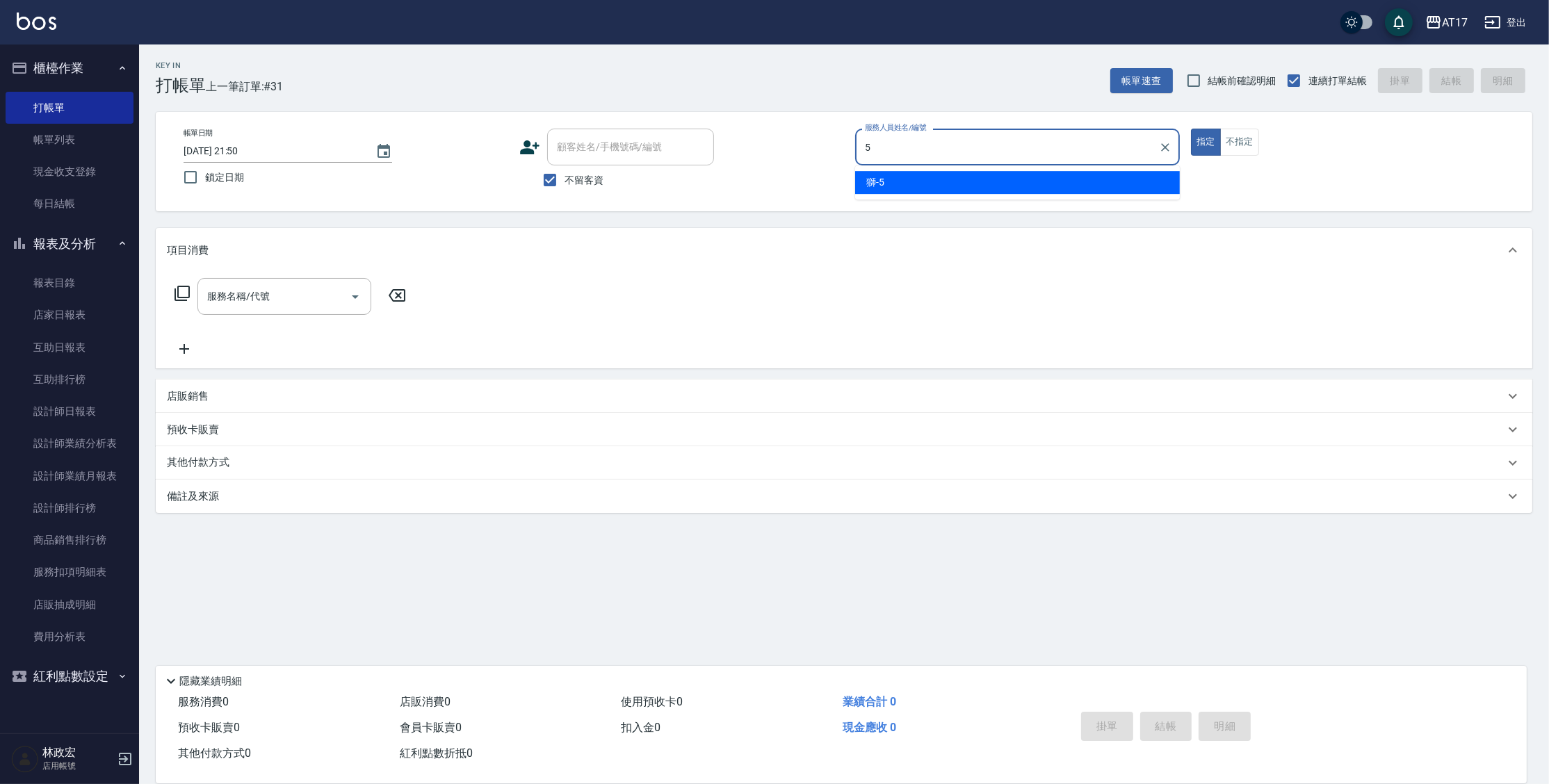
type input "獅-5"
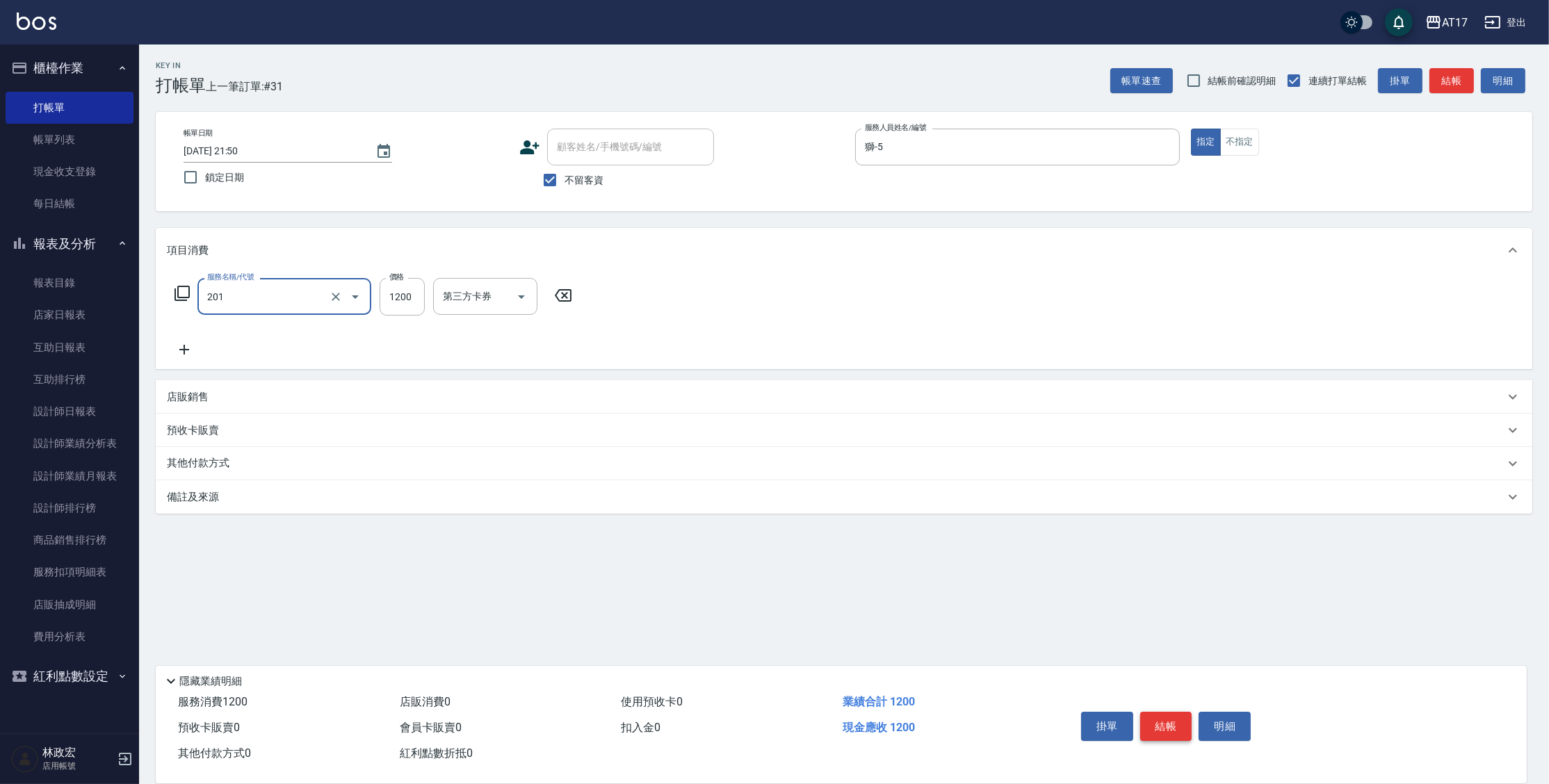
type input "一般燙(改金額)(201)"
type input "1299"
type input "獅-5"
click at [185, 295] on icon at bounding box center [182, 293] width 17 height 17
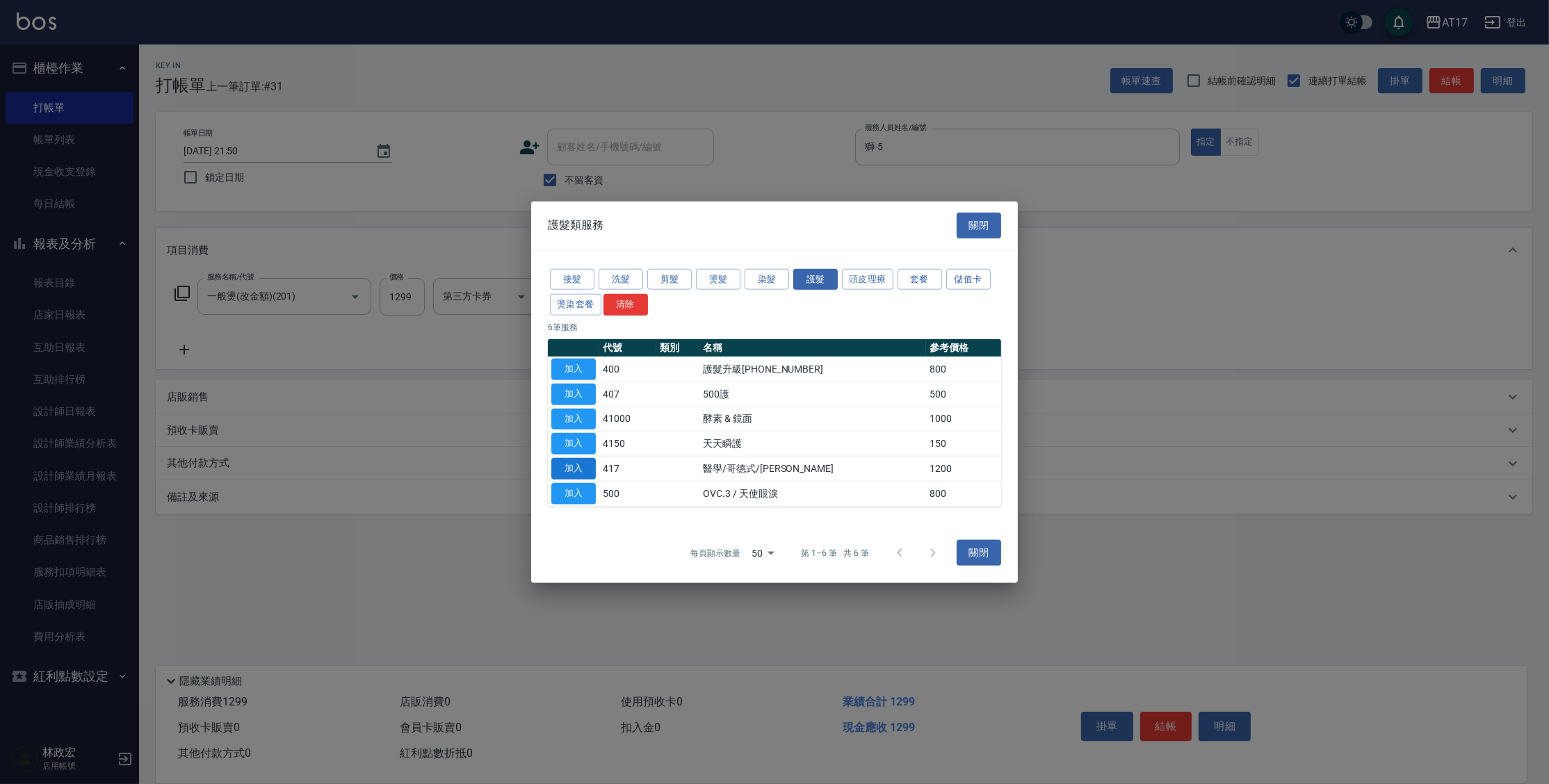
click at [583, 470] on button "加入" at bounding box center [573, 469] width 44 height 22
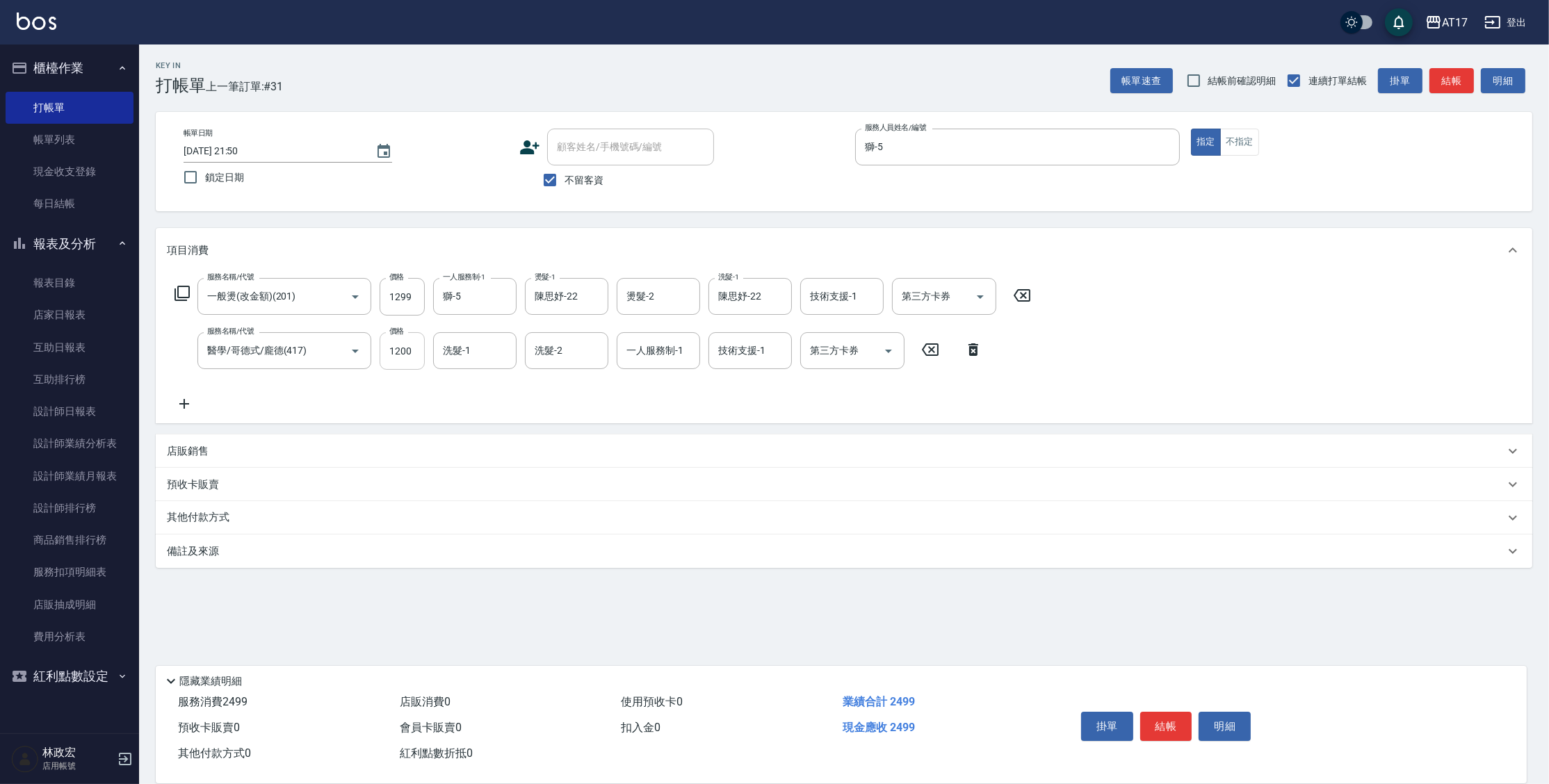
click at [410, 351] on input "1200" at bounding box center [402, 351] width 45 height 38
click at [1170, 728] on button "結帳" at bounding box center [1166, 726] width 52 height 29
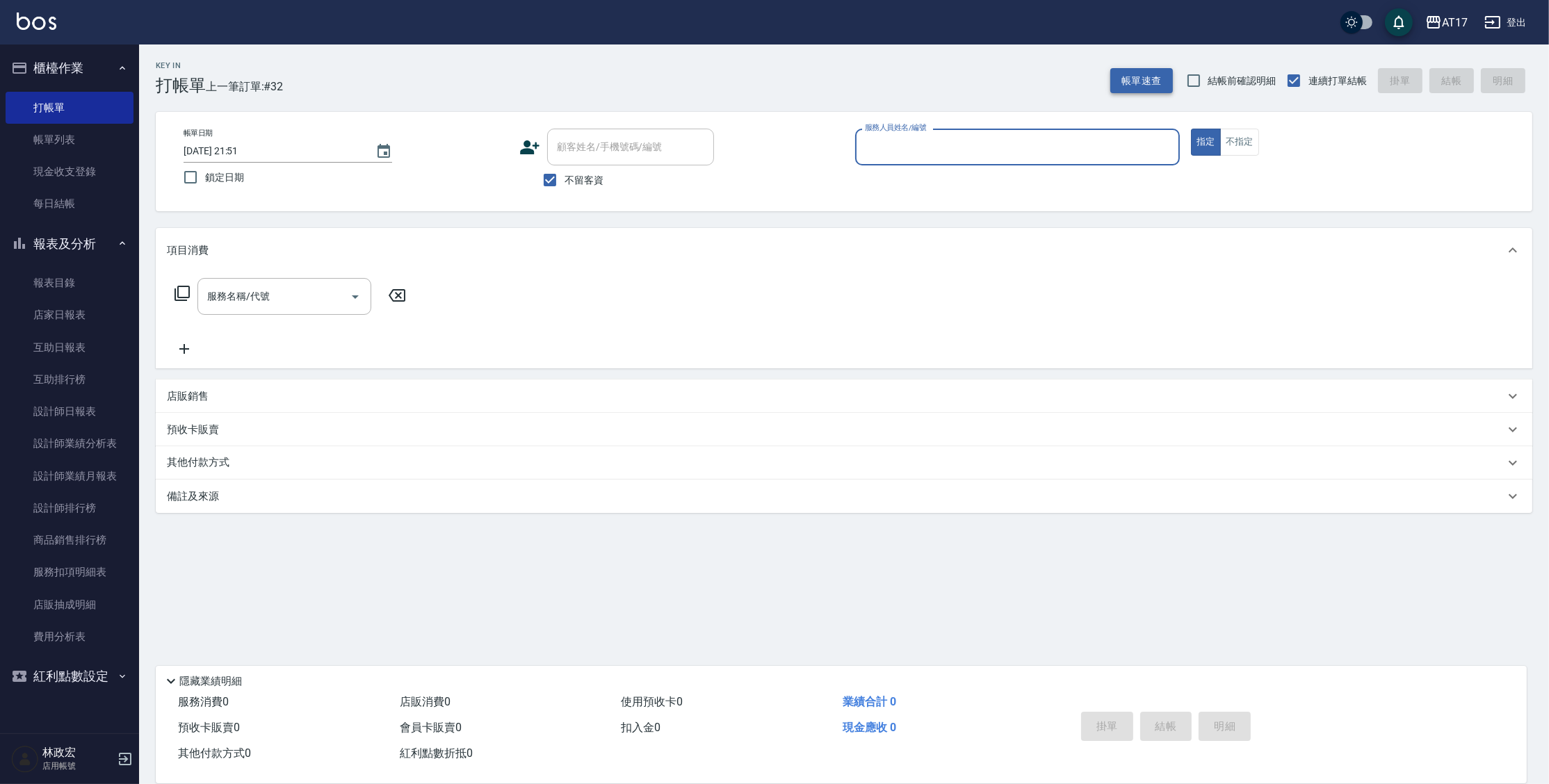
click at [1136, 82] on button "帳單速查" at bounding box center [1141, 81] width 63 height 26
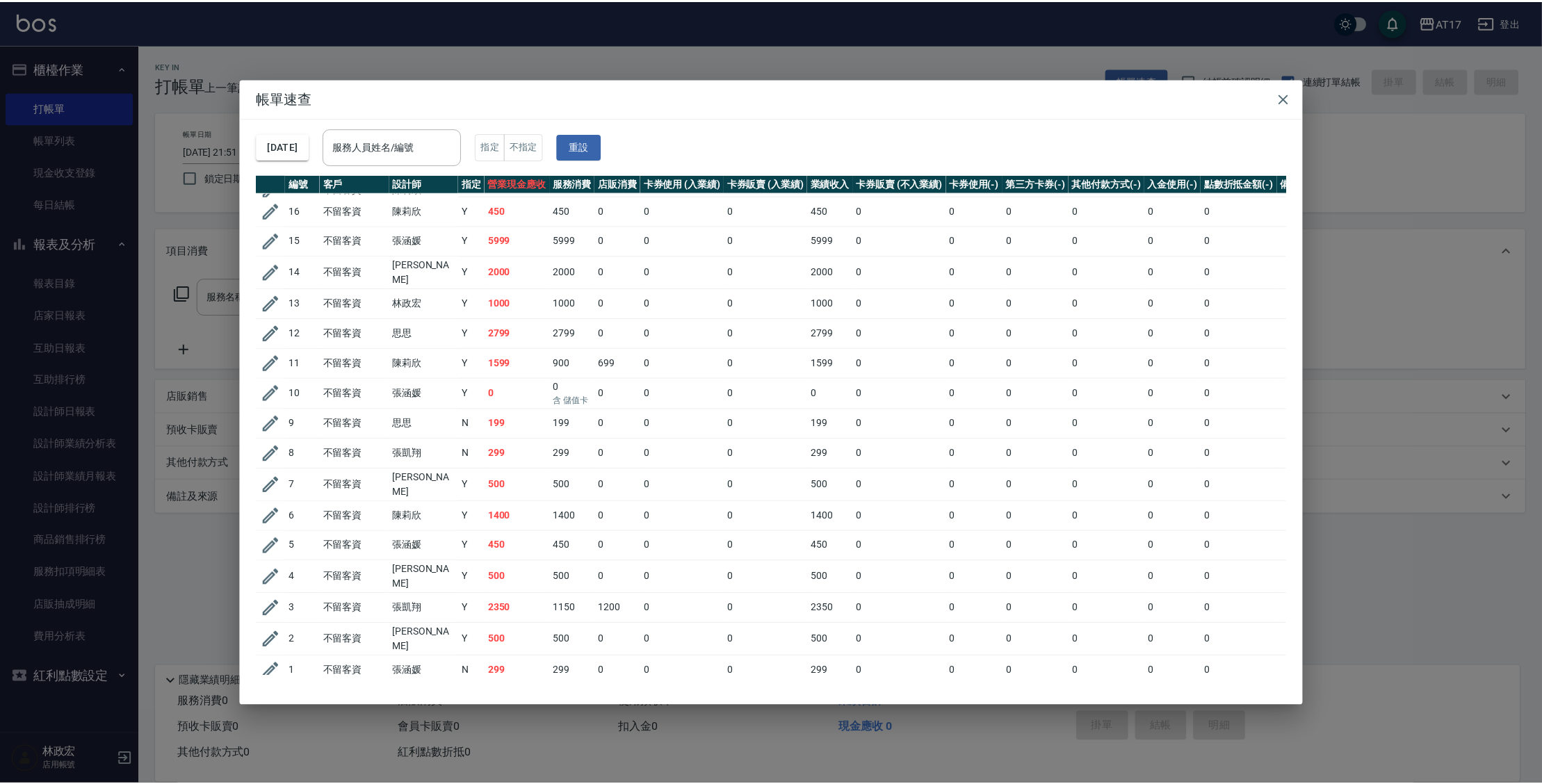
scroll to position [478, 0]
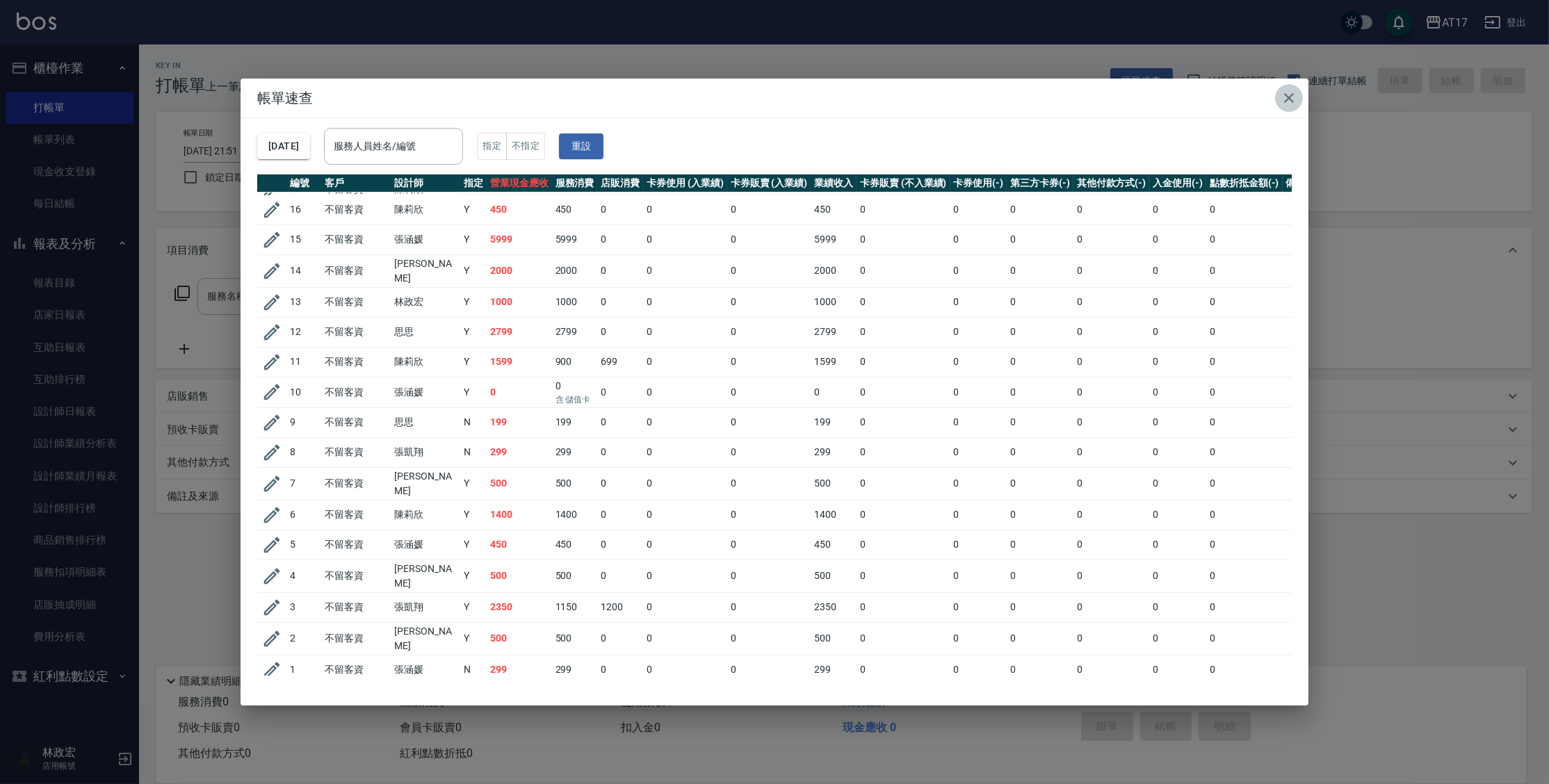
click at [1292, 97] on icon "button" at bounding box center [1289, 98] width 17 height 17
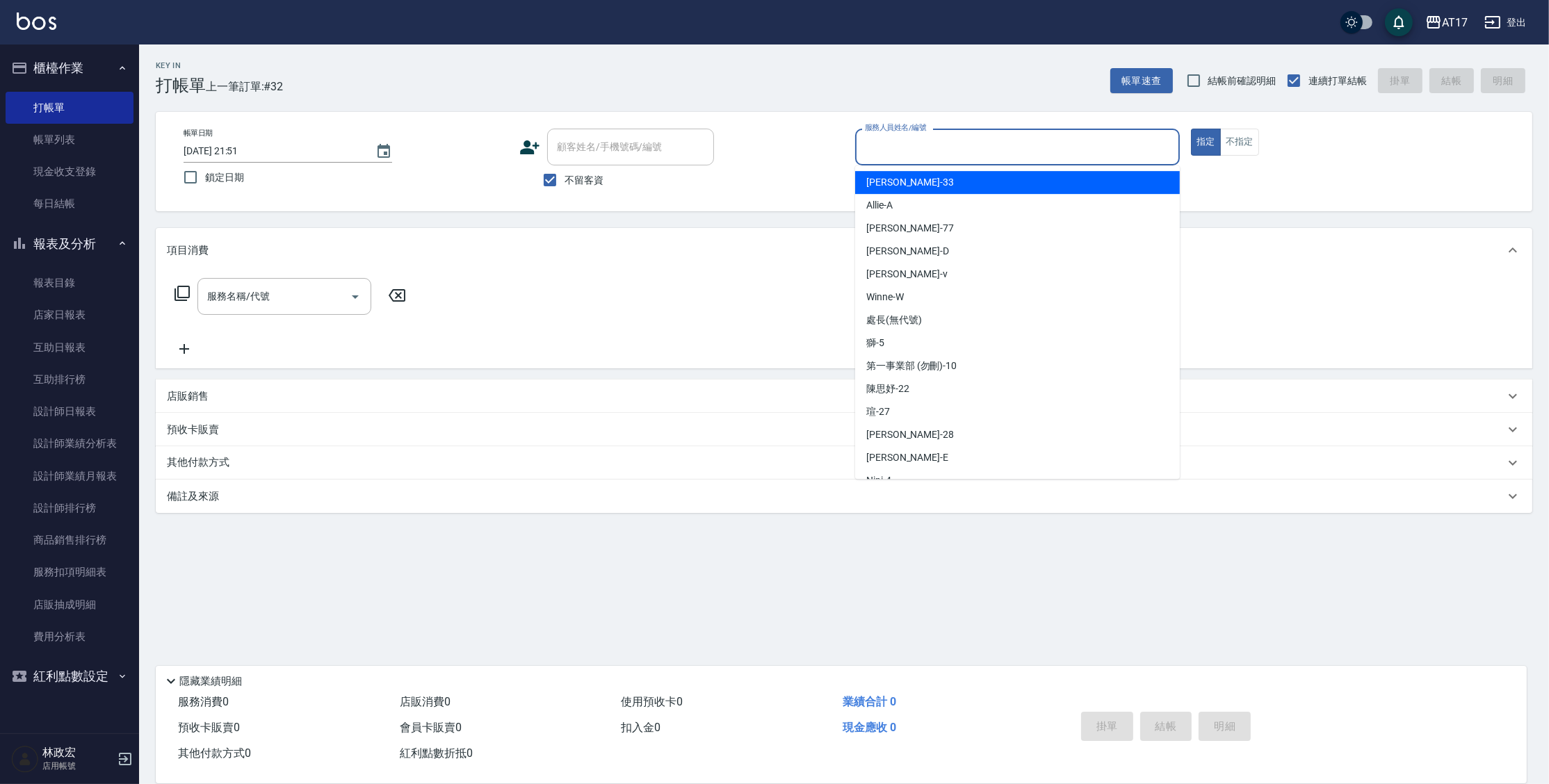
click at [953, 150] on input "服務人員姓名/編號" at bounding box center [1017, 147] width 312 height 24
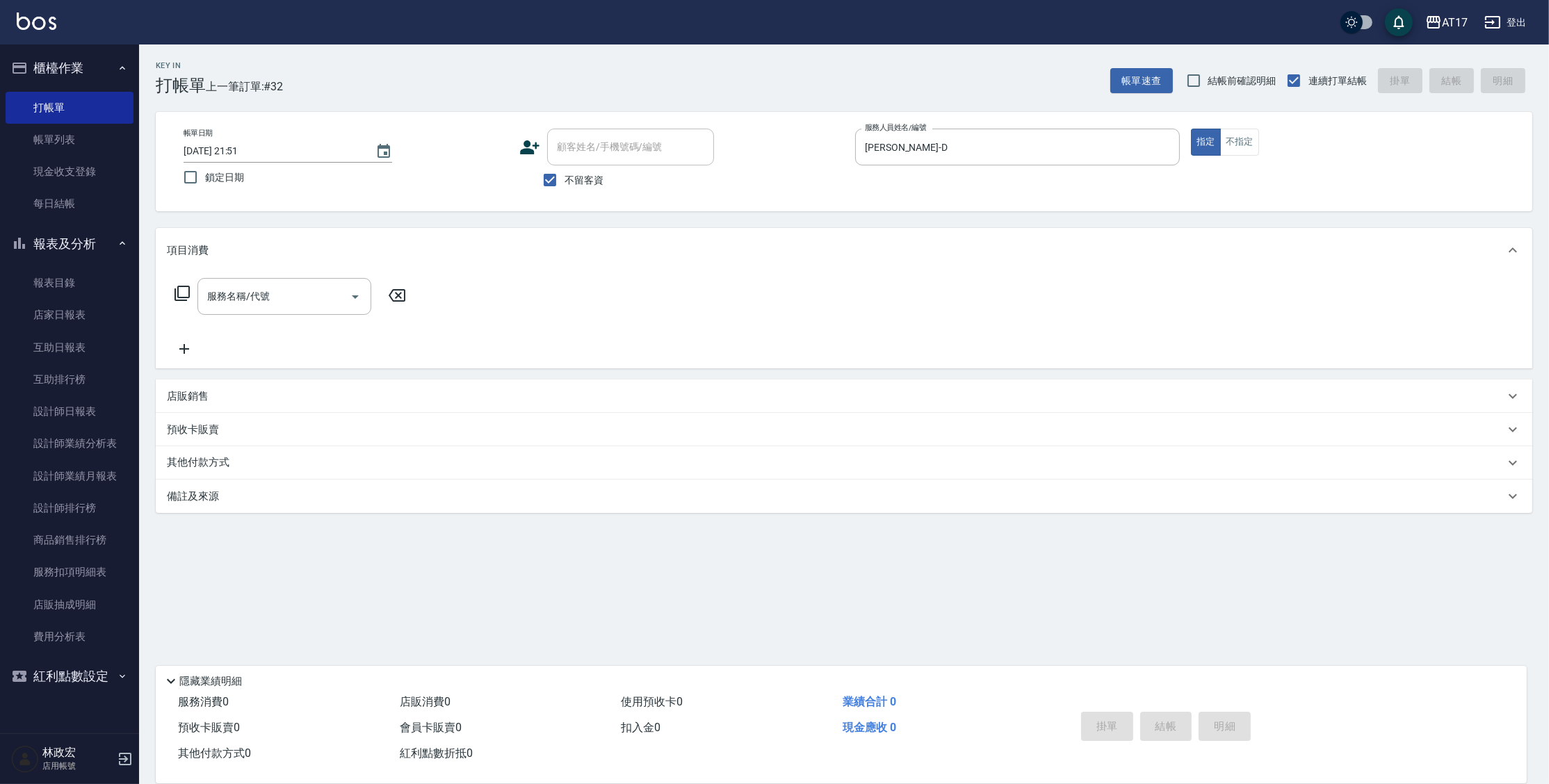
click at [185, 296] on icon at bounding box center [182, 293] width 17 height 17
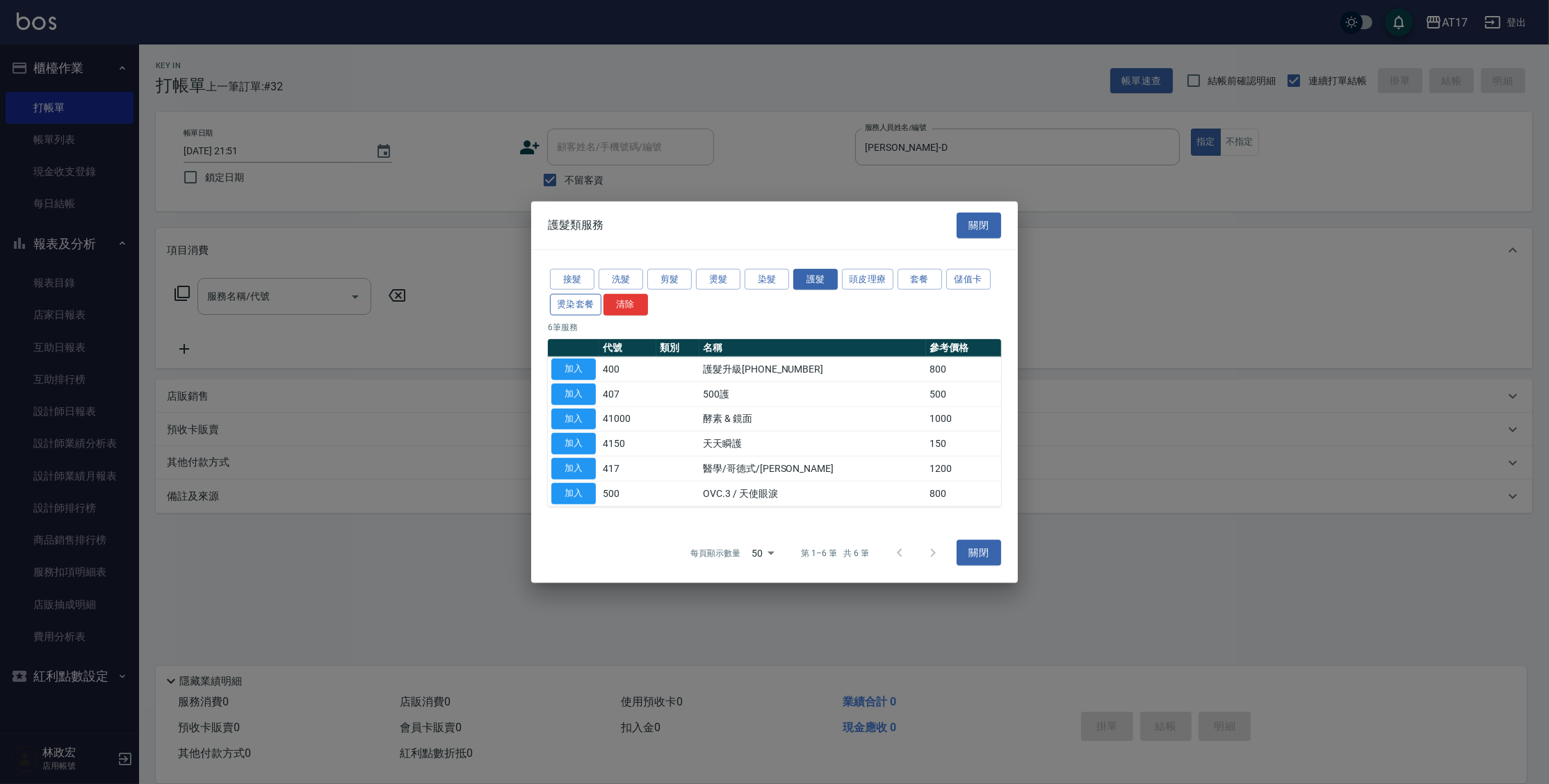
click at [588, 309] on button "燙染套餐" at bounding box center [575, 304] width 51 height 22
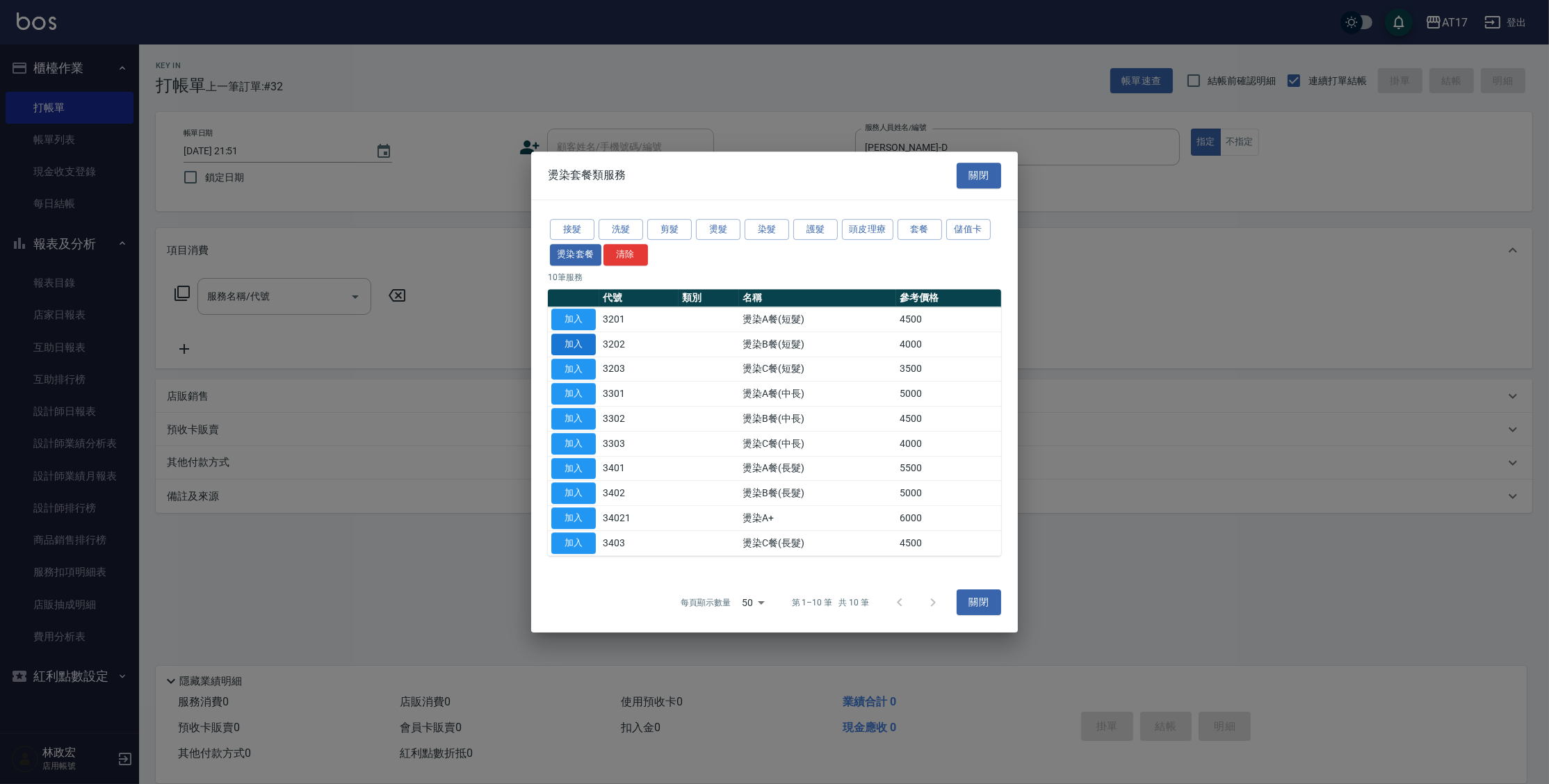
click at [576, 345] on button "加入" at bounding box center [573, 344] width 44 height 22
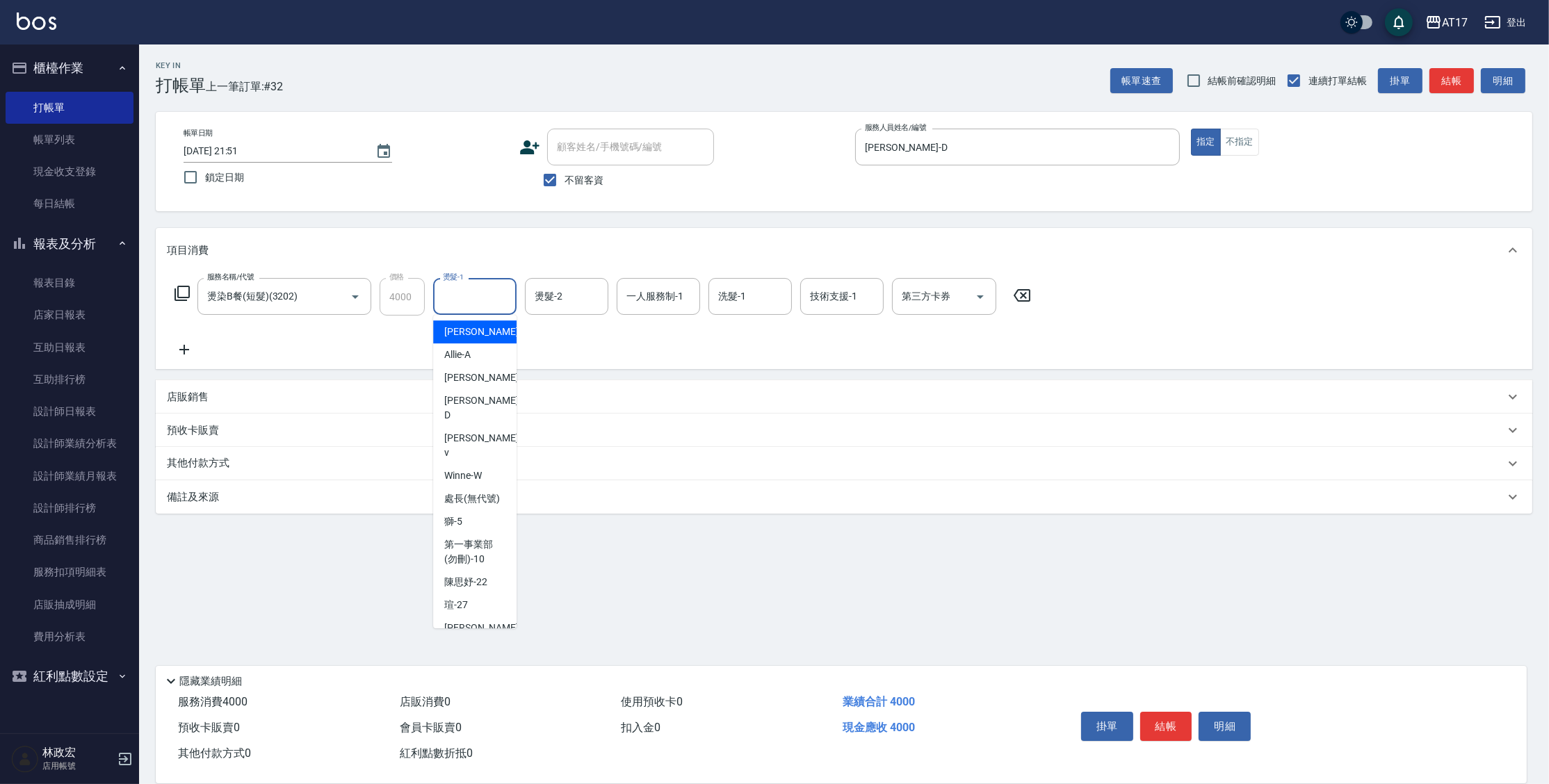
click at [463, 304] on input "燙髮-1" at bounding box center [474, 296] width 71 height 24
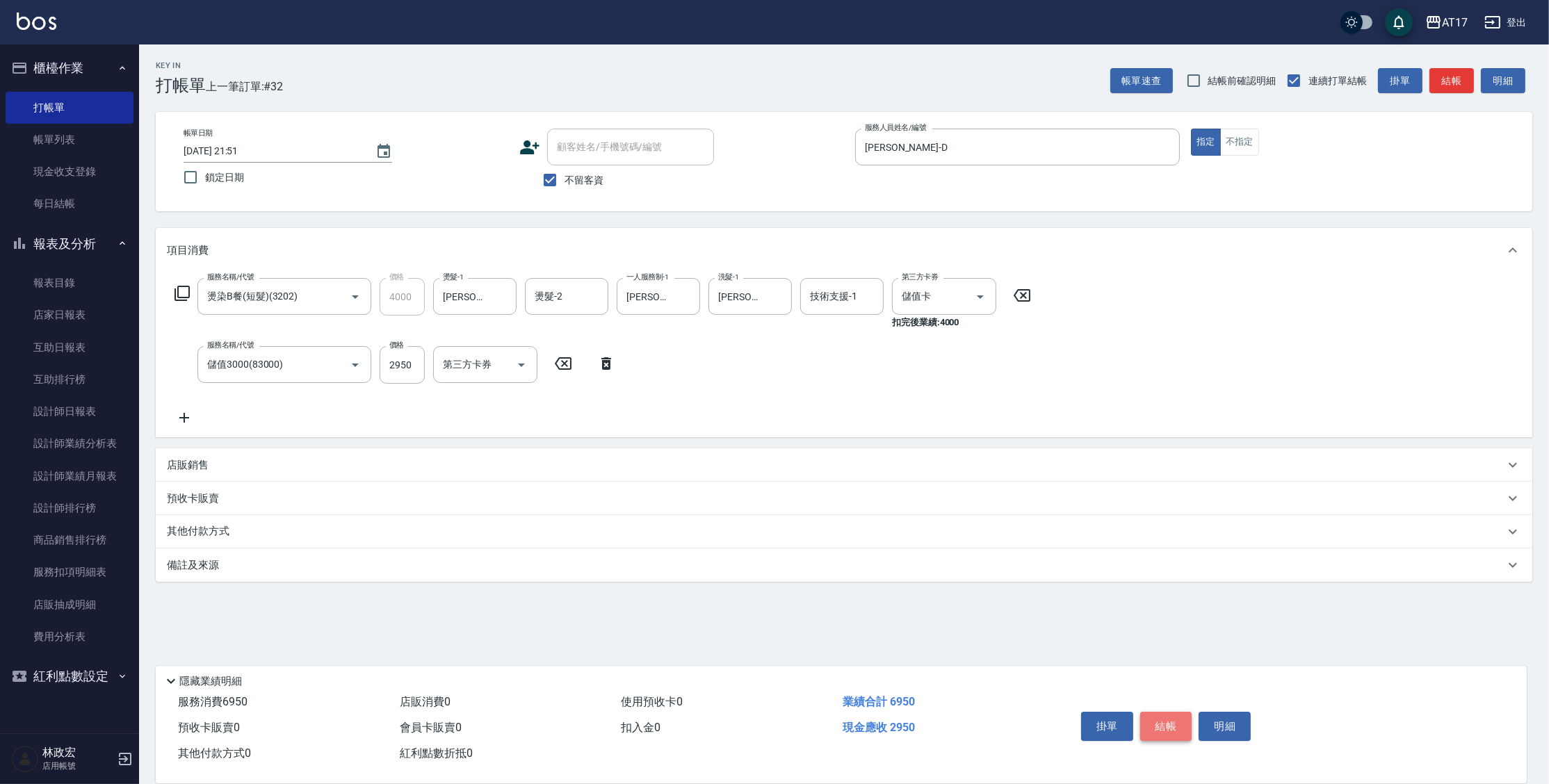
click at [1154, 725] on button "結帳" at bounding box center [1166, 726] width 52 height 29
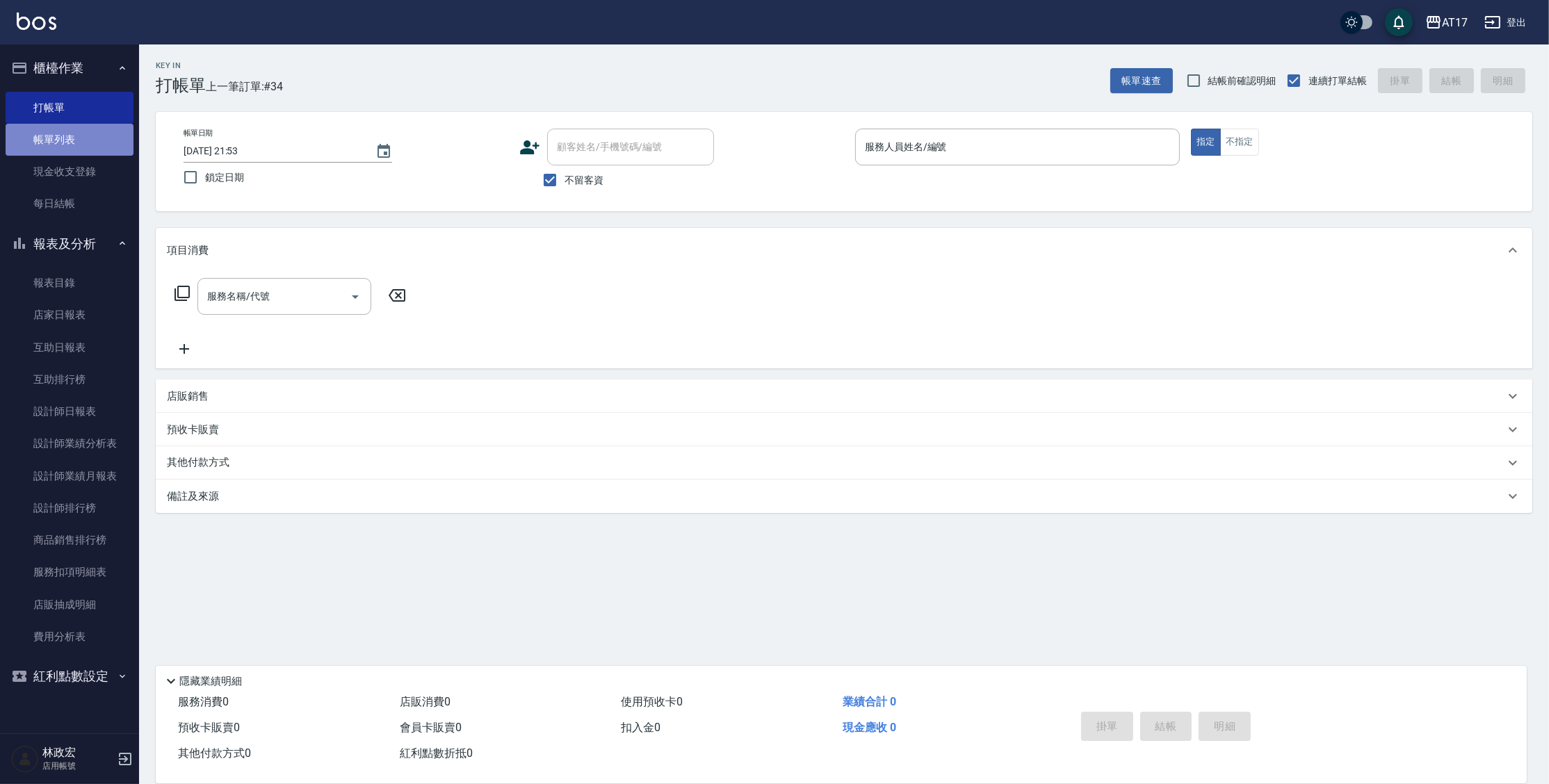
click at [88, 133] on link "帳單列表" at bounding box center [69, 140] width 128 height 32
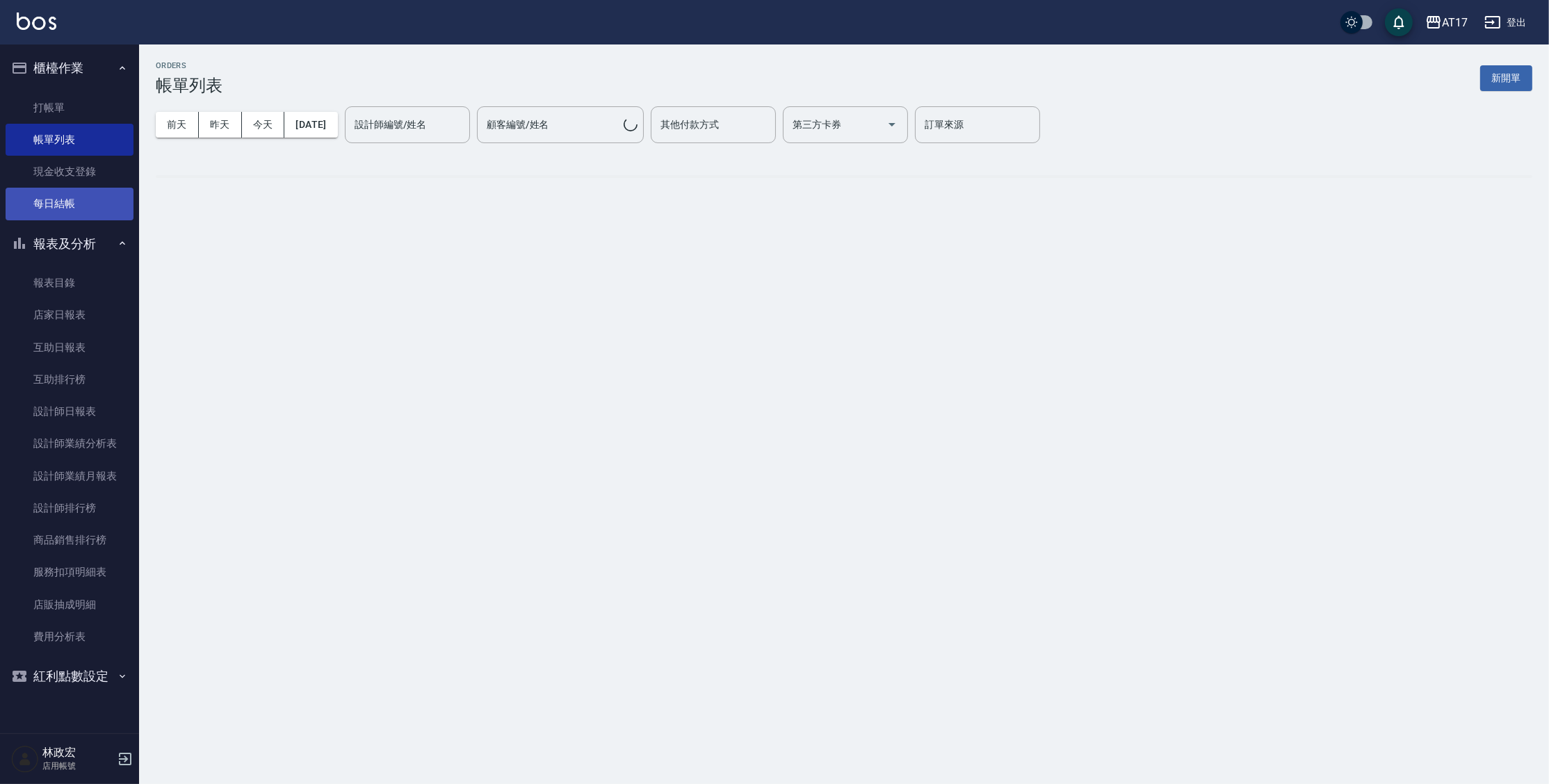
click at [71, 197] on link "每日結帳" at bounding box center [69, 204] width 128 height 32
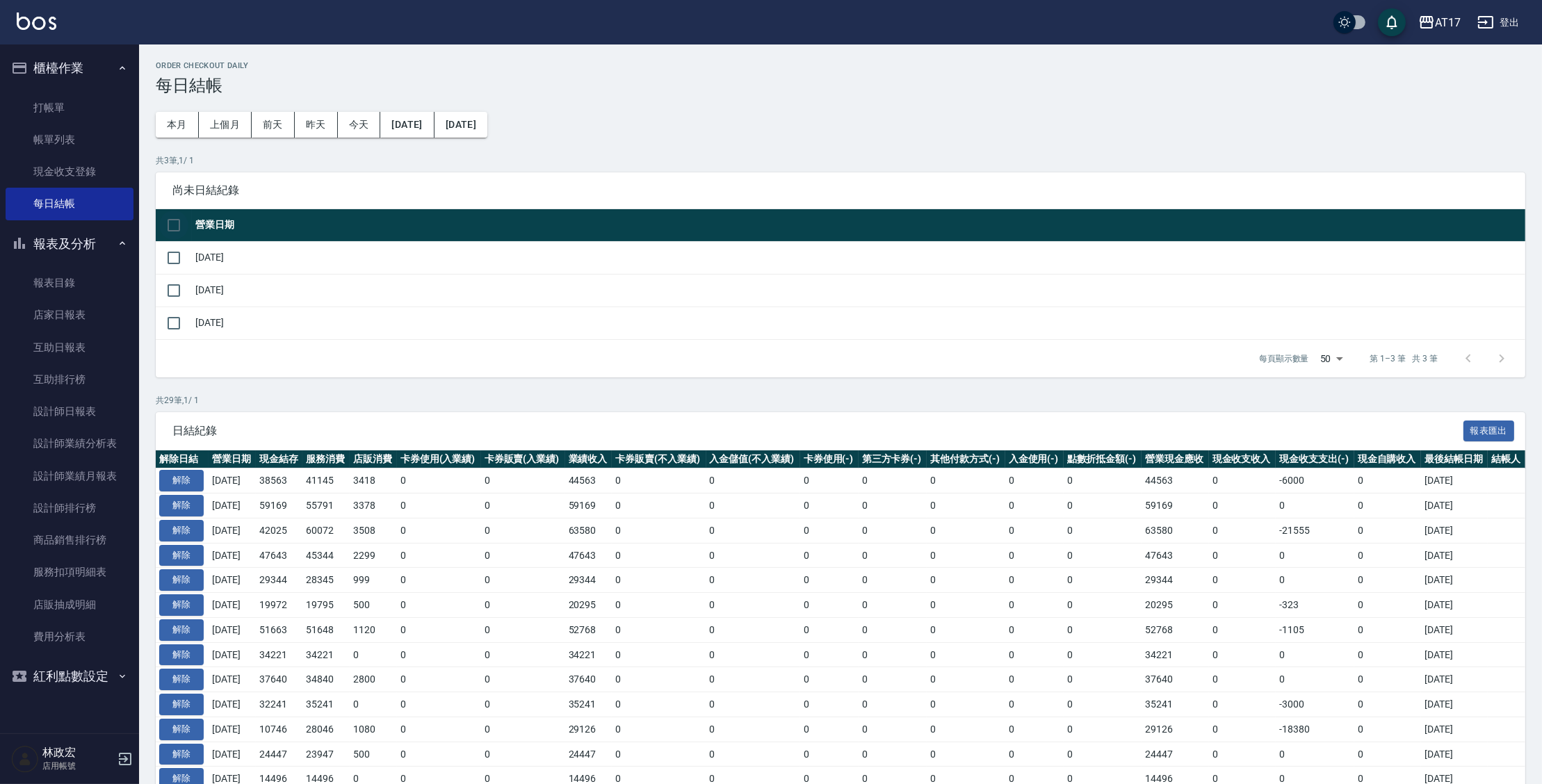
click at [178, 221] on input "checkbox" at bounding box center [173, 225] width 29 height 29
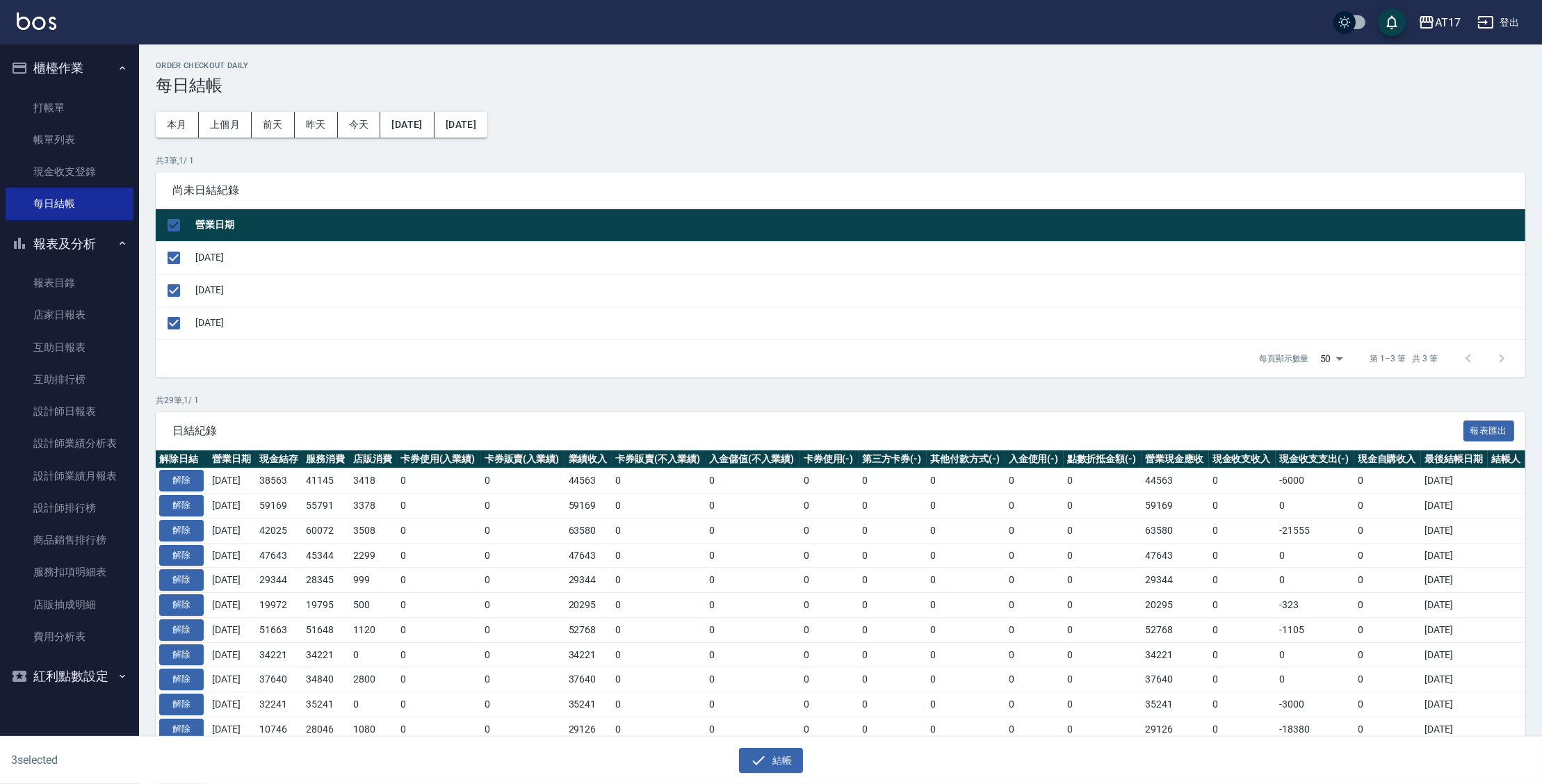
drag, startPoint x: 777, startPoint y: 756, endPoint x: 779, endPoint y: 530, distance: 226.0
click at [777, 756] on button "結帳" at bounding box center [771, 761] width 65 height 26
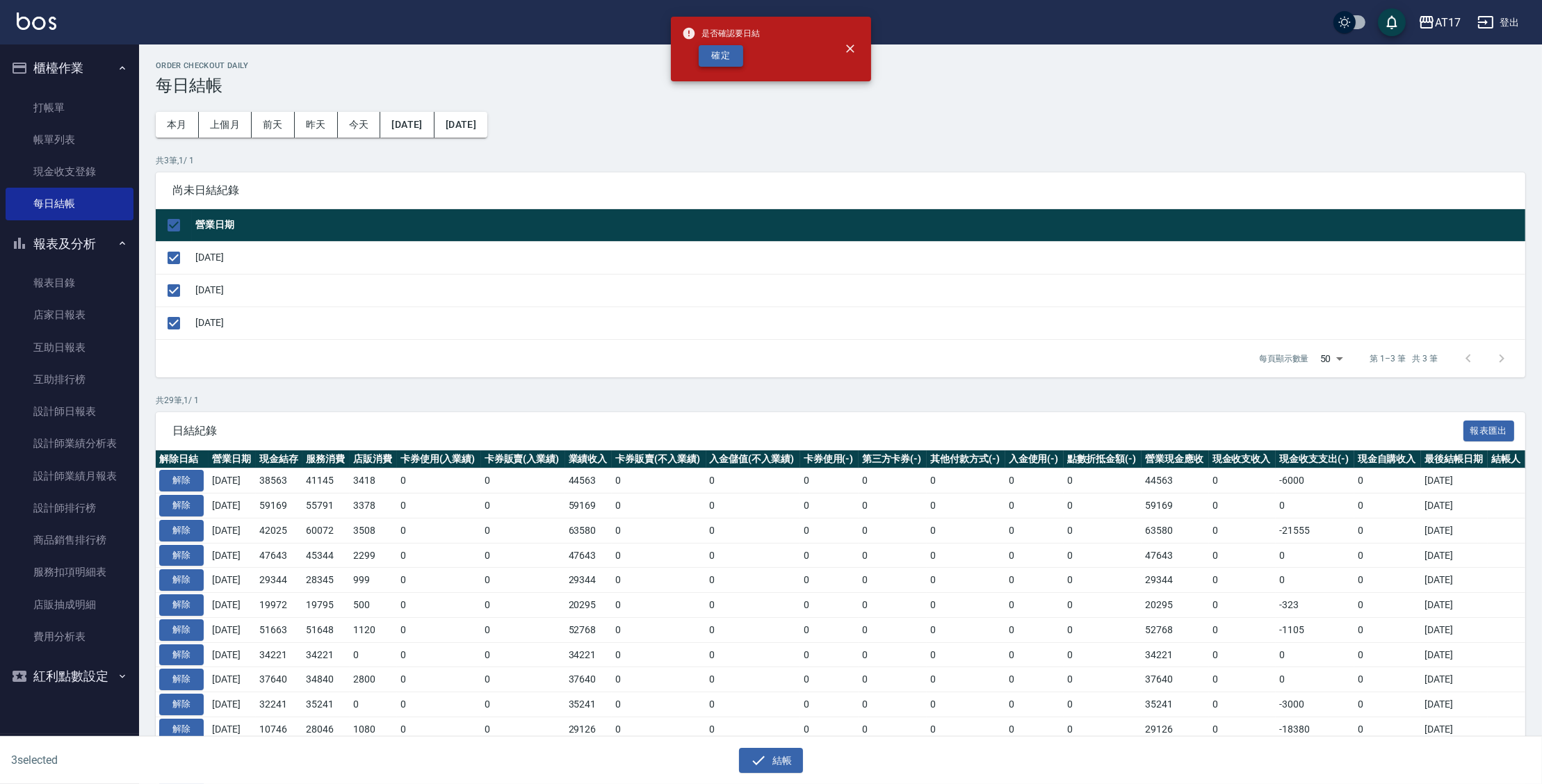
click at [730, 59] on button "確定" at bounding box center [721, 55] width 44 height 22
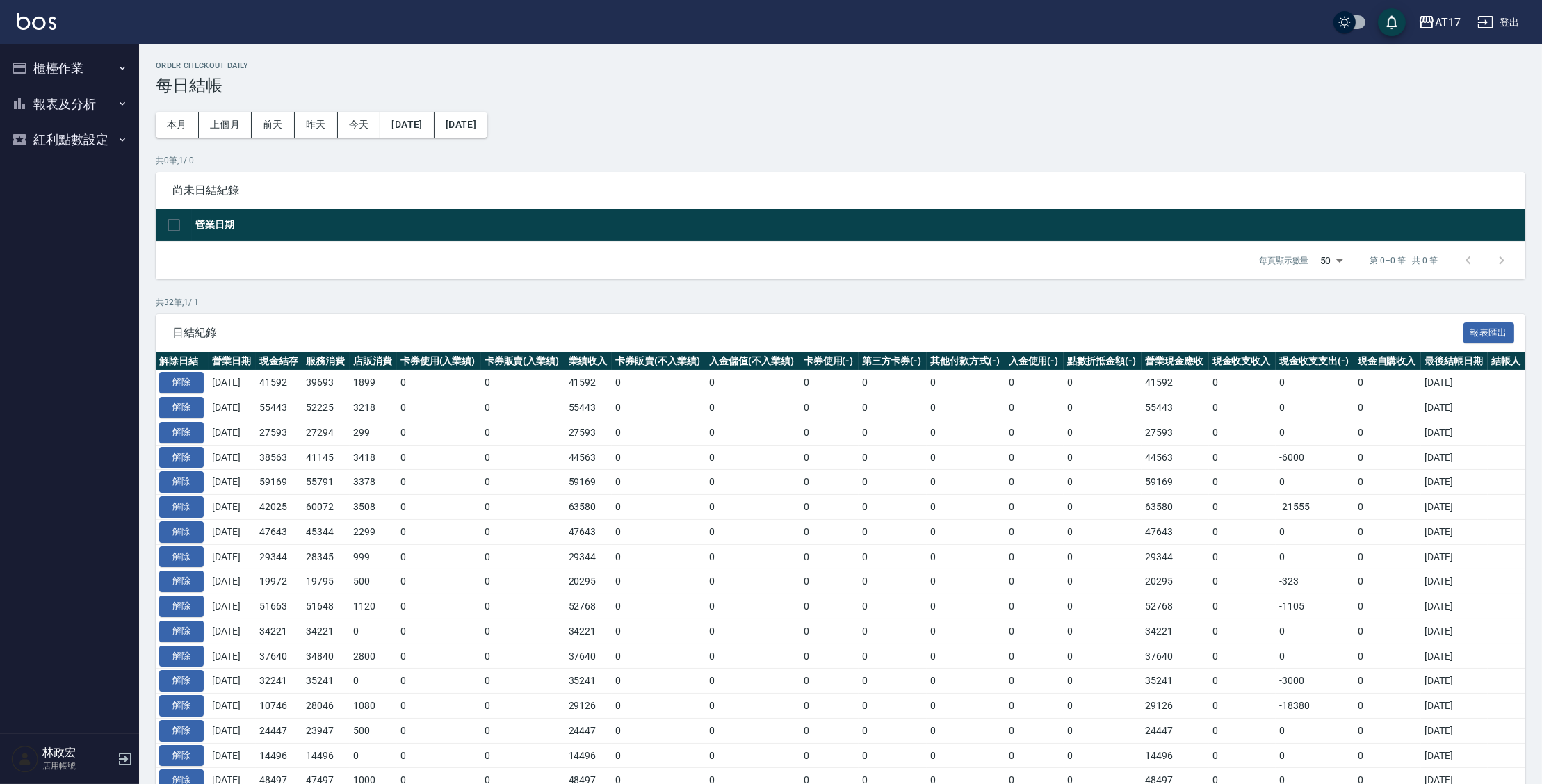
click at [64, 59] on button "櫃檯作業" at bounding box center [69, 67] width 128 height 36
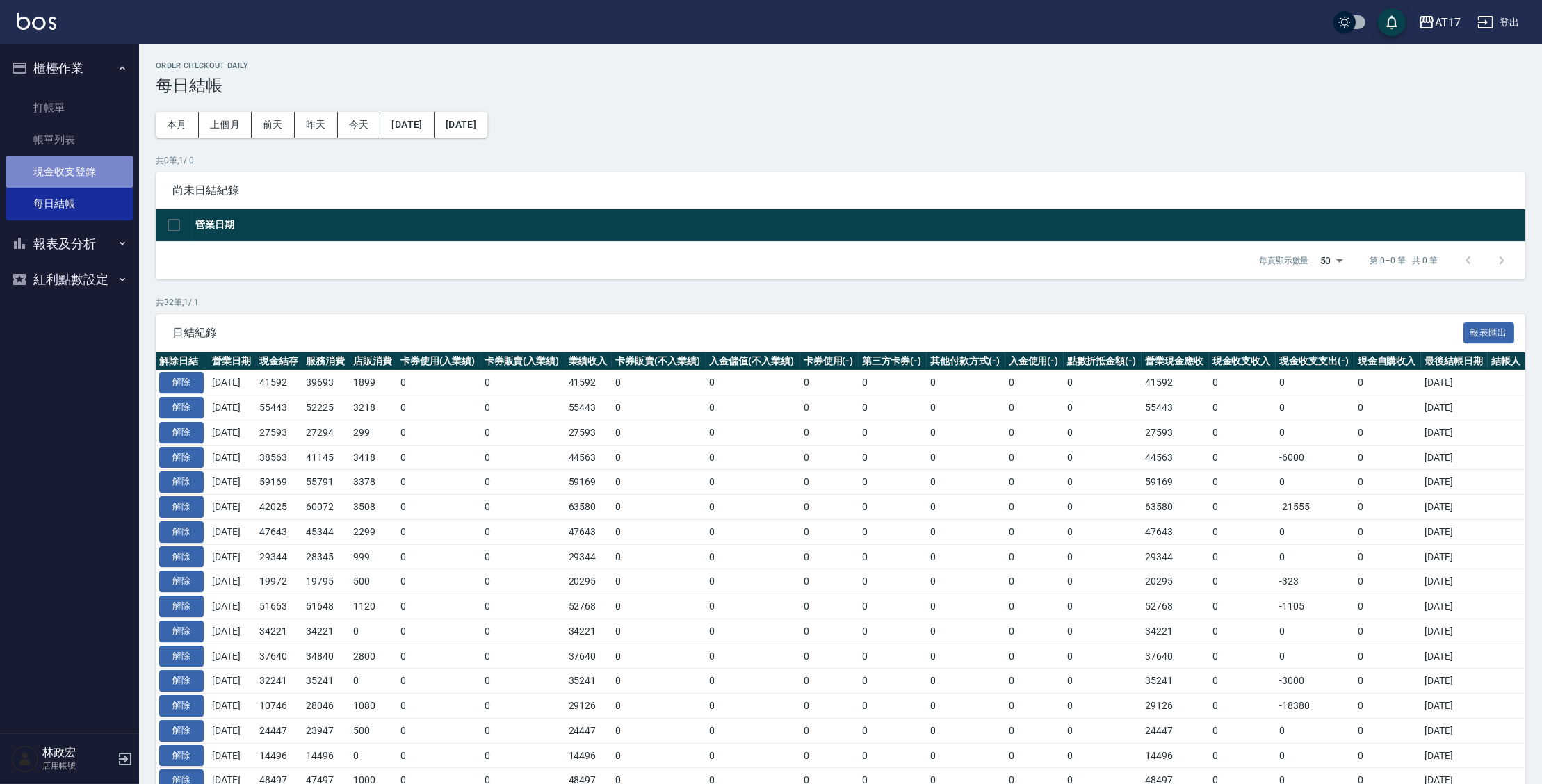
click at [87, 181] on link "現金收支登錄" at bounding box center [69, 172] width 128 height 32
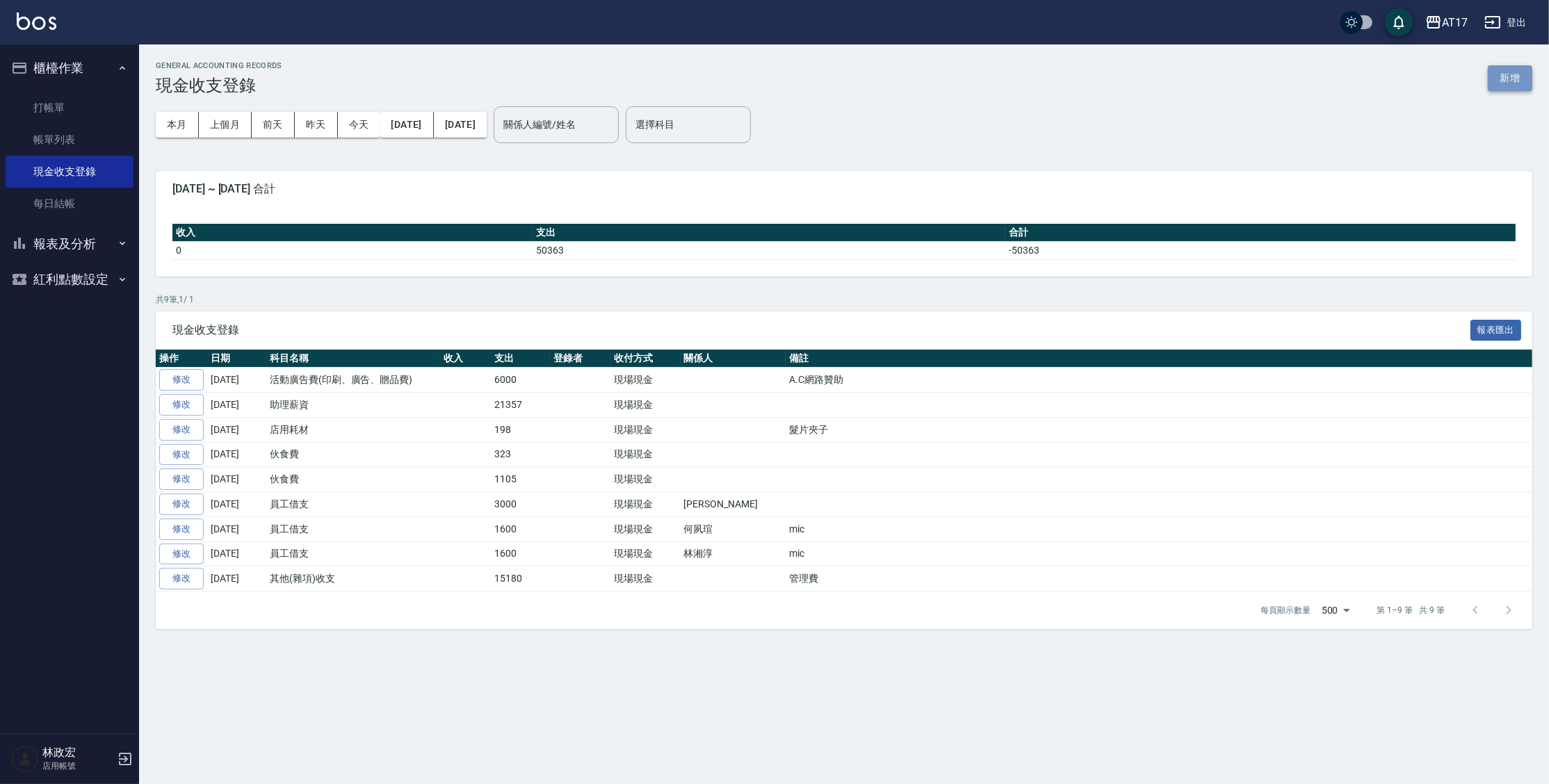
click at [1515, 83] on button "新增" at bounding box center [1510, 78] width 44 height 26
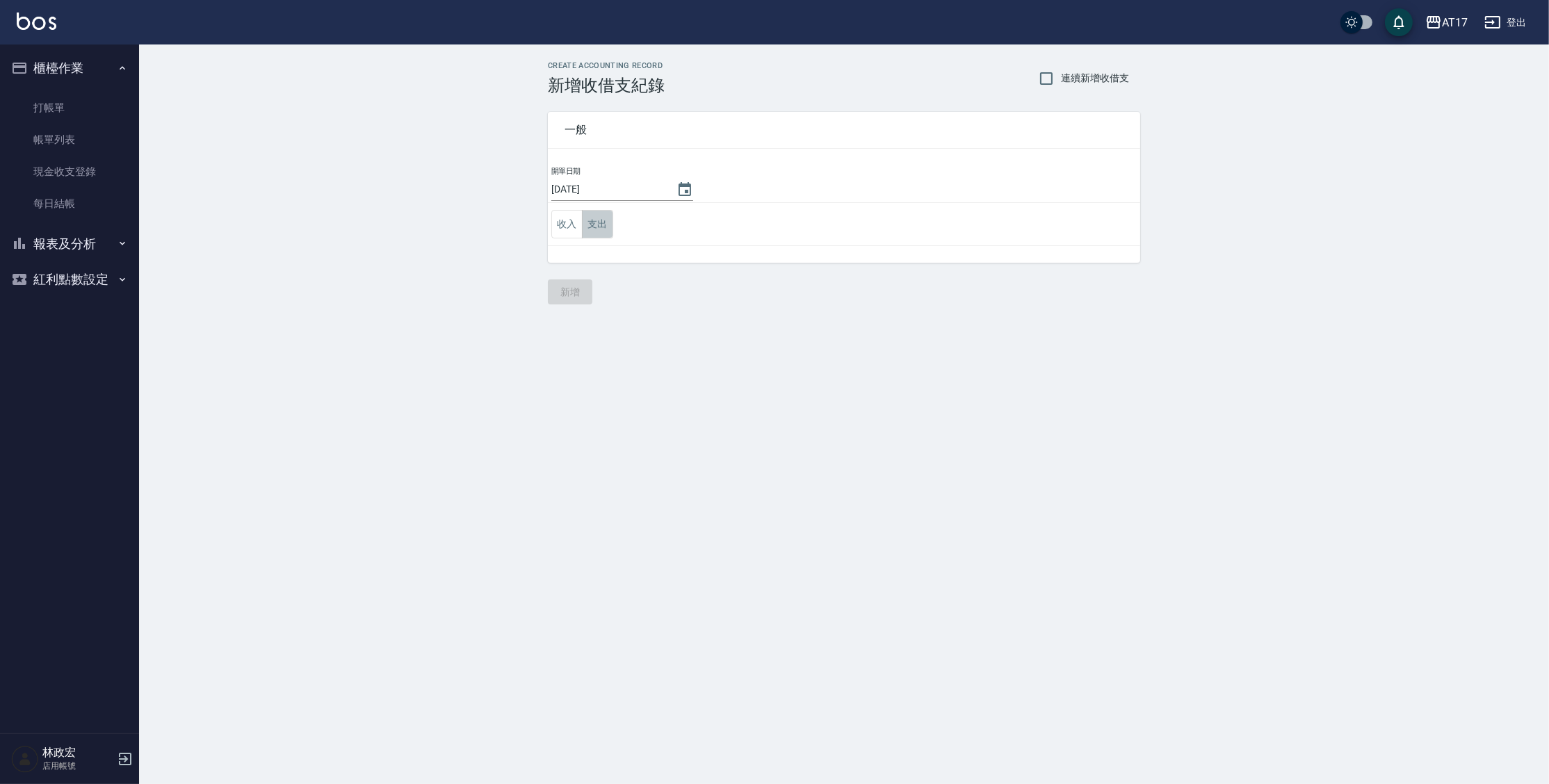
click at [609, 216] on button "支出" at bounding box center [597, 225] width 31 height 29
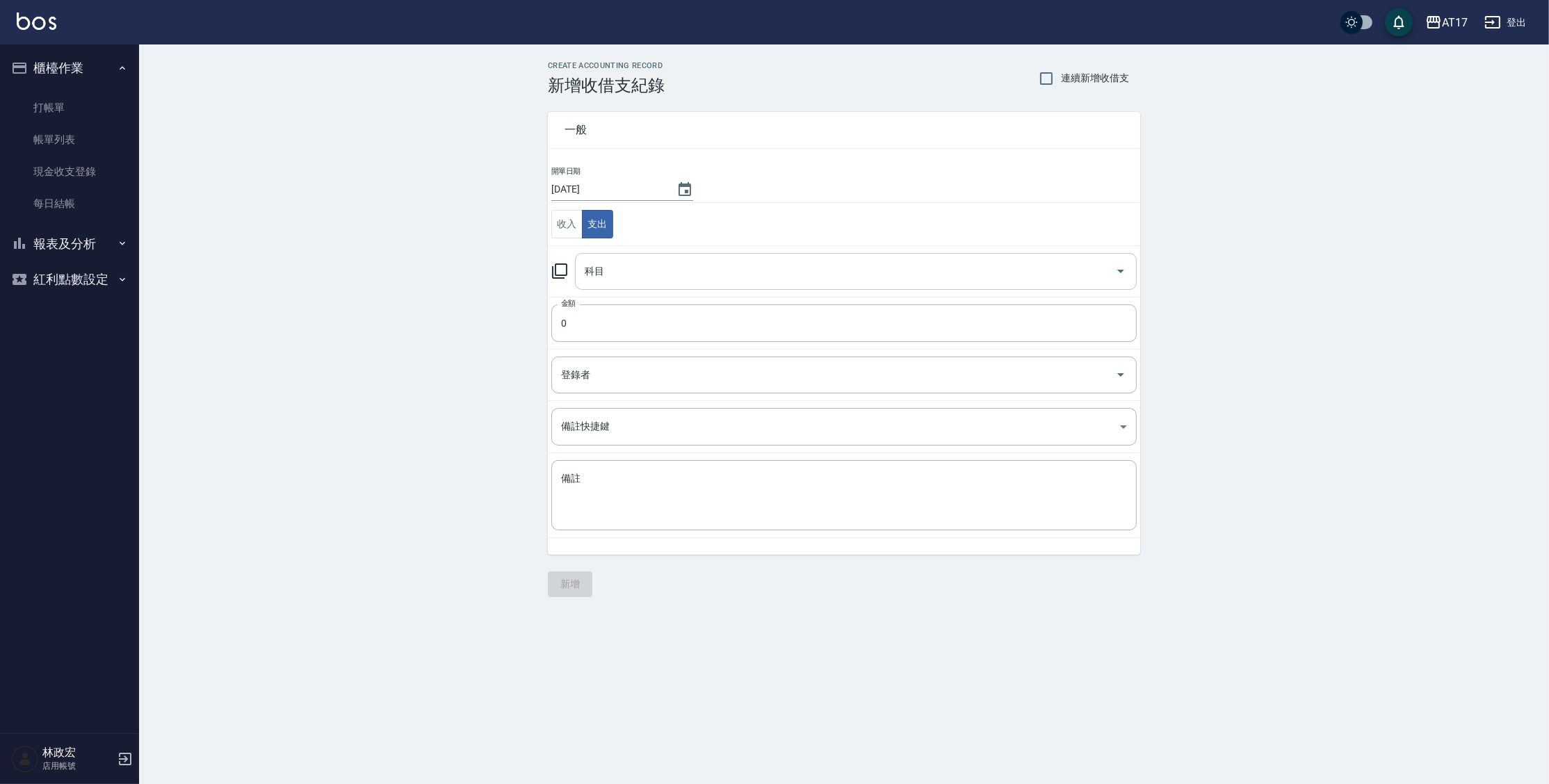
click at [650, 261] on input "科目" at bounding box center [845, 271] width 528 height 24
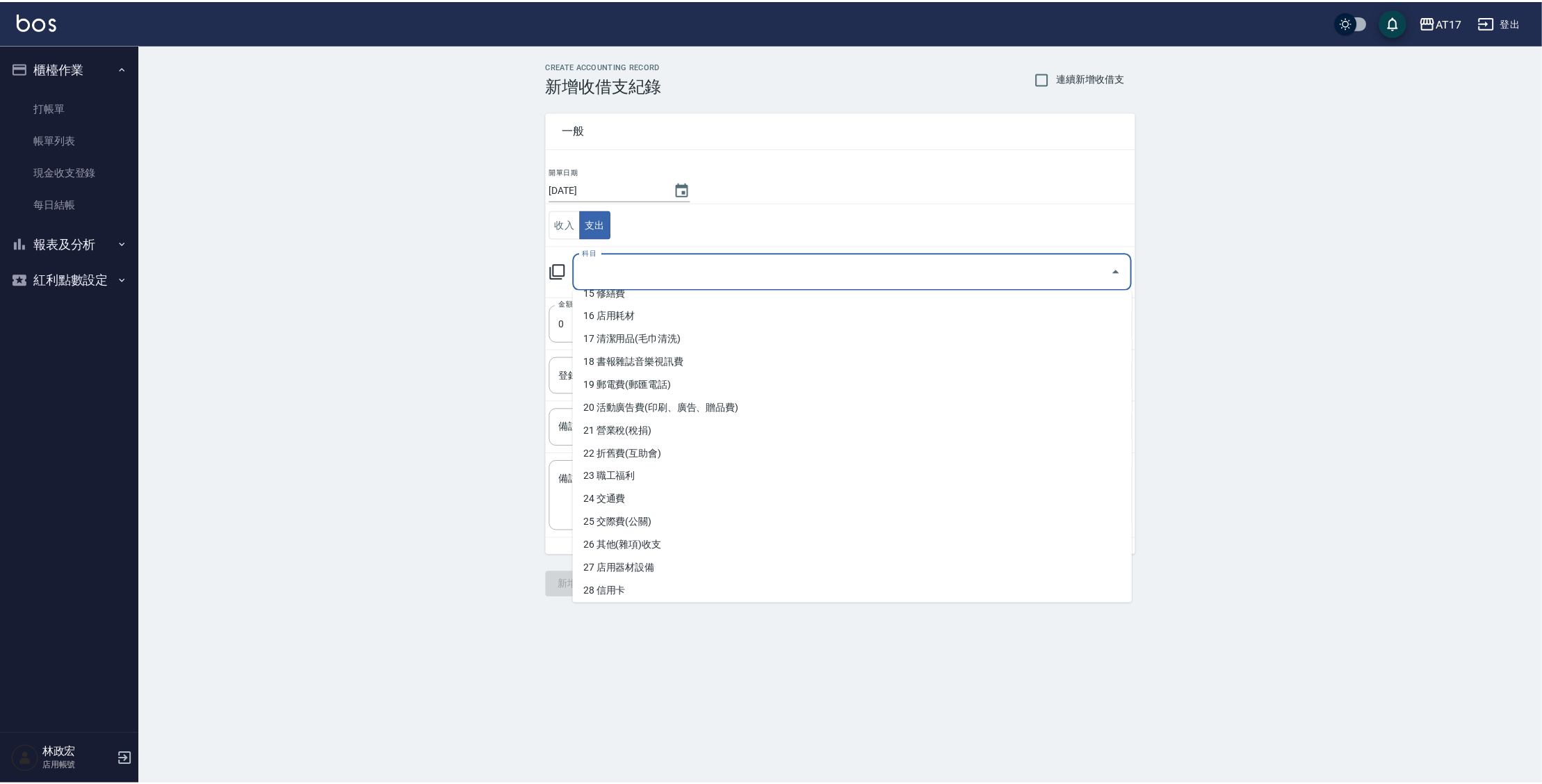
scroll to position [368, 0]
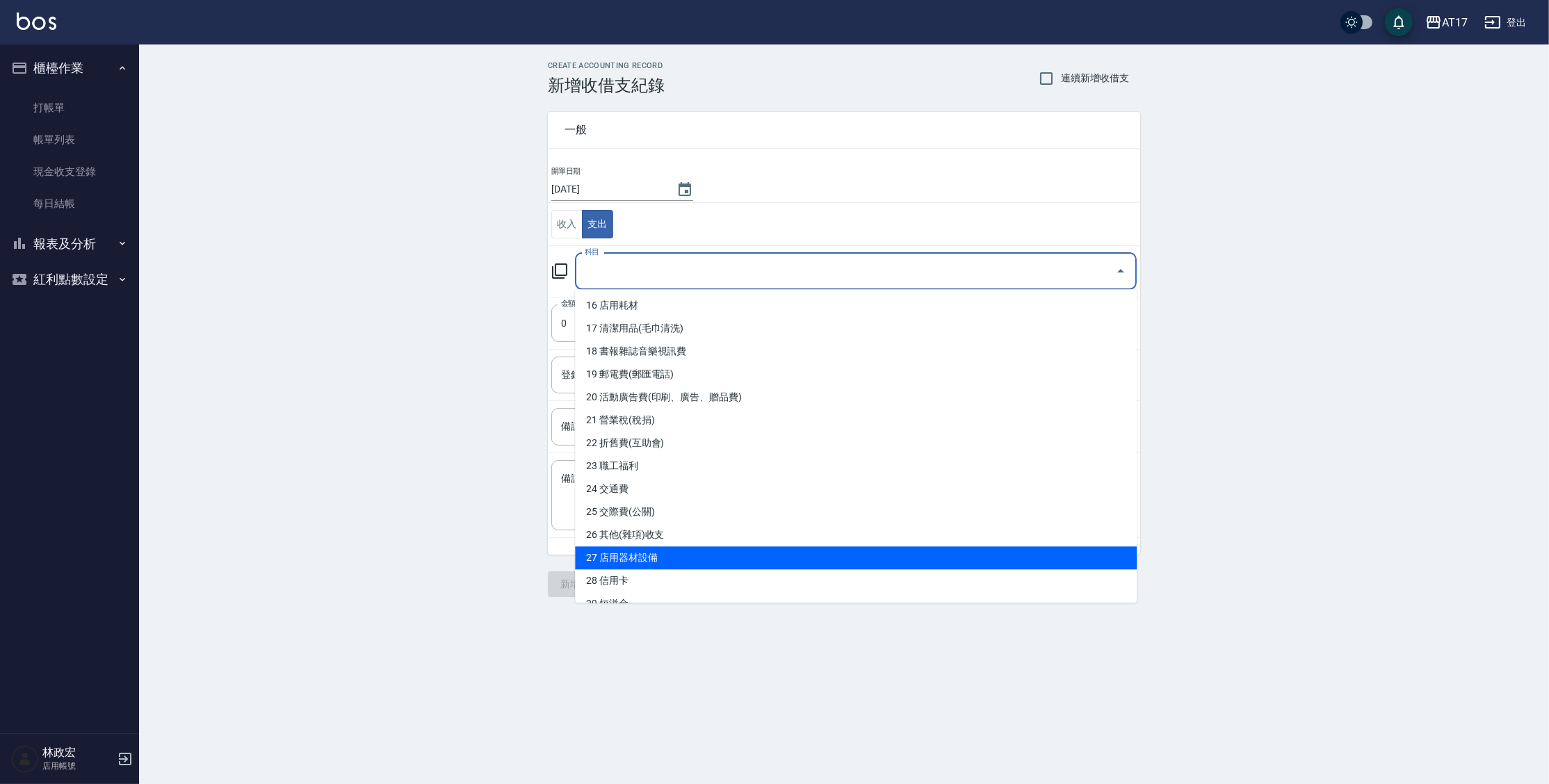
click at [773, 553] on li "27 店用器材設備" at bounding box center [856, 558] width 562 height 23
type input "27 店用器材設備"
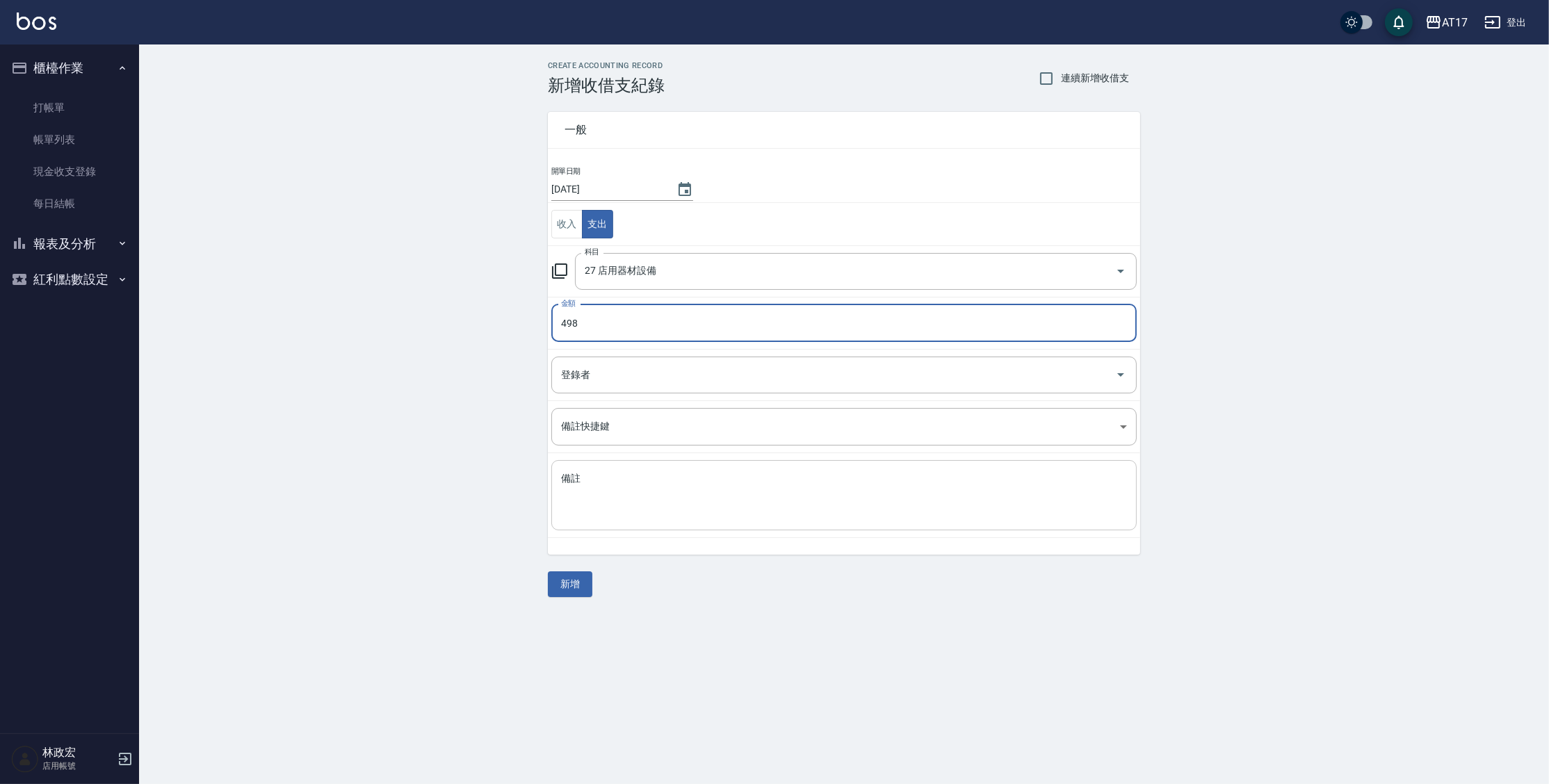
type input "498"
click at [587, 501] on textarea "備註" at bounding box center [844, 495] width 566 height 47
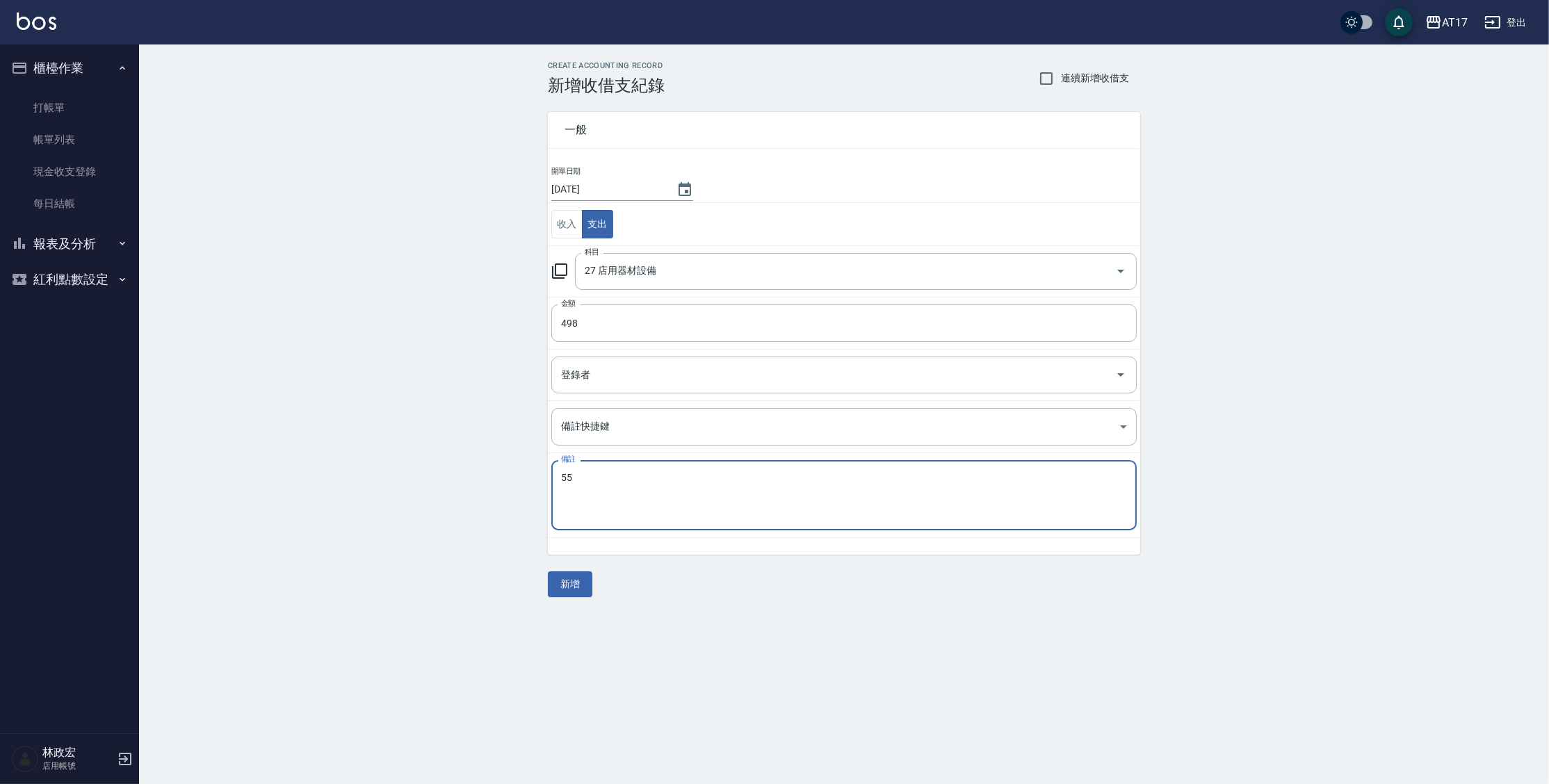
type textarea "5"
type textarea "五金行"
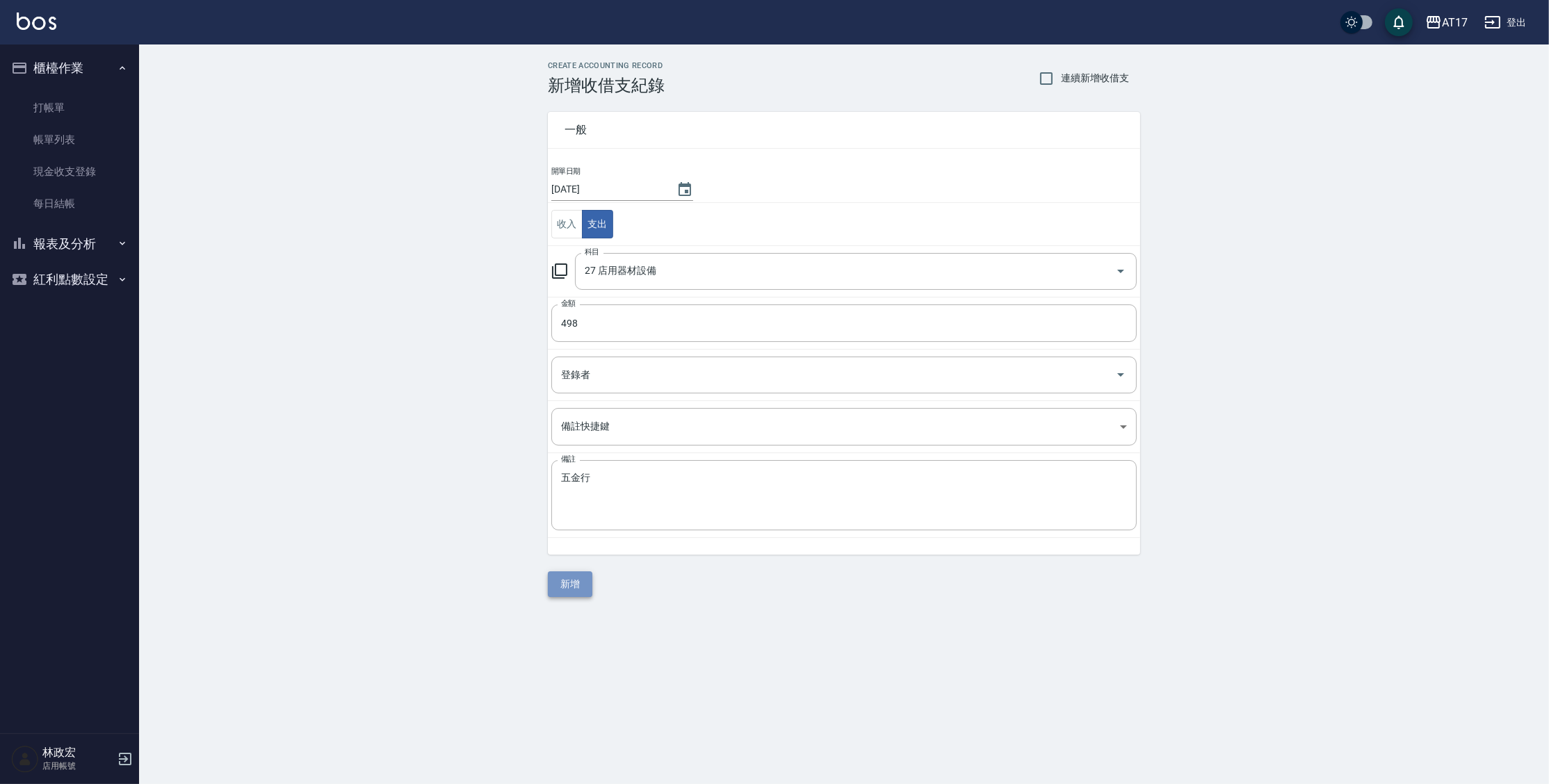
click at [567, 590] on button "新增" at bounding box center [570, 584] width 44 height 26
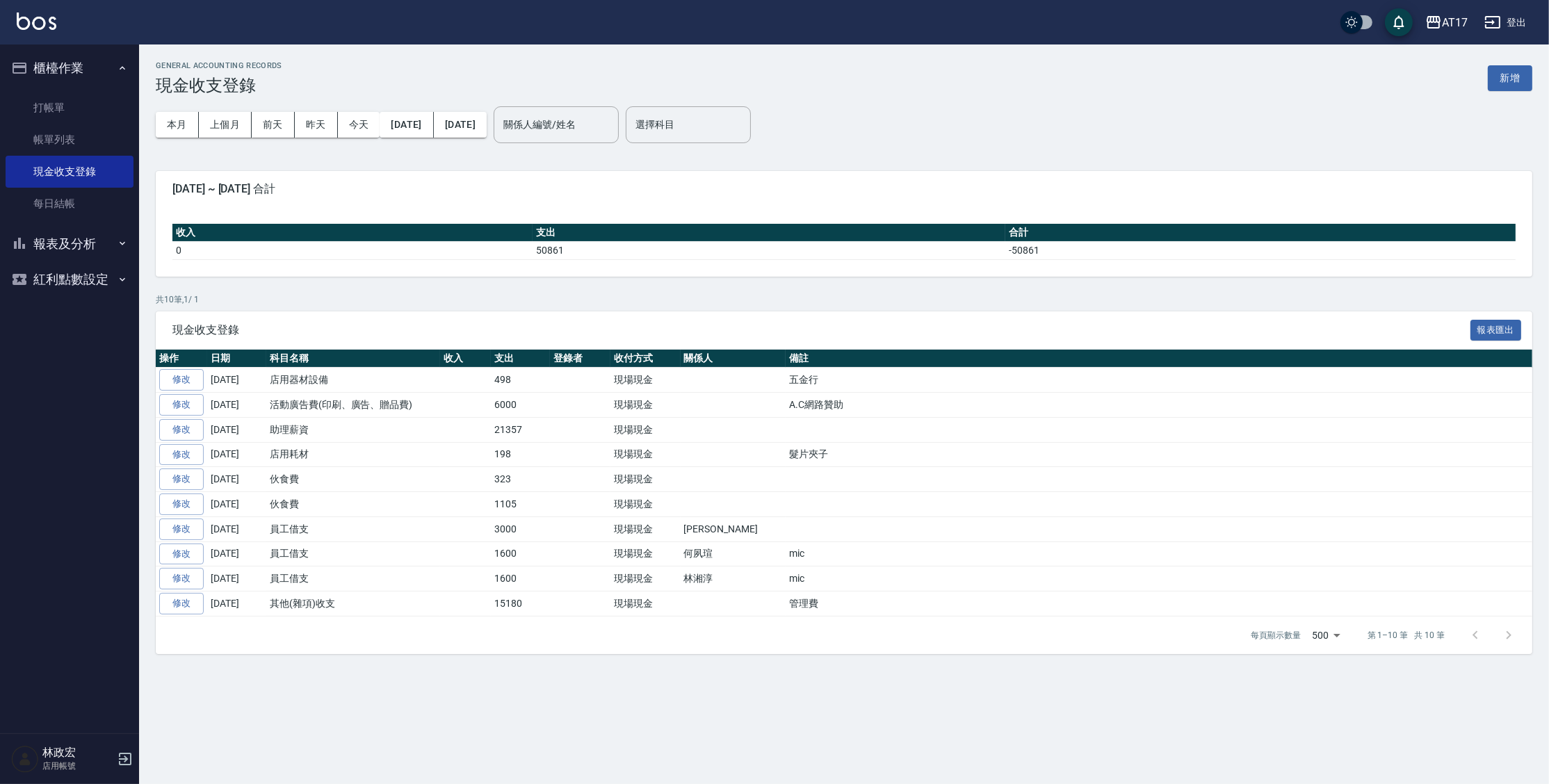
click at [40, 252] on button "報表及分析" at bounding box center [69, 244] width 128 height 36
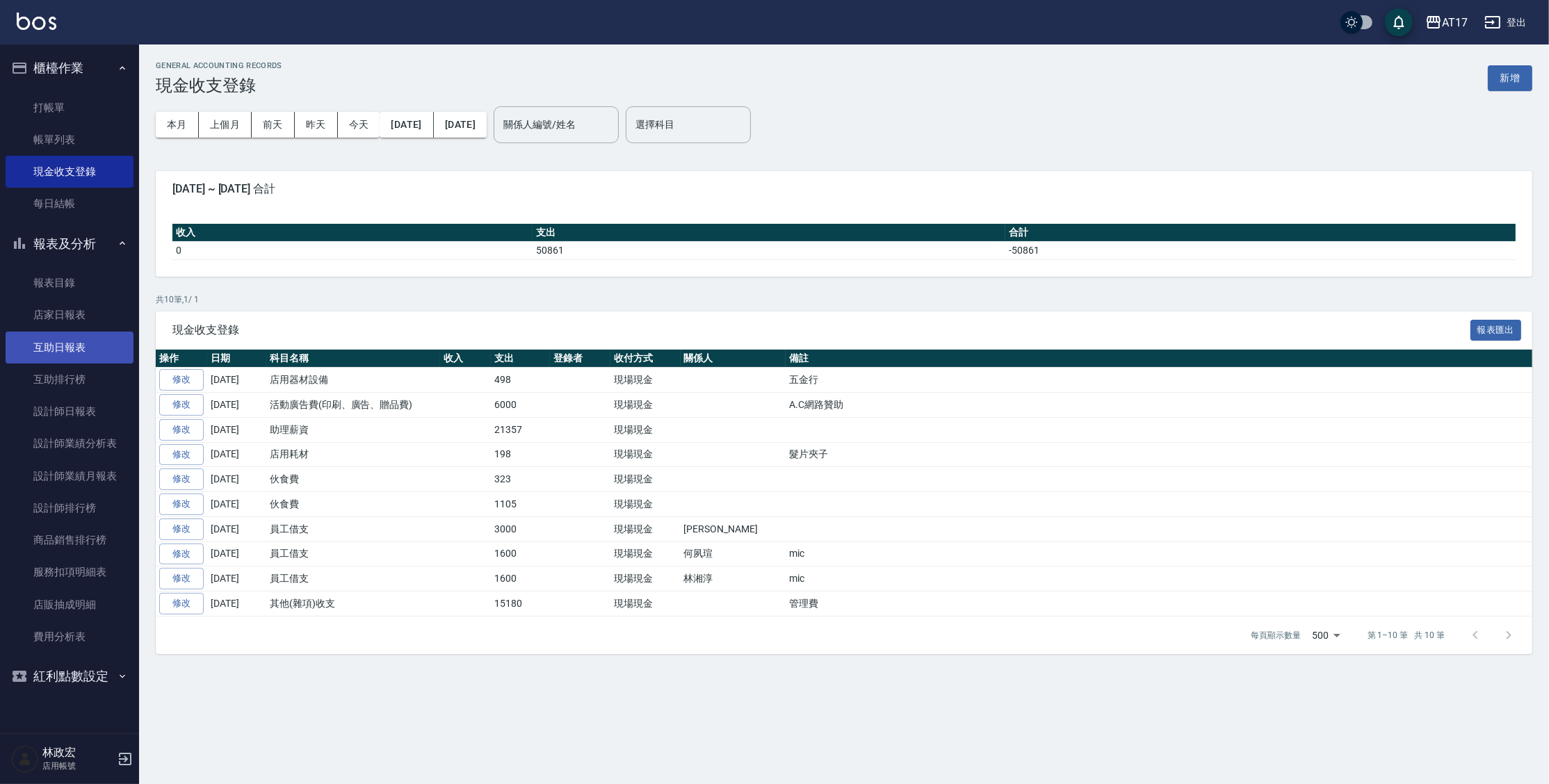
click at [83, 344] on link "互助日報表" at bounding box center [69, 347] width 128 height 32
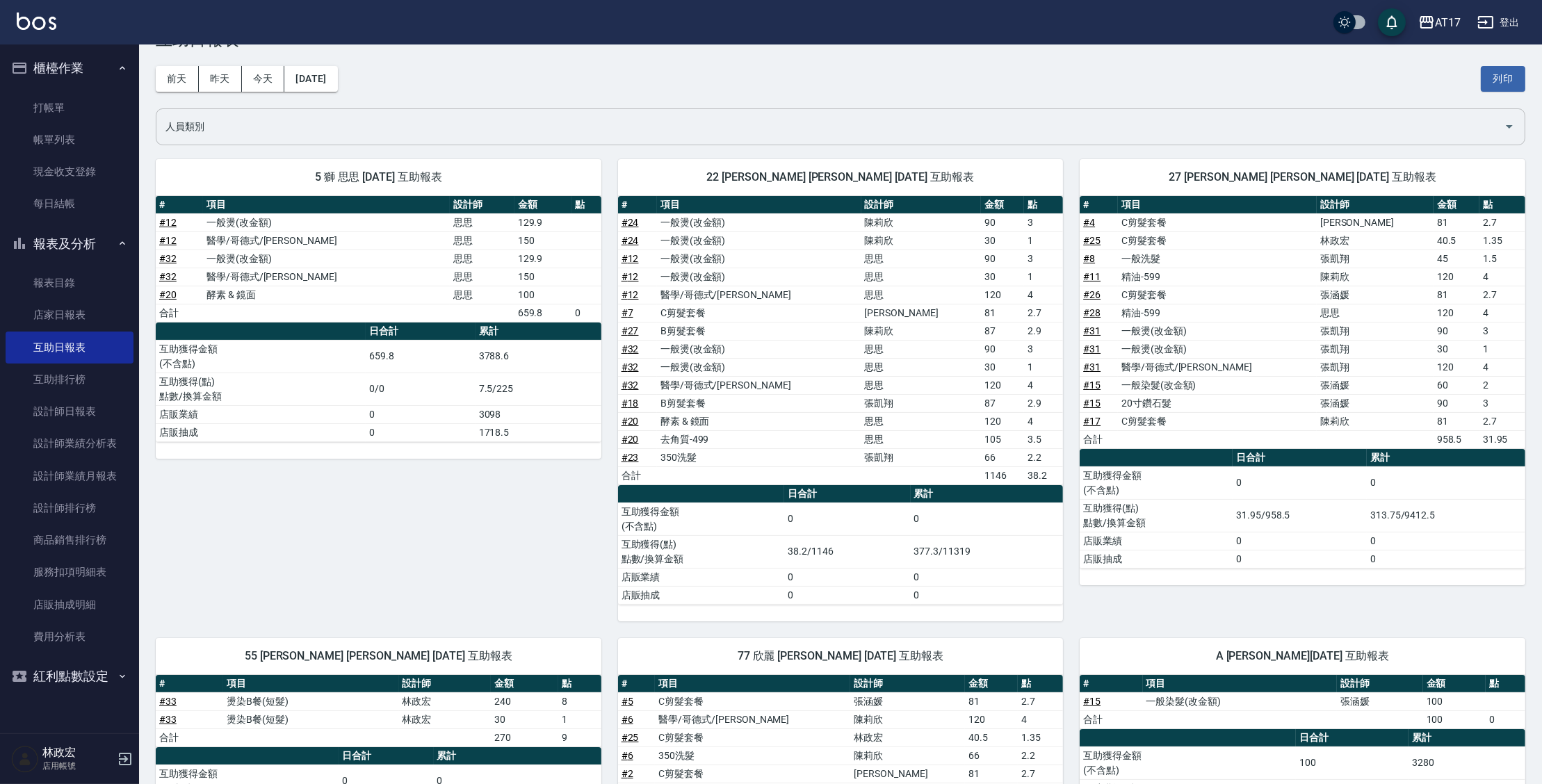
scroll to position [50, 0]
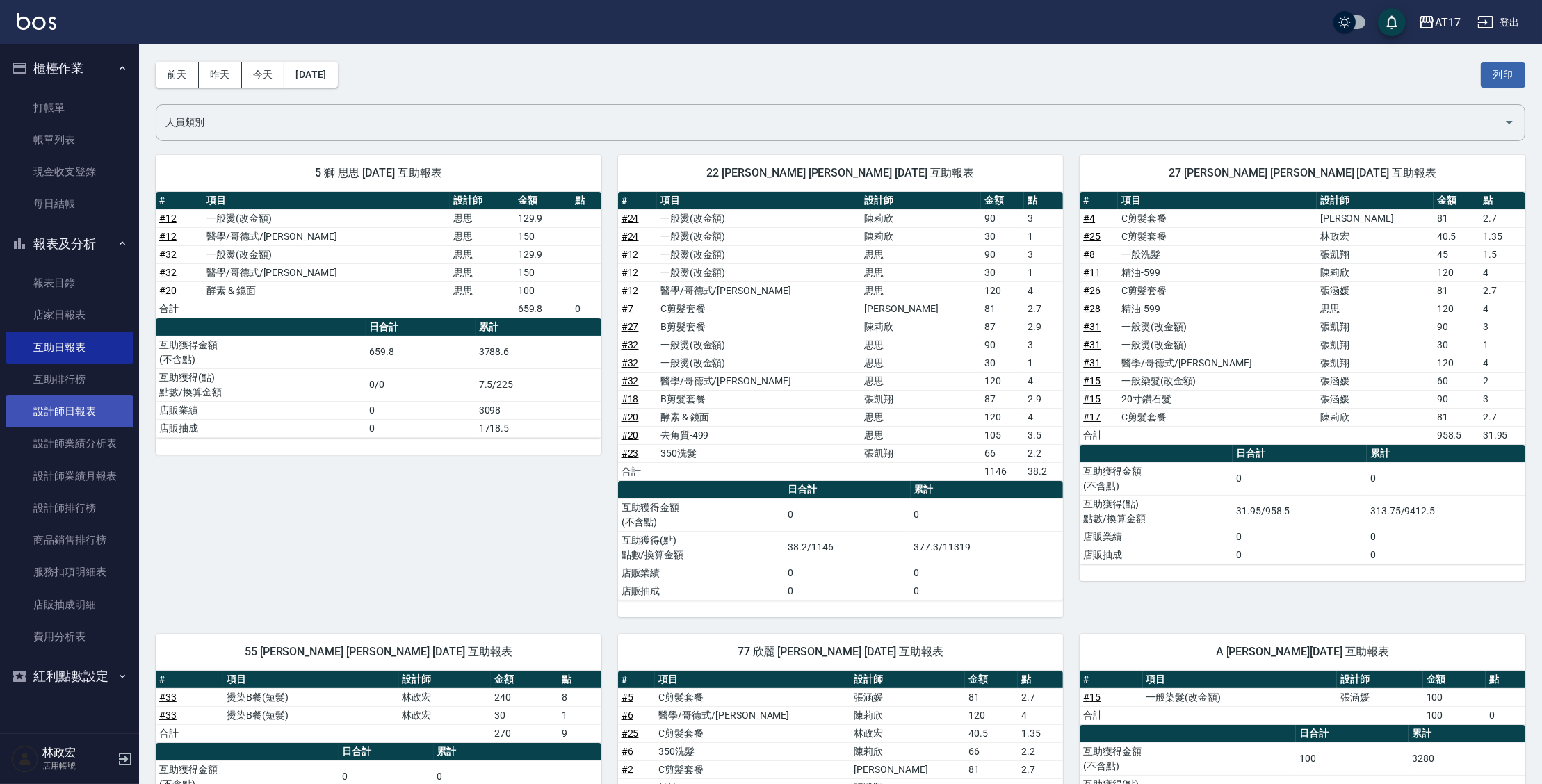
click at [78, 412] on link "設計師日報表" at bounding box center [69, 412] width 128 height 32
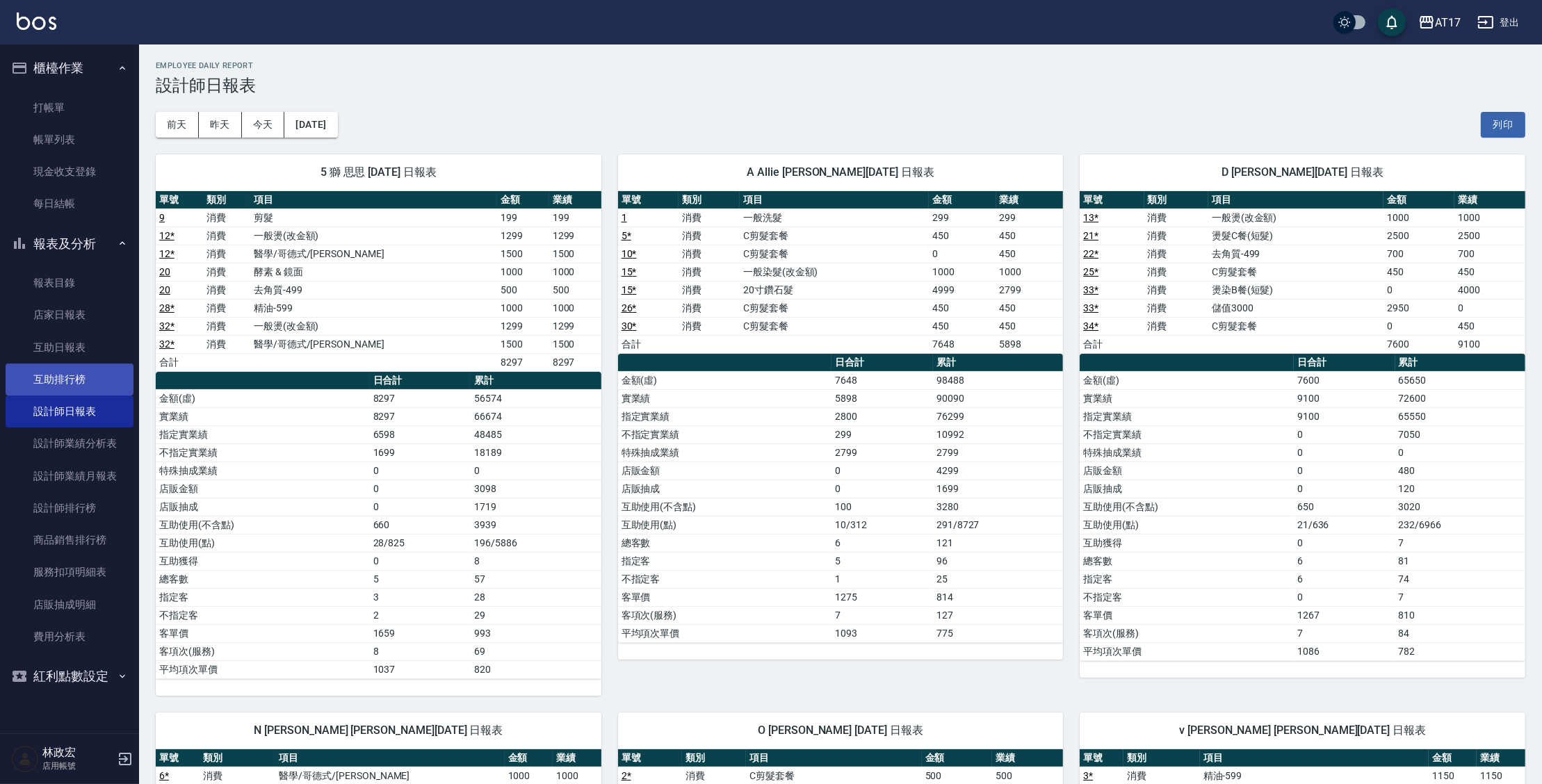
click at [68, 376] on link "互助排行榜" at bounding box center [69, 380] width 128 height 32
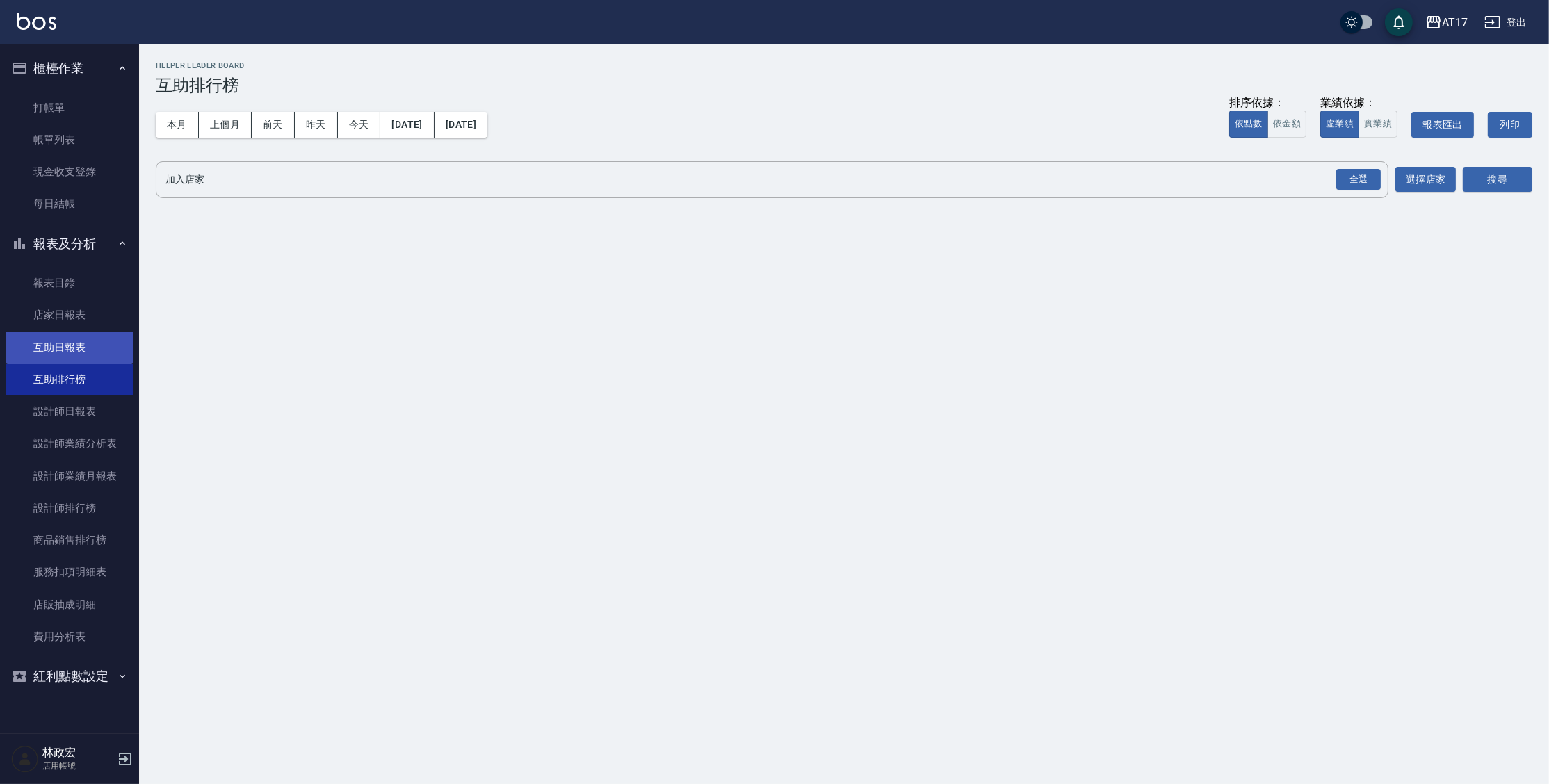
click at [70, 340] on link "互助日報表" at bounding box center [69, 347] width 128 height 32
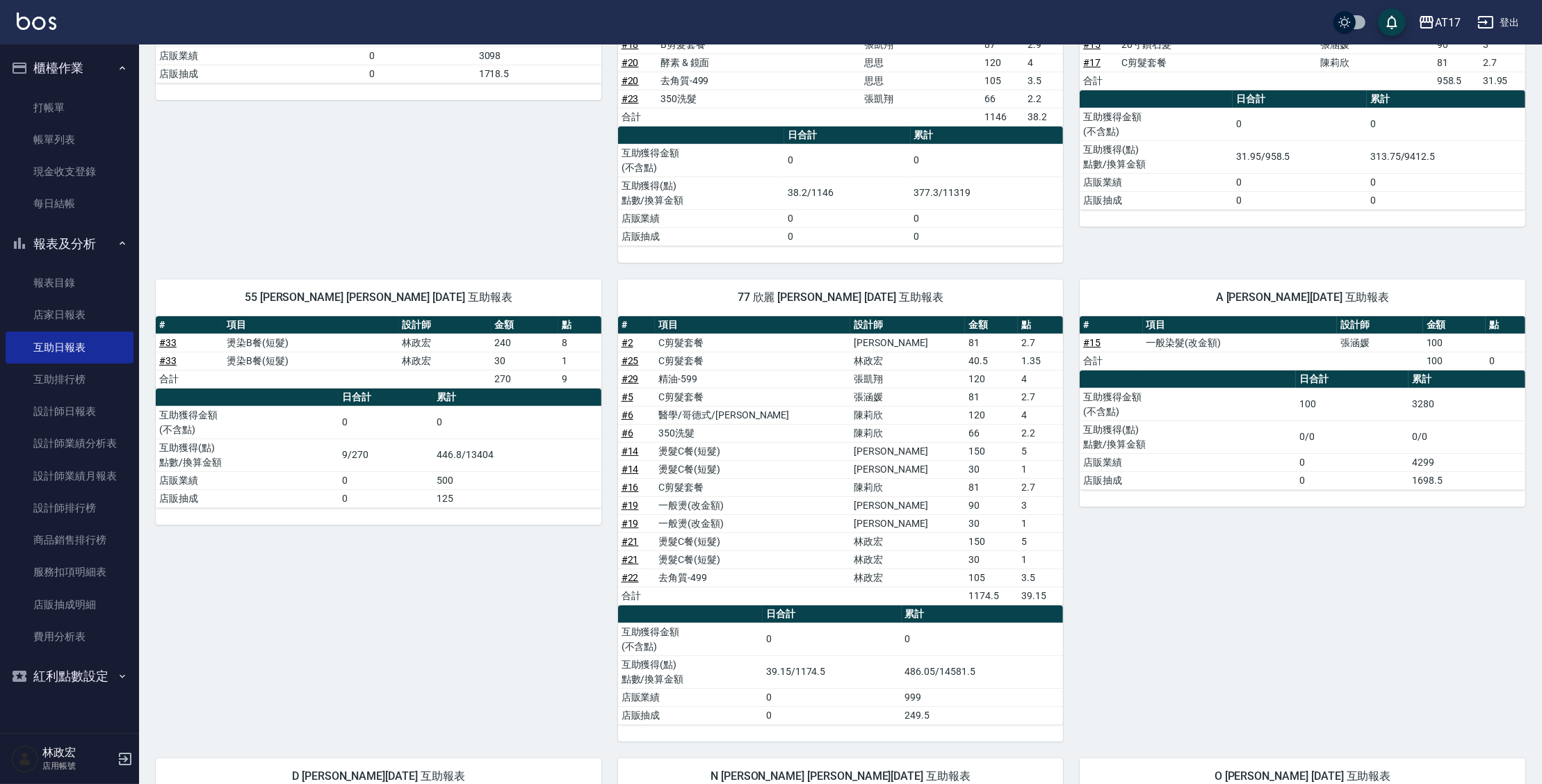
scroll to position [404, 0]
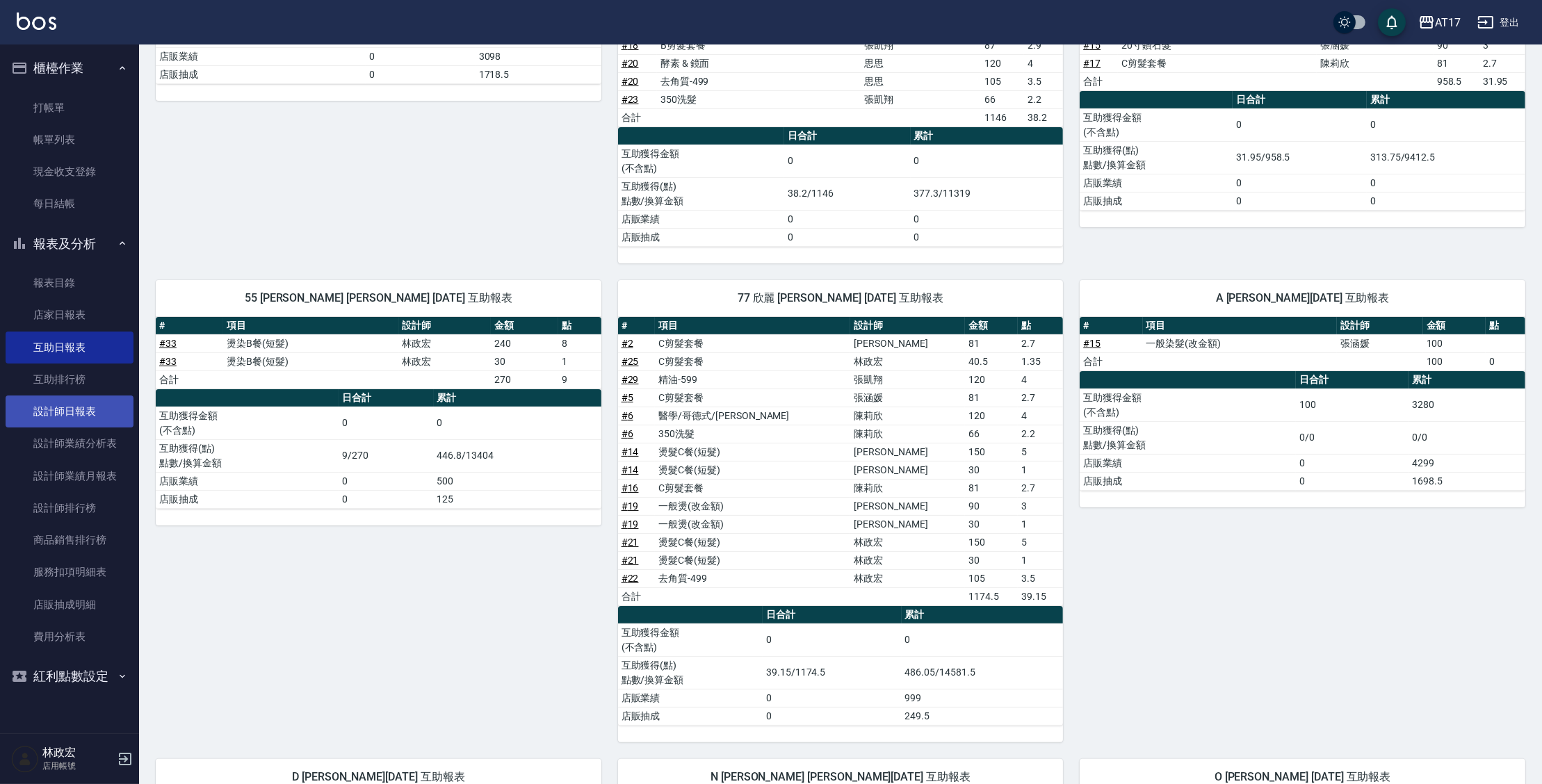
click at [71, 423] on link "設計師日報表" at bounding box center [69, 412] width 128 height 32
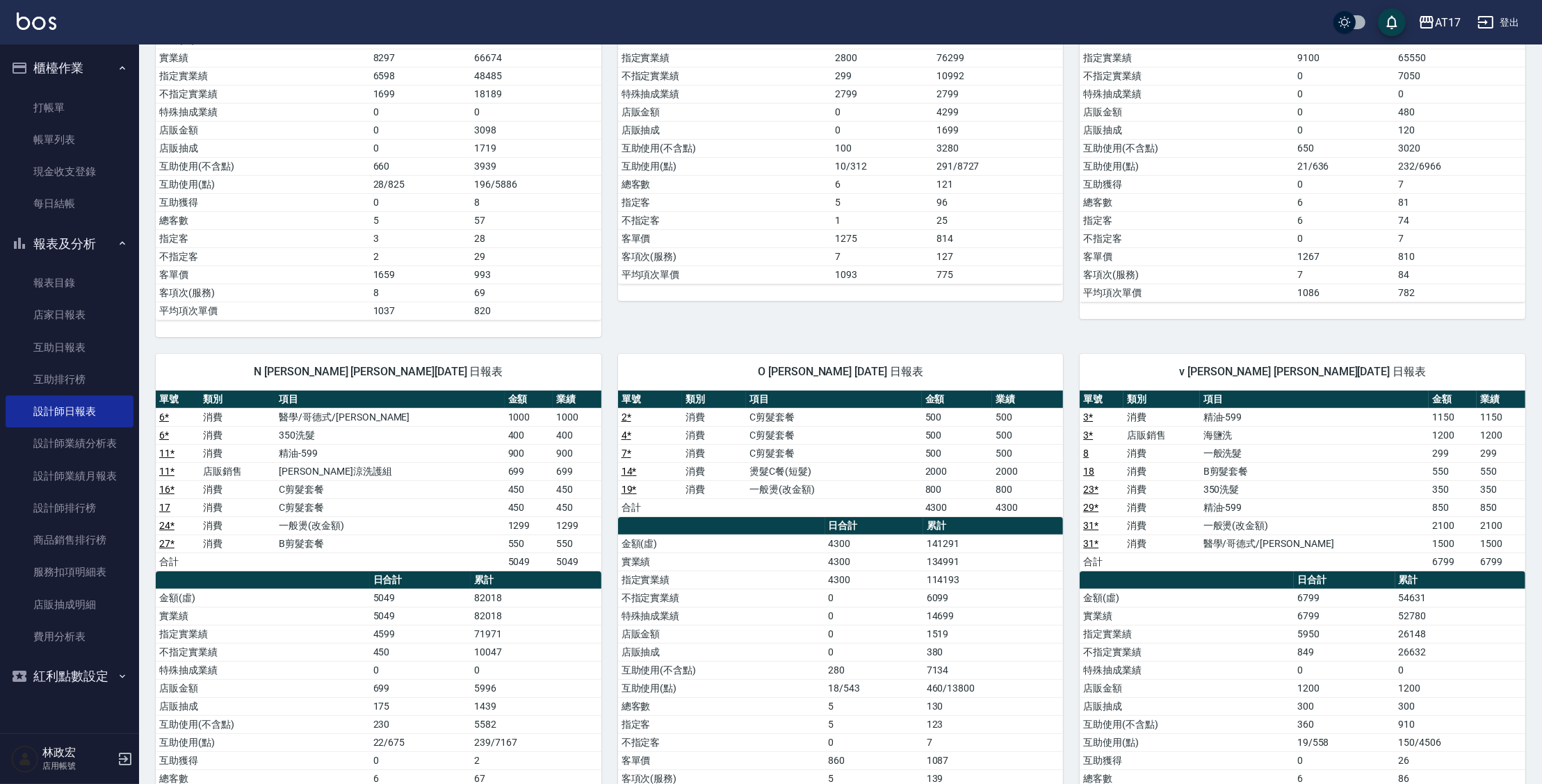
scroll to position [379, 0]
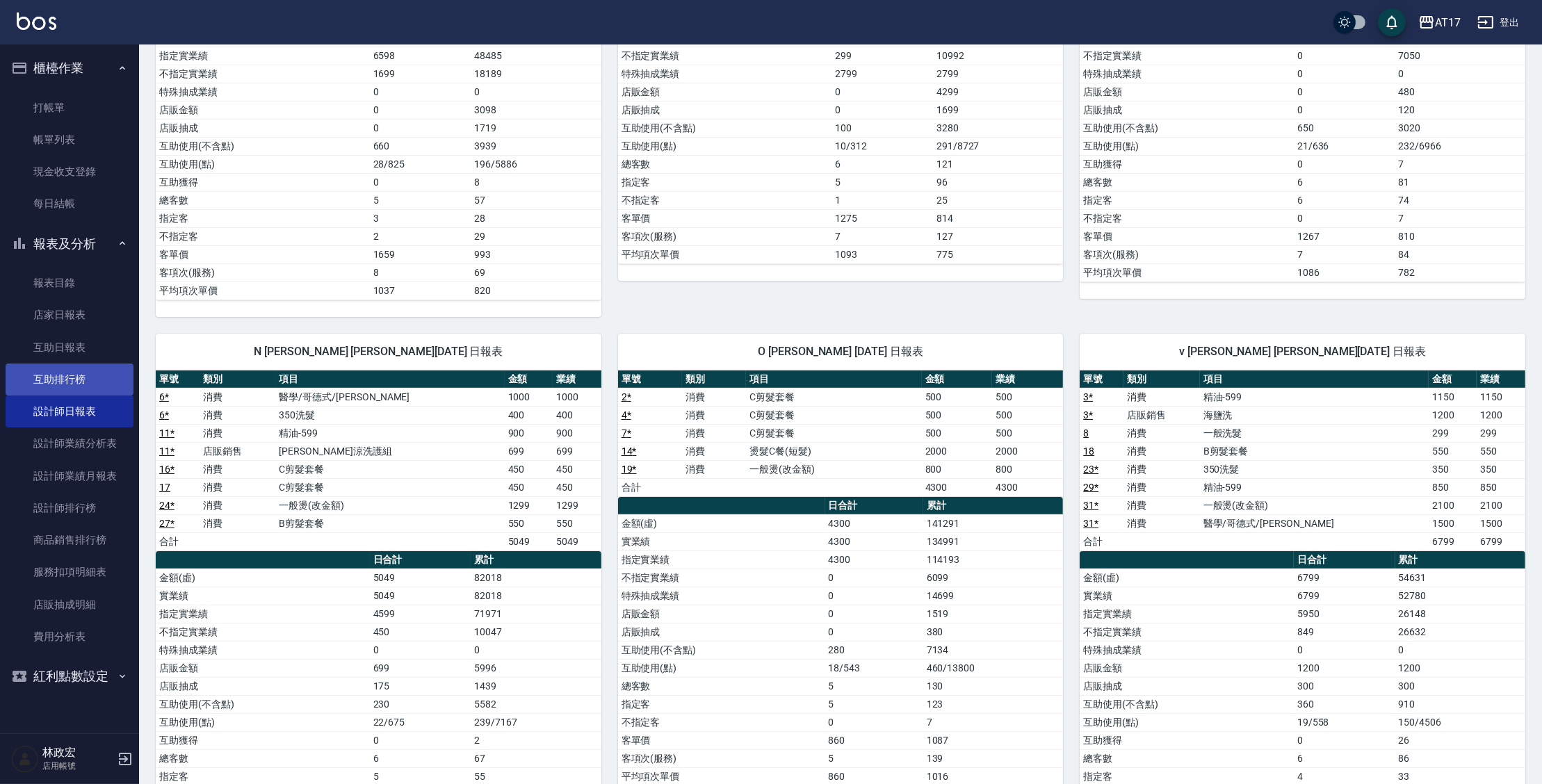
click at [74, 382] on link "互助排行榜" at bounding box center [69, 380] width 128 height 32
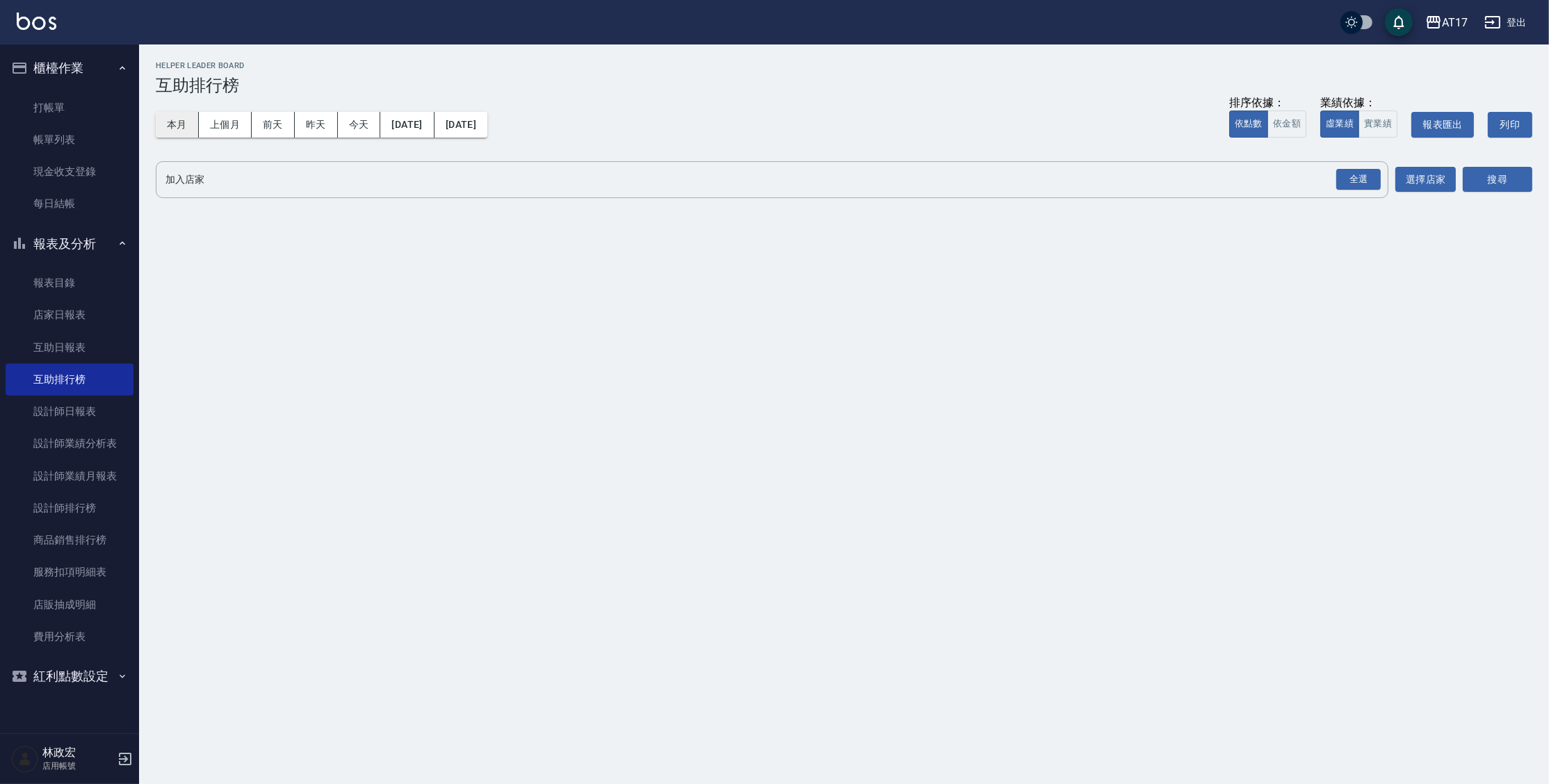
click at [177, 124] on button "本月" at bounding box center [177, 124] width 43 height 26
click at [1386, 122] on button "實業績" at bounding box center [1378, 124] width 39 height 27
drag, startPoint x: 1353, startPoint y: 181, endPoint x: 1384, endPoint y: 181, distance: 31.0
click at [1353, 182] on div "全選" at bounding box center [1358, 179] width 44 height 22
click at [1483, 176] on button "搜尋" at bounding box center [1497, 181] width 70 height 26
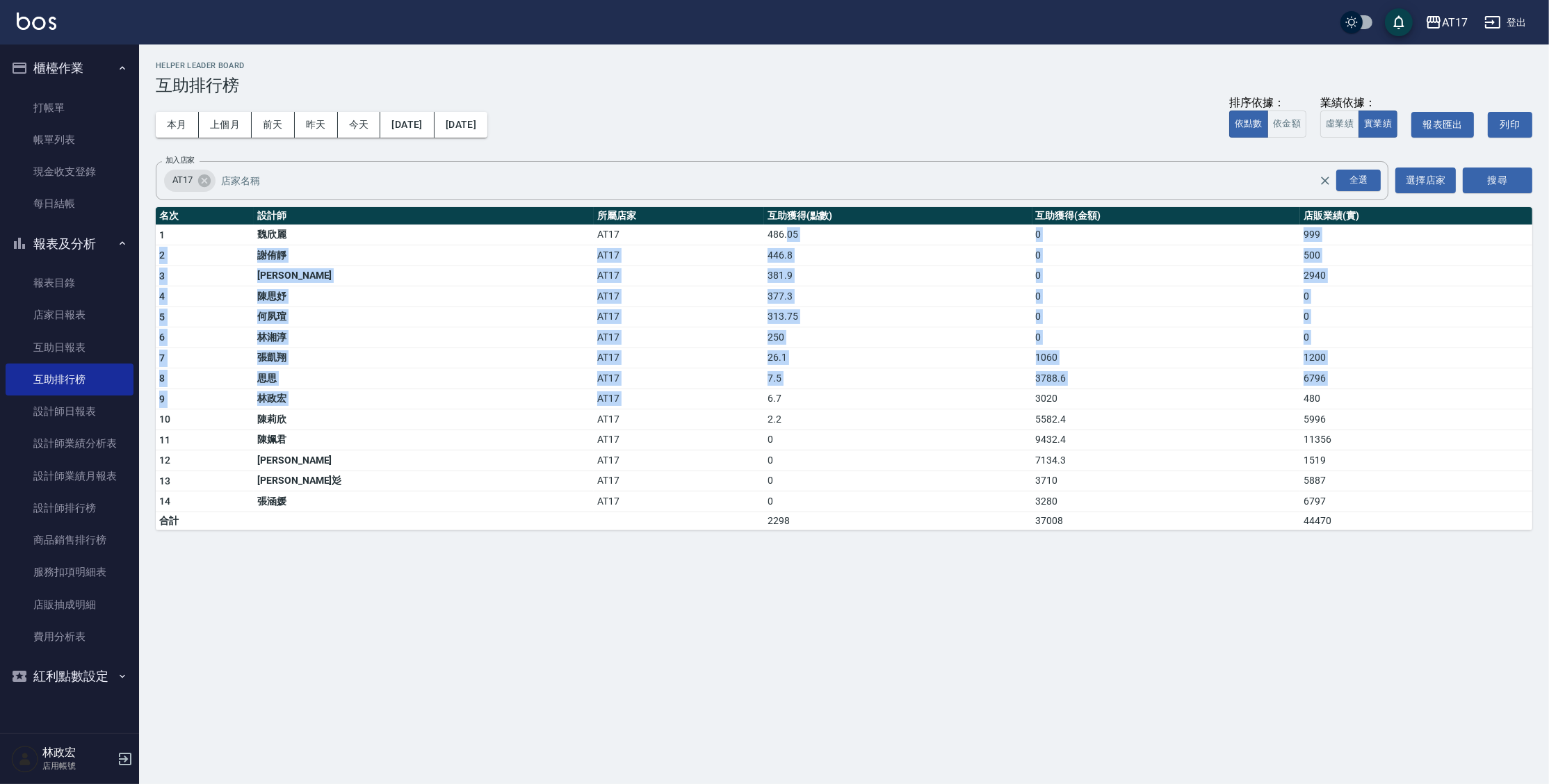
drag, startPoint x: 652, startPoint y: 237, endPoint x: 639, endPoint y: 388, distance: 151.6
click at [639, 388] on tbody "1 [PERSON_NAME]AT17 486.05 0 999 2 [PERSON_NAME]AT17 446.8 0 500 3 [PERSON_NAME…" at bounding box center [844, 377] width 1376 height 305
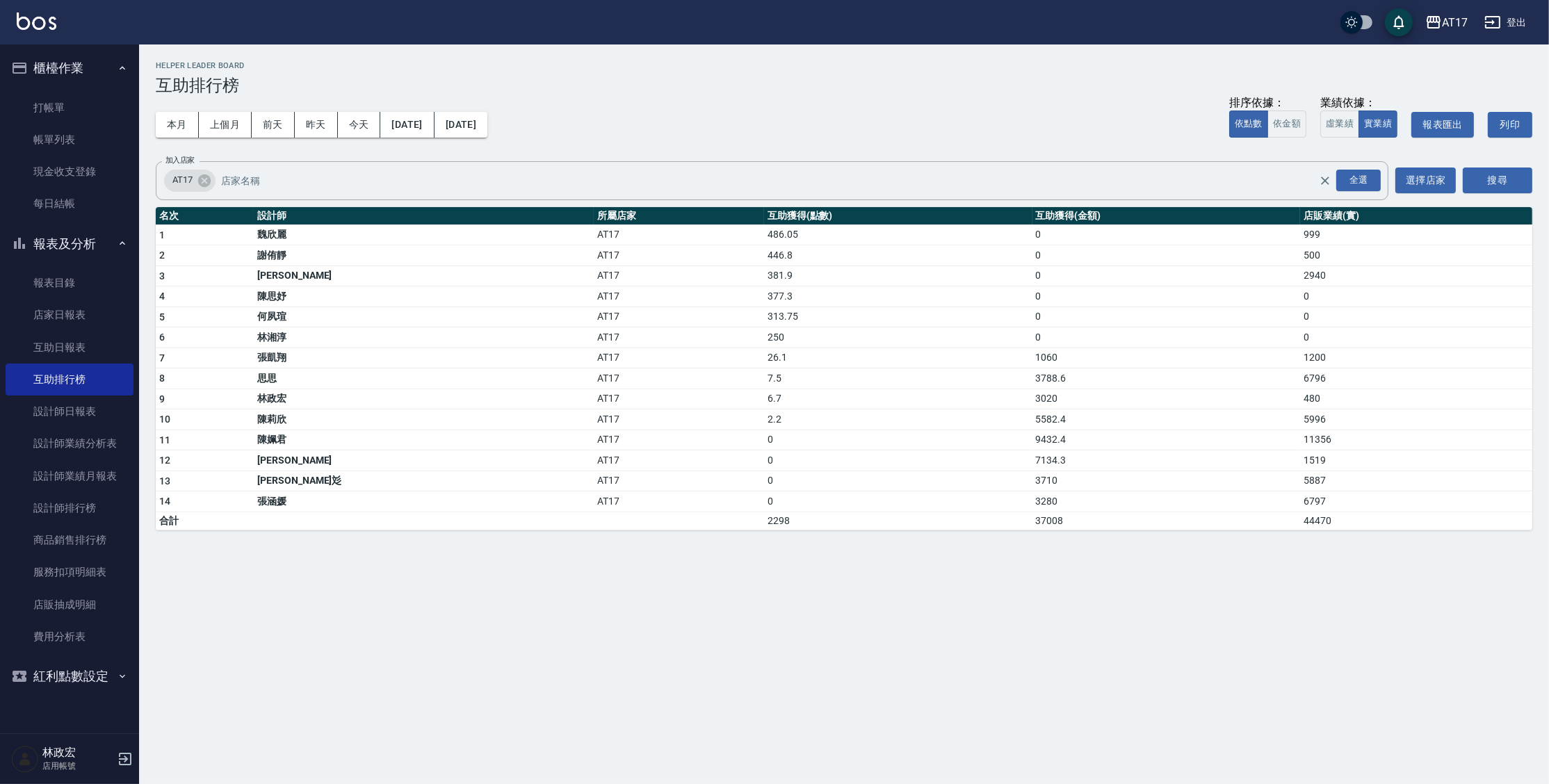
click at [764, 414] on td "2.2" at bounding box center [898, 420] width 268 height 21
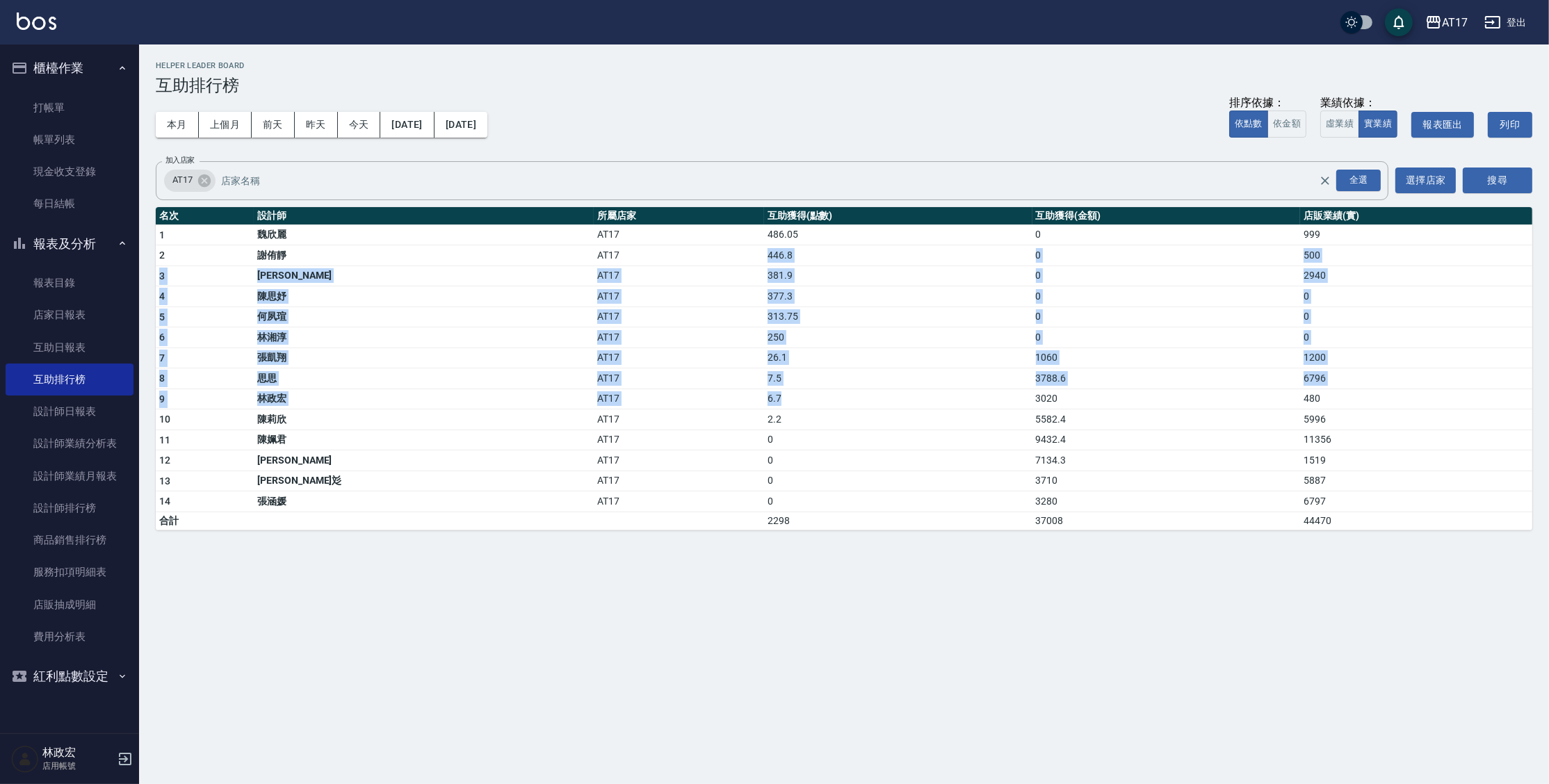
drag, startPoint x: 631, startPoint y: 246, endPoint x: 657, endPoint y: 390, distance: 146.3
click at [657, 390] on tbody "1 [PERSON_NAME]AT17 486.05 0 999 2 [PERSON_NAME]AT17 446.8 0 500 3 [PERSON_NAME…" at bounding box center [844, 377] width 1376 height 305
click at [764, 302] on td "377.3" at bounding box center [898, 297] width 268 height 21
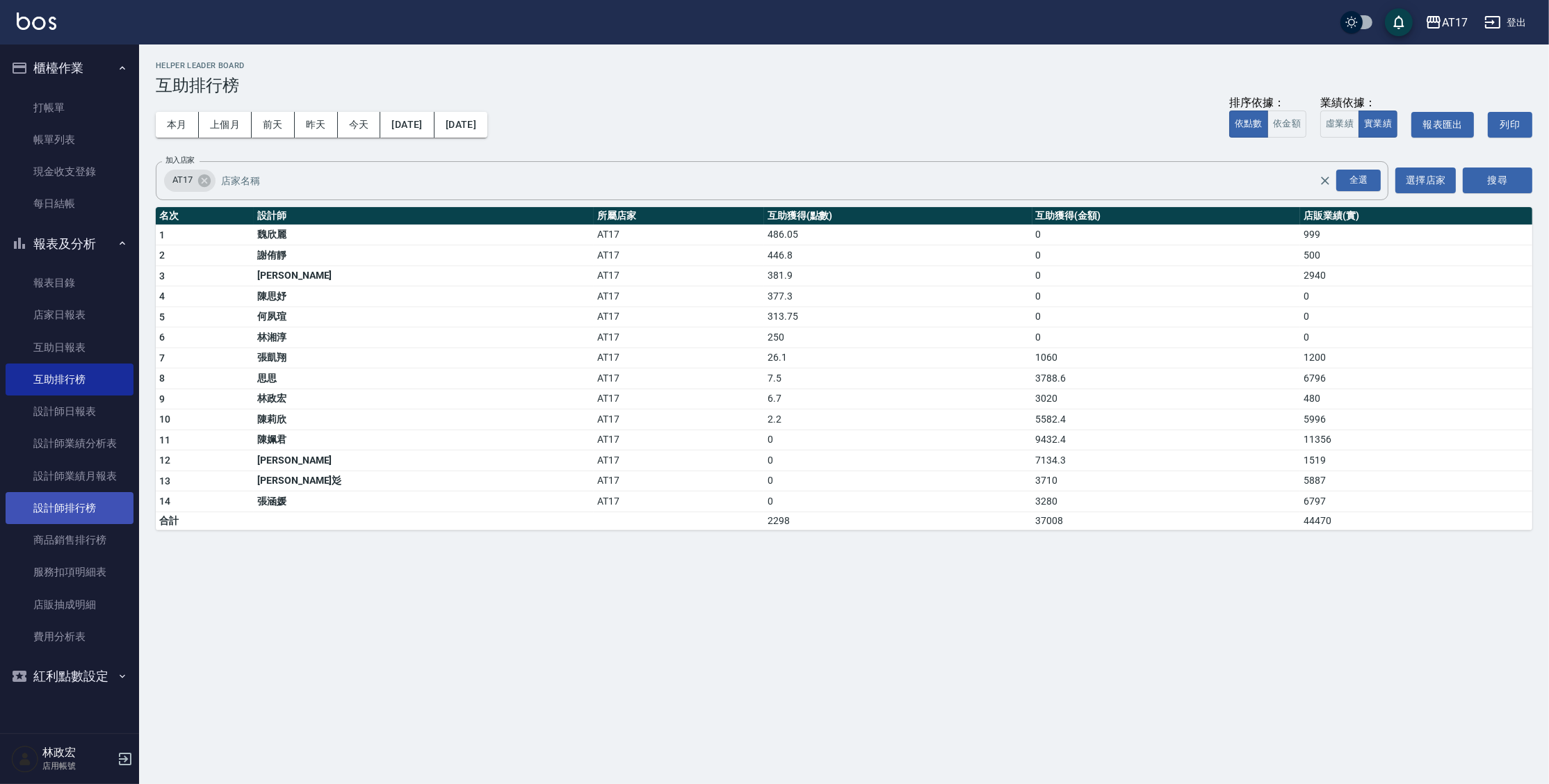
click at [101, 502] on link "設計師排行榜" at bounding box center [69, 508] width 128 height 32
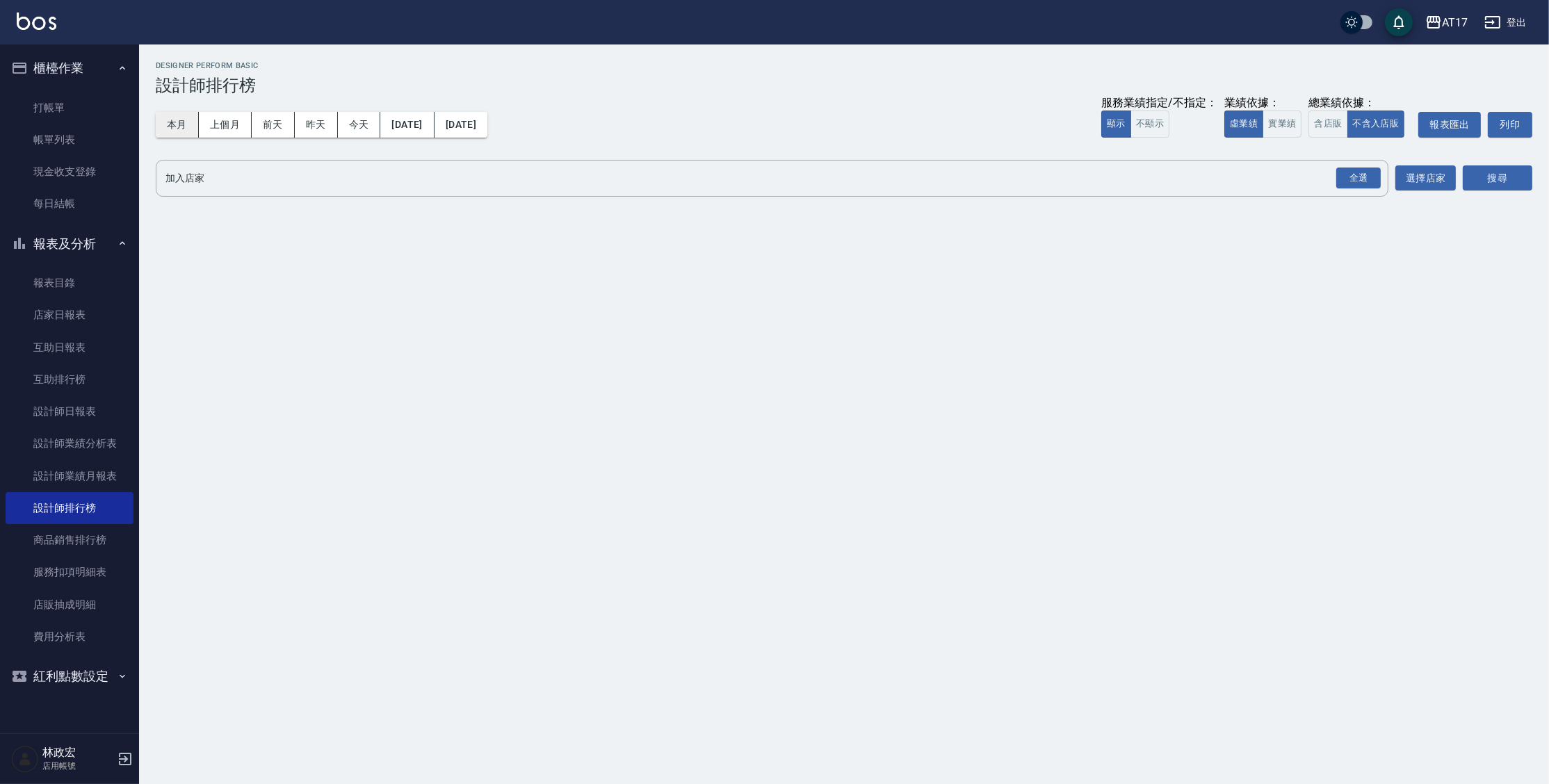
click at [180, 132] on button "本月" at bounding box center [177, 124] width 43 height 26
click at [1284, 117] on button "實業績" at bounding box center [1282, 124] width 39 height 27
drag, startPoint x: 1366, startPoint y: 175, endPoint x: 1375, endPoint y: 178, distance: 9.5
click at [1366, 176] on div "全選" at bounding box center [1358, 178] width 44 height 22
click at [1524, 181] on button "搜尋" at bounding box center [1497, 179] width 70 height 26
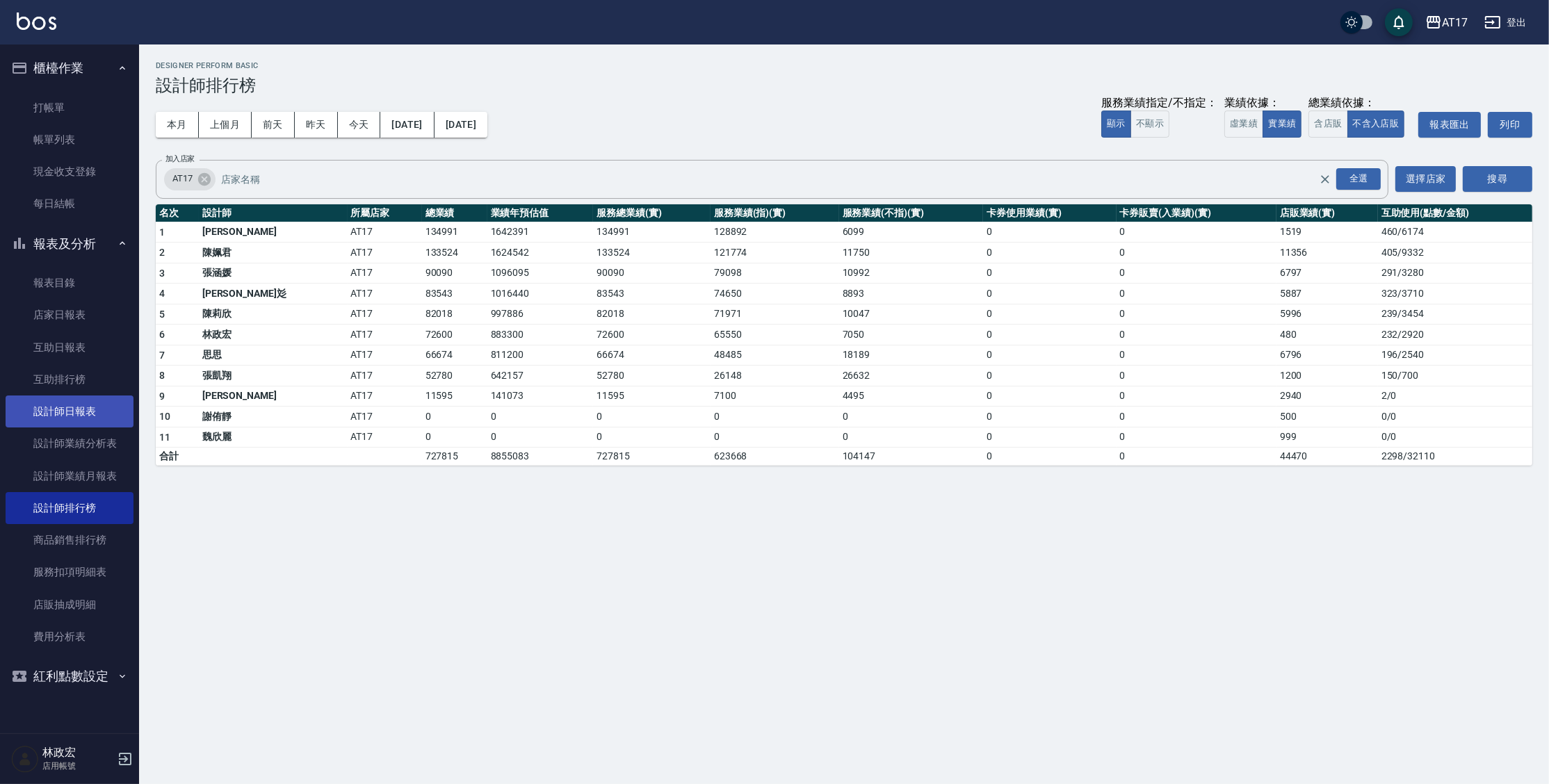
click at [85, 404] on link "設計師日報表" at bounding box center [69, 412] width 128 height 32
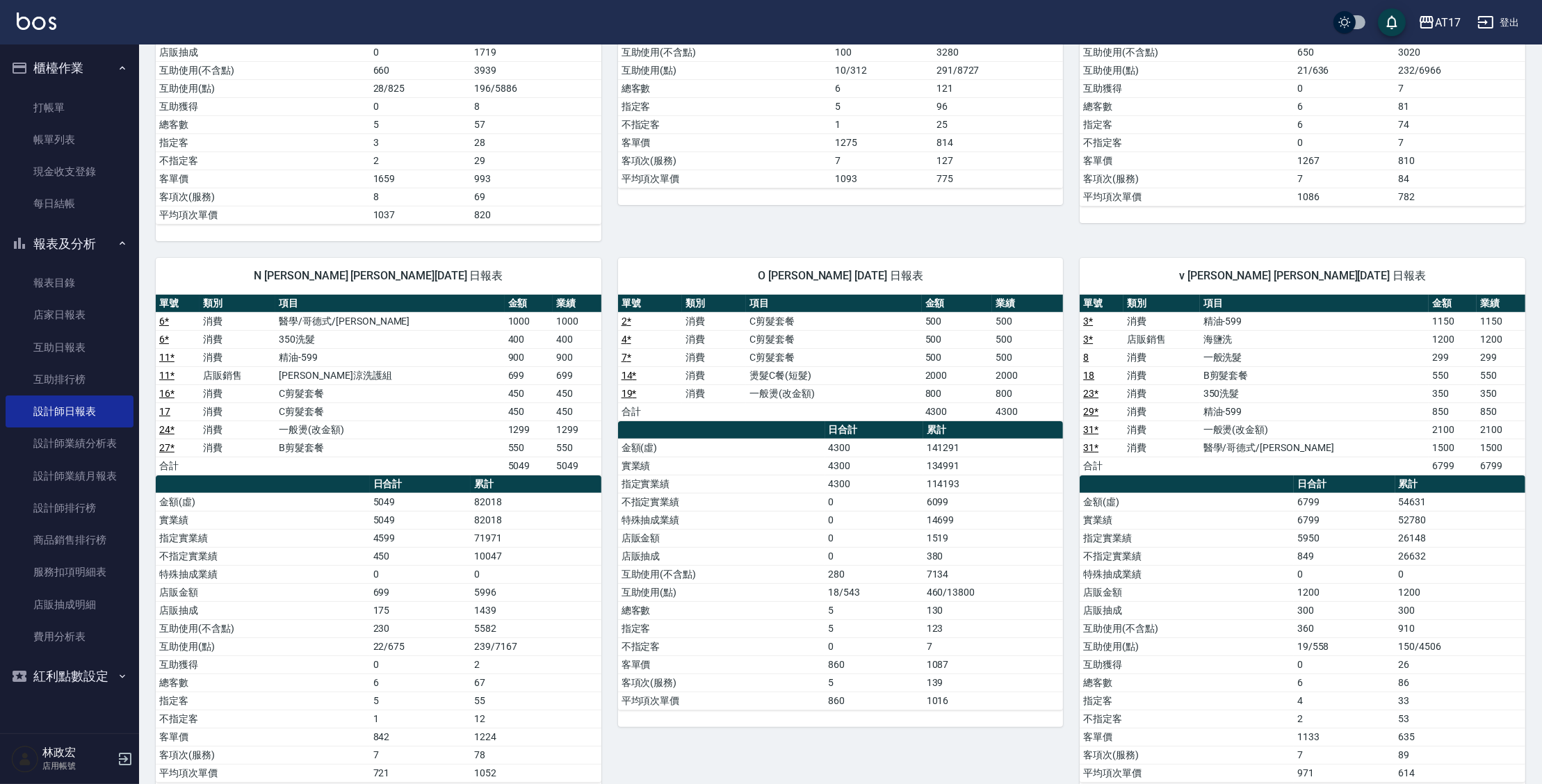
scroll to position [480, 0]
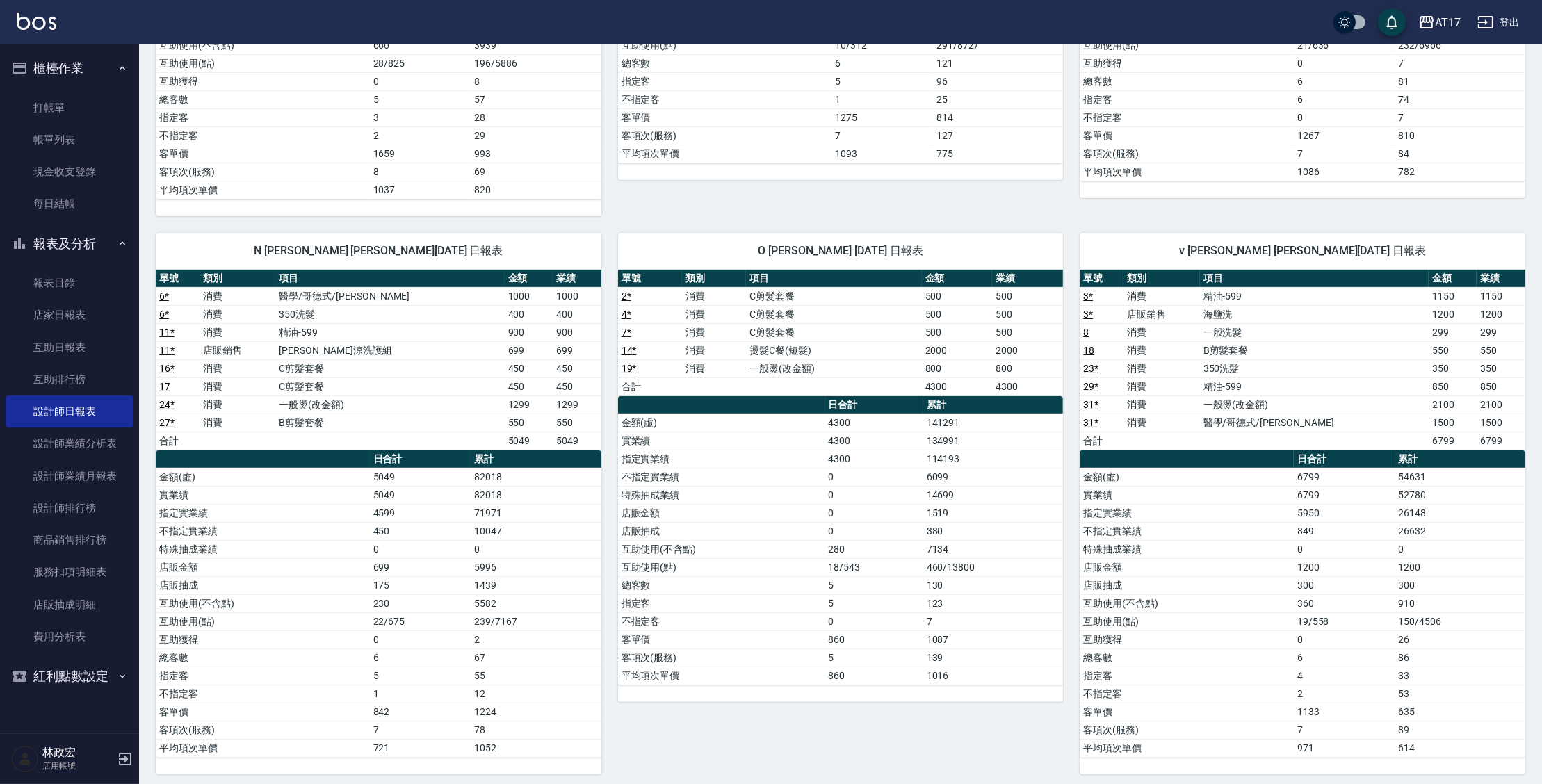
drag, startPoint x: 474, startPoint y: 506, endPoint x: 507, endPoint y: 502, distance: 33.2
click at [507, 504] on td "71971" at bounding box center [535, 513] width 130 height 18
click at [507, 506] on td "71971" at bounding box center [535, 513] width 130 height 18
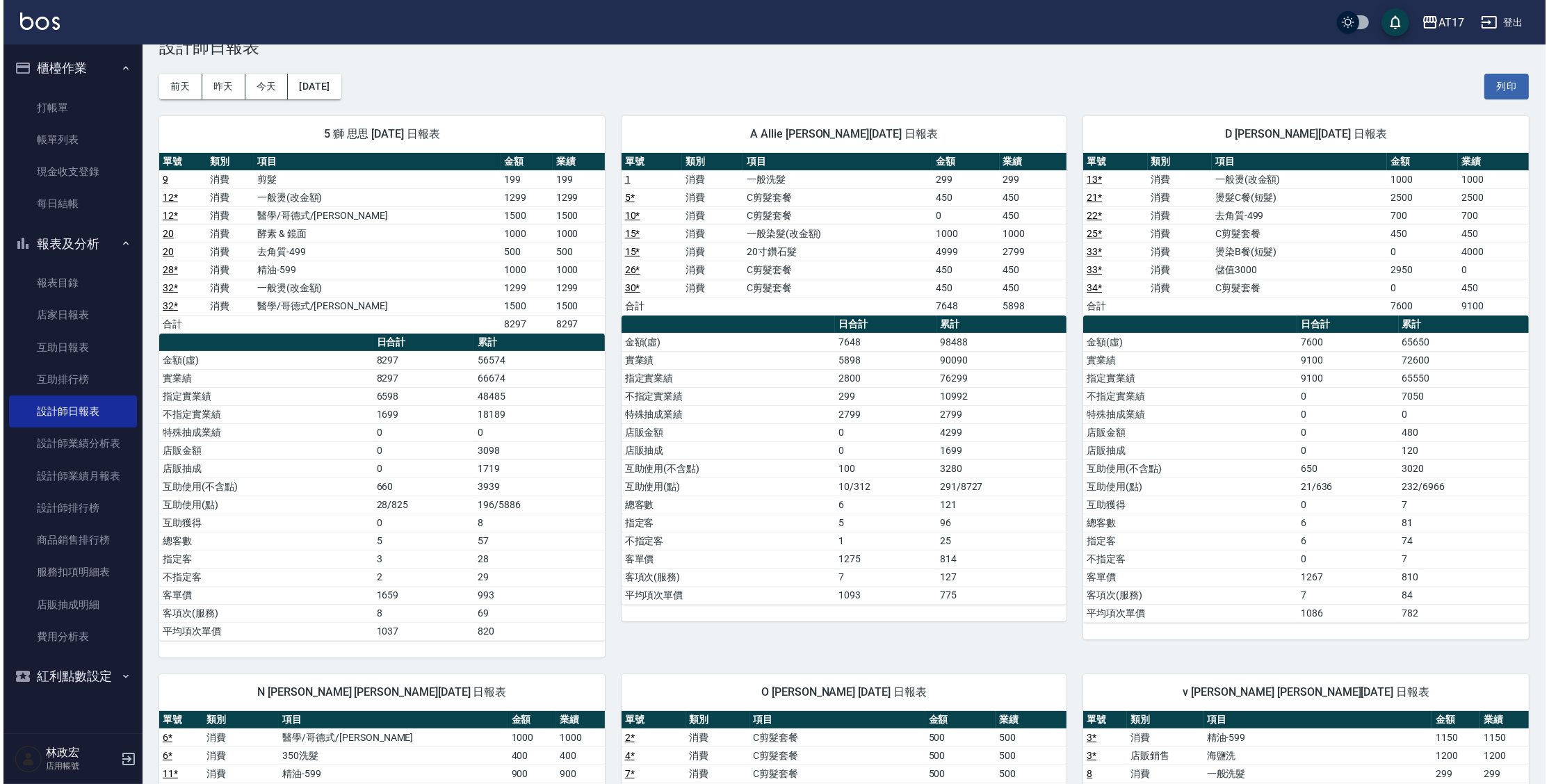
scroll to position [35, 0]
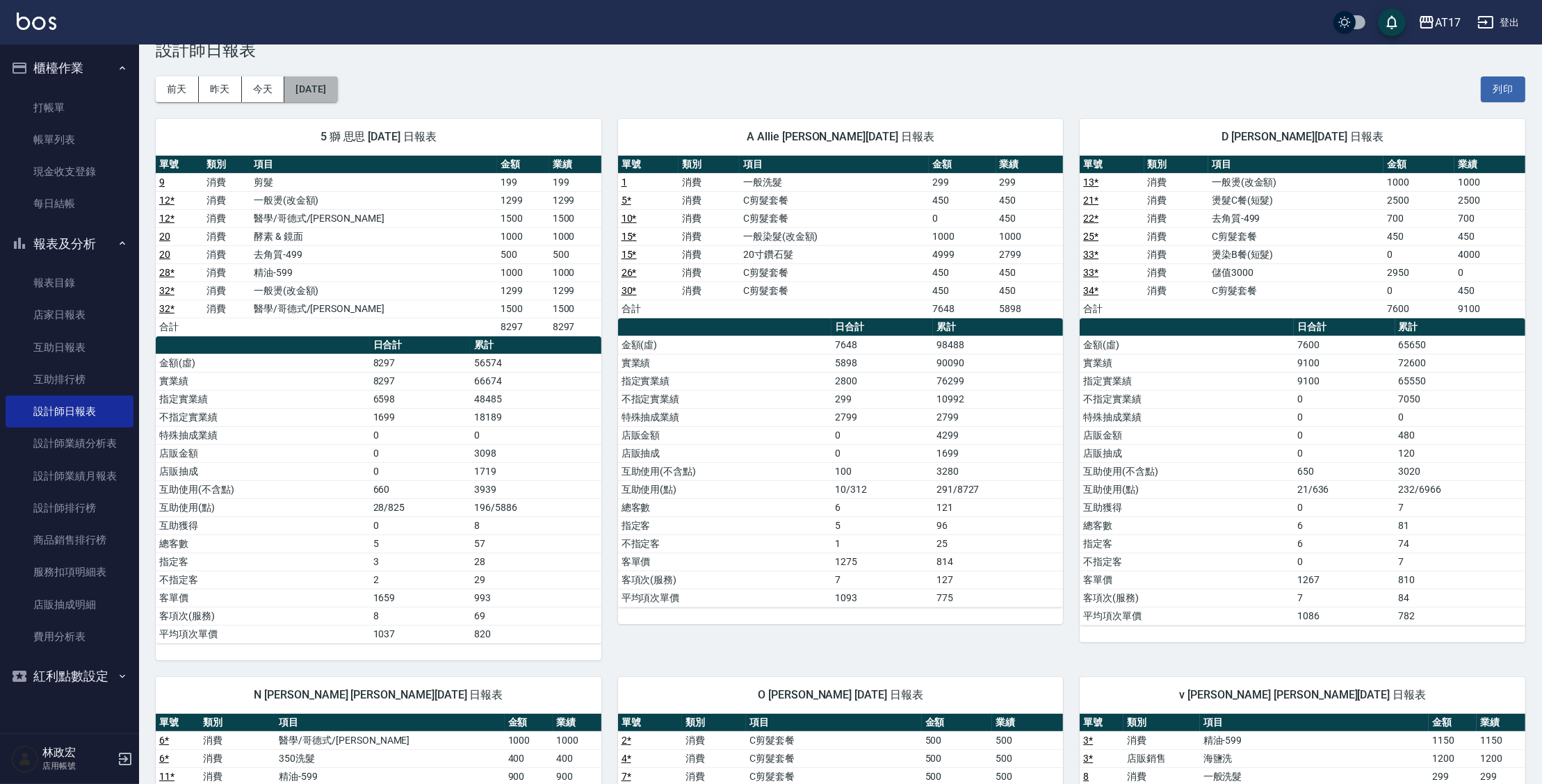
click at [337, 95] on button "[DATE]" at bounding box center [311, 89] width 53 height 26
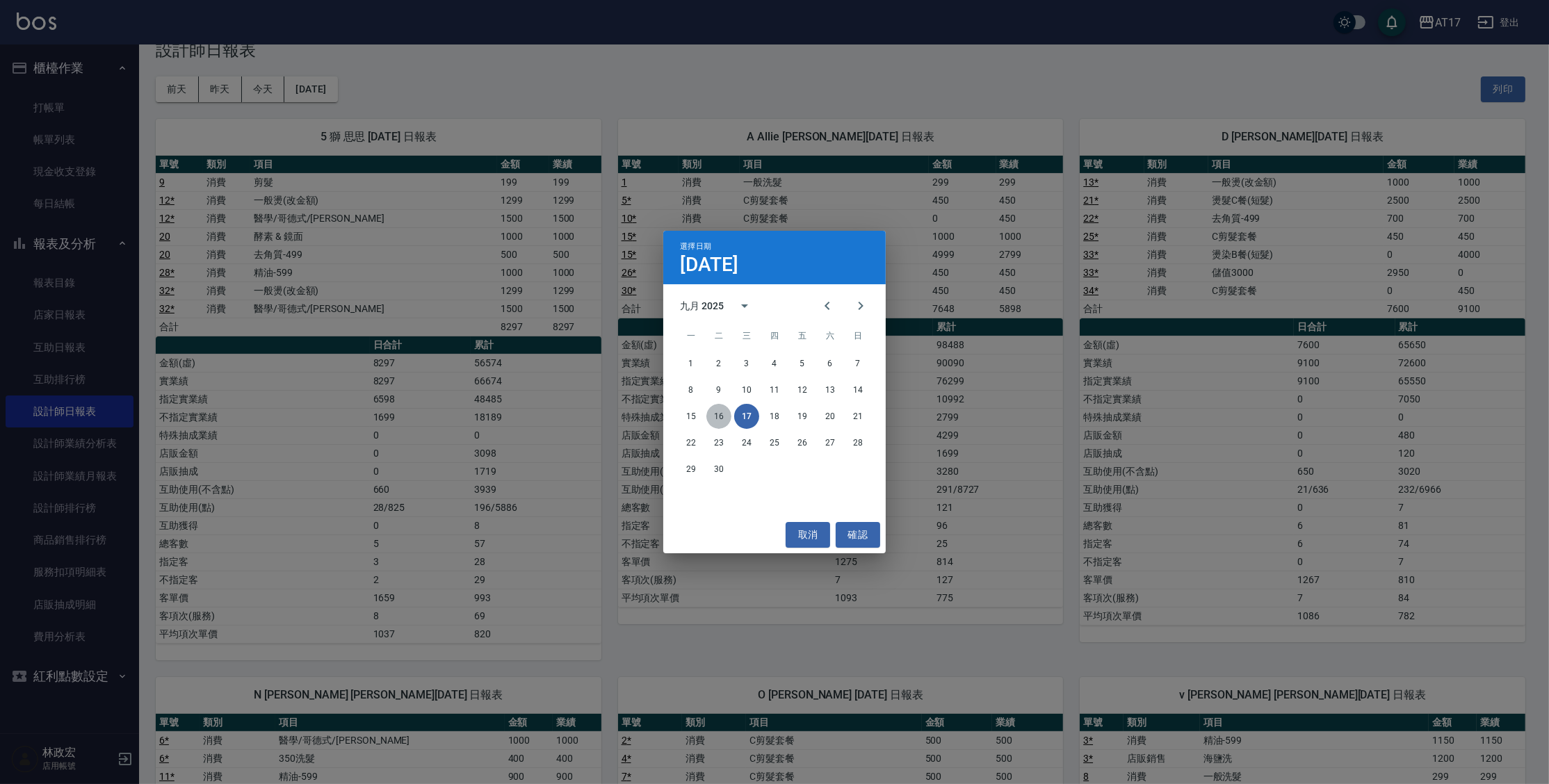
click at [721, 414] on button "16" at bounding box center [718, 416] width 25 height 25
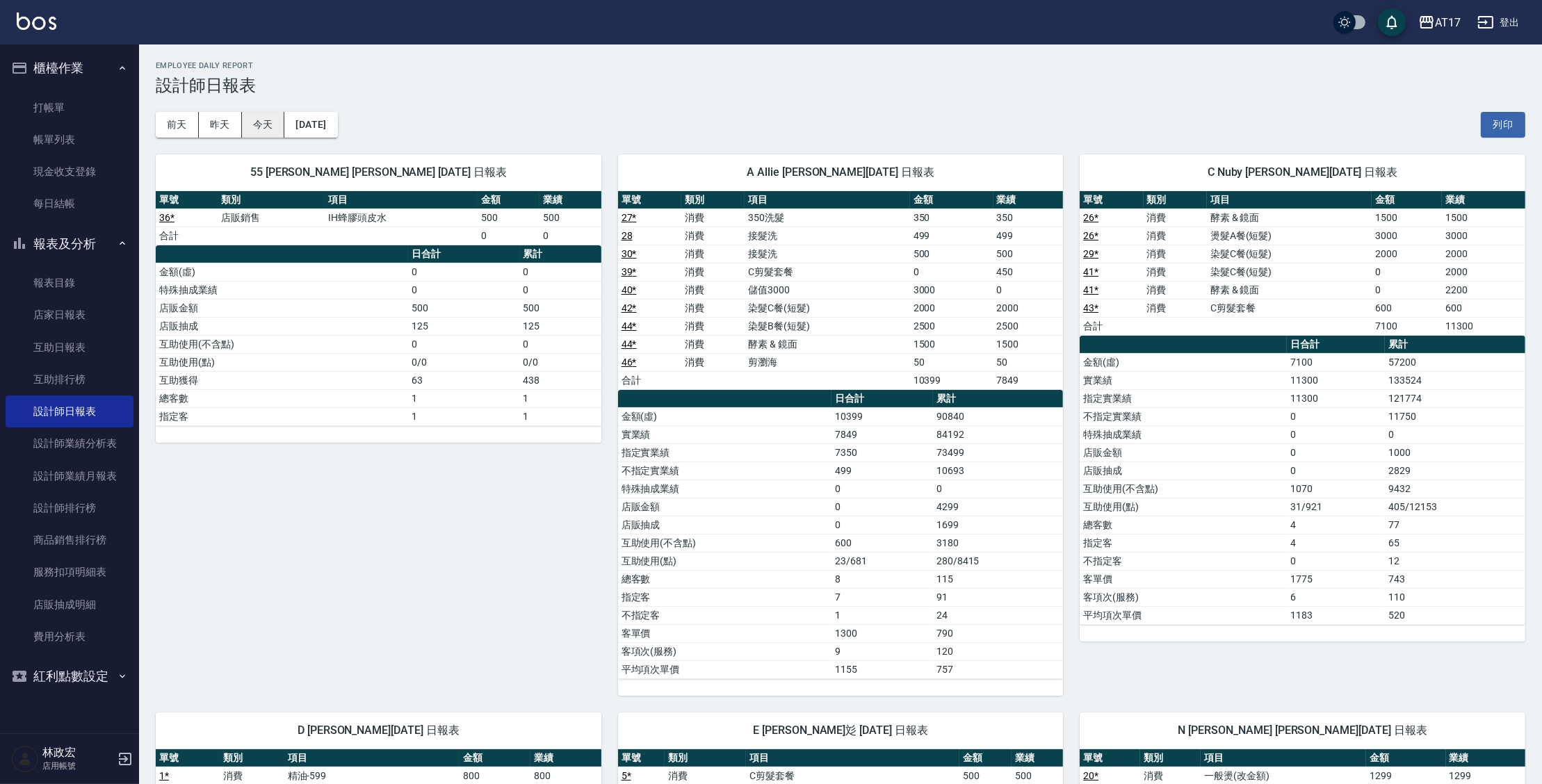
click at [249, 132] on button "今天" at bounding box center [263, 124] width 43 height 26
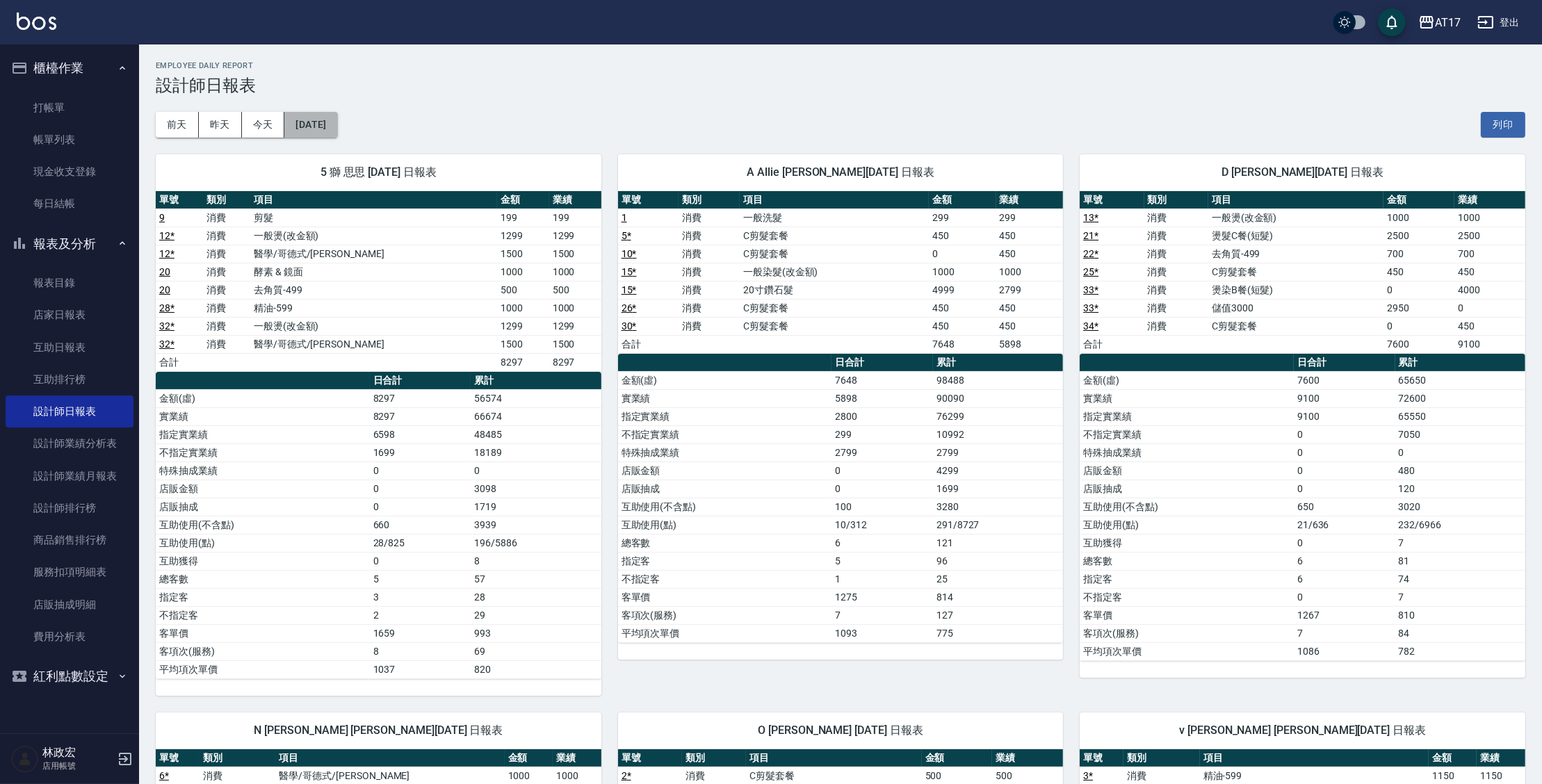
click at [337, 120] on button "[DATE]" at bounding box center [311, 124] width 53 height 26
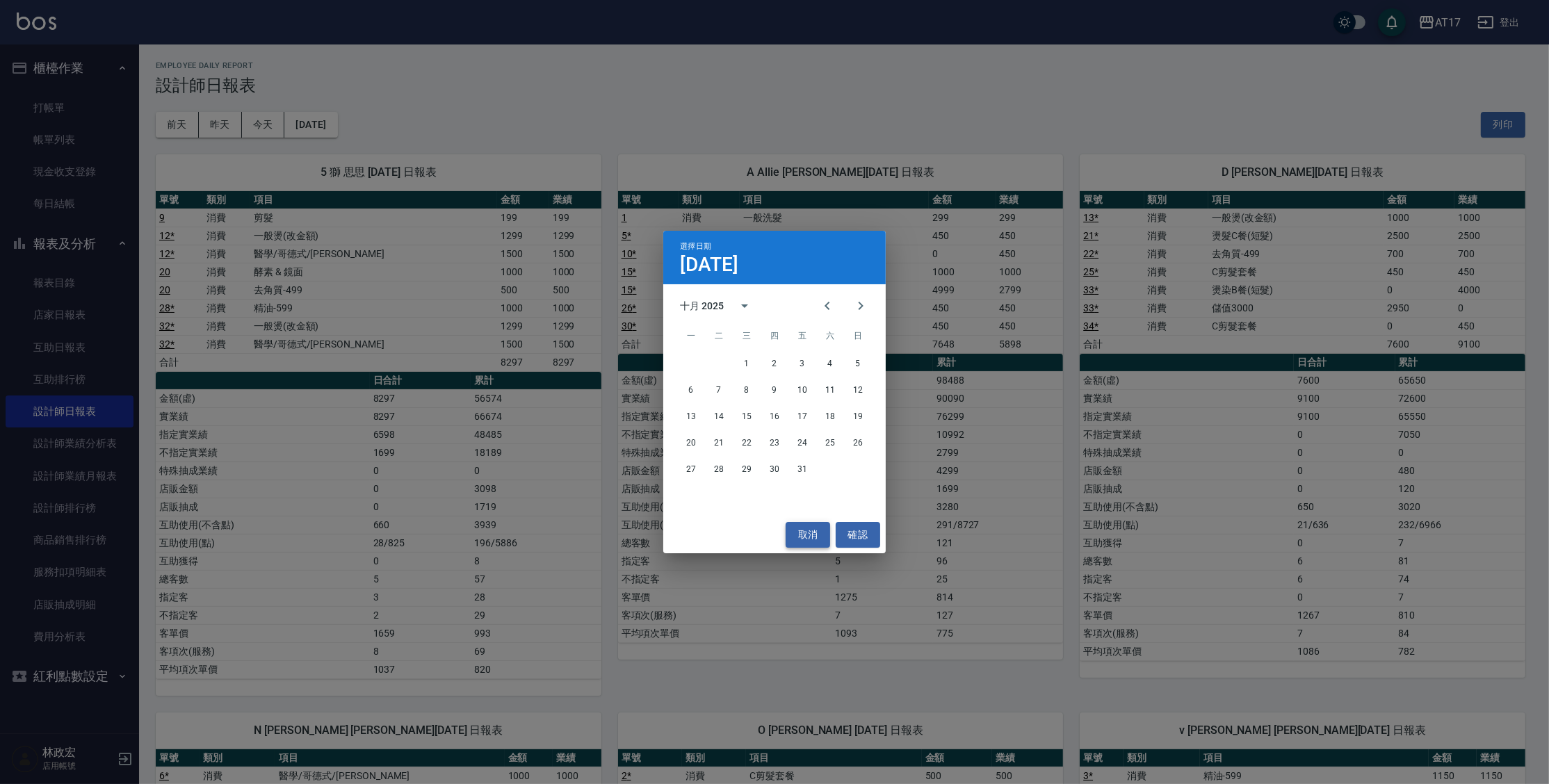
click at [794, 545] on button "取消" at bounding box center [807, 535] width 44 height 26
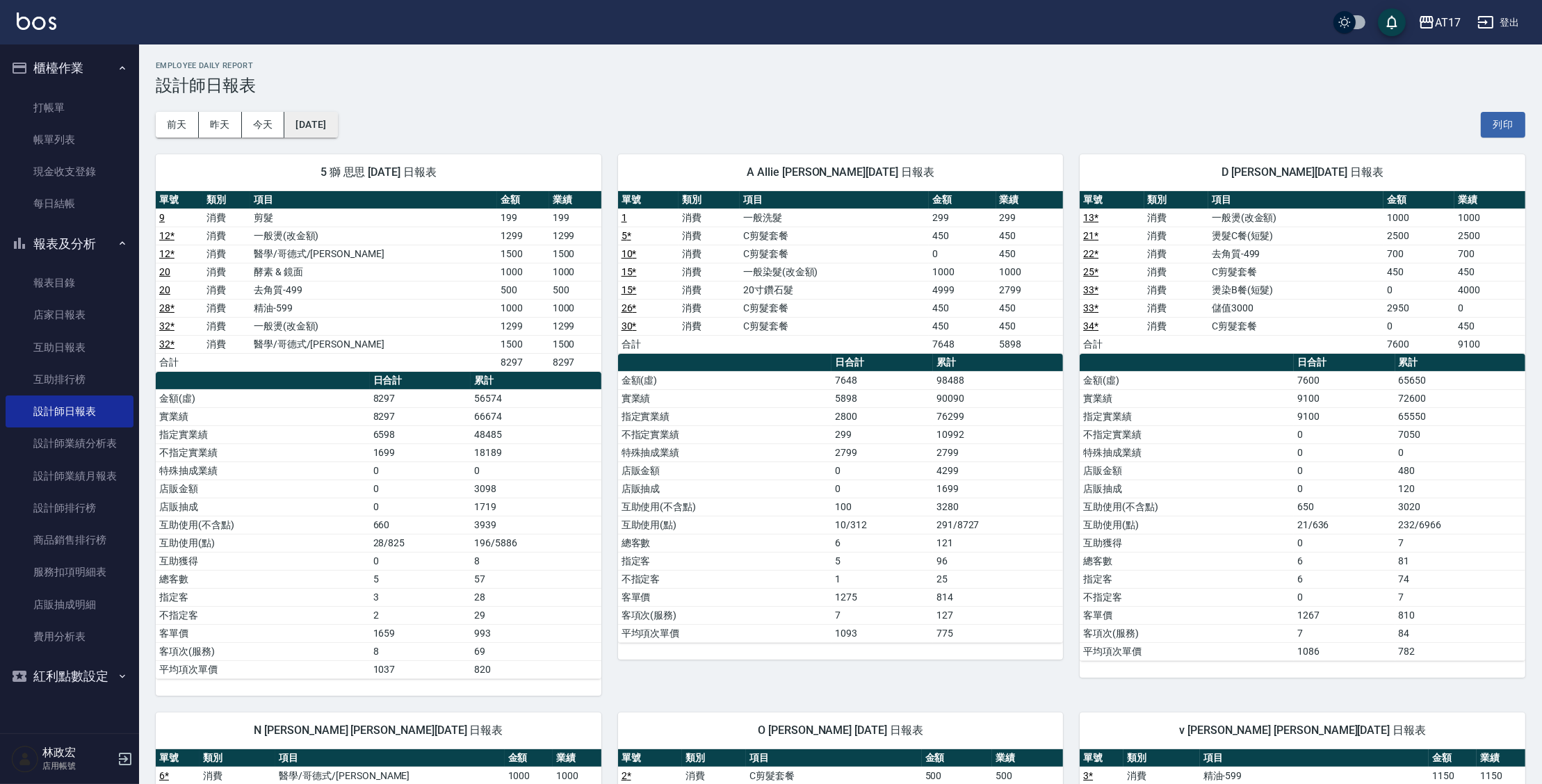
click at [337, 129] on button "[DATE]" at bounding box center [311, 124] width 53 height 26
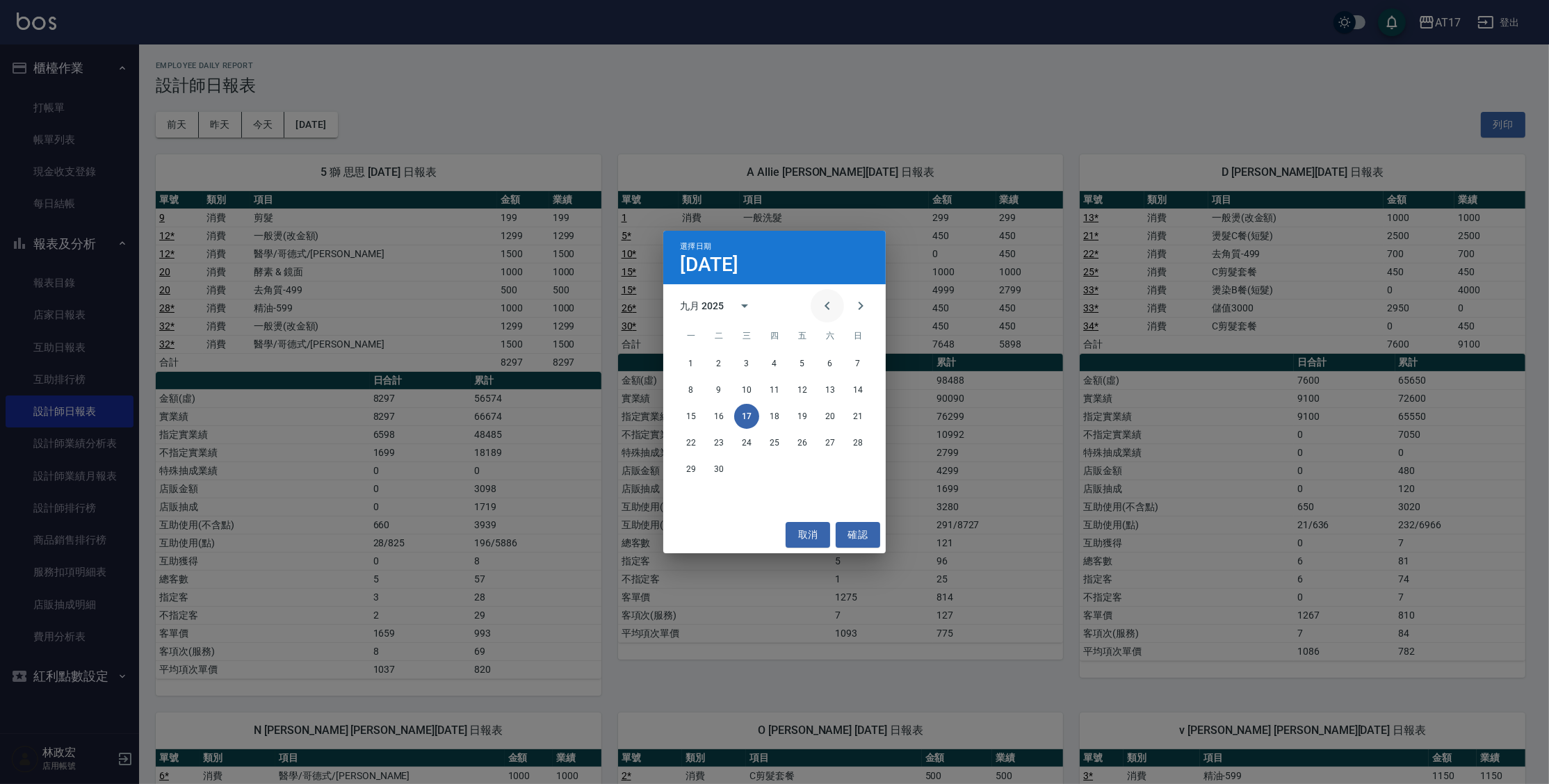
click at [823, 310] on icon "Previous month" at bounding box center [827, 306] width 17 height 17
click at [849, 474] on button "31" at bounding box center [857, 469] width 25 height 25
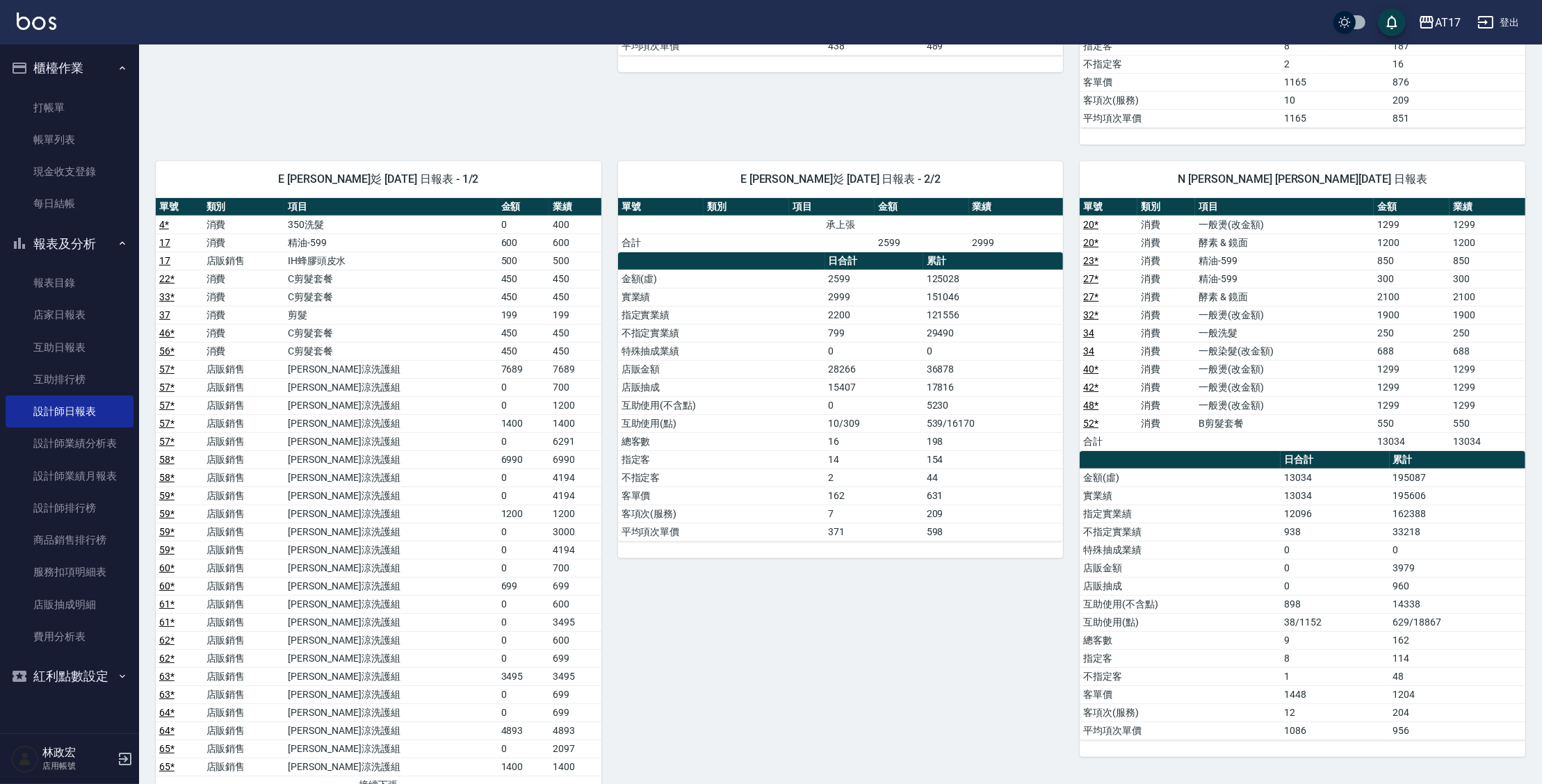
scroll to position [606, 0]
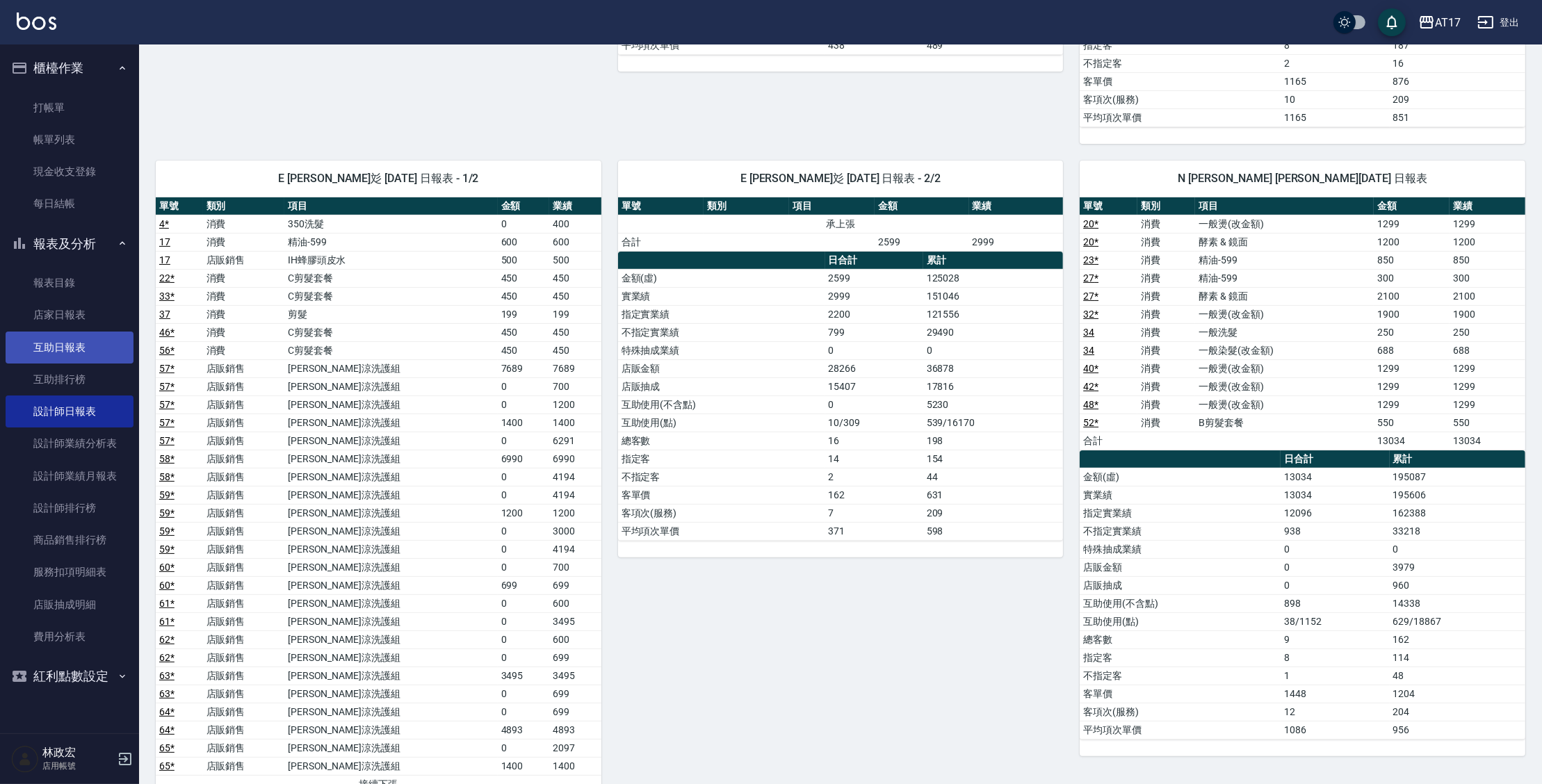
click at [73, 360] on link "互助日報表" at bounding box center [69, 347] width 128 height 32
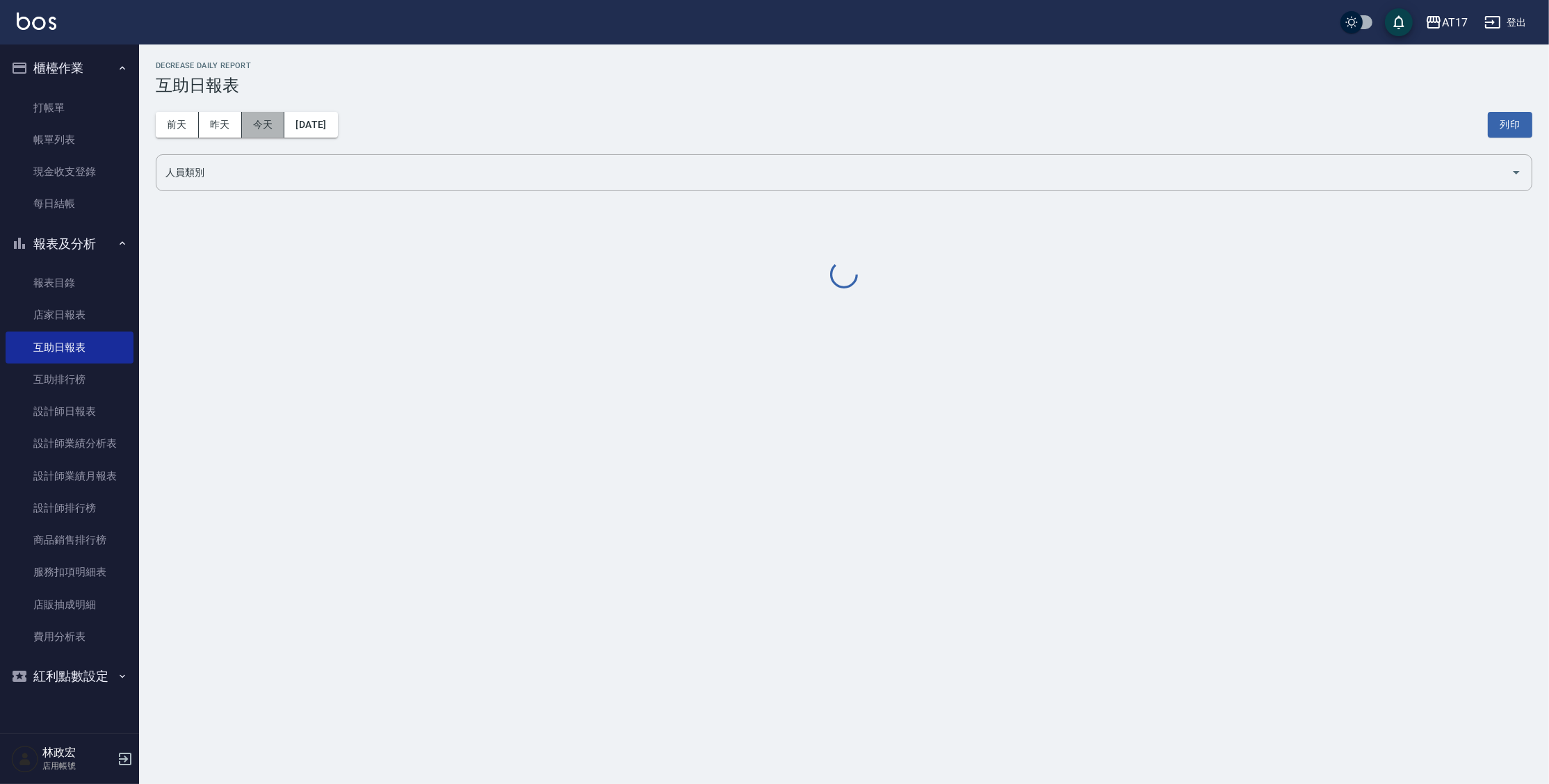
click at [257, 126] on button "今天" at bounding box center [263, 124] width 43 height 26
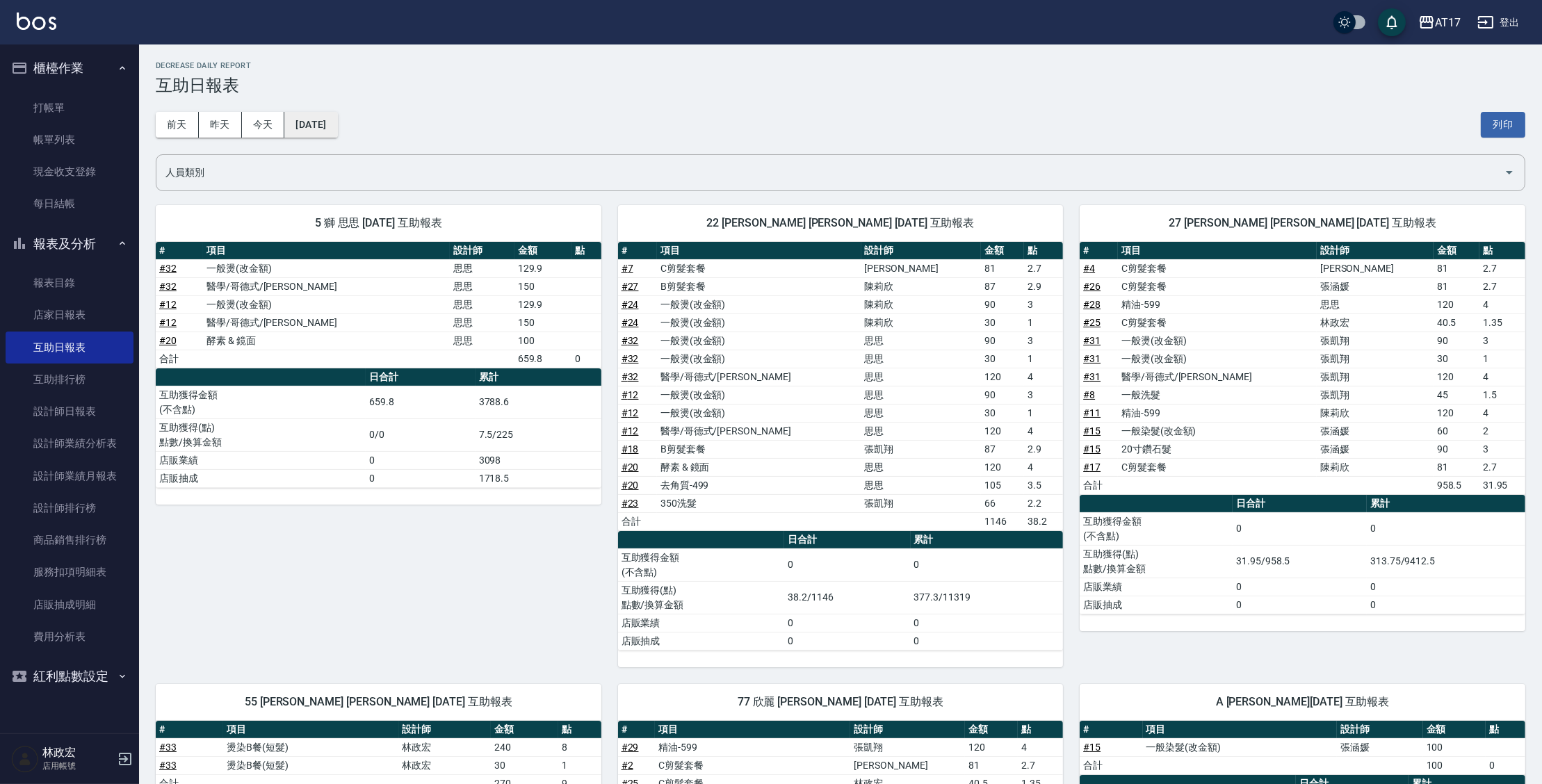
click at [307, 120] on button "[DATE]" at bounding box center [311, 124] width 53 height 26
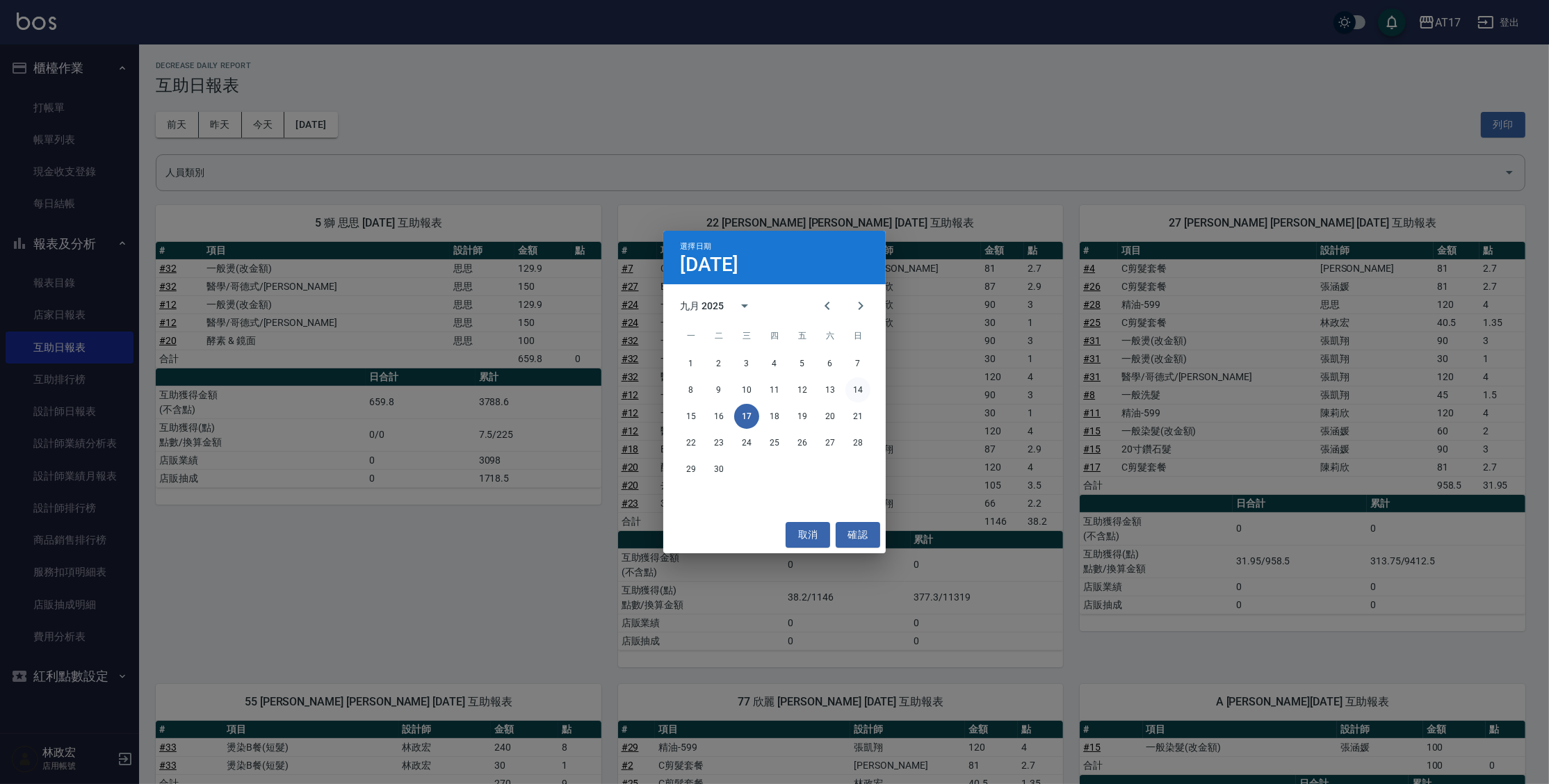
click at [857, 396] on button "14" at bounding box center [857, 389] width 25 height 25
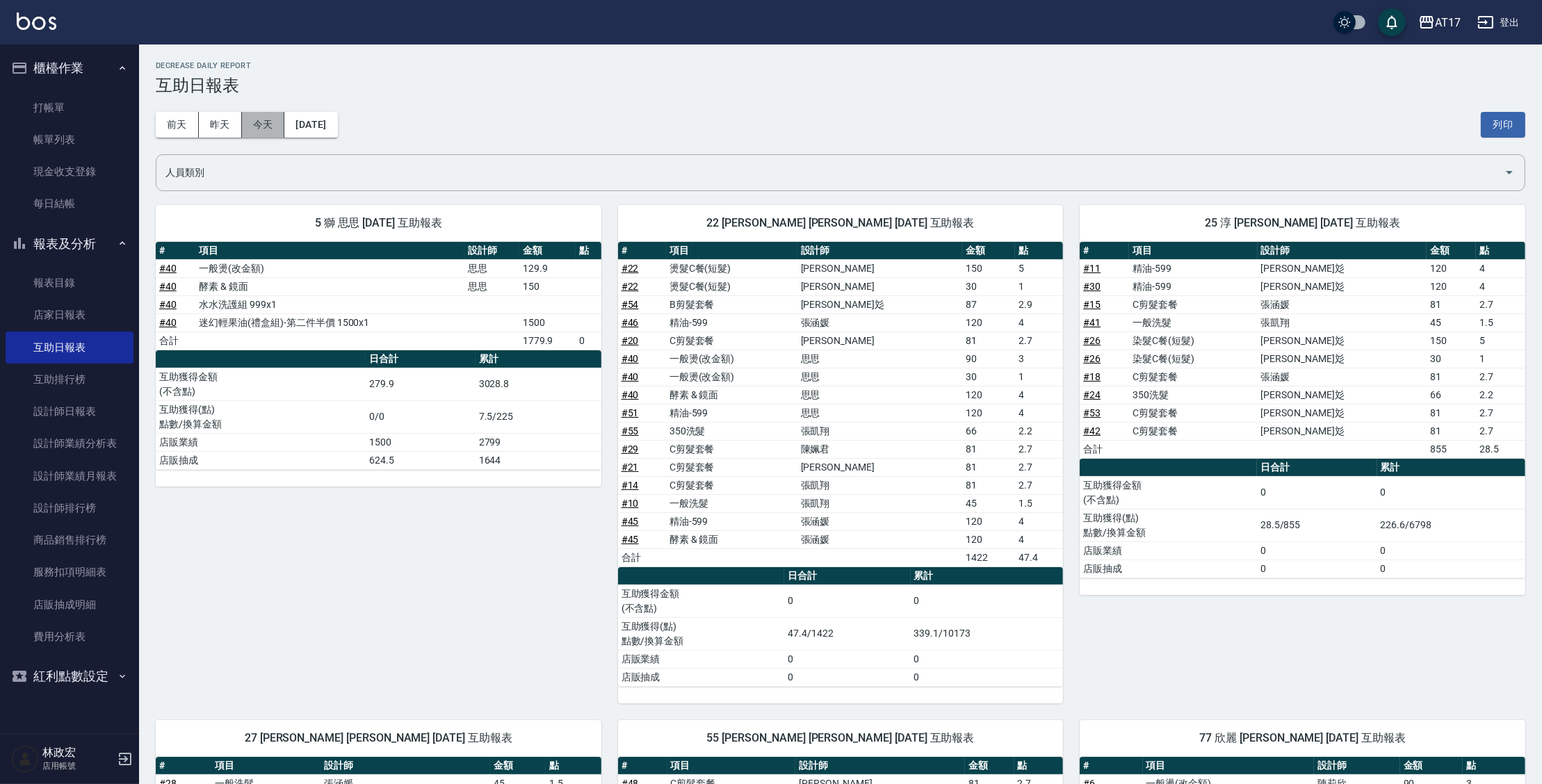
click at [278, 120] on button "今天" at bounding box center [263, 124] width 43 height 26
